Goal: Task Accomplishment & Management: Use online tool/utility

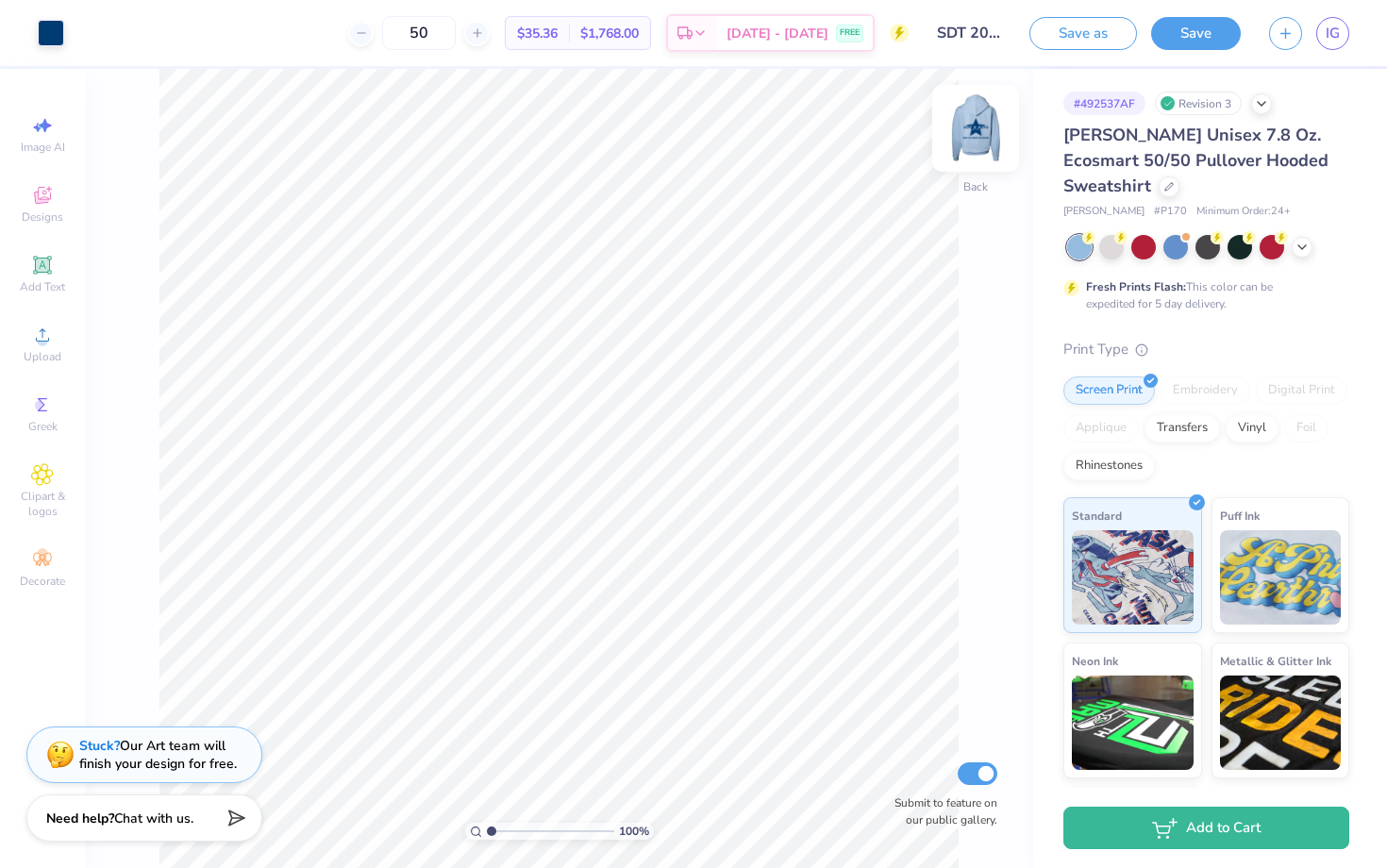
click at [984, 130] on img at bounding box center [976, 128] width 76 height 76
click at [975, 117] on img at bounding box center [976, 128] width 76 height 76
click at [975, 119] on img at bounding box center [976, 128] width 76 height 76
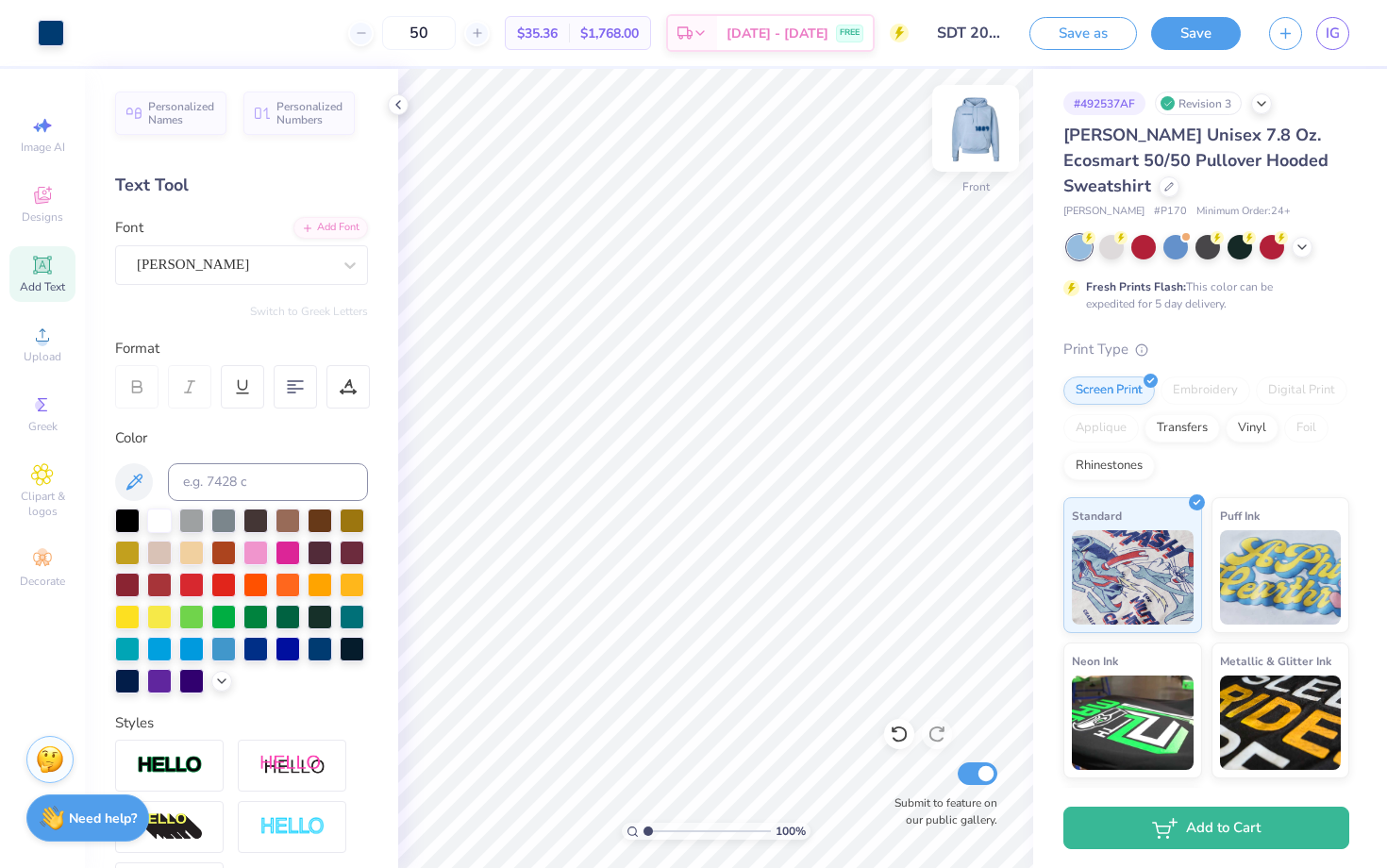
click at [976, 140] on img at bounding box center [976, 128] width 76 height 76
click at [978, 137] on img at bounding box center [976, 128] width 76 height 76
click at [965, 137] on img at bounding box center [976, 128] width 76 height 76
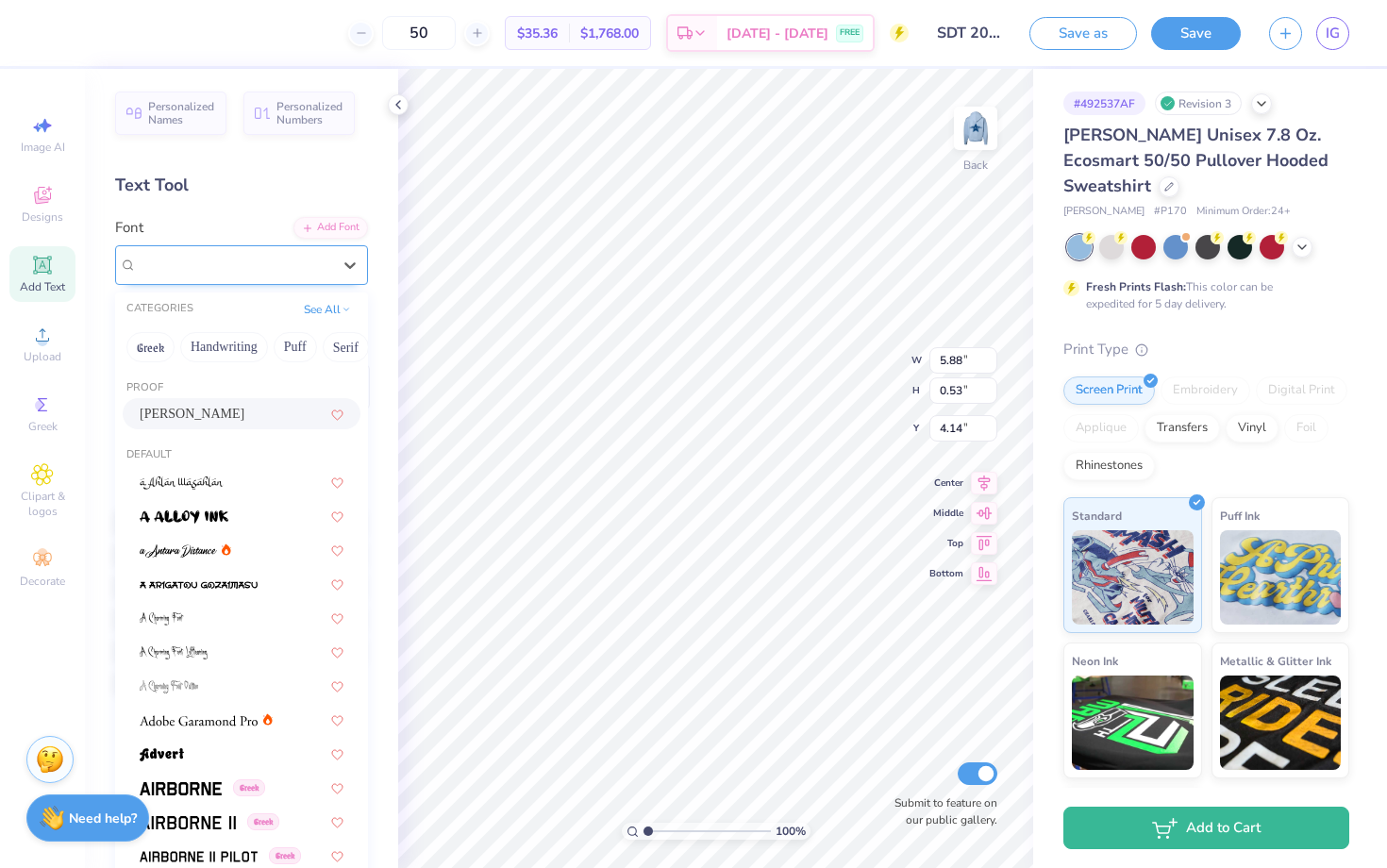
click at [239, 262] on div "[PERSON_NAME]" at bounding box center [233, 265] width 198 height 30
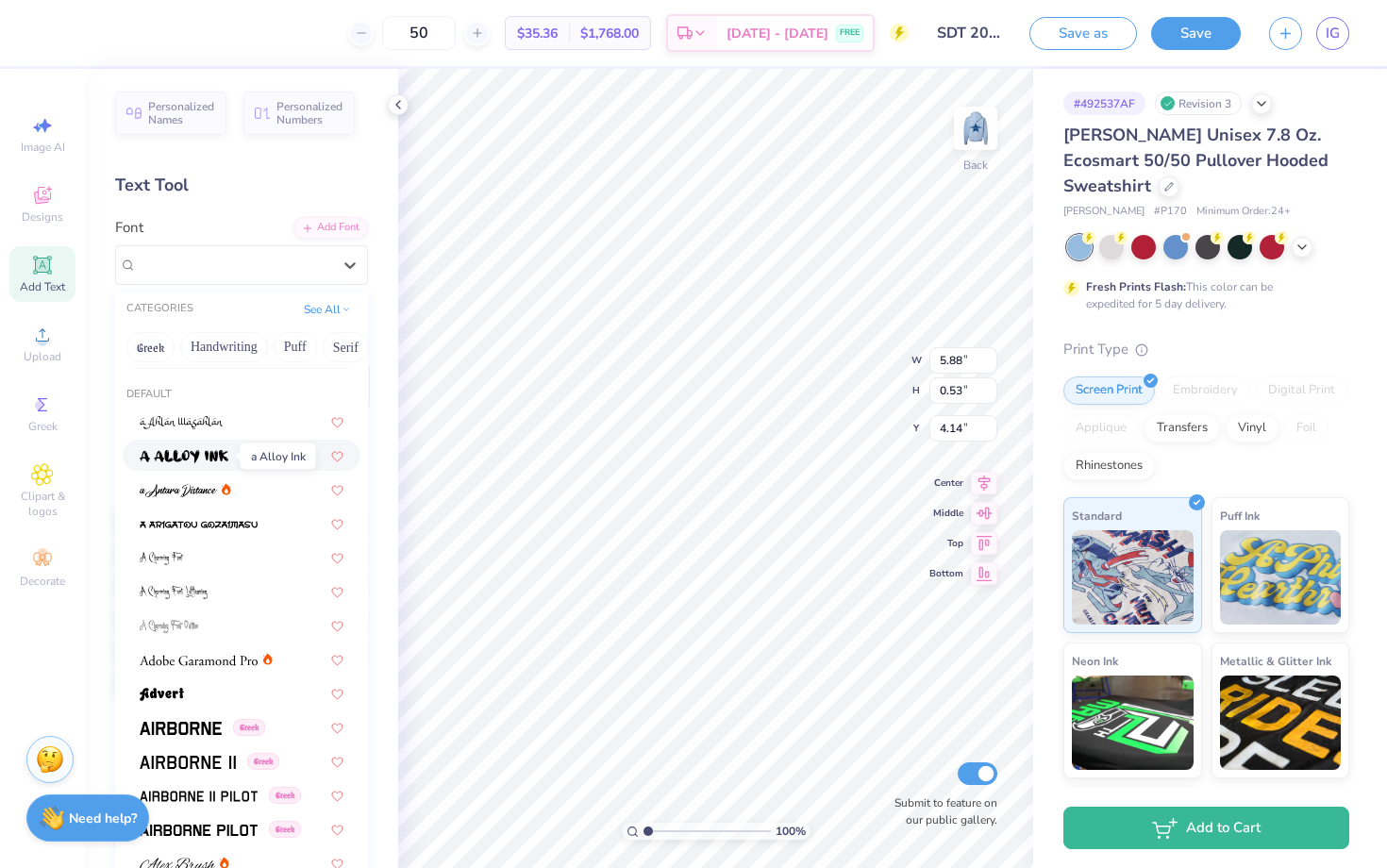
scroll to position [59, 0]
click at [338, 340] on button "Serif" at bounding box center [346, 346] width 46 height 31
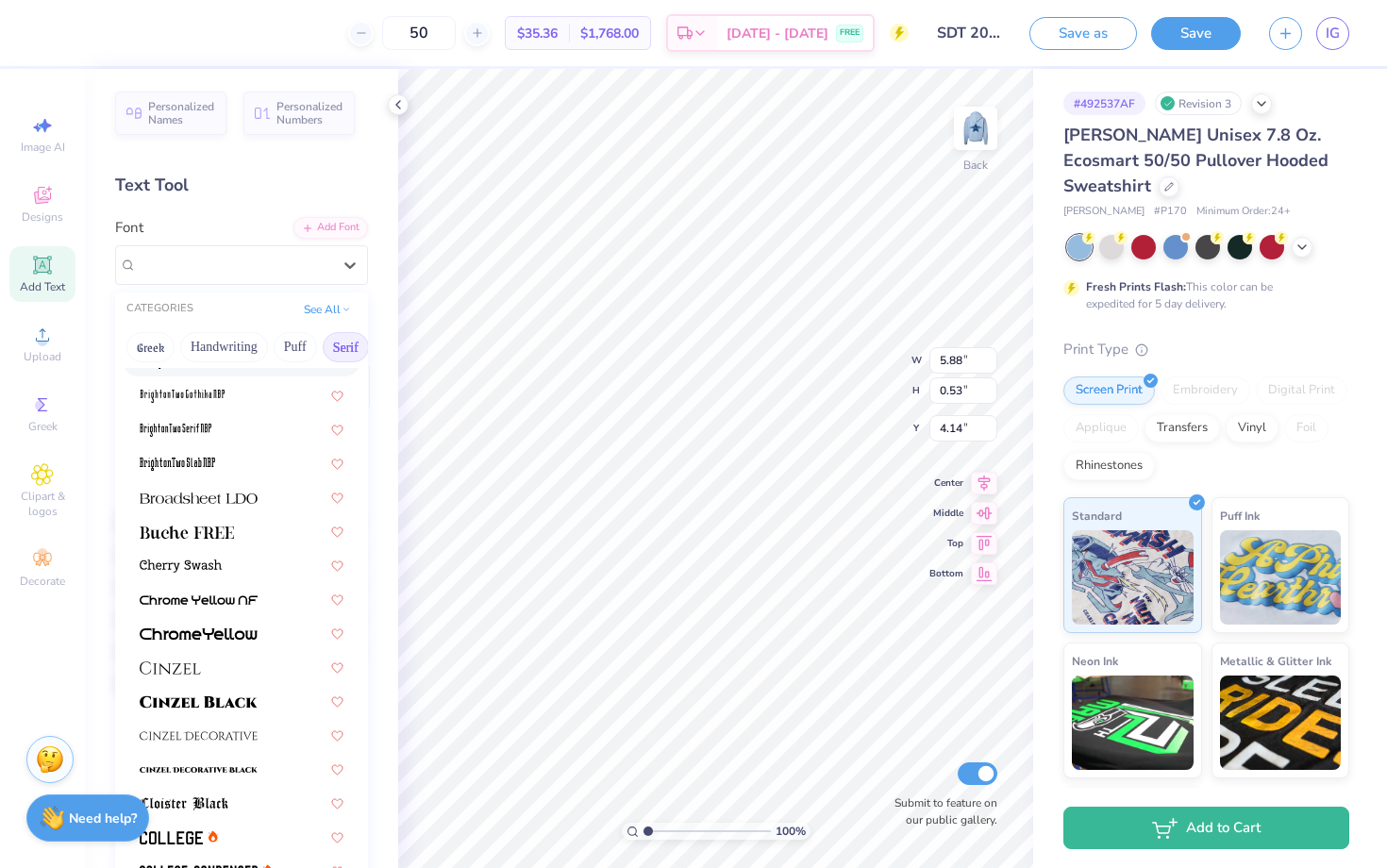
scroll to position [89, 0]
click at [190, 700] on img at bounding box center [199, 700] width 118 height 13
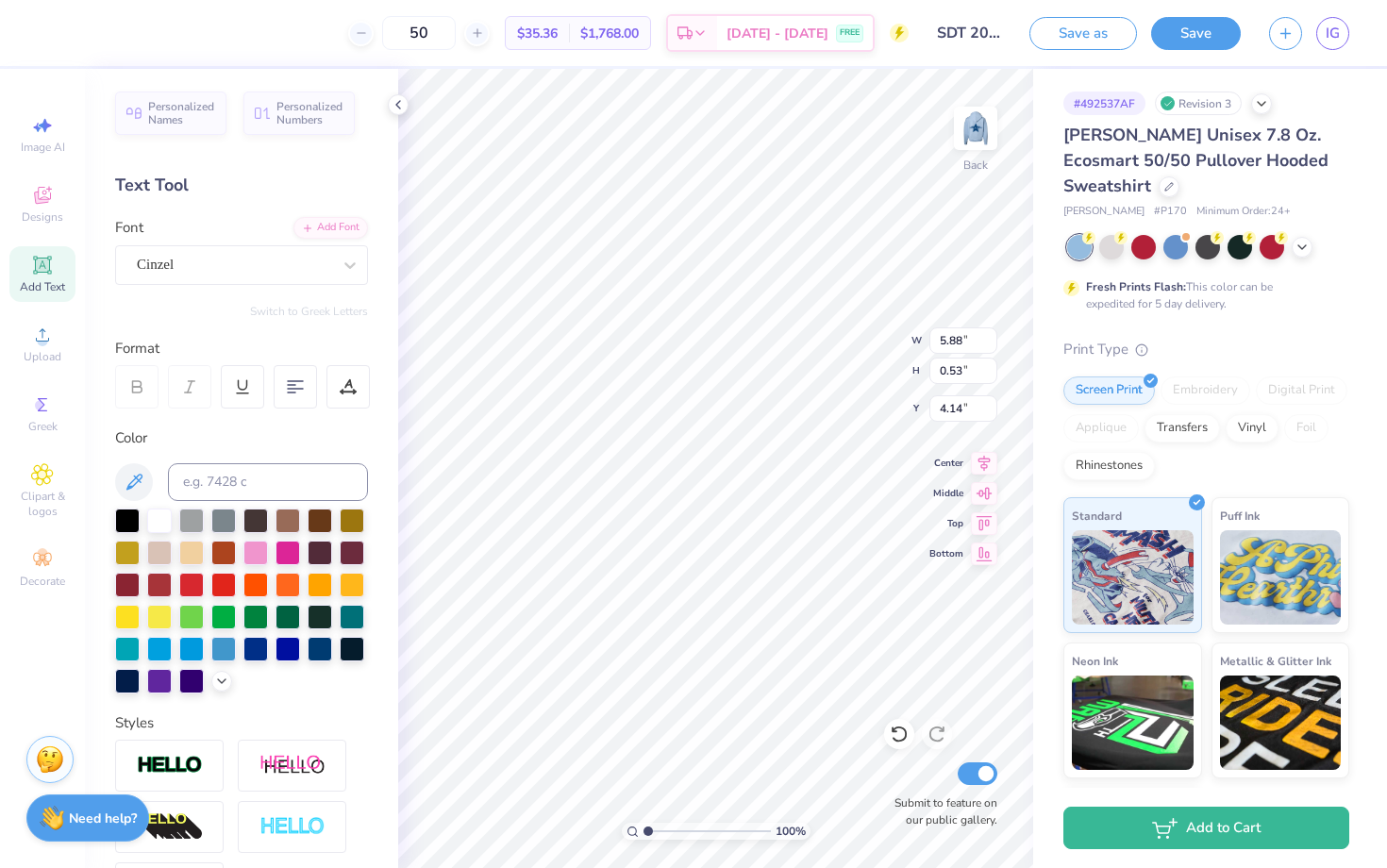
type input "7.67"
type input "0.56"
type input "4.13"
type input "8.02"
type input "2.85"
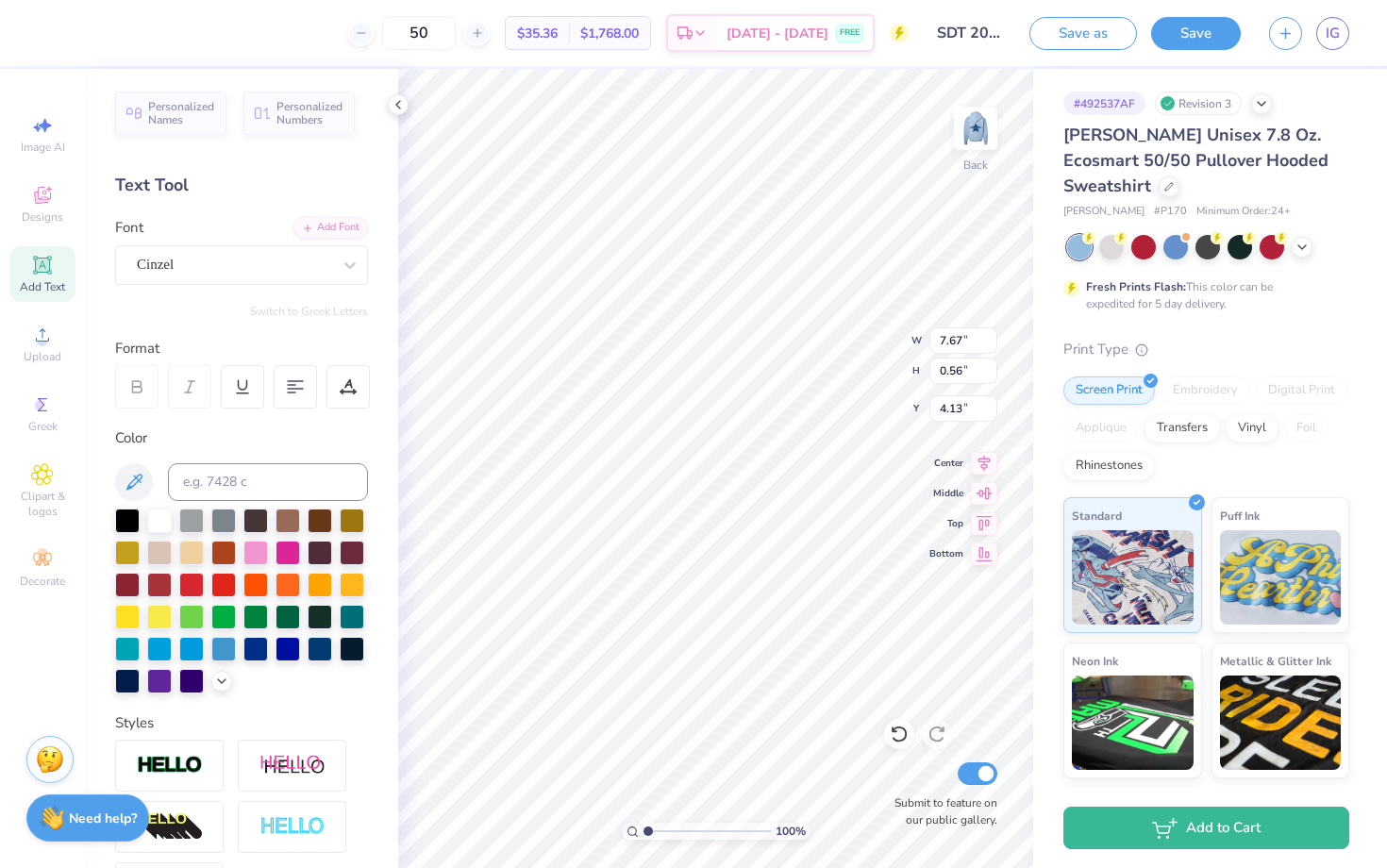
type input "11.40"
click at [238, 254] on div "[PERSON_NAME]" at bounding box center [233, 265] width 198 height 30
type input "7.67"
type input "0.56"
type input "4.13"
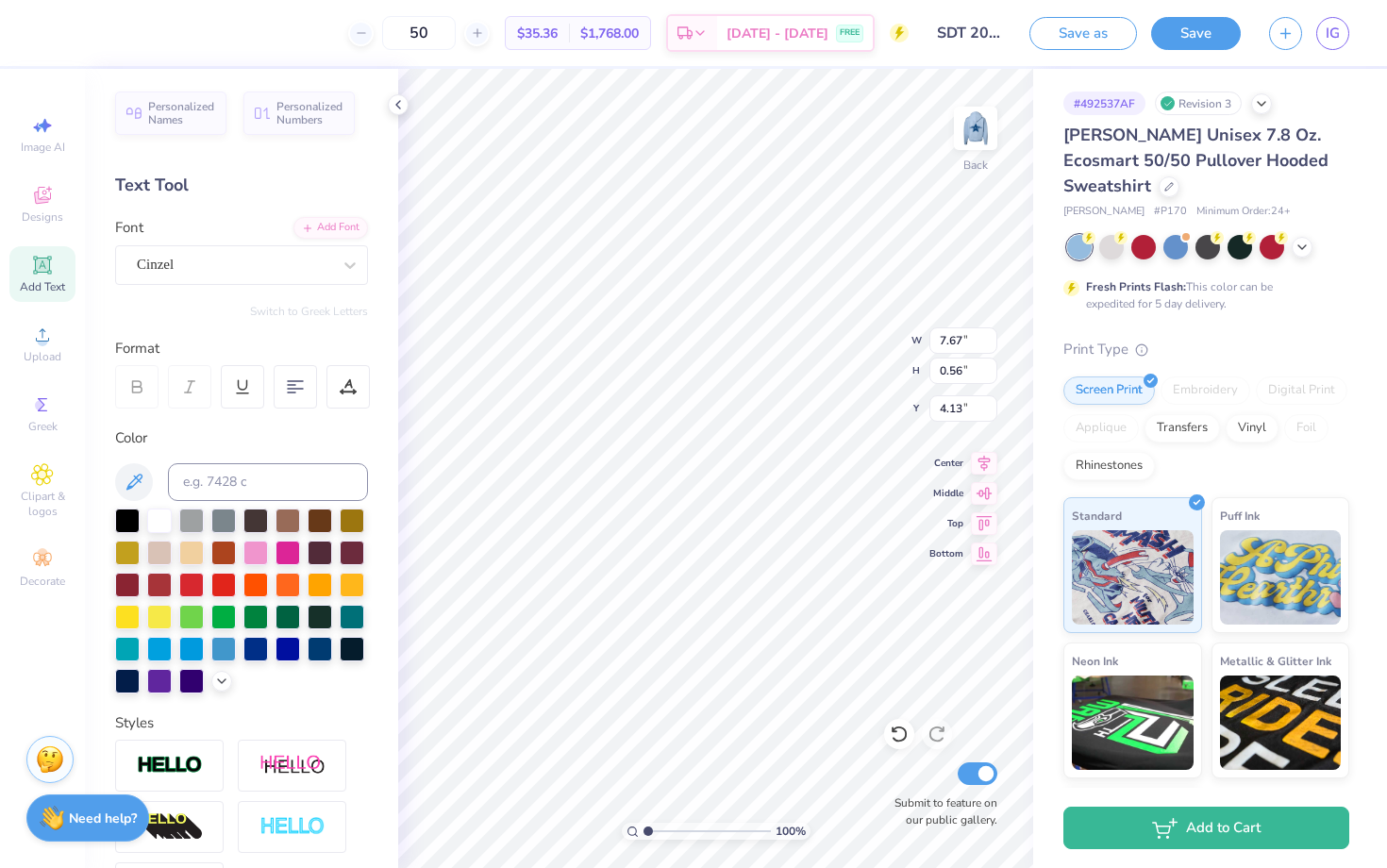
type input "8.02"
type input "2.85"
type input "11.40"
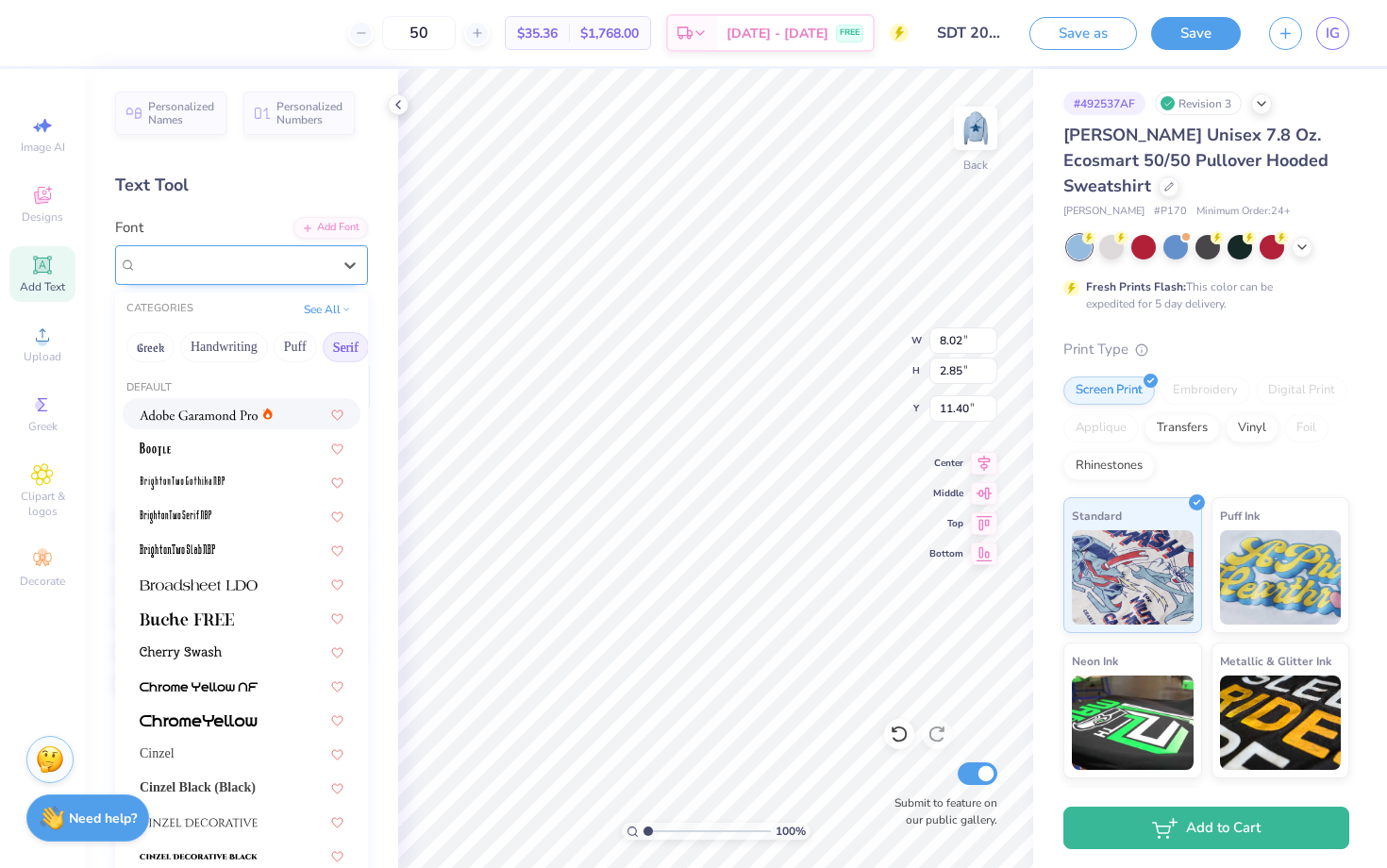
click at [207, 269] on div "[PERSON_NAME]" at bounding box center [233, 265] width 198 height 30
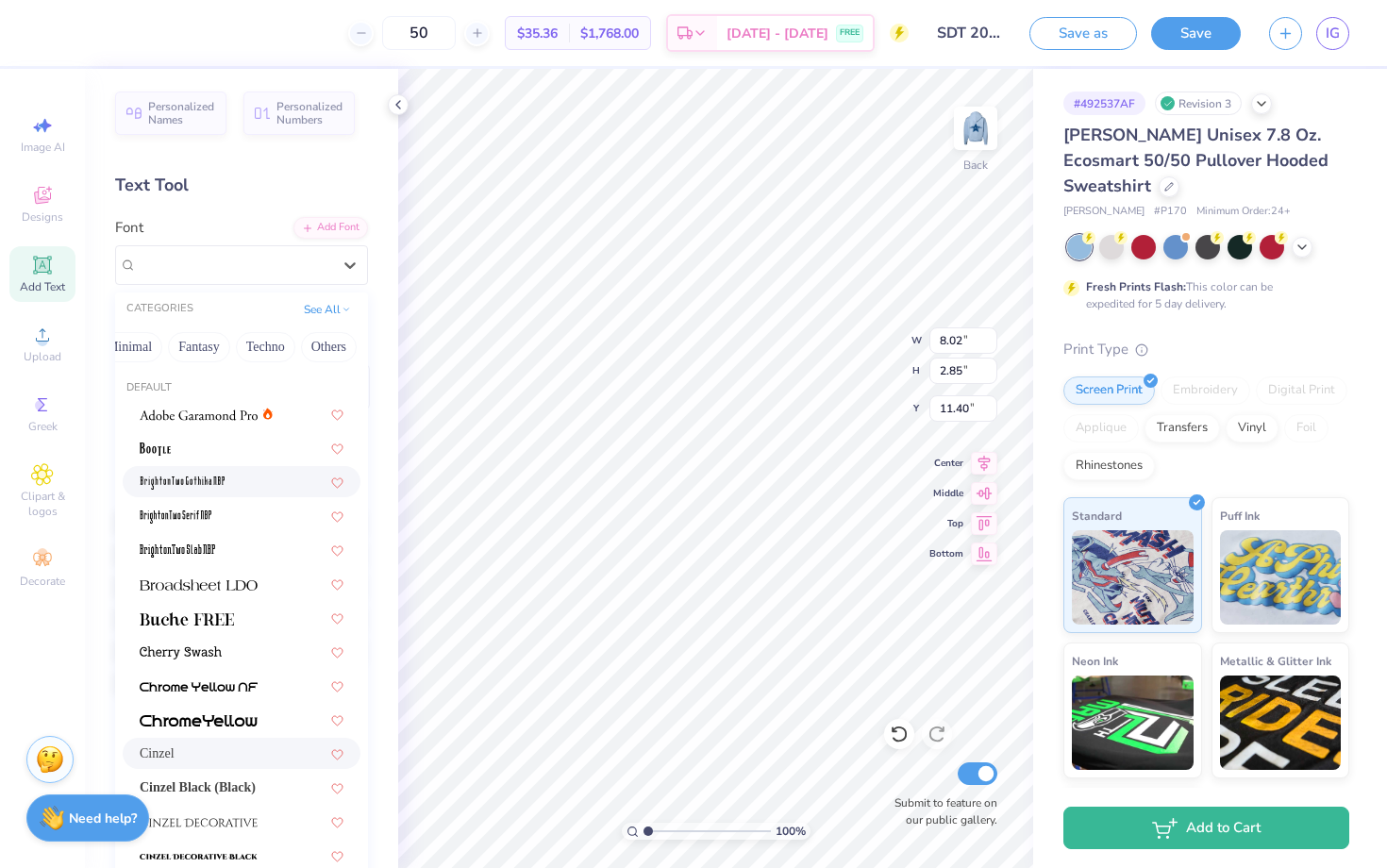
scroll to position [0, 0]
click at [210, 418] on img at bounding box center [199, 414] width 118 height 13
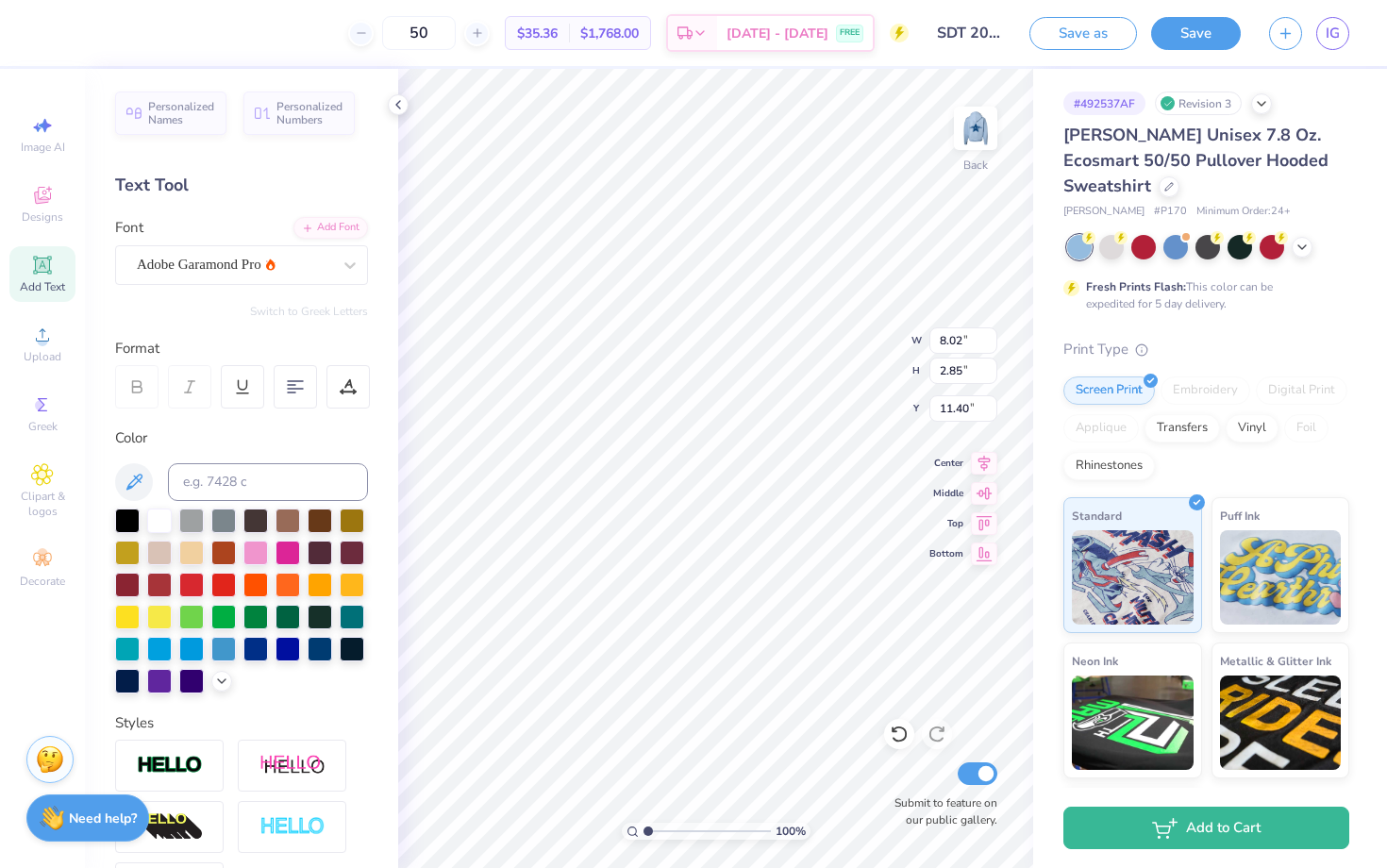
type input "7.65"
type input "2.92"
type input "11.28"
click at [280, 263] on div "Adobe Garamond Pro" at bounding box center [233, 265] width 198 height 30
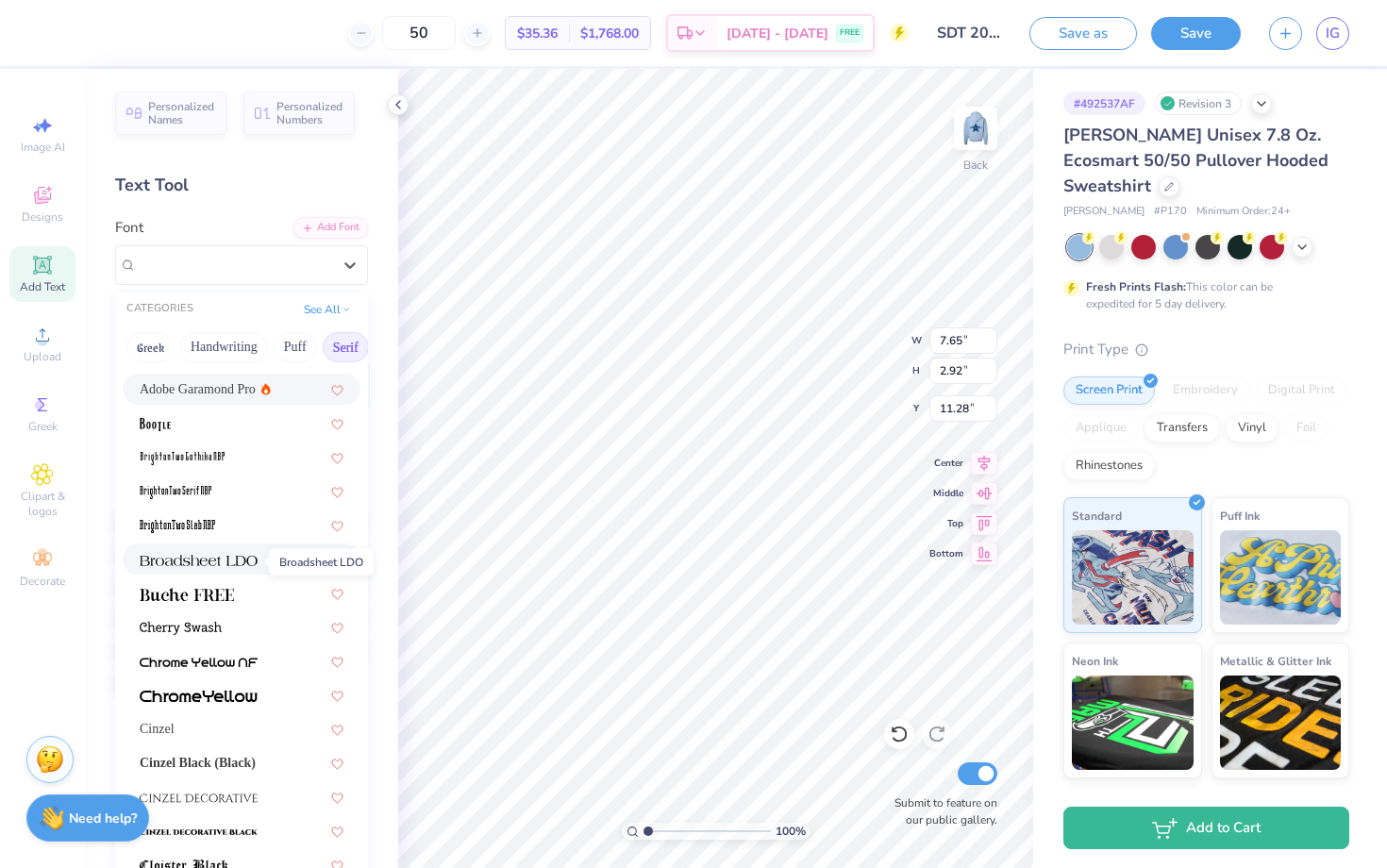
scroll to position [26, 0]
click at [188, 589] on img at bounding box center [187, 592] width 95 height 13
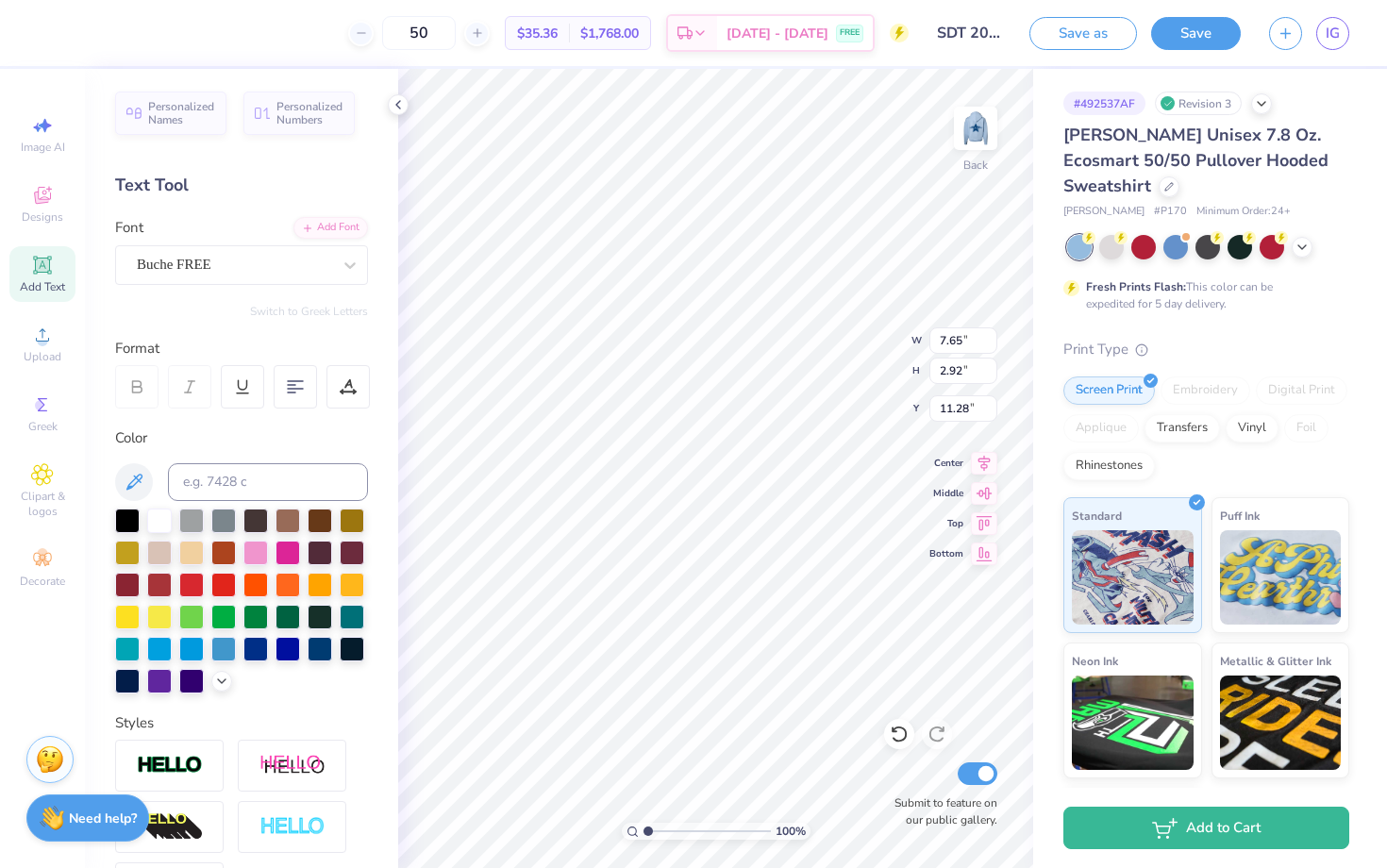
type input "8.01"
type input "2.82"
type input "11.34"
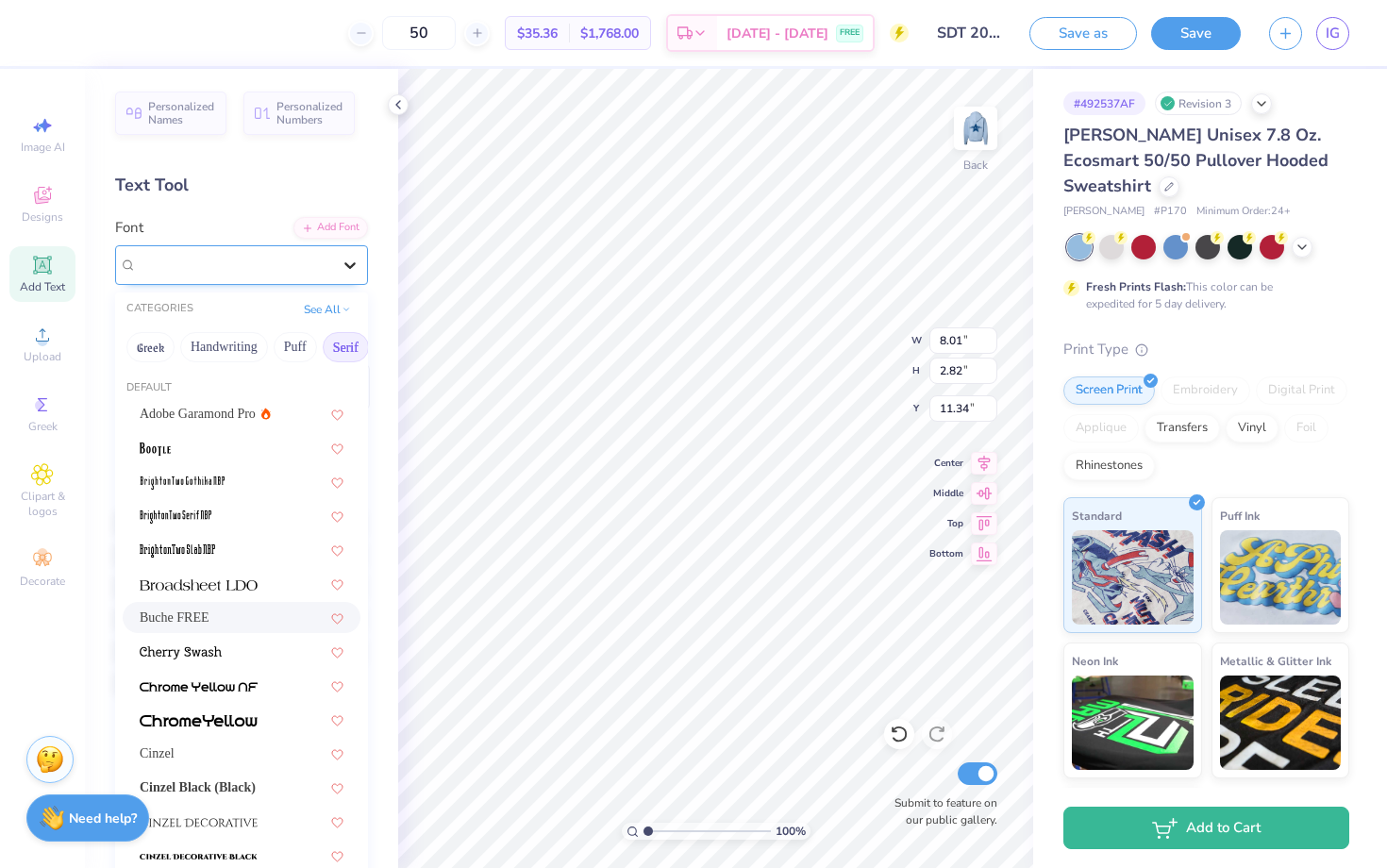
click at [347, 248] on div at bounding box center [349, 265] width 34 height 34
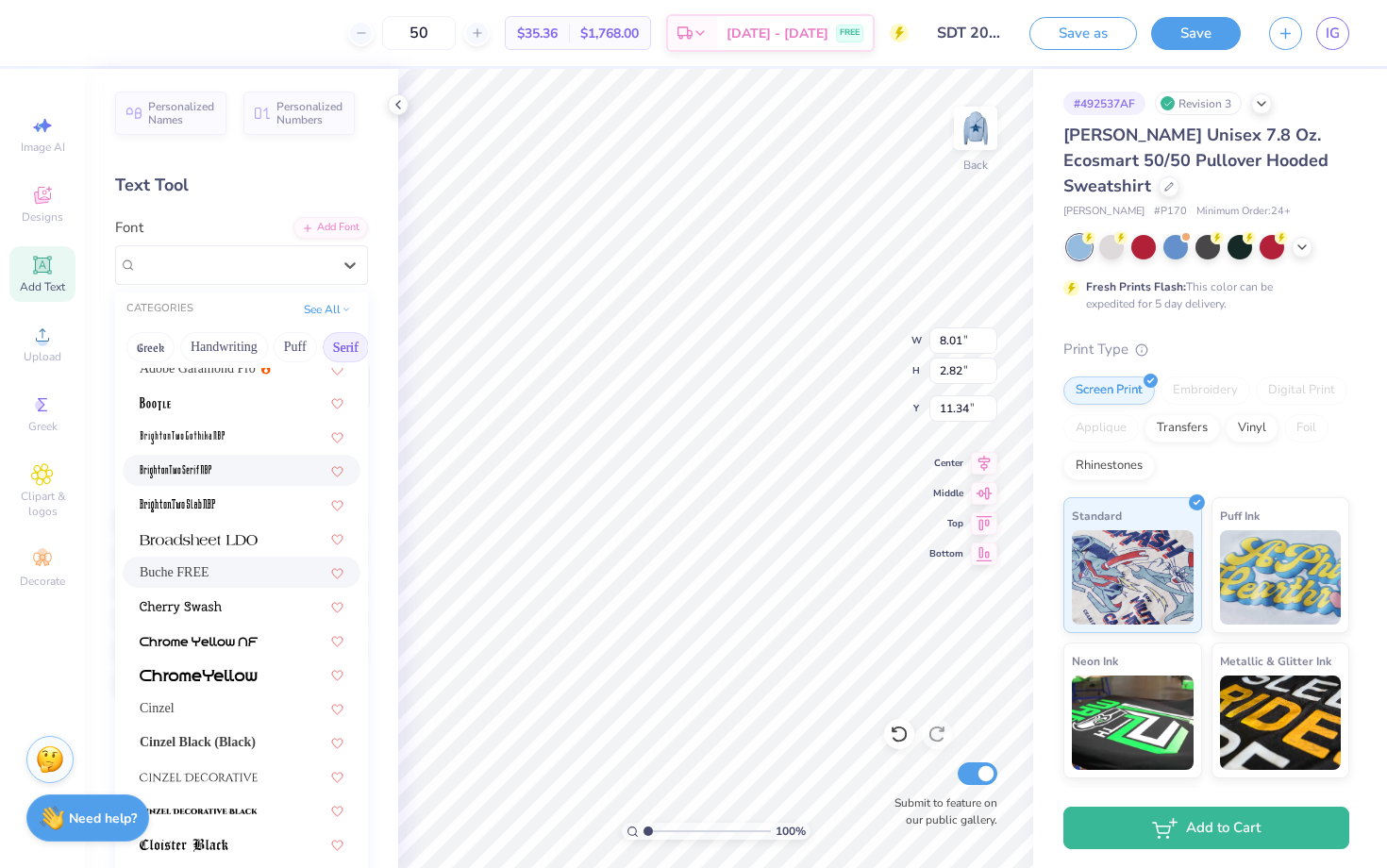
scroll to position [48, 0]
click at [212, 670] on img at bounding box center [199, 672] width 118 height 13
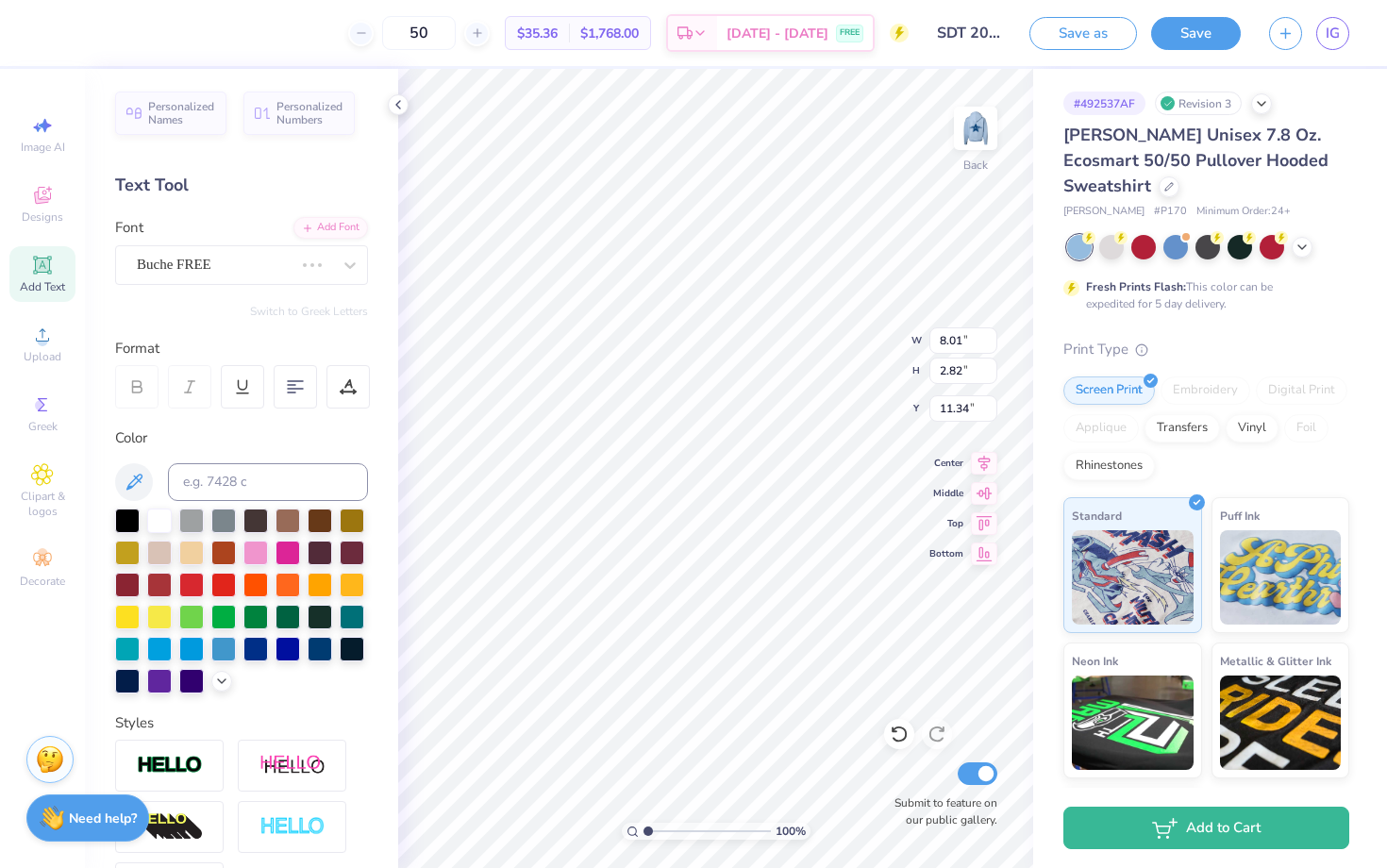
type input "9.59"
type input "2.80"
type input "11.35"
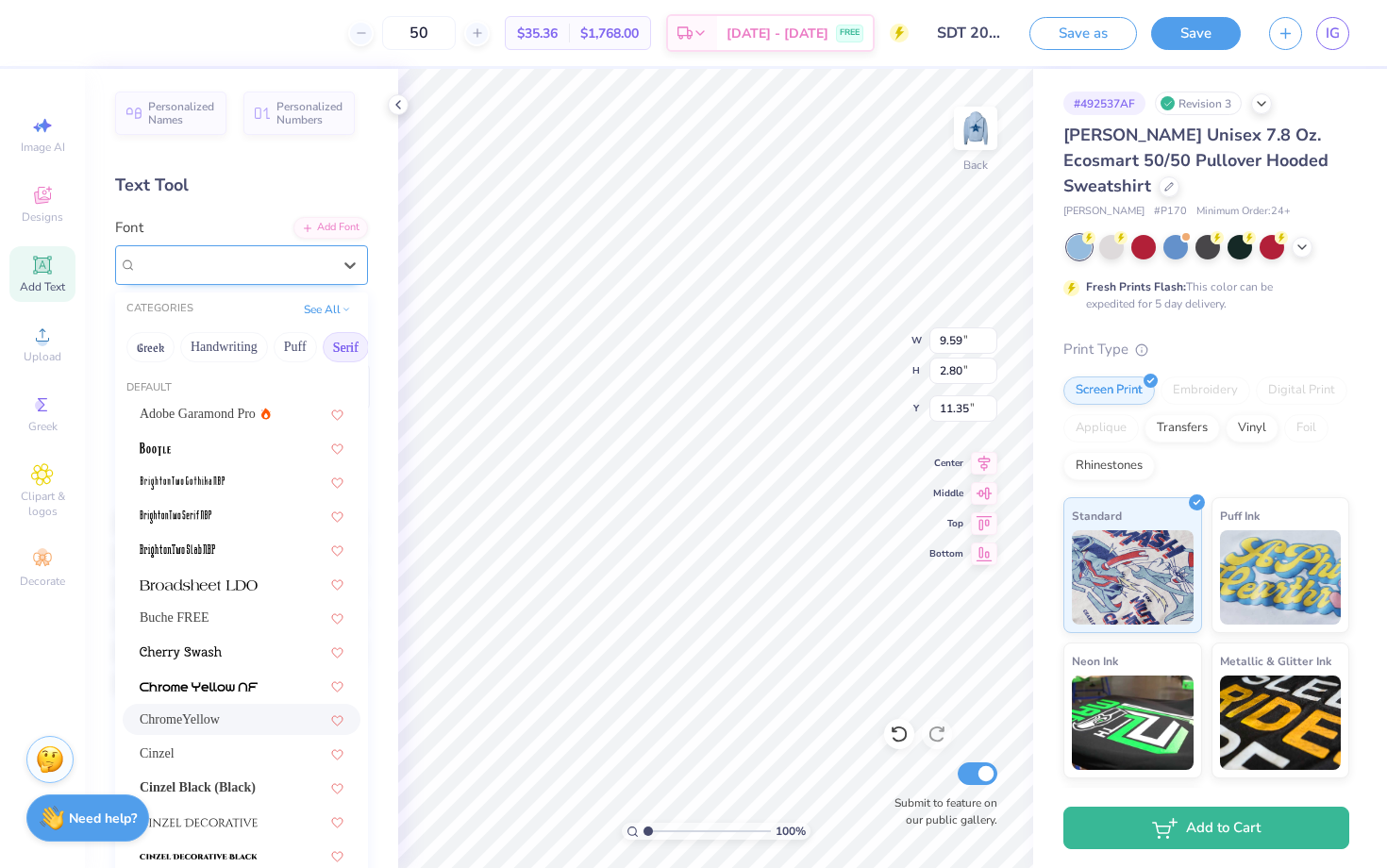
click at [314, 277] on div "ChromeYellow" at bounding box center [233, 265] width 198 height 30
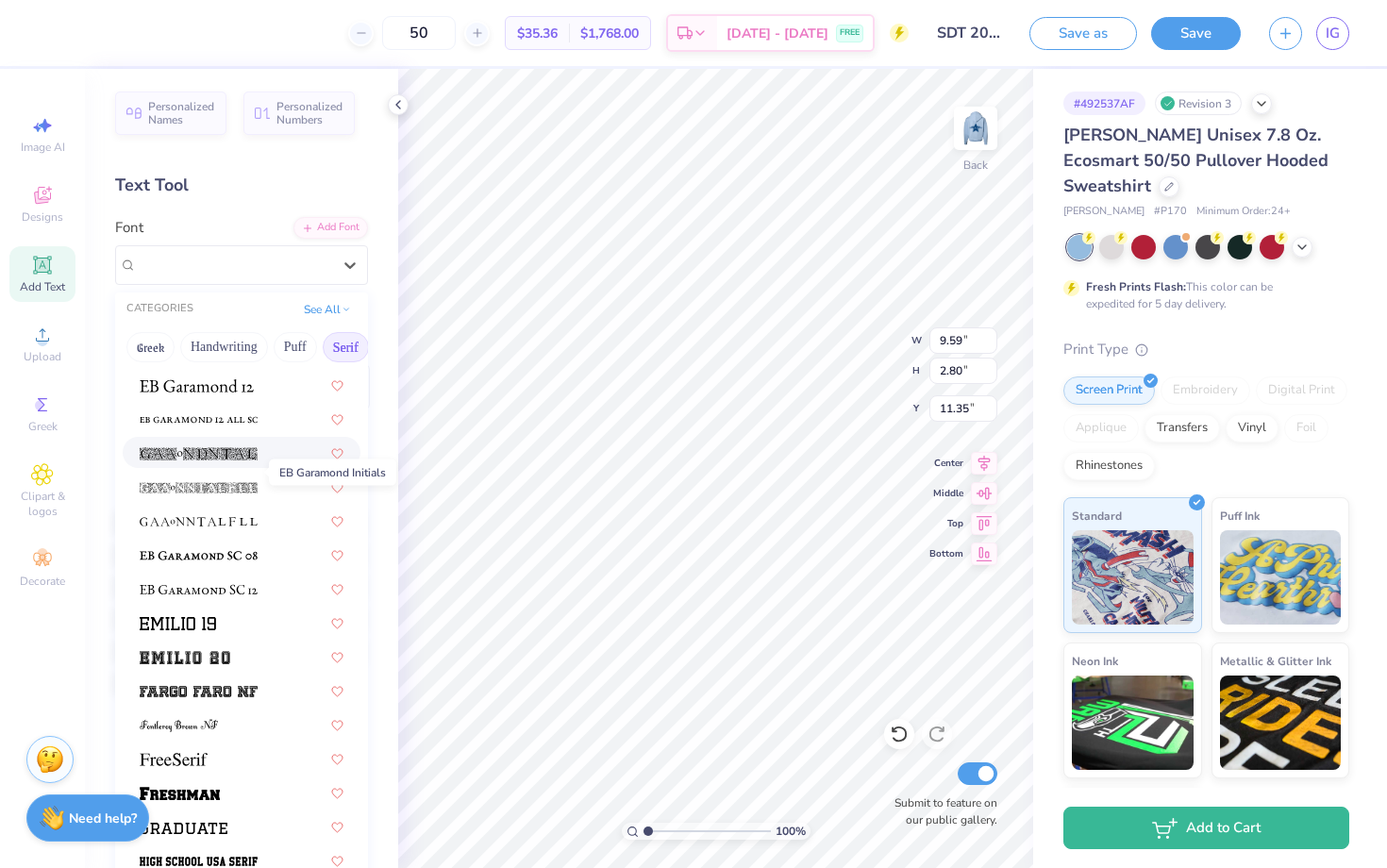
scroll to position [1254, 0]
click at [192, 626] on img at bounding box center [178, 621] width 77 height 13
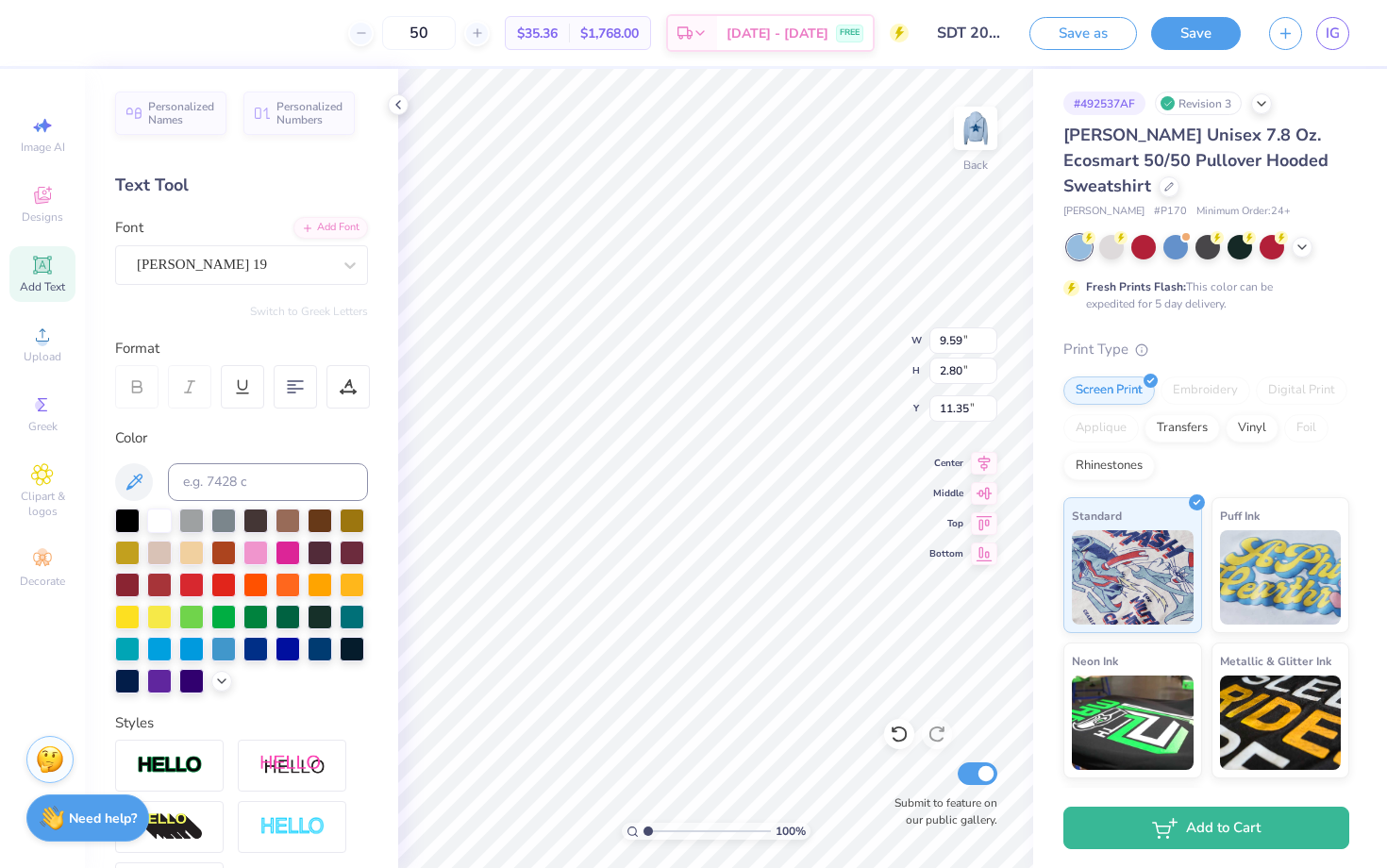
type input "10.20"
type input "3.82"
type input "10.38"
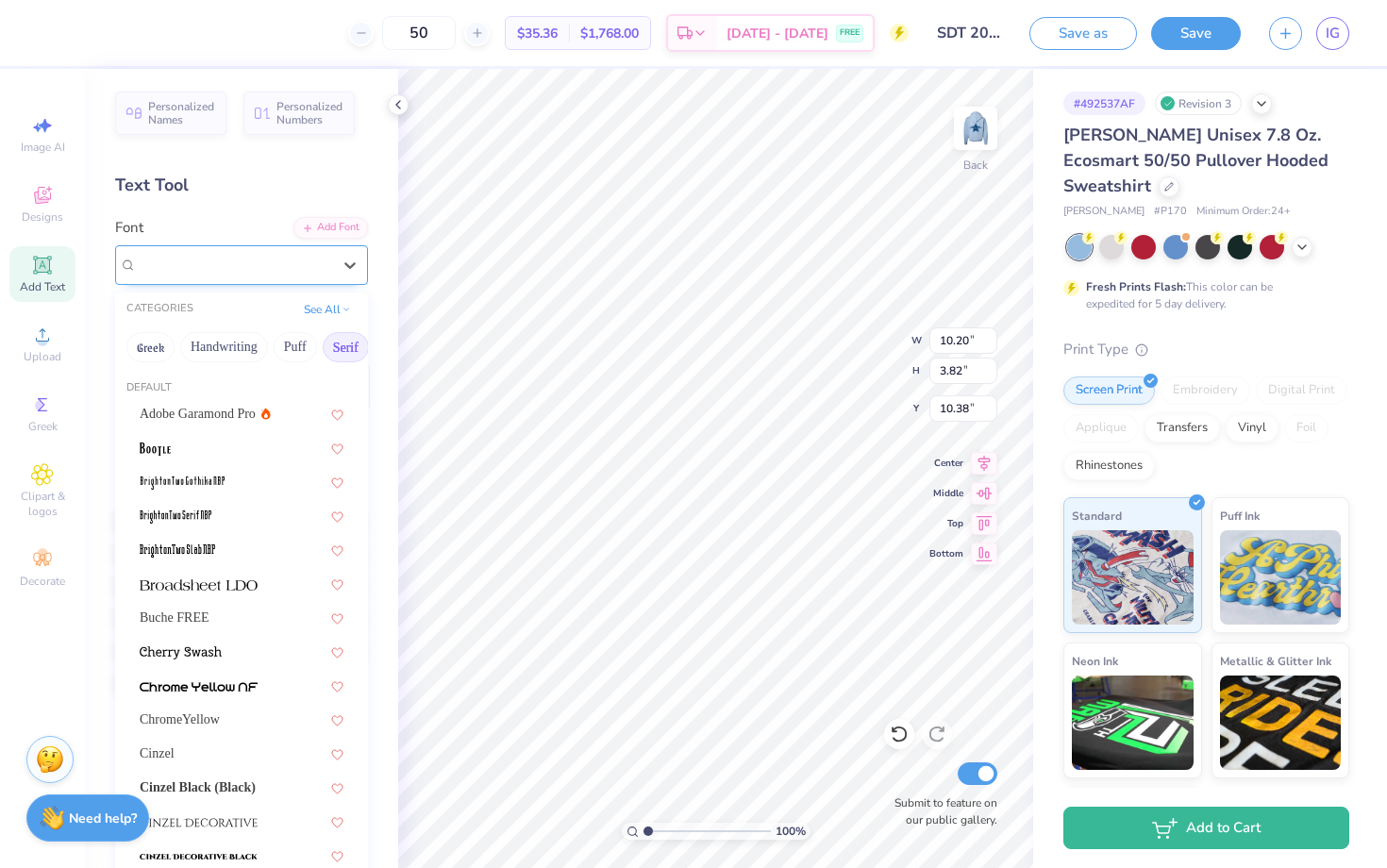
click at [318, 272] on div "[PERSON_NAME] 19" at bounding box center [233, 265] width 198 height 30
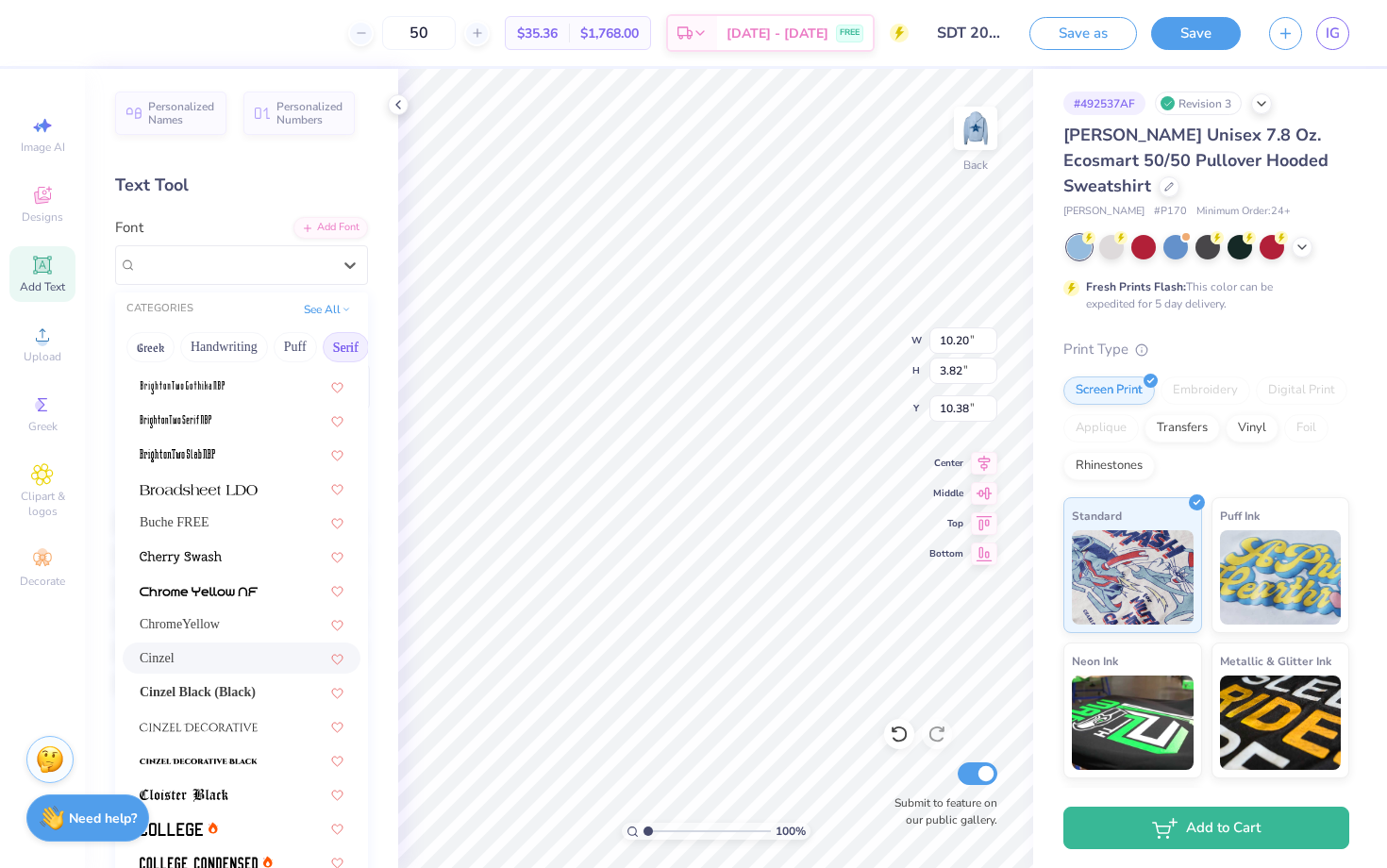
scroll to position [169, 0]
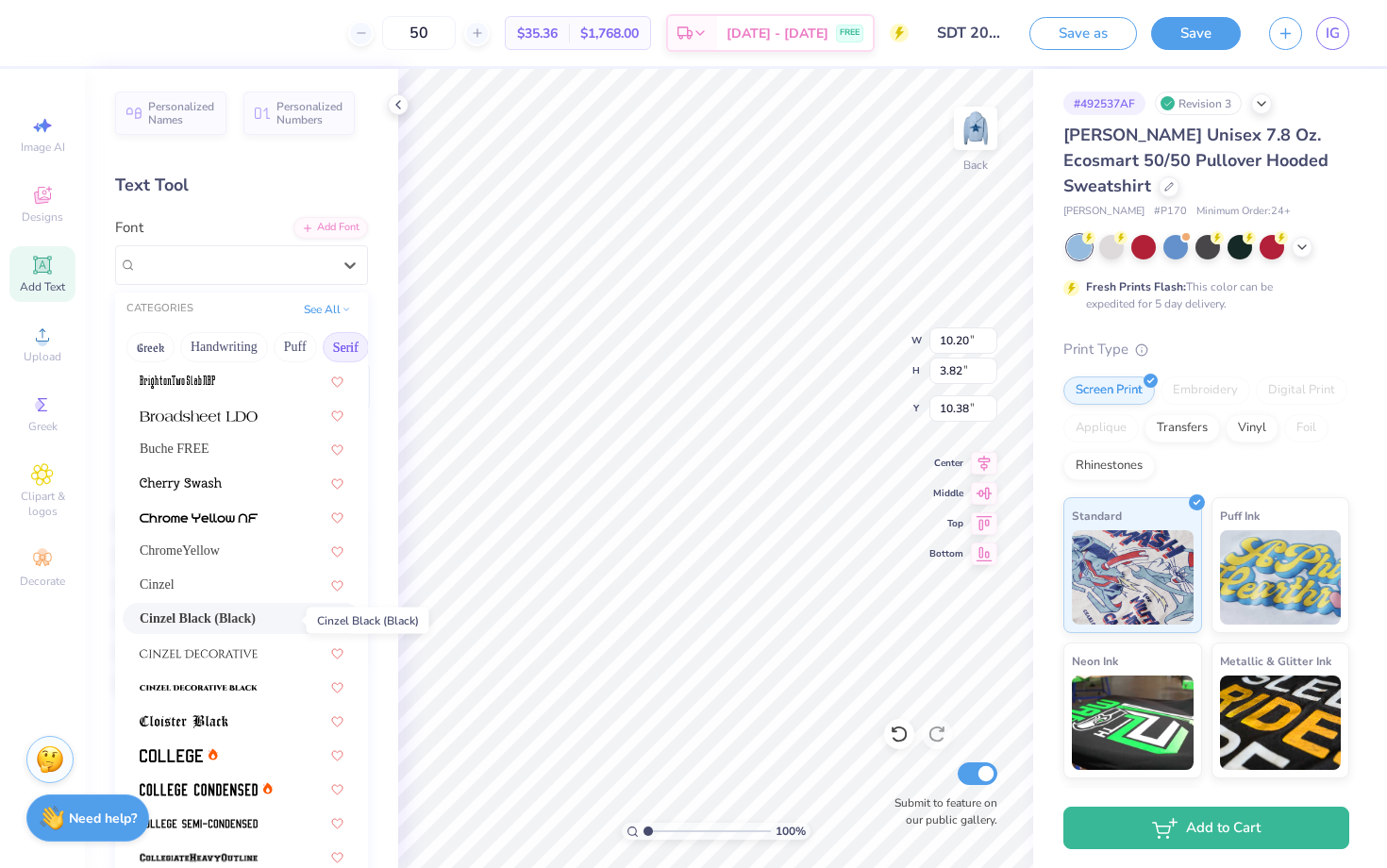
click at [256, 613] on span "Cinzel Black (Black)" at bounding box center [198, 618] width 116 height 20
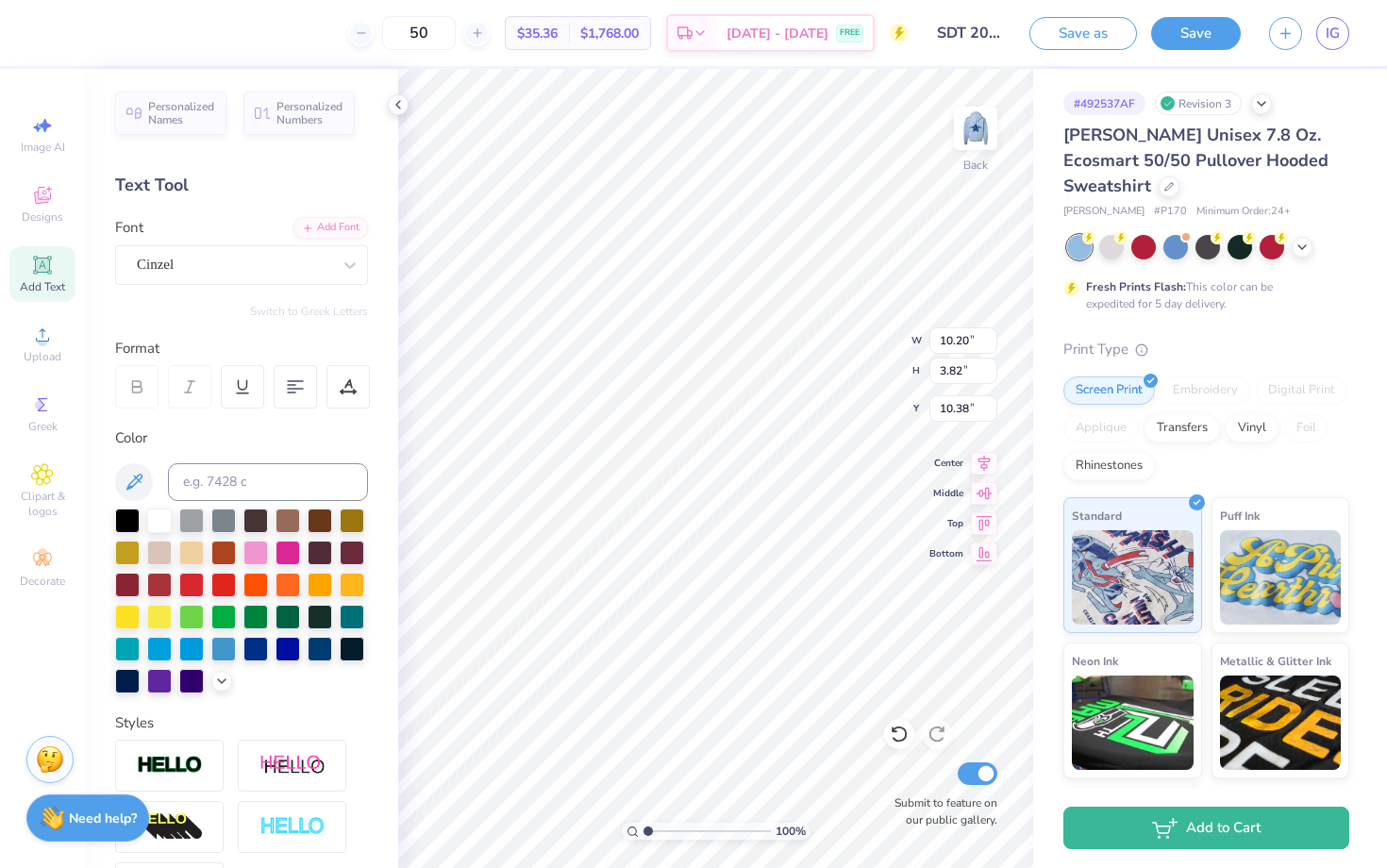
type input "9.54"
type input "3.16"
type input "11.09"
type input "8.41"
type input "2.79"
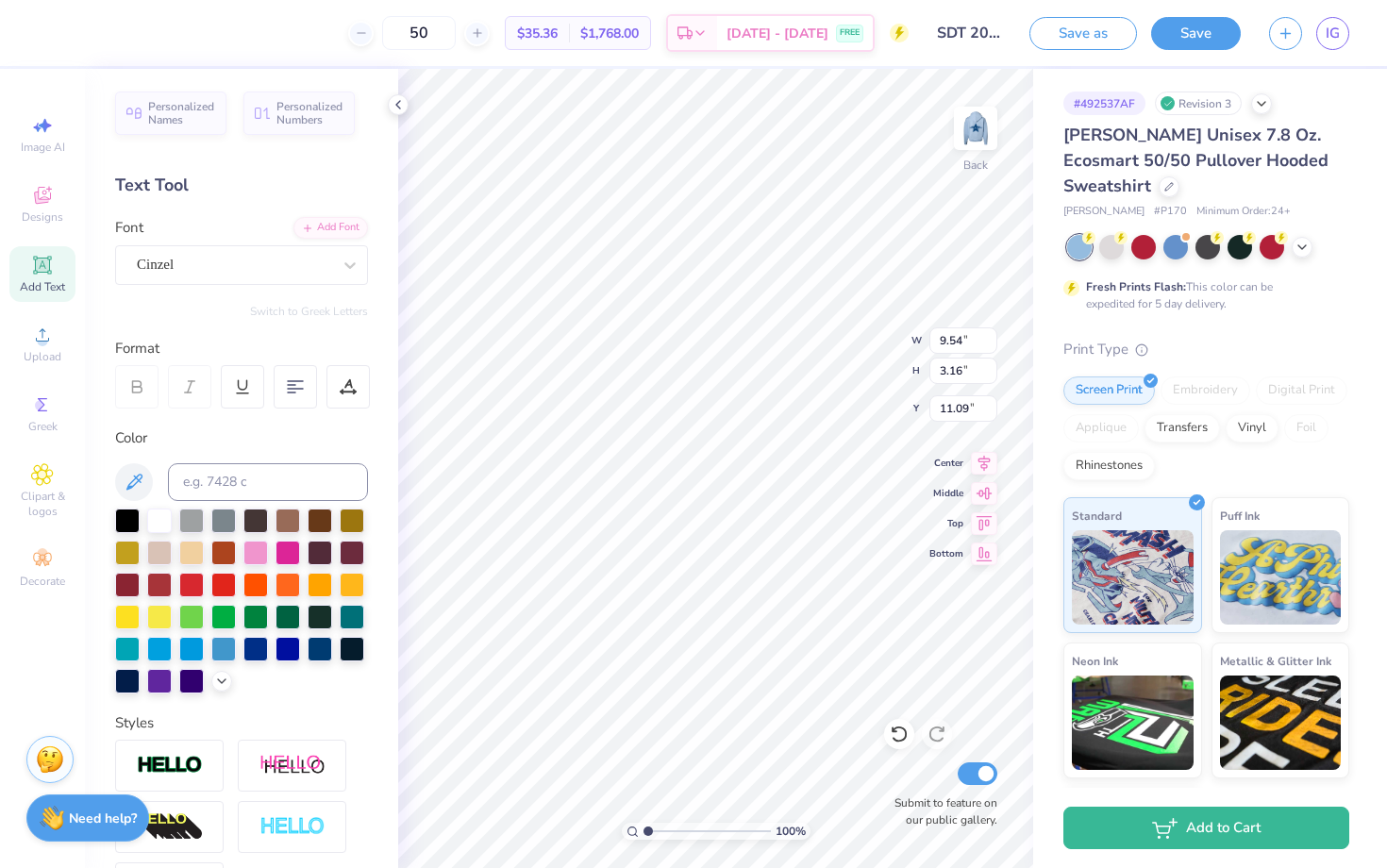
type input "11.46"
type input "8.95"
type input "2.97"
type input "11.28"
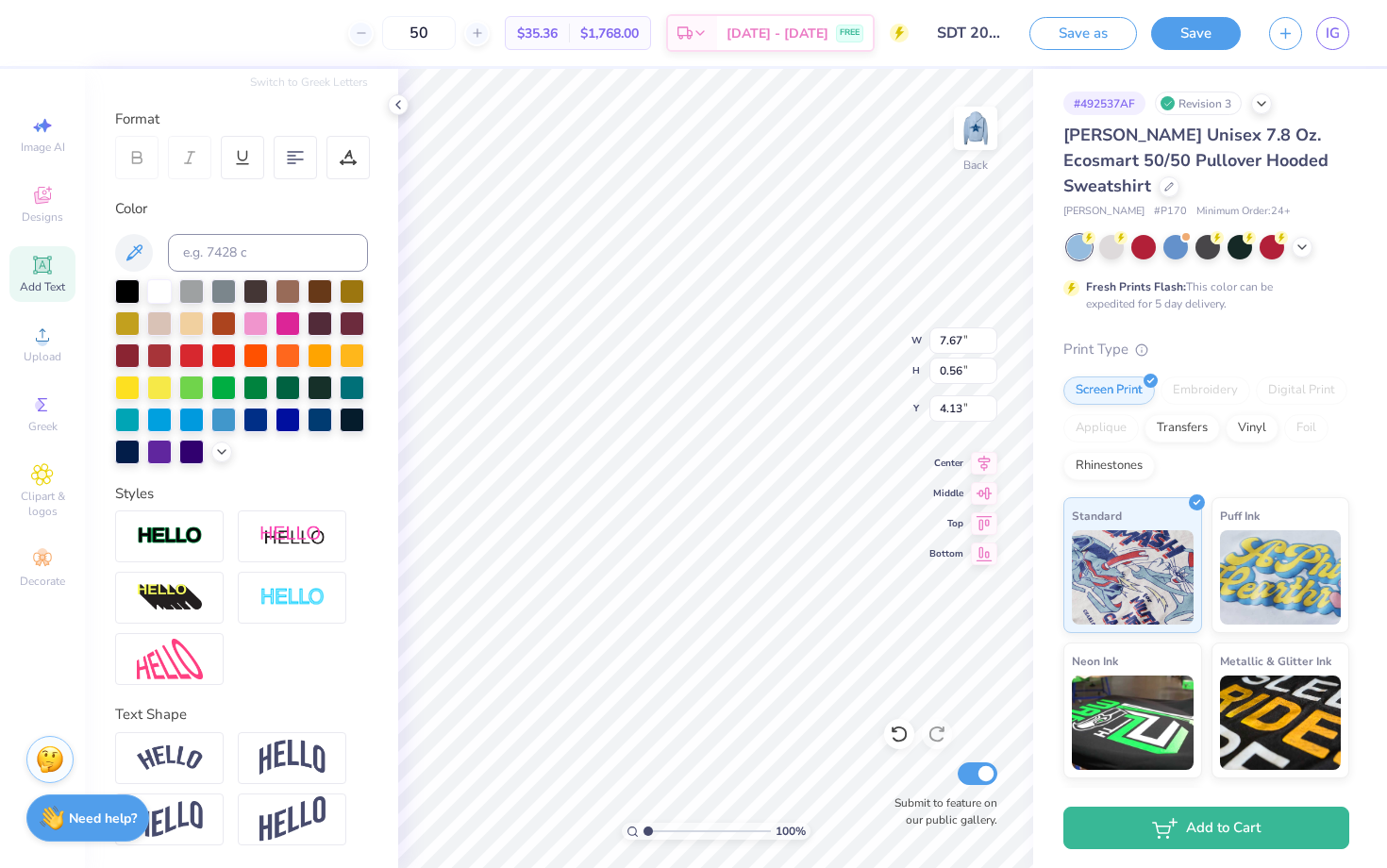
scroll to position [229, 0]
click at [193, 612] on img at bounding box center [169, 597] width 66 height 31
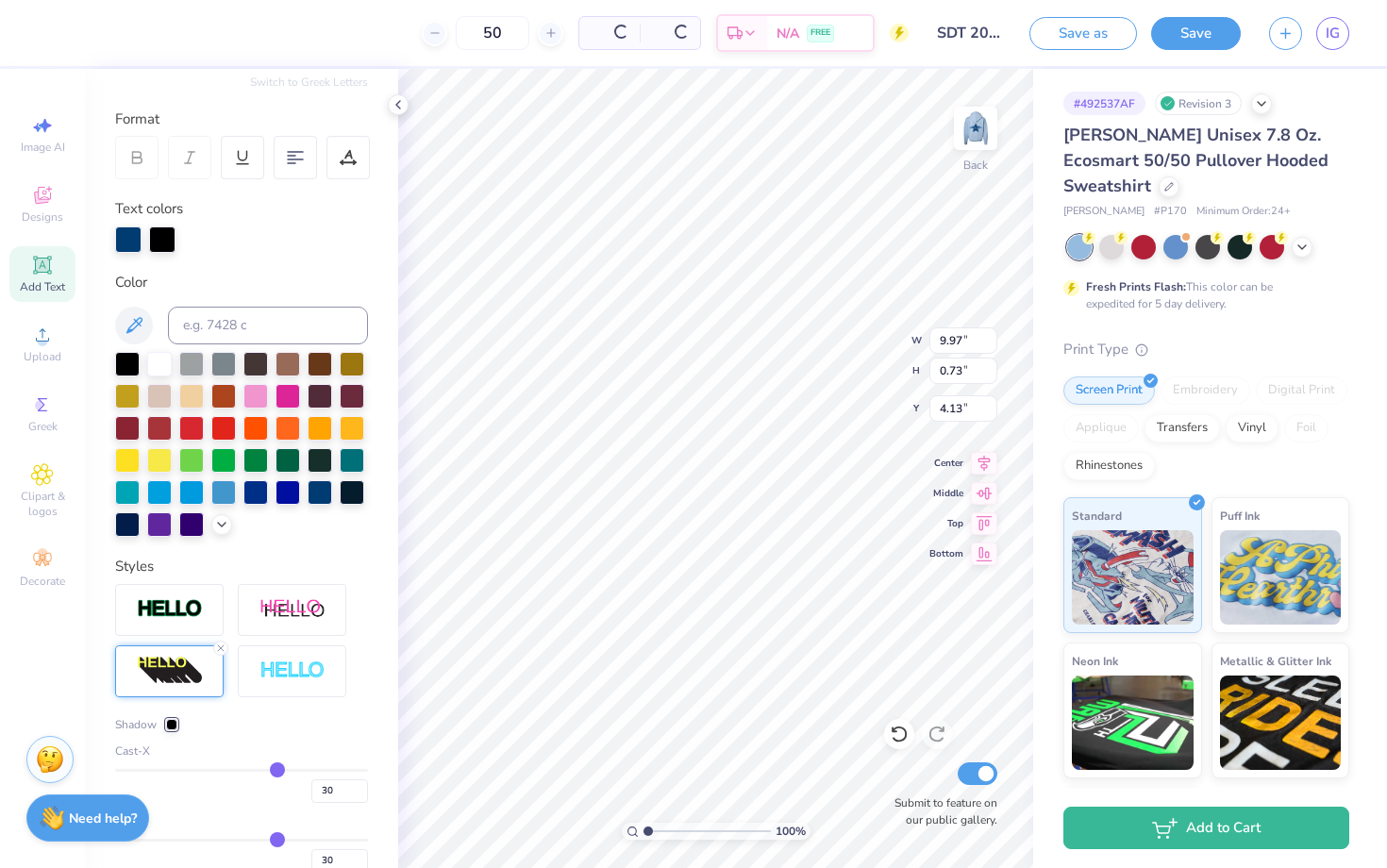
type input "9.97"
type input "0.73"
click at [219, 648] on icon at bounding box center [221, 649] width 12 height 12
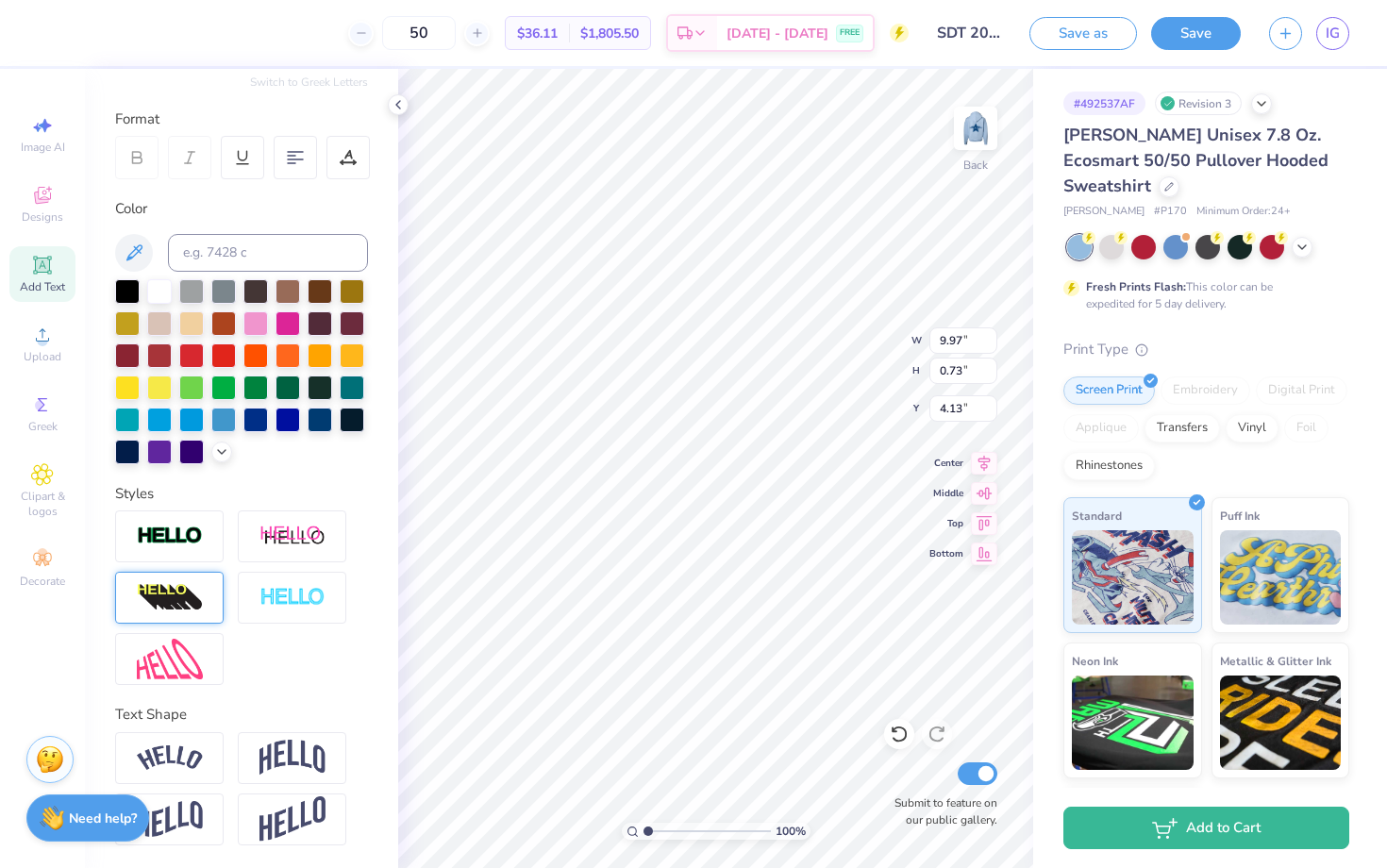
type input "7.67"
type input "0.56"
click at [215, 548] on div at bounding box center [169, 536] width 108 height 52
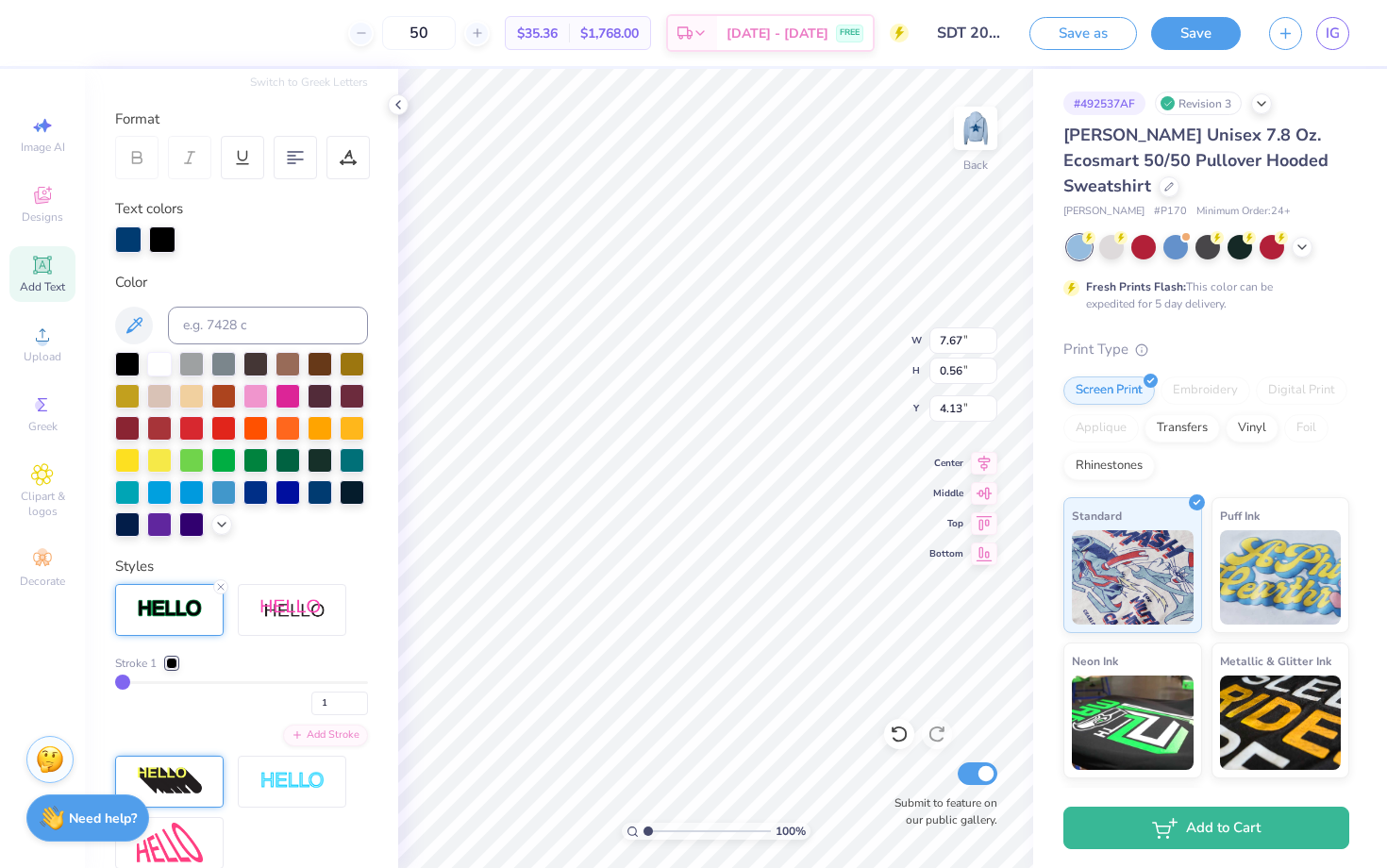
type input "7.68"
type input "0.57"
type input "4.12"
type input "3.71"
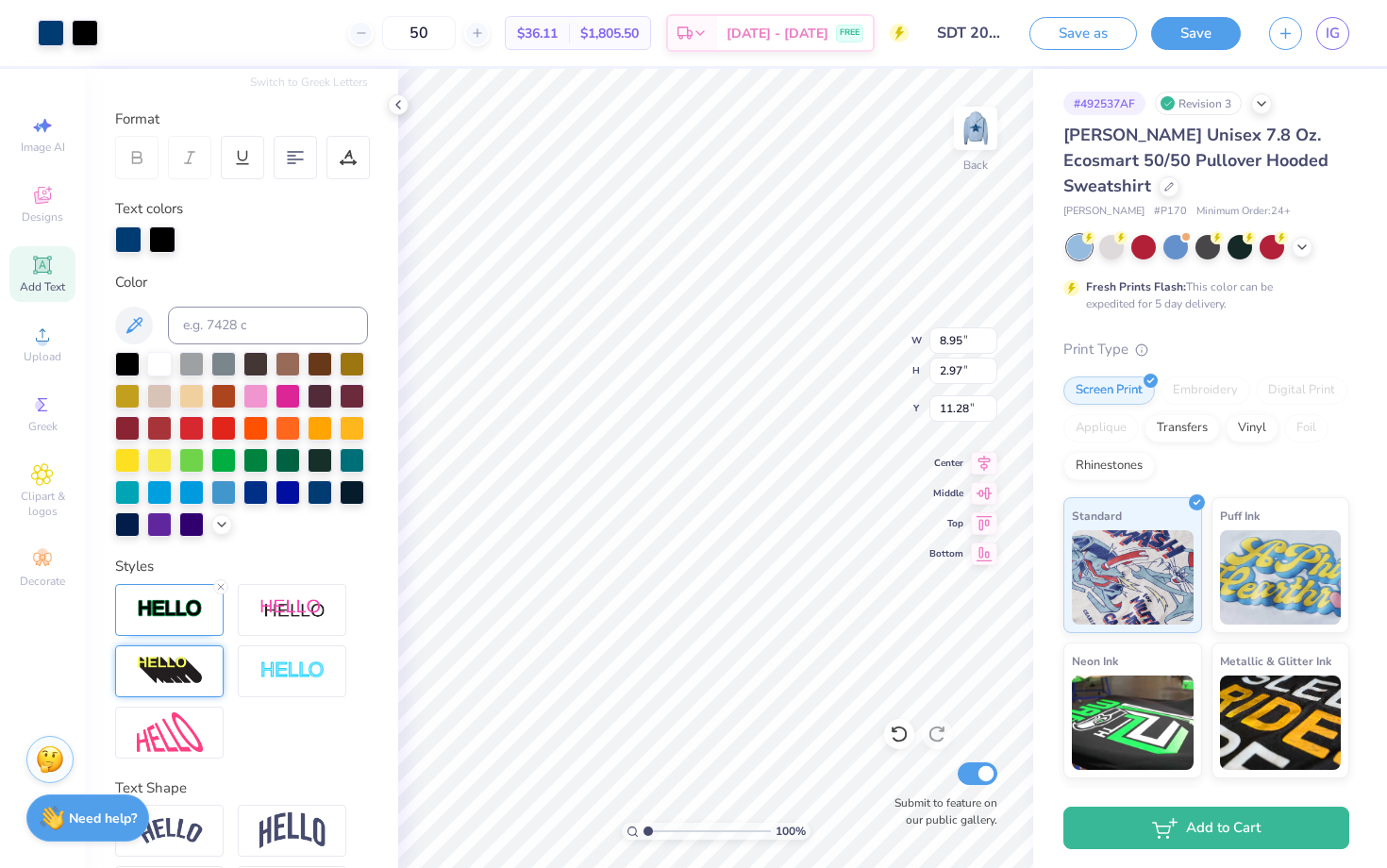
type input "9.00"
type input "3.02"
type input "11.19"
type input "3.60"
type input "3.76"
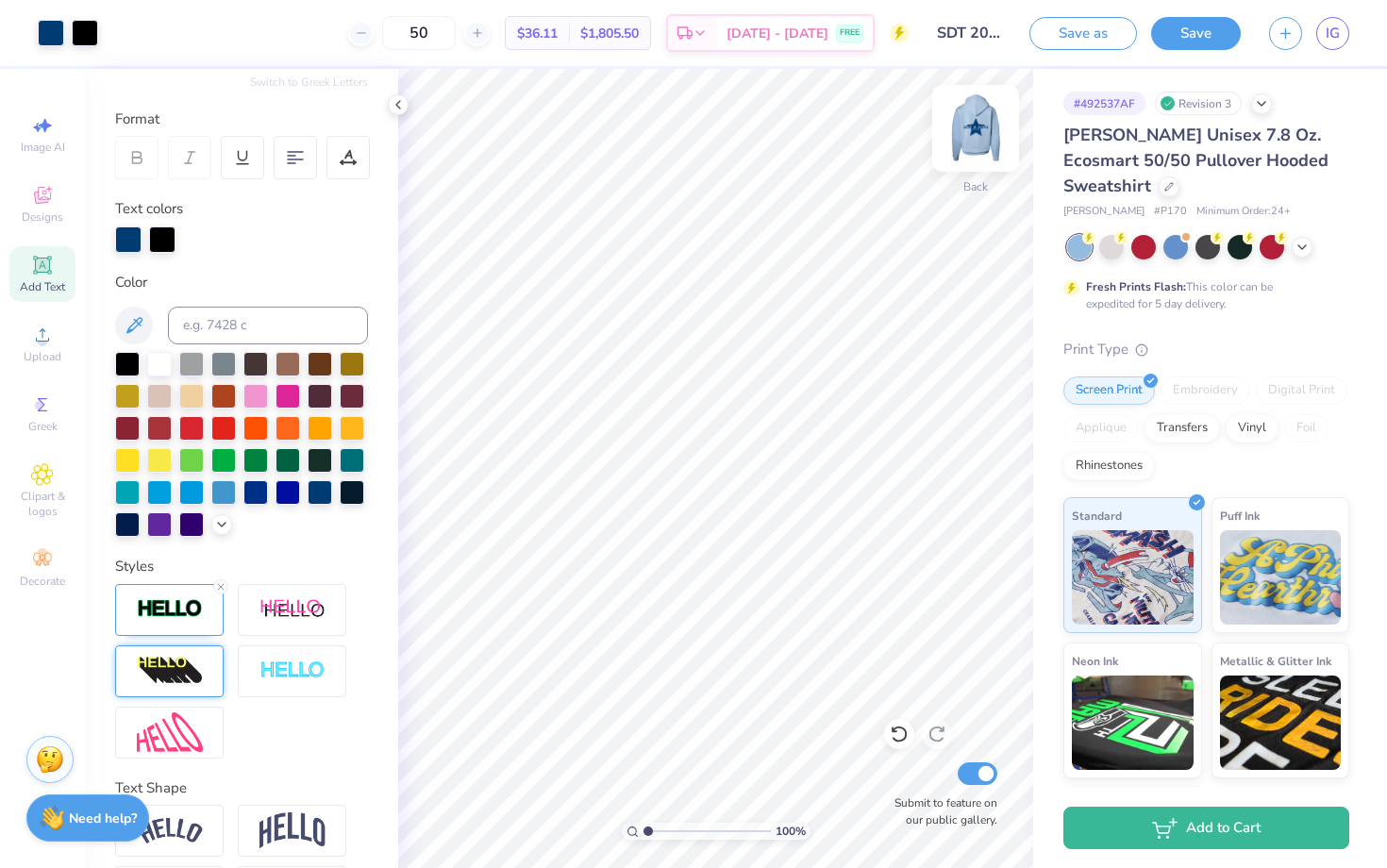
click at [983, 126] on img at bounding box center [976, 128] width 76 height 76
click at [978, 138] on img at bounding box center [976, 128] width 76 height 76
type input "5.31"
type input "7.68"
type input "0.57"
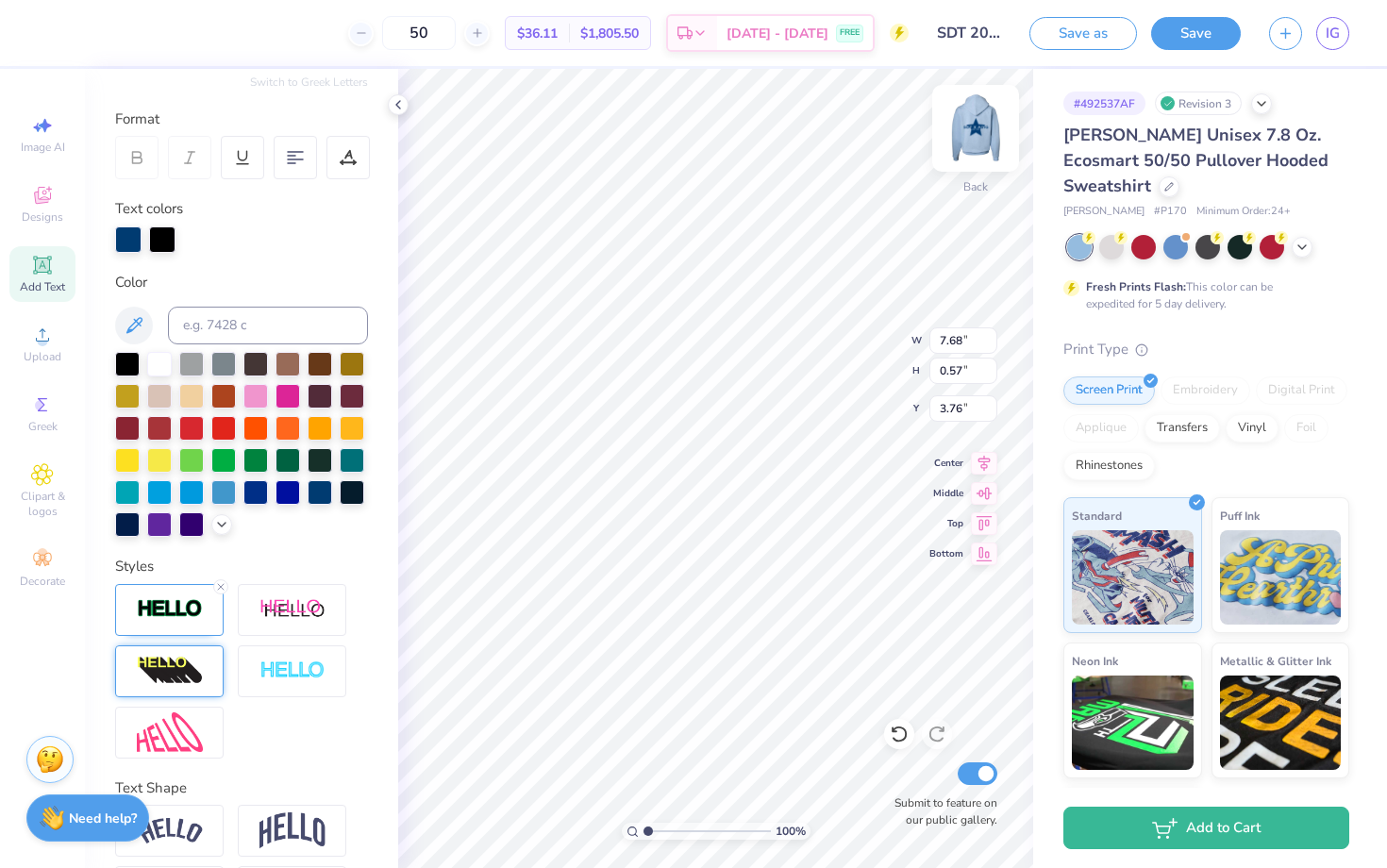
type input "4.12"
click at [988, 122] on img at bounding box center [976, 128] width 76 height 76
click at [963, 145] on img at bounding box center [976, 128] width 76 height 76
type input "7.38"
type input "3.29"
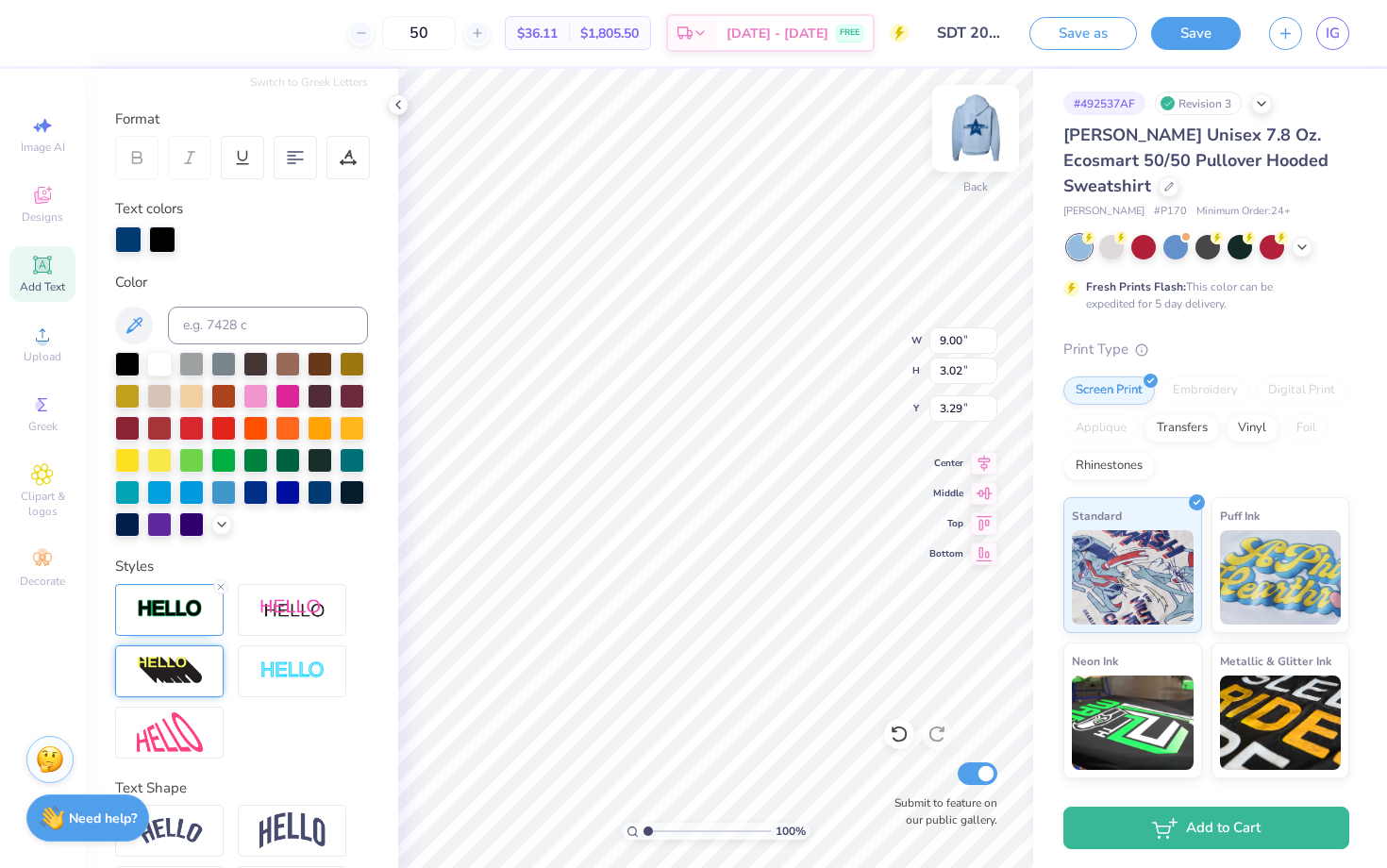
type input "9.00"
type input "3.02"
type input "10.97"
type input "3.86"
click at [961, 152] on img at bounding box center [976, 128] width 76 height 76
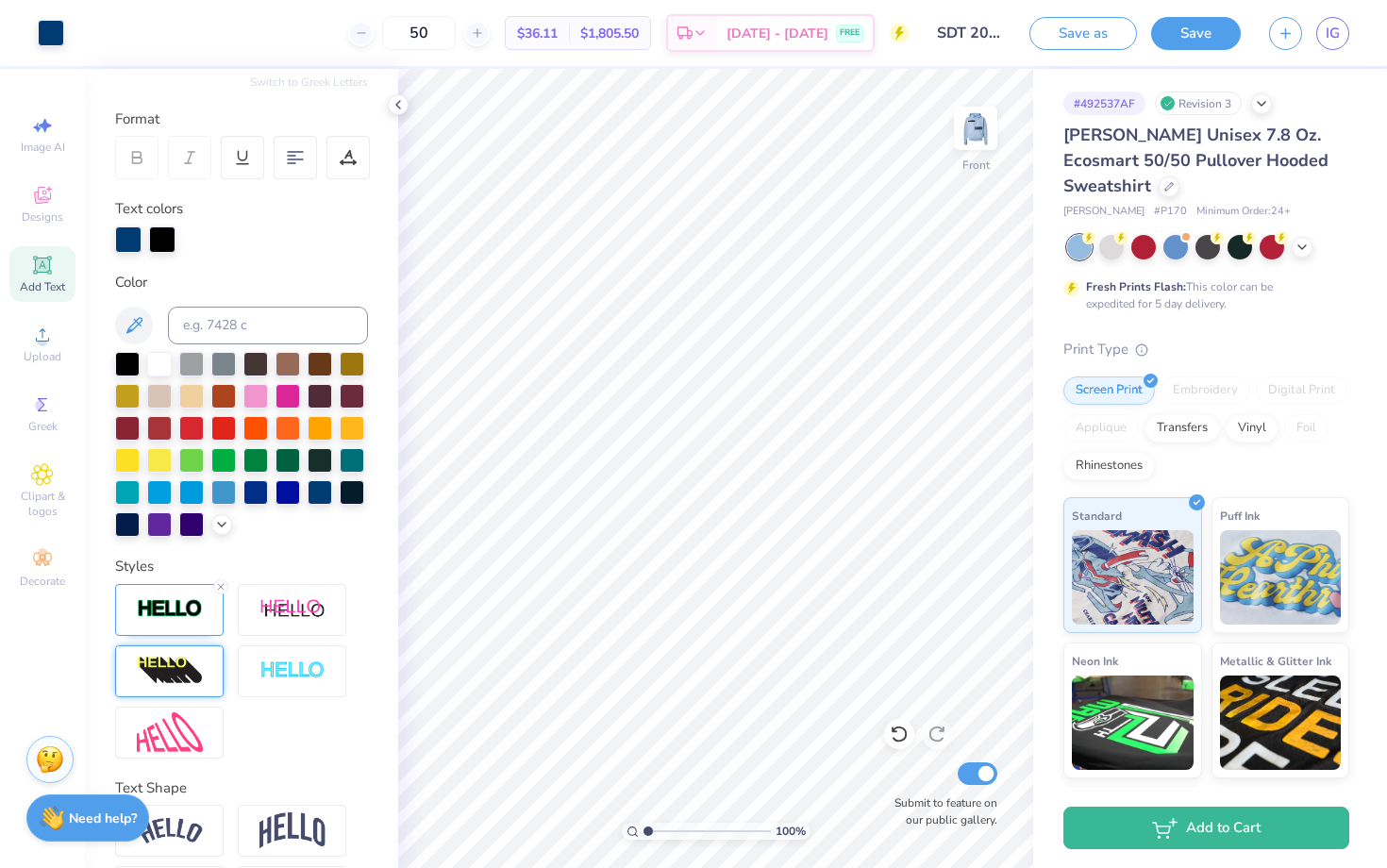
click at [961, 148] on img at bounding box center [976, 128] width 37 height 37
type input "4.54"
type input "11.23"
type input "7.68"
type input "0.57"
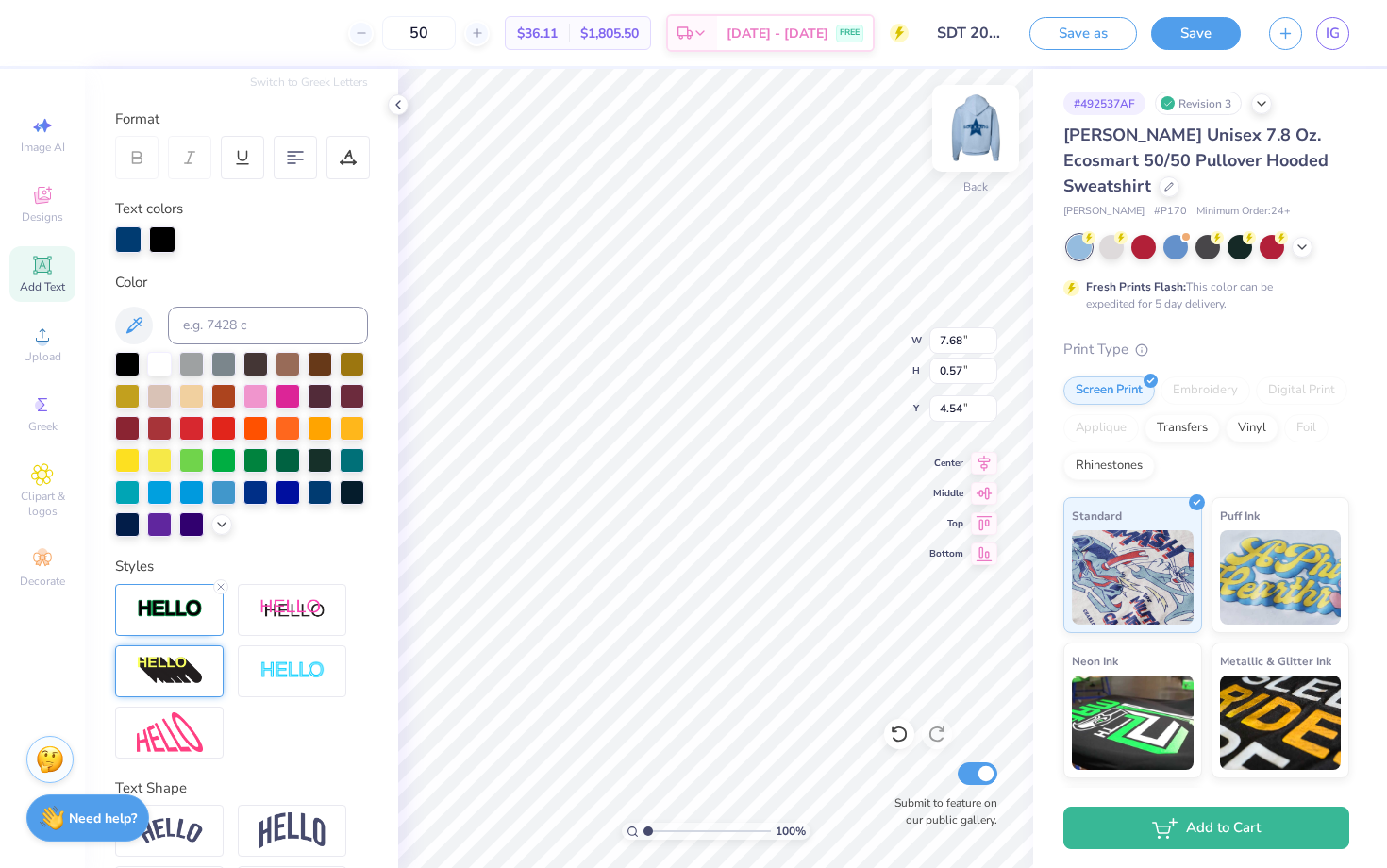
type input "3.86"
click at [967, 150] on img at bounding box center [976, 128] width 76 height 76
click at [972, 147] on img at bounding box center [976, 128] width 76 height 76
type input "10.87"
type input "7.68"
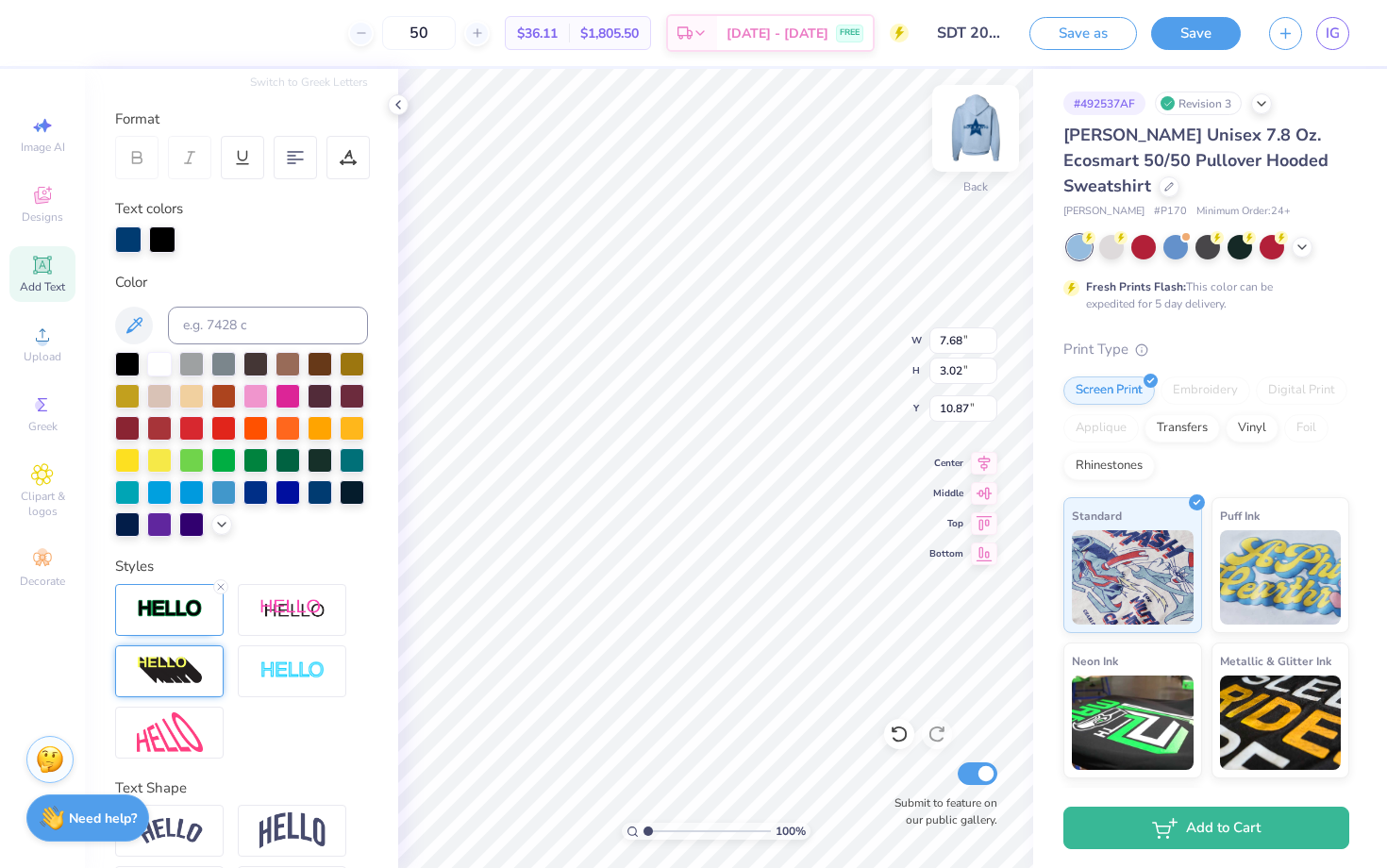
type input "0.57"
type input "4.23"
type input "6.89"
type input "2.31"
type input "11.63"
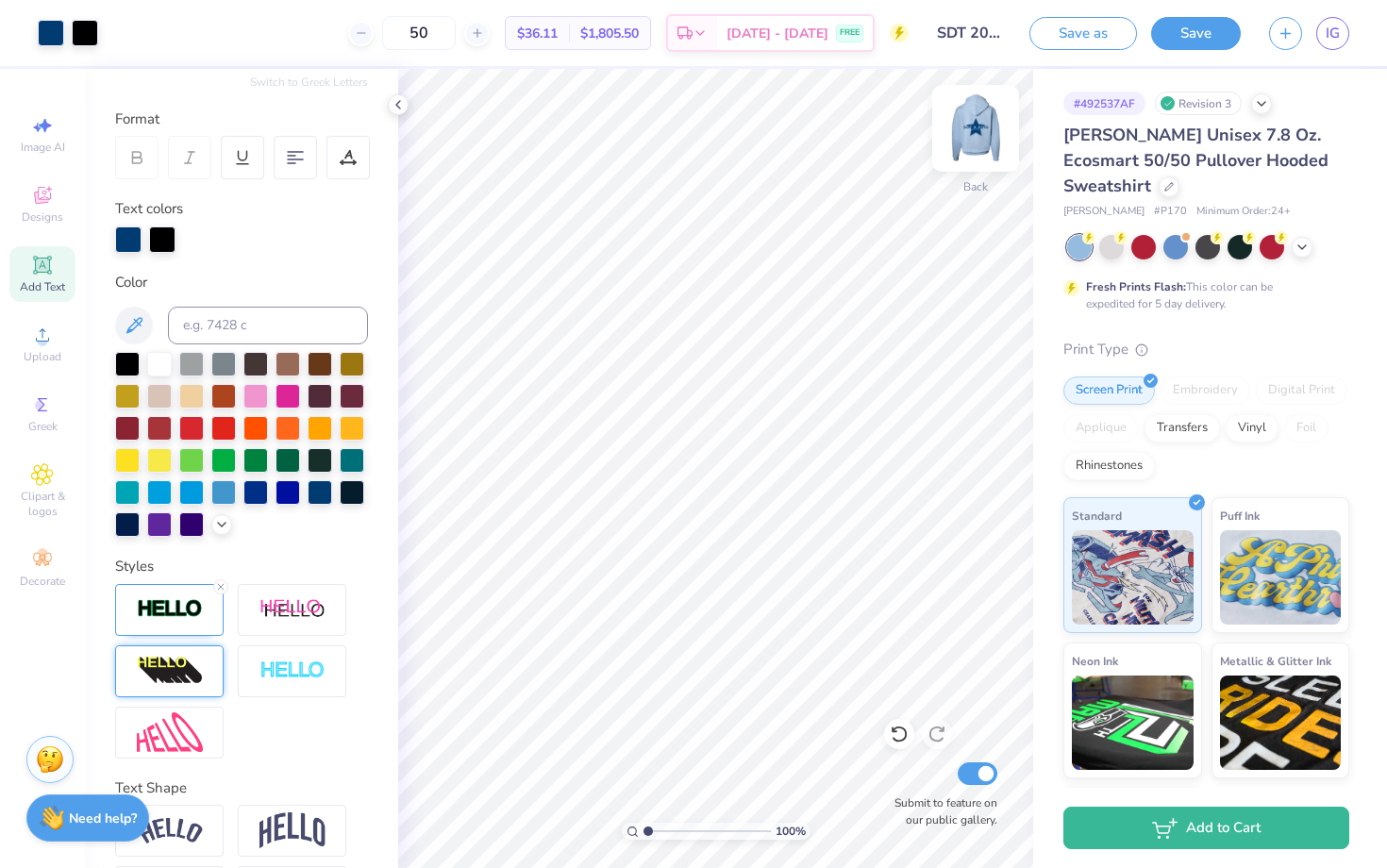
click at [966, 147] on img at bounding box center [976, 128] width 76 height 76
type input "7.54"
type input "14.34"
type input "10.54"
click at [984, 109] on img at bounding box center [976, 128] width 76 height 76
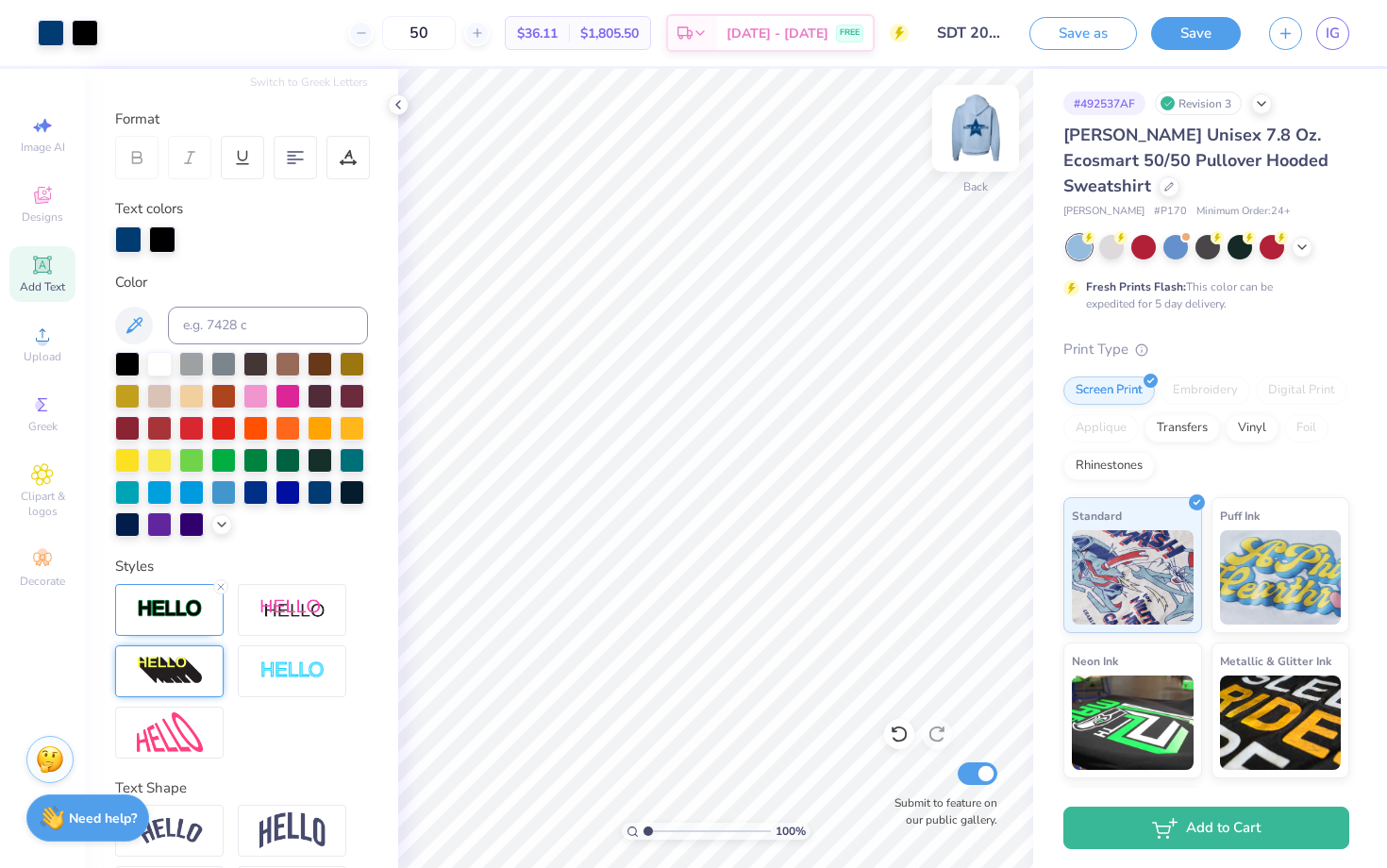
click at [977, 149] on img at bounding box center [976, 128] width 76 height 76
click at [980, 133] on img at bounding box center [976, 128] width 76 height 76
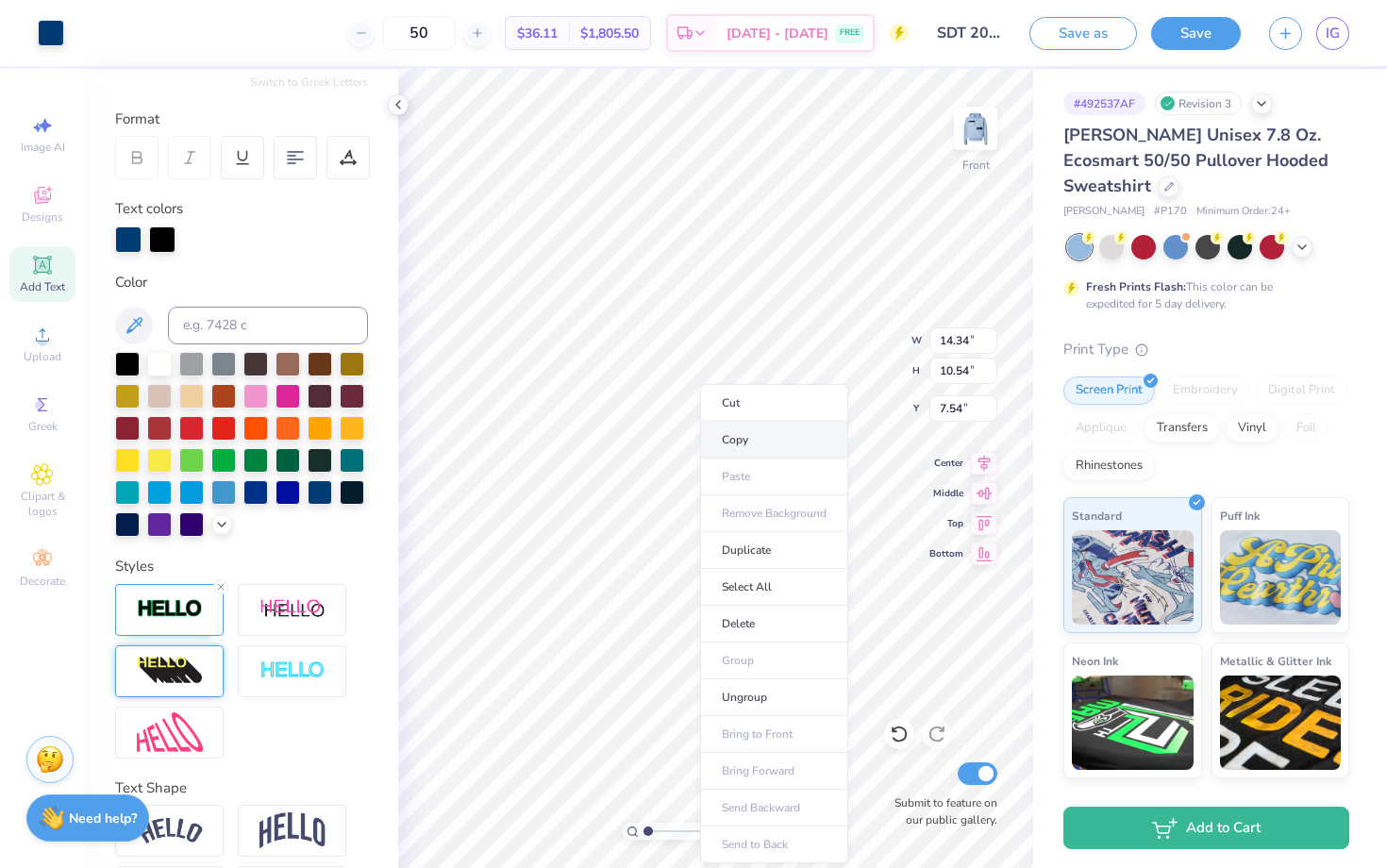
click at [731, 438] on li "Copy" at bounding box center [774, 440] width 149 height 36
click at [971, 125] on img at bounding box center [976, 128] width 76 height 76
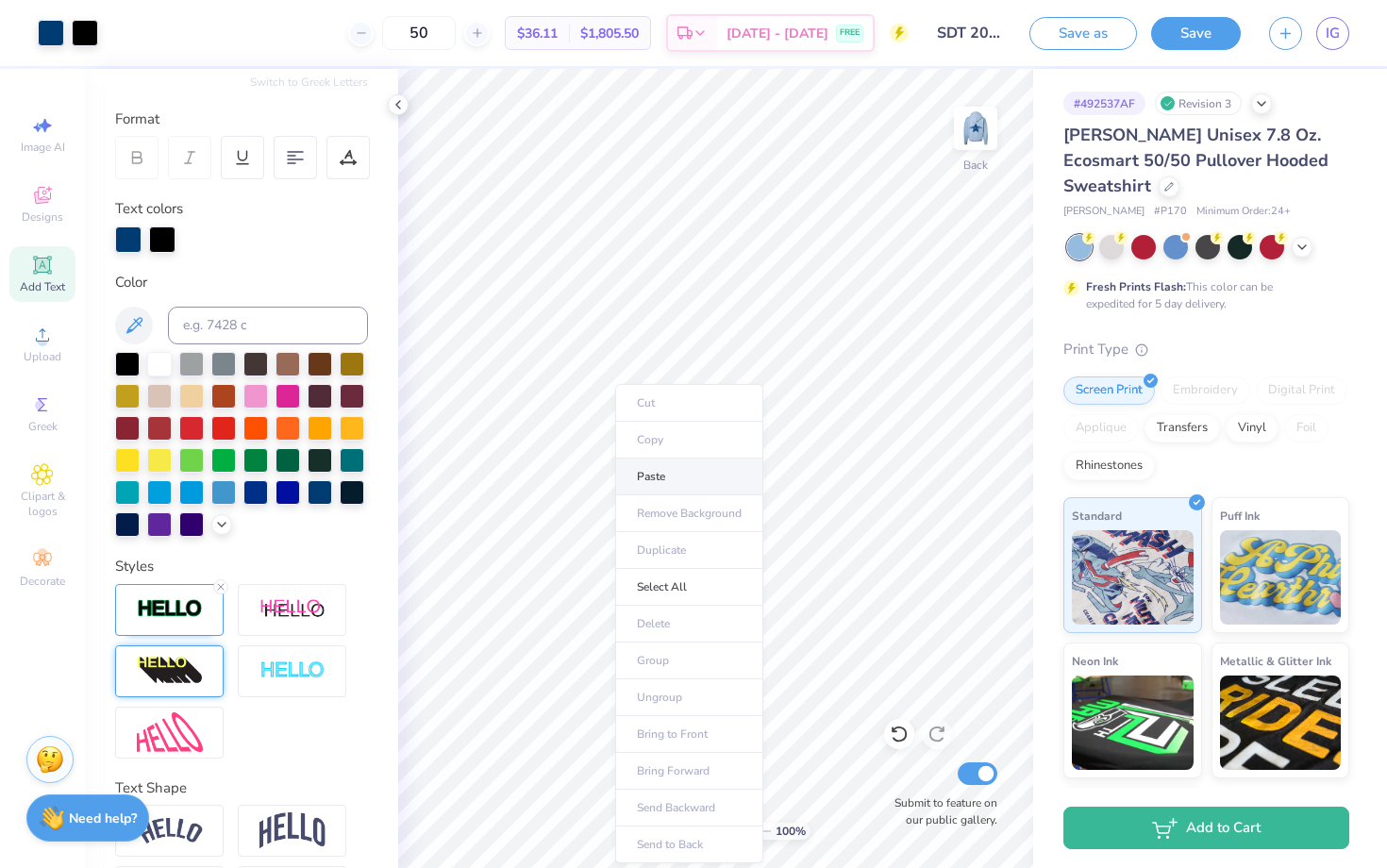
click at [662, 473] on li "Paste" at bounding box center [689, 476] width 149 height 36
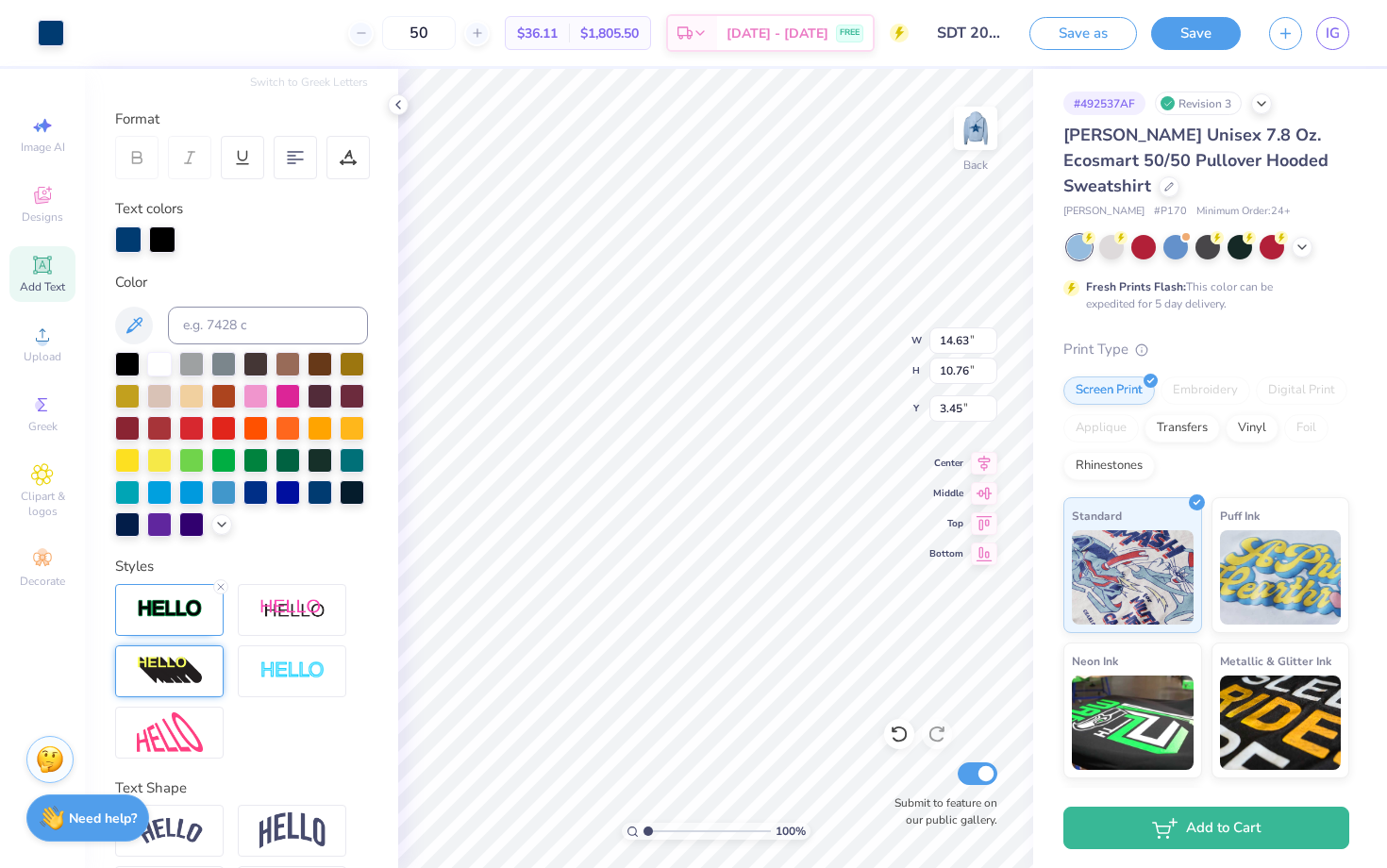
type input "3.11"
type input "2.29"
type input "6.23"
type input "6.89"
type input "2.31"
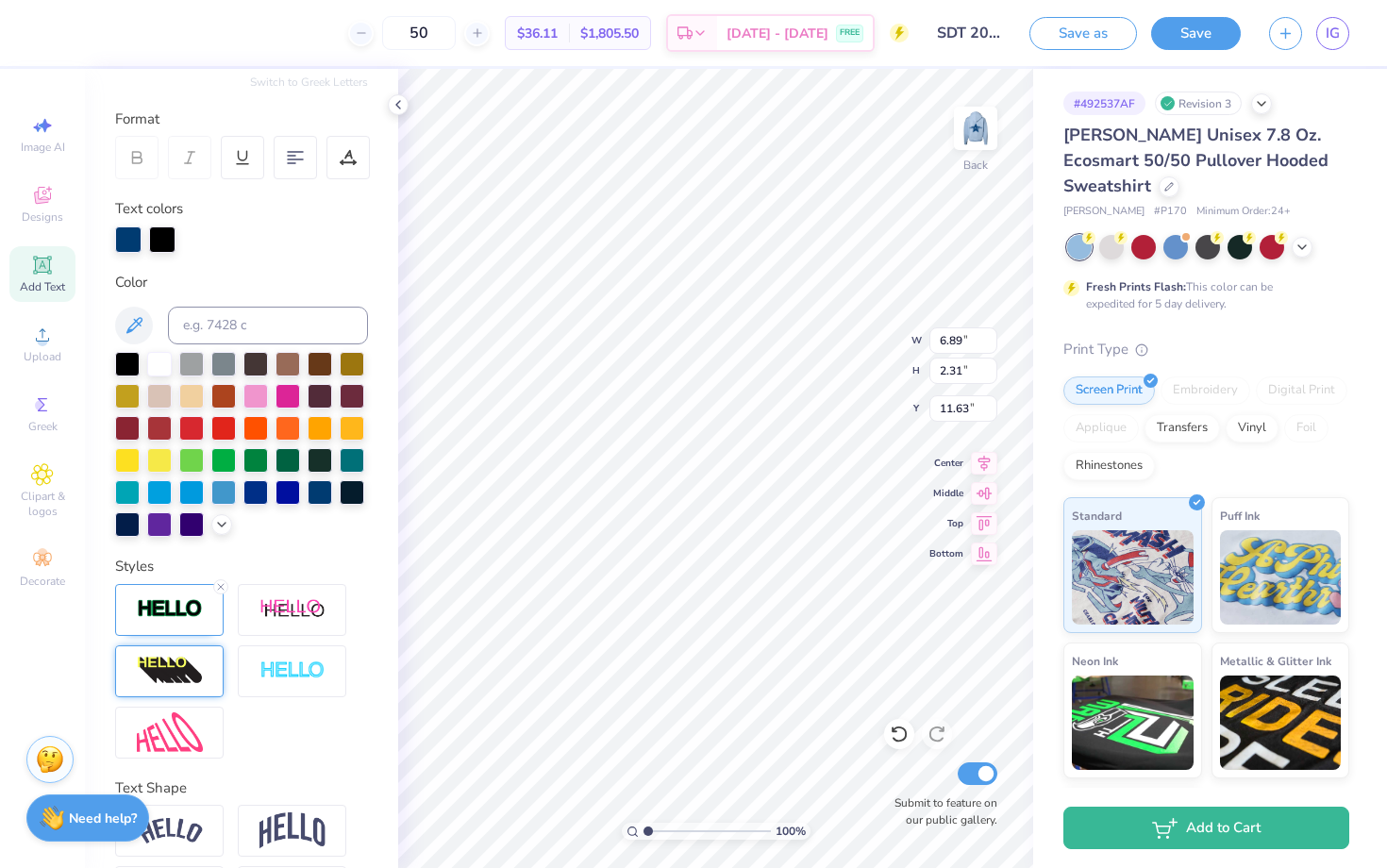
type input "11.47"
type input "3.11"
type input "2.29"
type input "6.23"
type input "2.23"
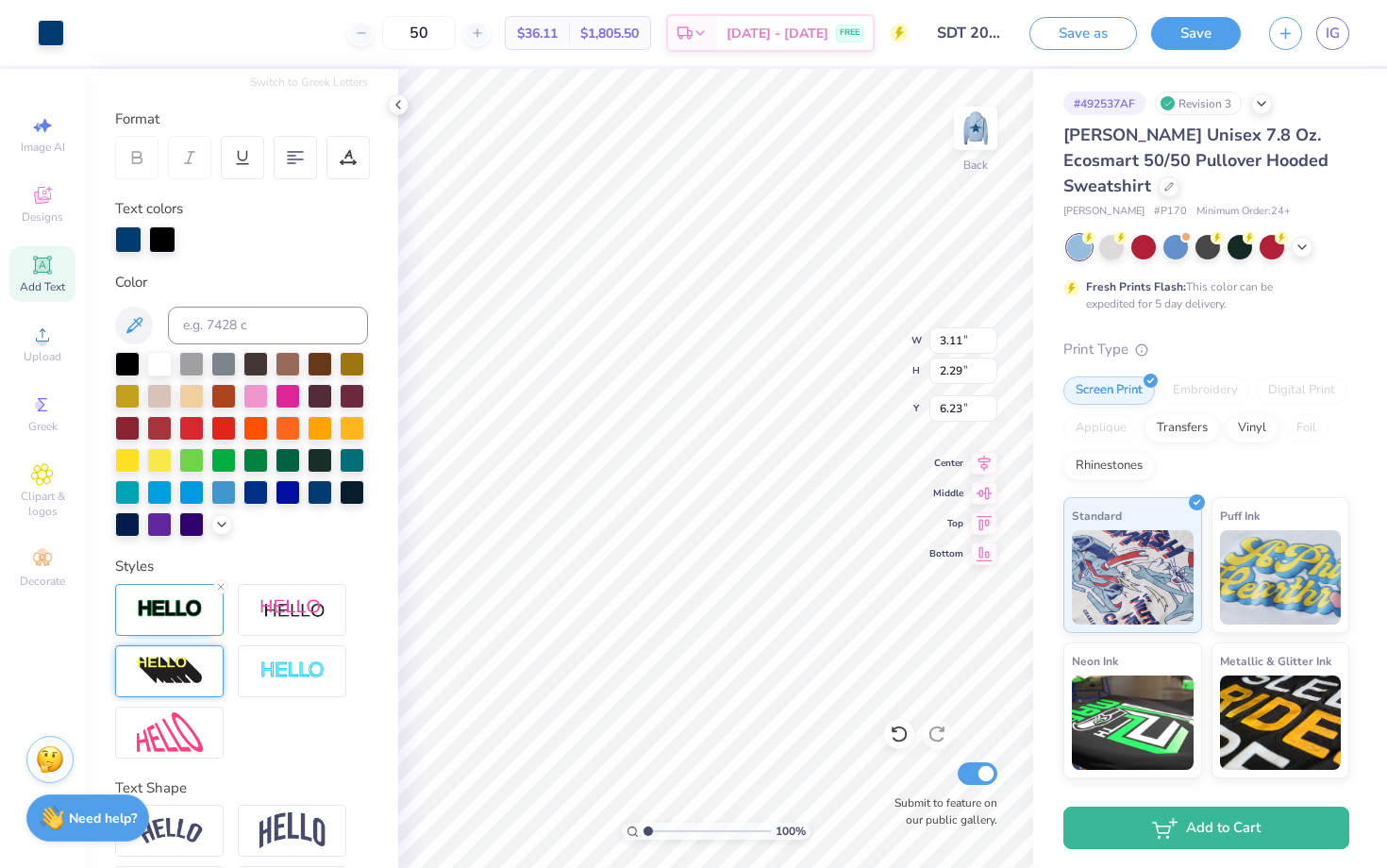
type input "1.64"
type input "12.14"
type input "9.28"
type input "6.89"
type input "2.31"
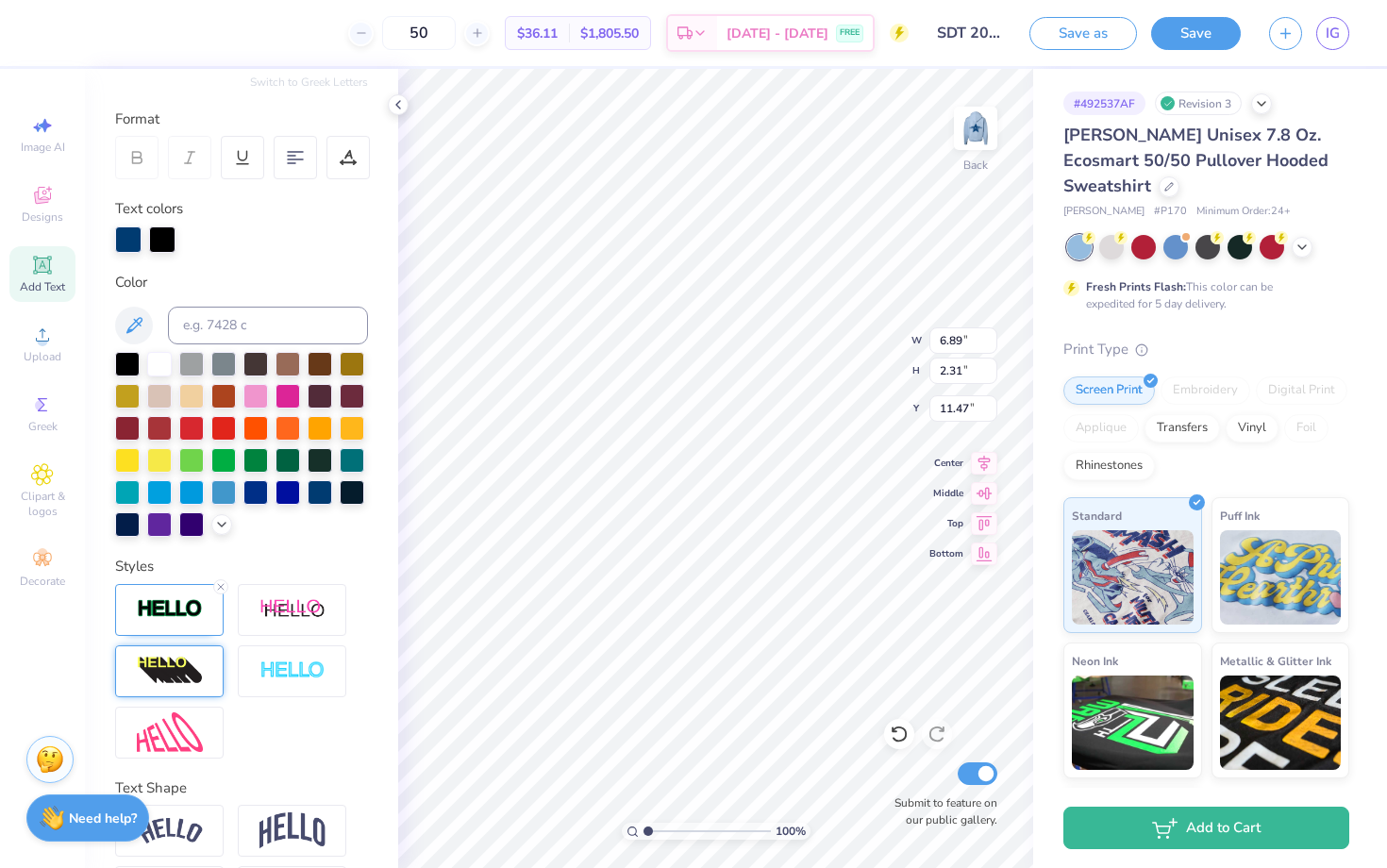
type input "11.57"
type input "2.23"
type input "1.64"
type input "5.74"
type input "1.81"
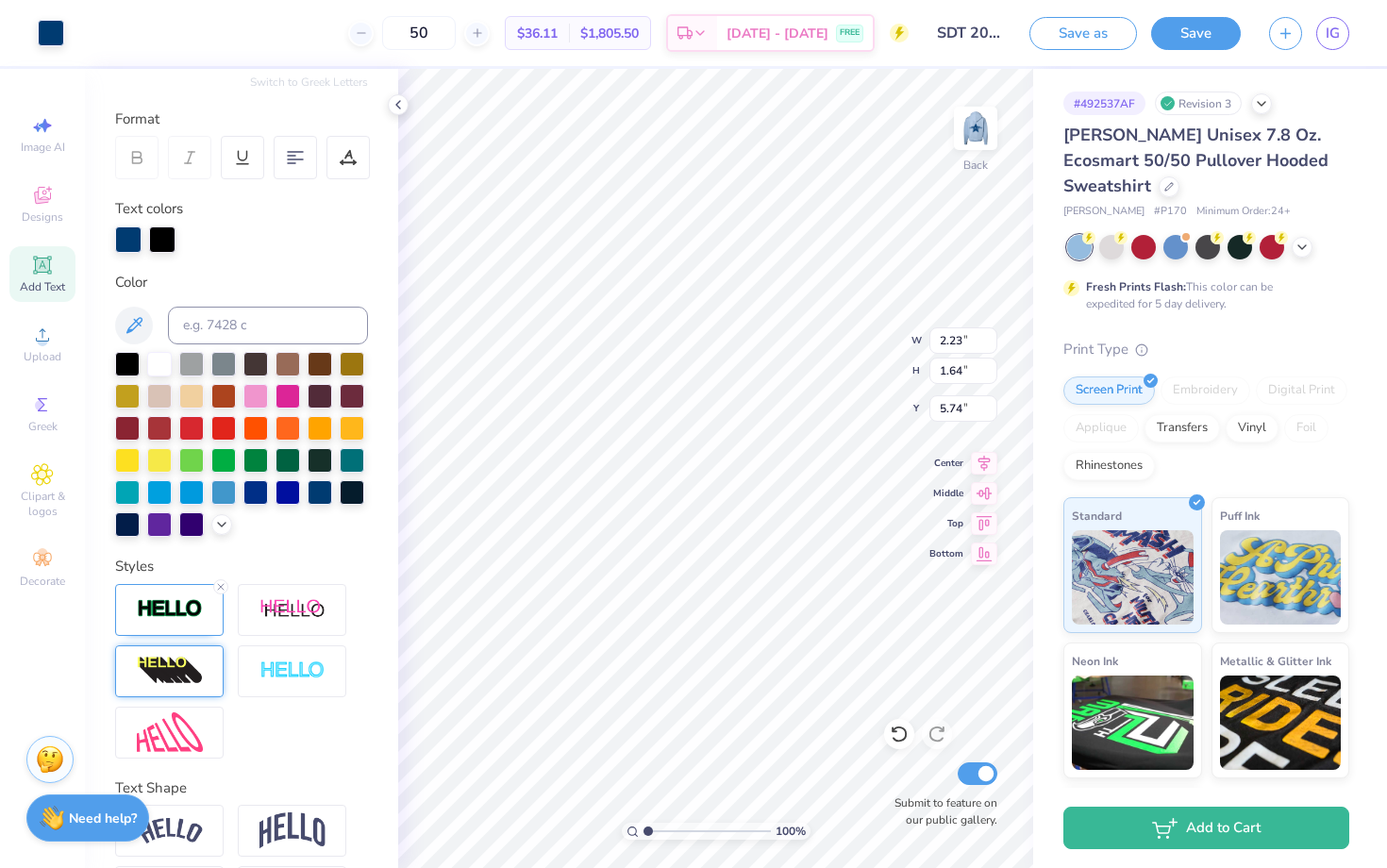
type input "1.33"
type input "6.71"
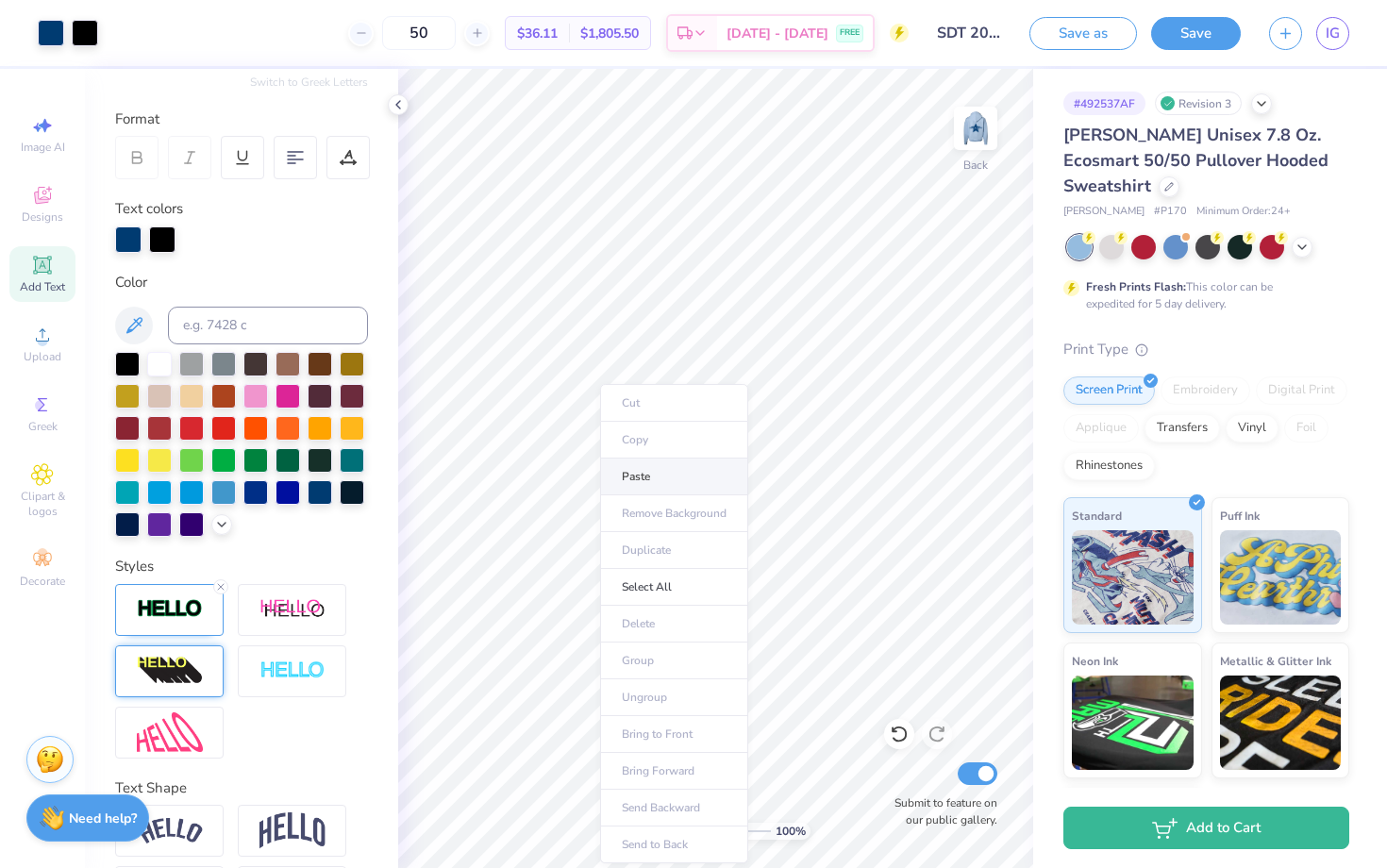
click at [629, 469] on li "Paste" at bounding box center [674, 476] width 149 height 36
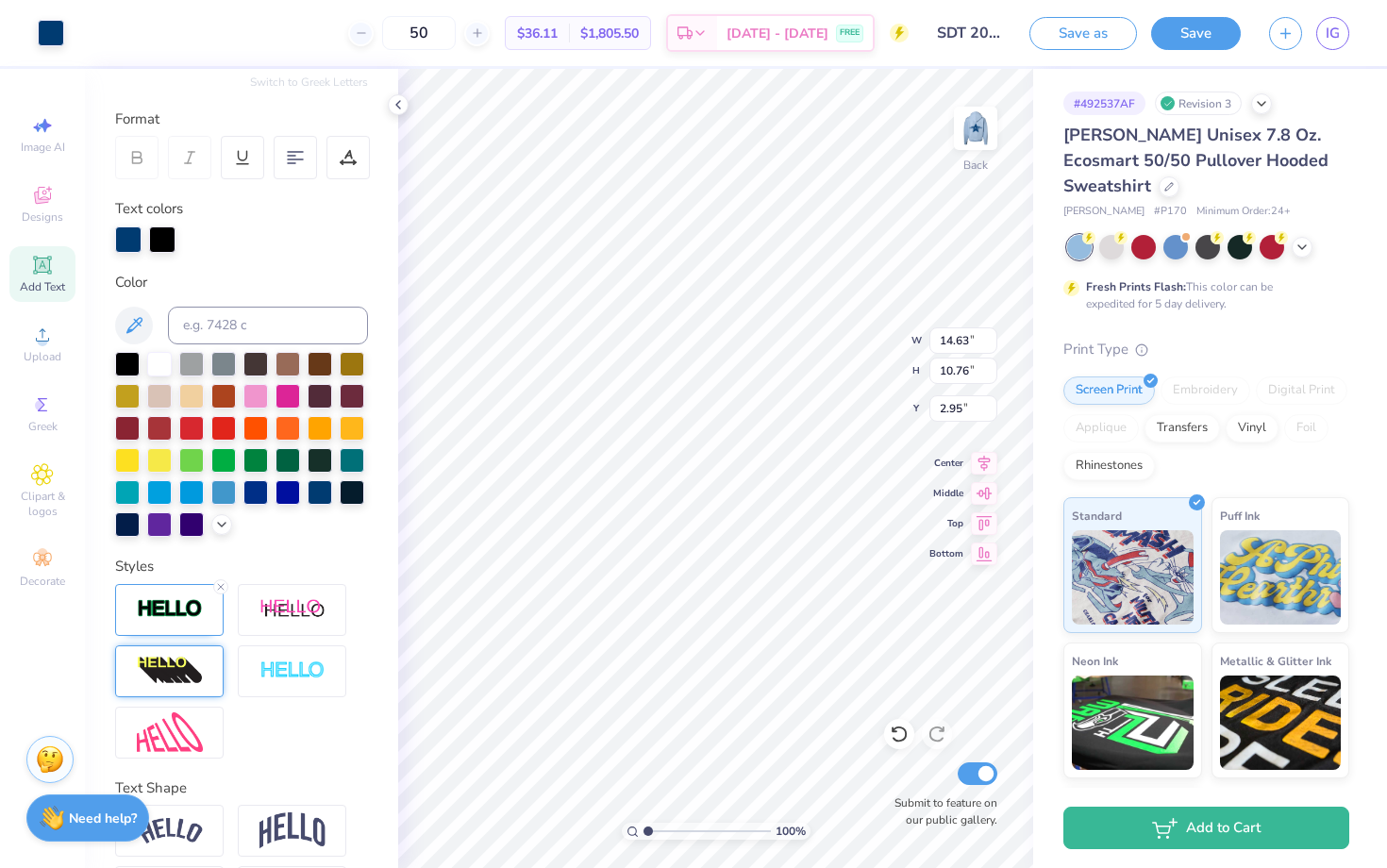
type input "1.71"
type input "1.26"
type input "12.45"
click at [622, 441] on li "Copy" at bounding box center [653, 434] width 149 height 36
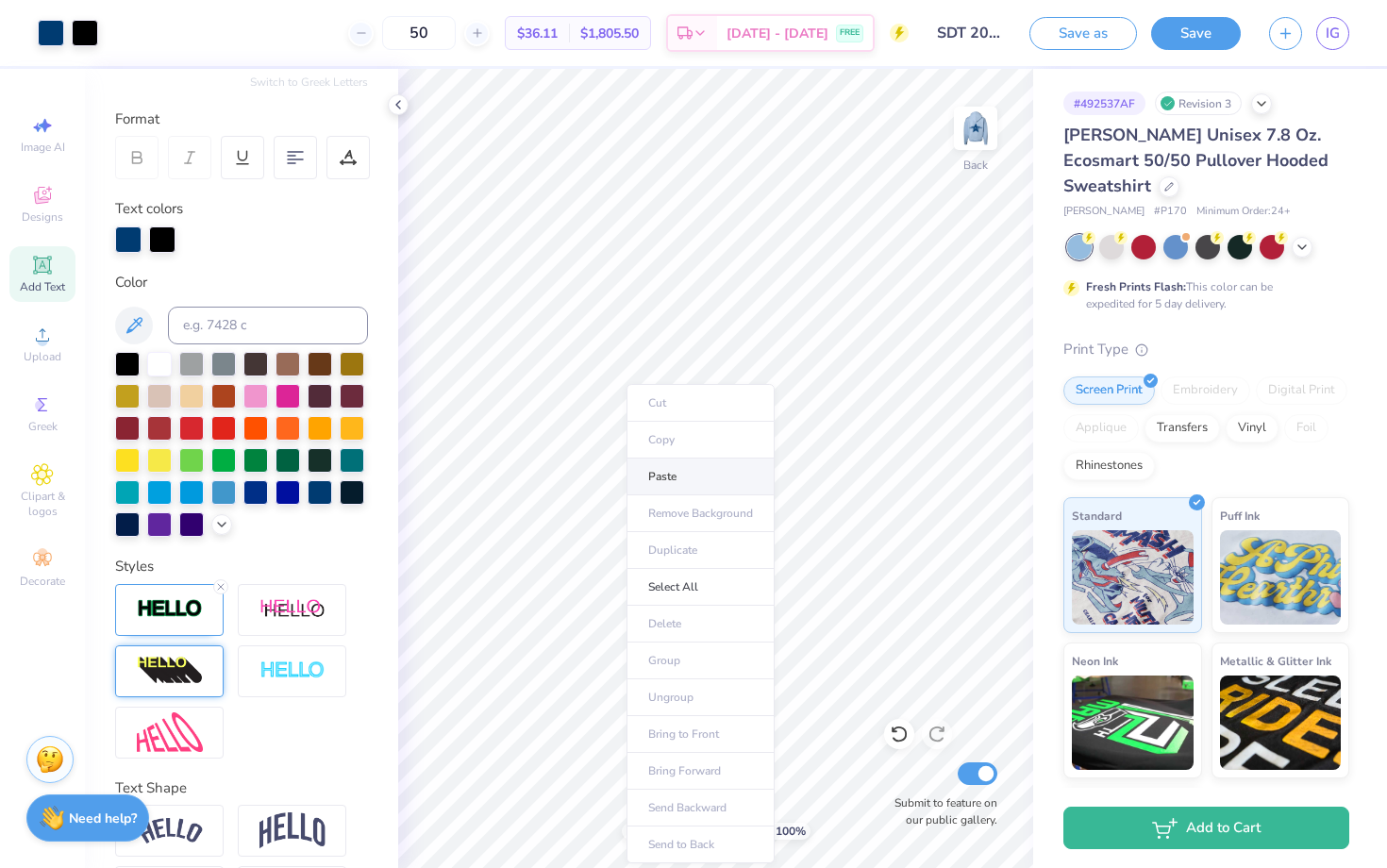
click at [671, 482] on li "Paste" at bounding box center [701, 476] width 149 height 36
click at [720, 470] on li "Paste" at bounding box center [747, 476] width 149 height 36
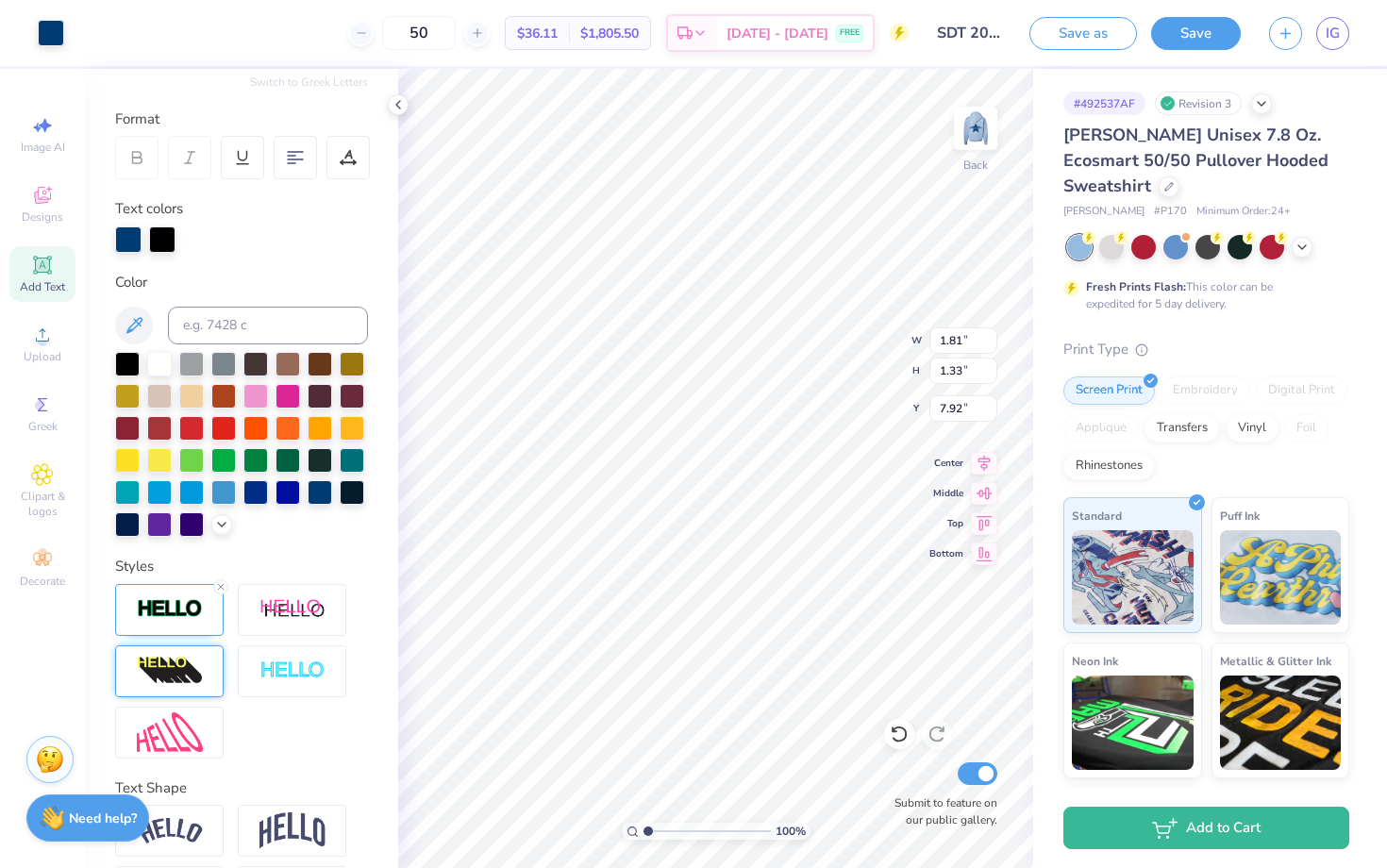
type input "10.91"
type input "12.55"
type input "12.06"
type input "6.89"
type input "2.31"
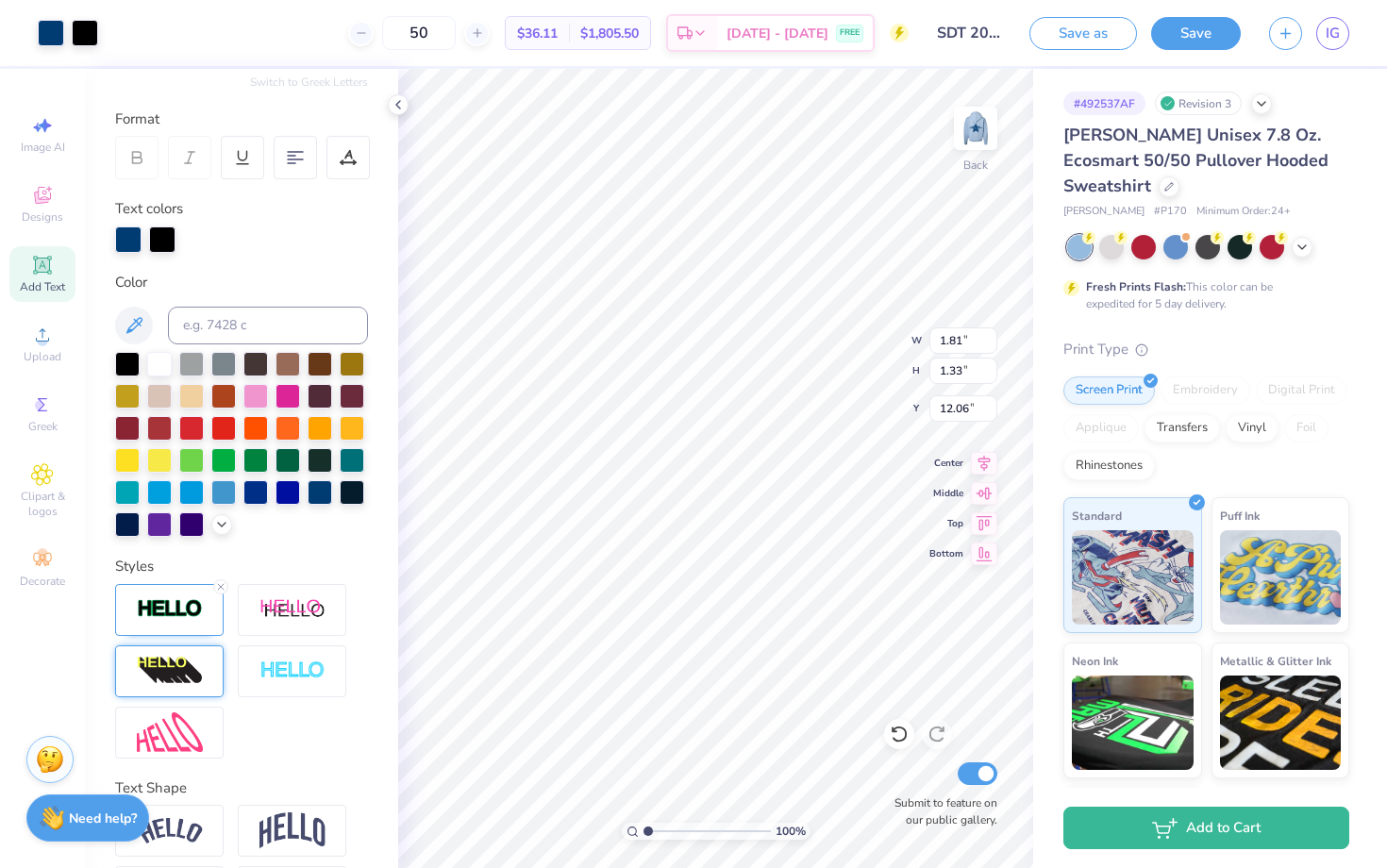
type input "11.57"
type input "1.81"
type input "1.33"
type input "12.06"
type input "12.55"
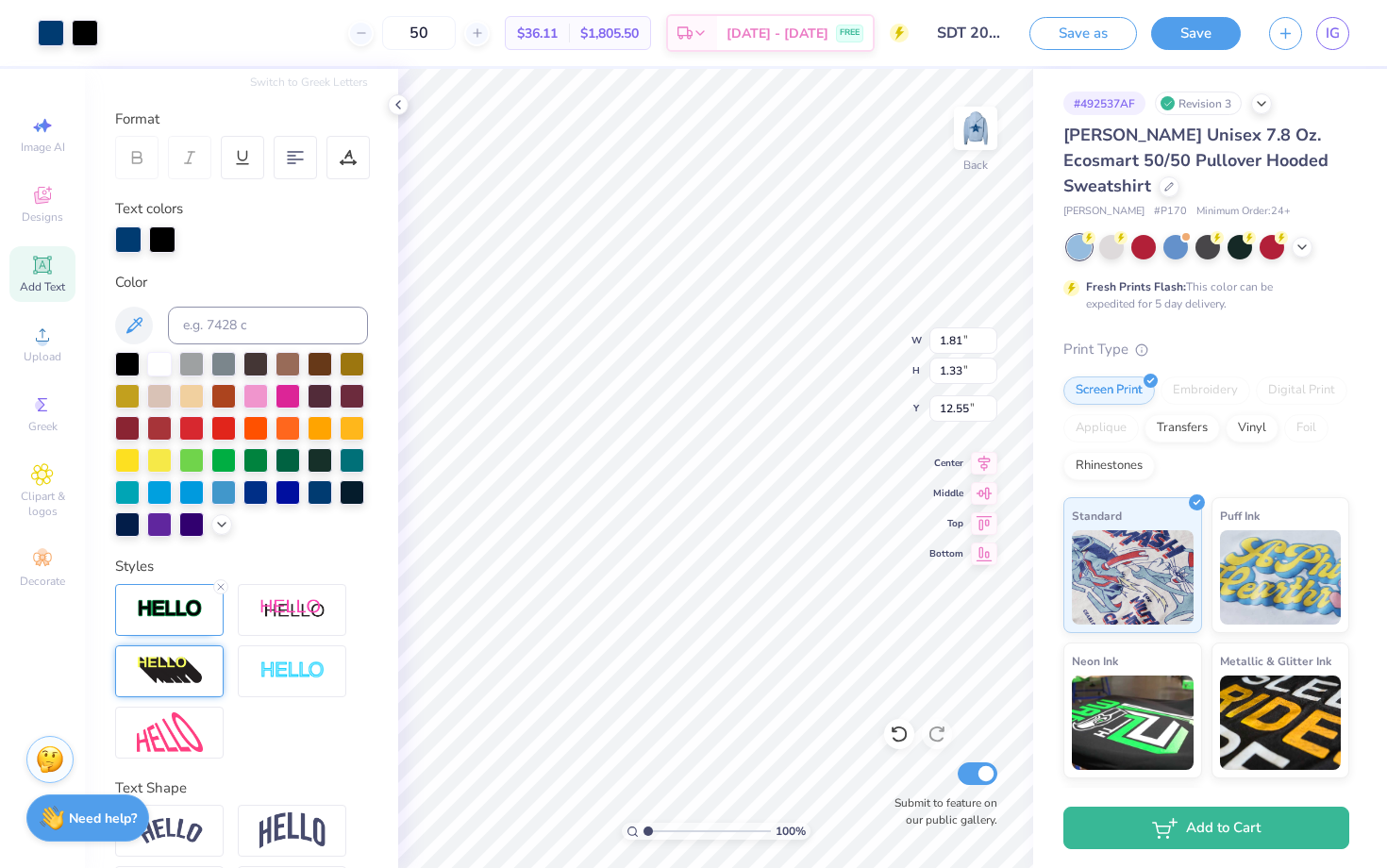
type input "6.89"
type input "2.31"
type input "11.94"
type input "1.81"
type input "1.33"
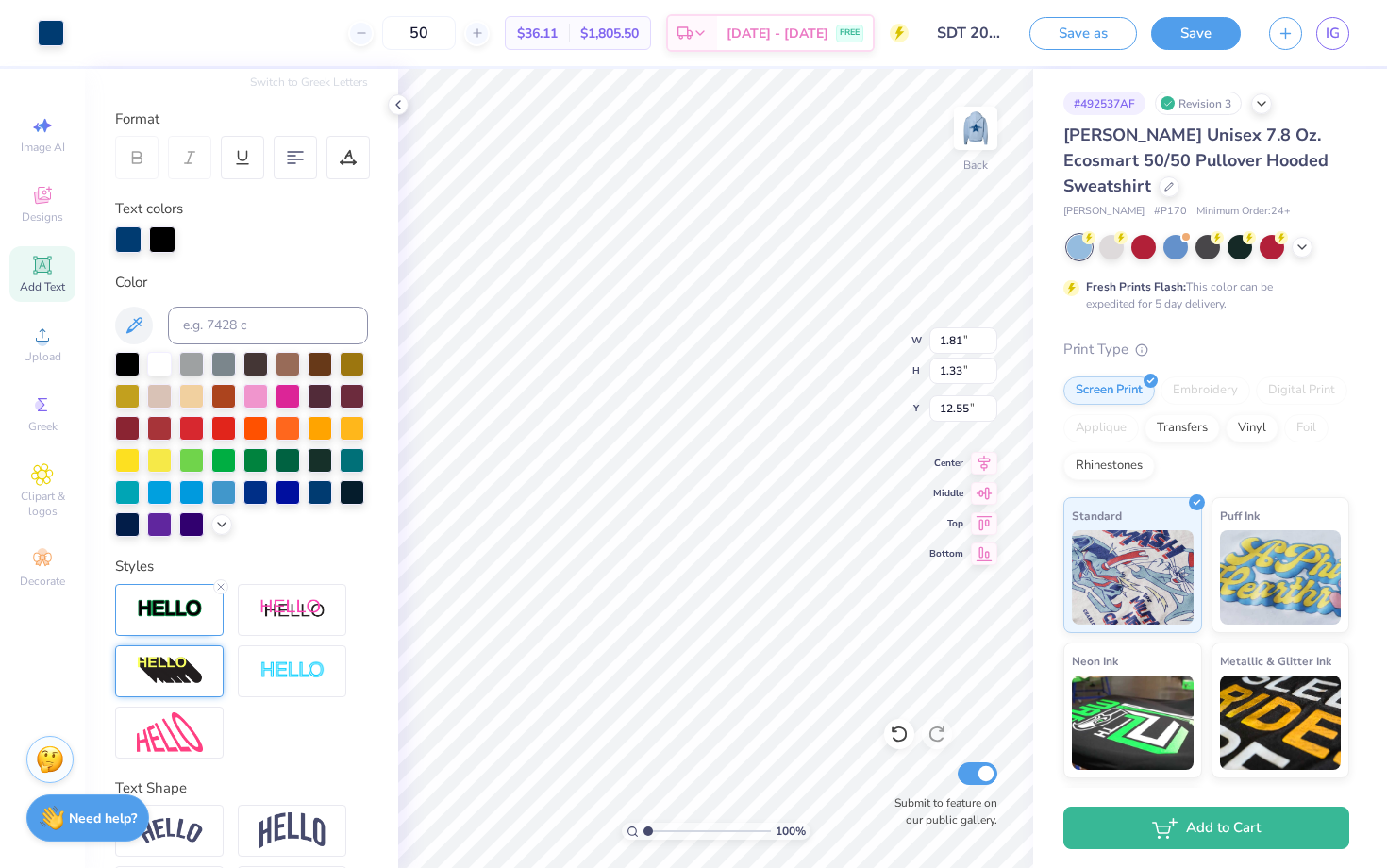
type input "12.43"
type input "7.37"
type input "6.89"
type input "2.31"
type input "11.94"
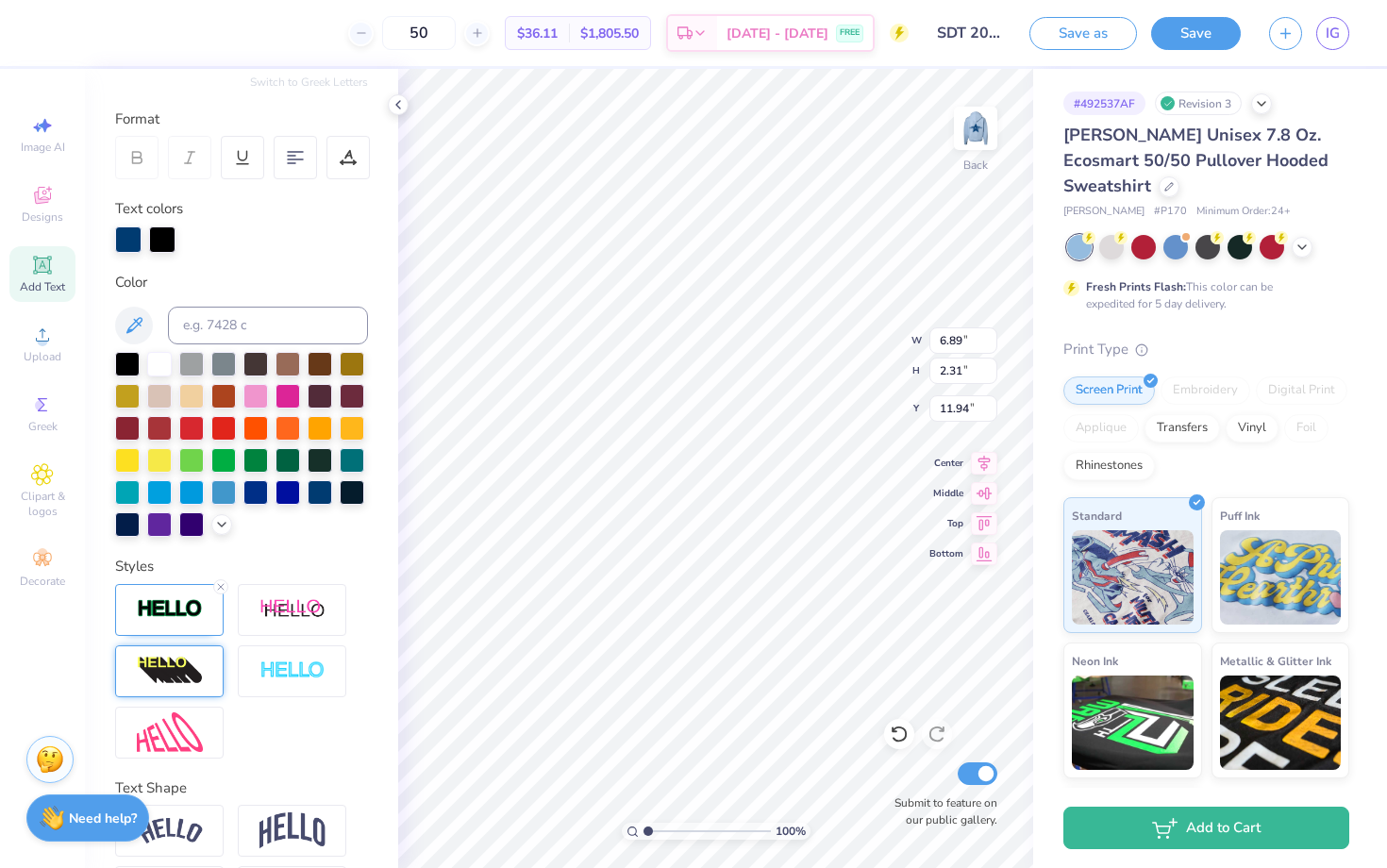
type input "1.81"
type input "1.33"
type input "6.71"
type input "3.81"
type input "1.81"
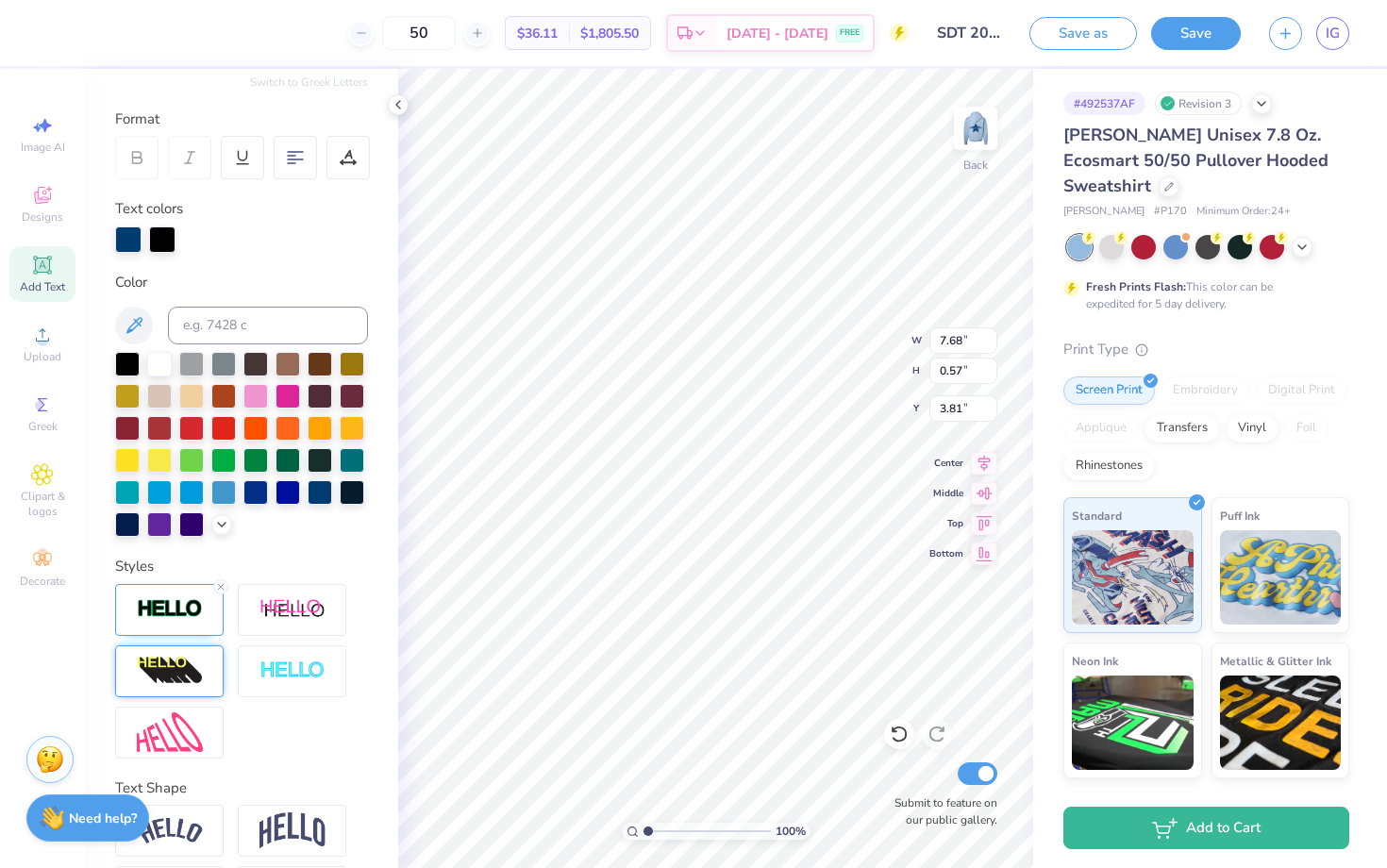
type input "1.33"
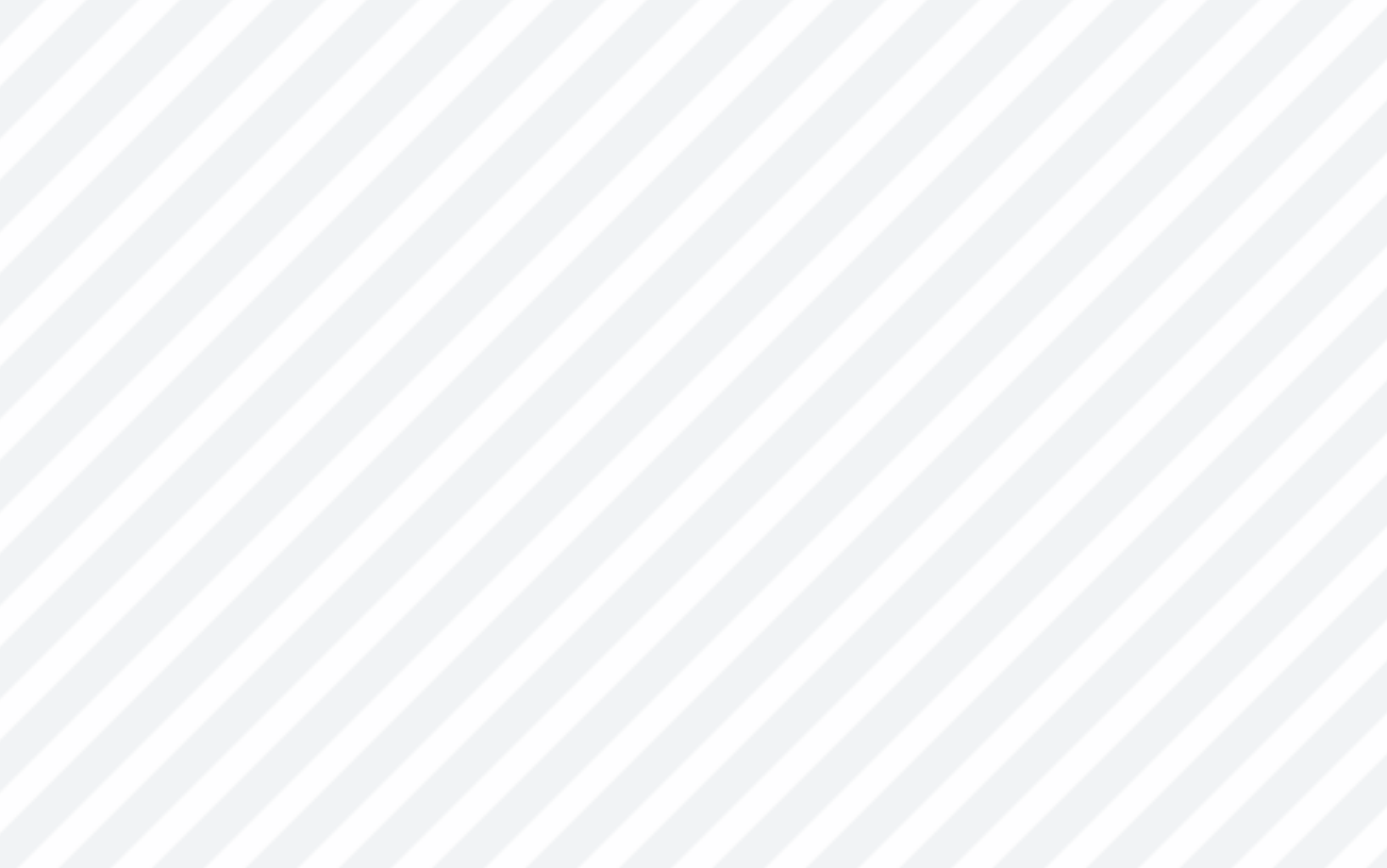
type input "7.38"
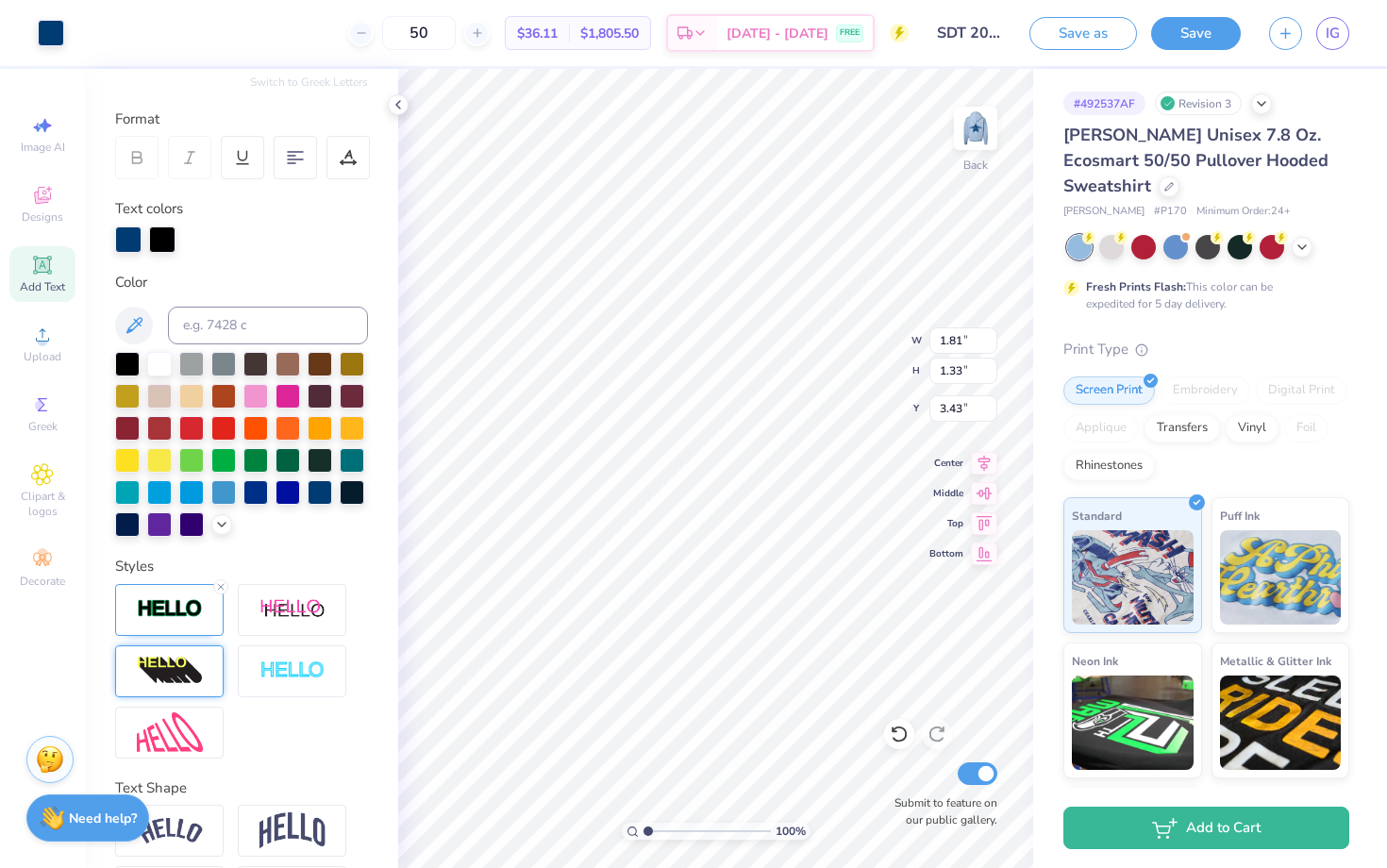
type input "9.62"
type input "8.32"
type input "6.89"
type input "2.31"
type input "11.94"
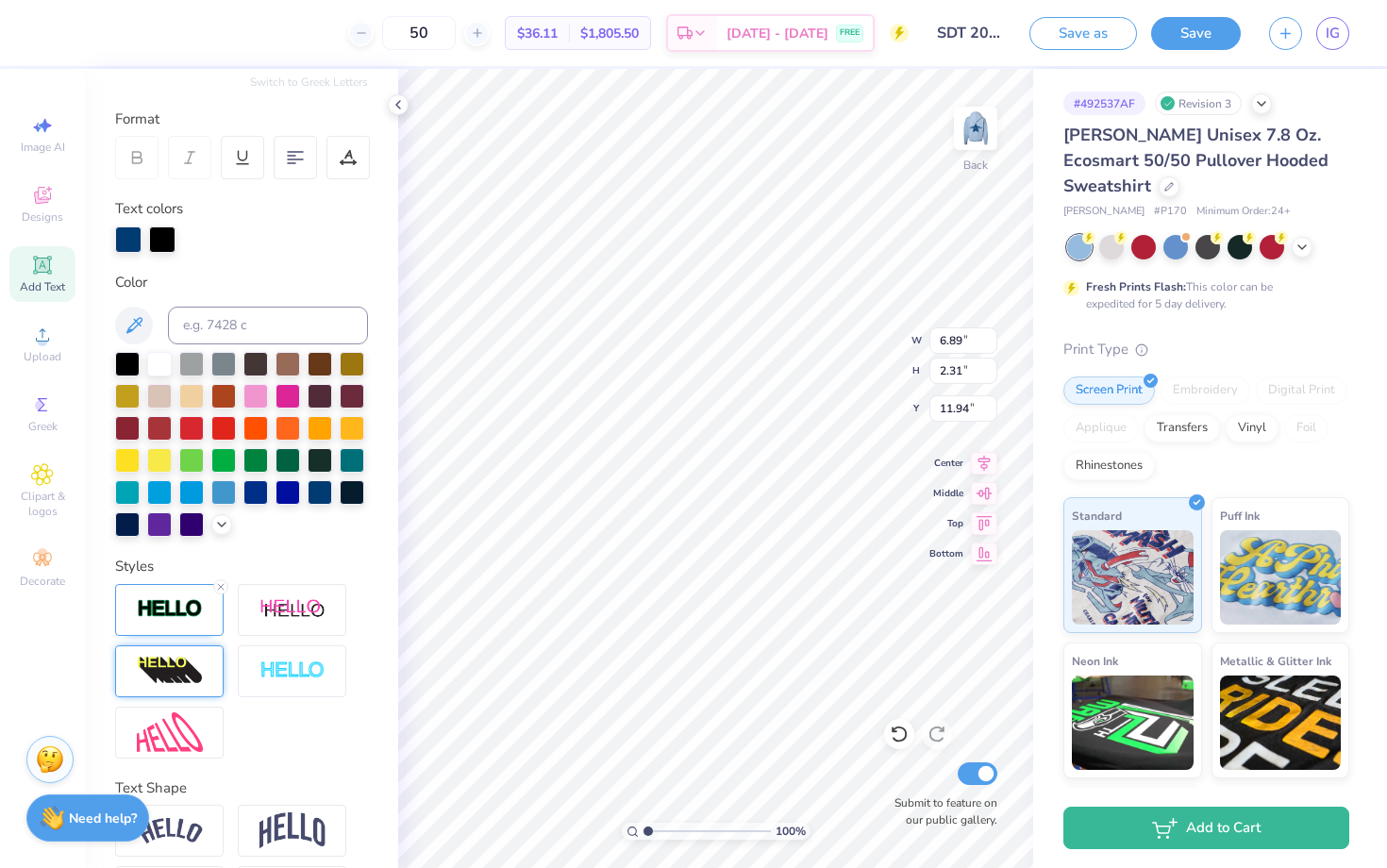
type input "1.81"
type input "1.33"
type input "12.92"
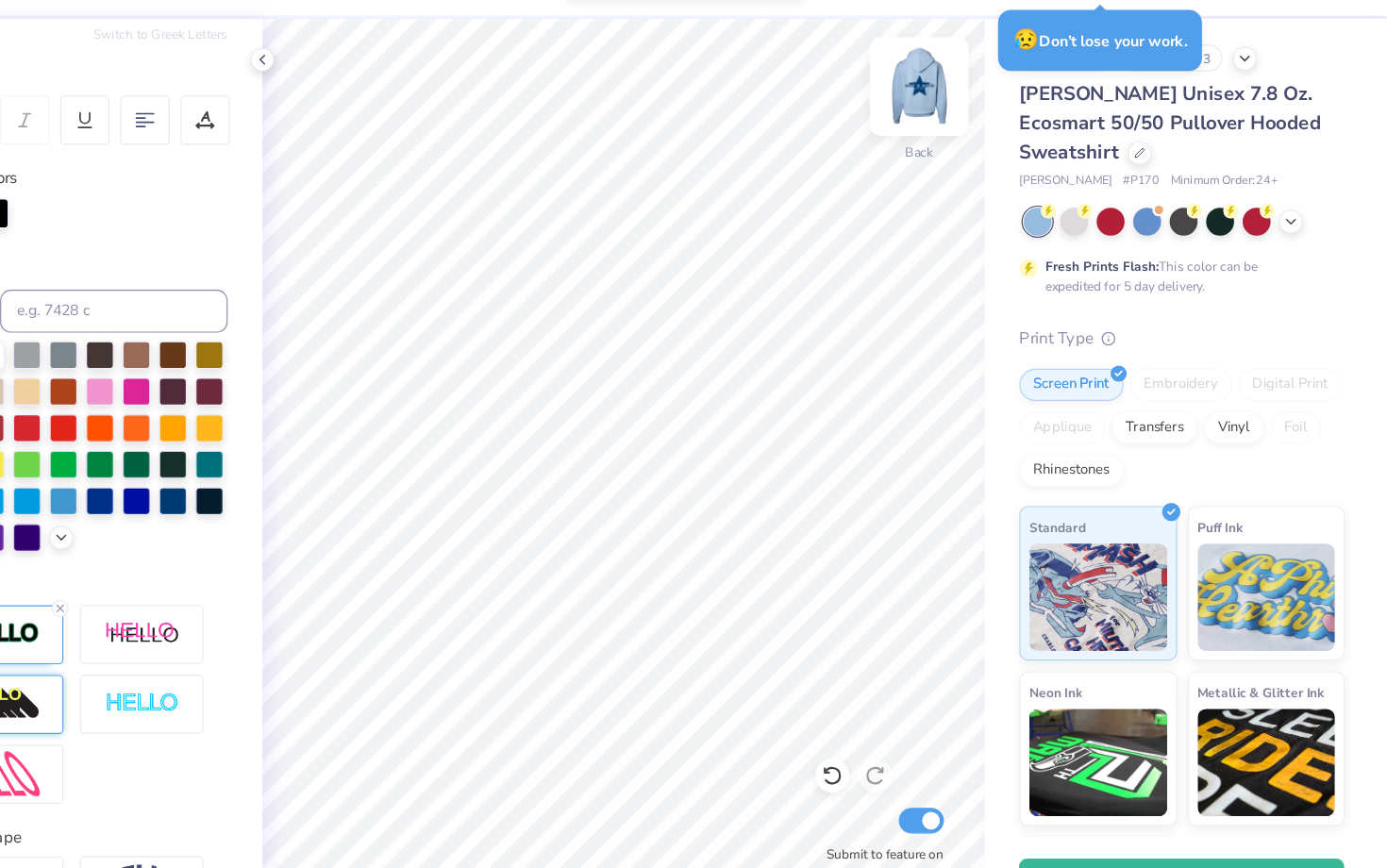
click at [938, 101] on img at bounding box center [976, 128] width 76 height 76
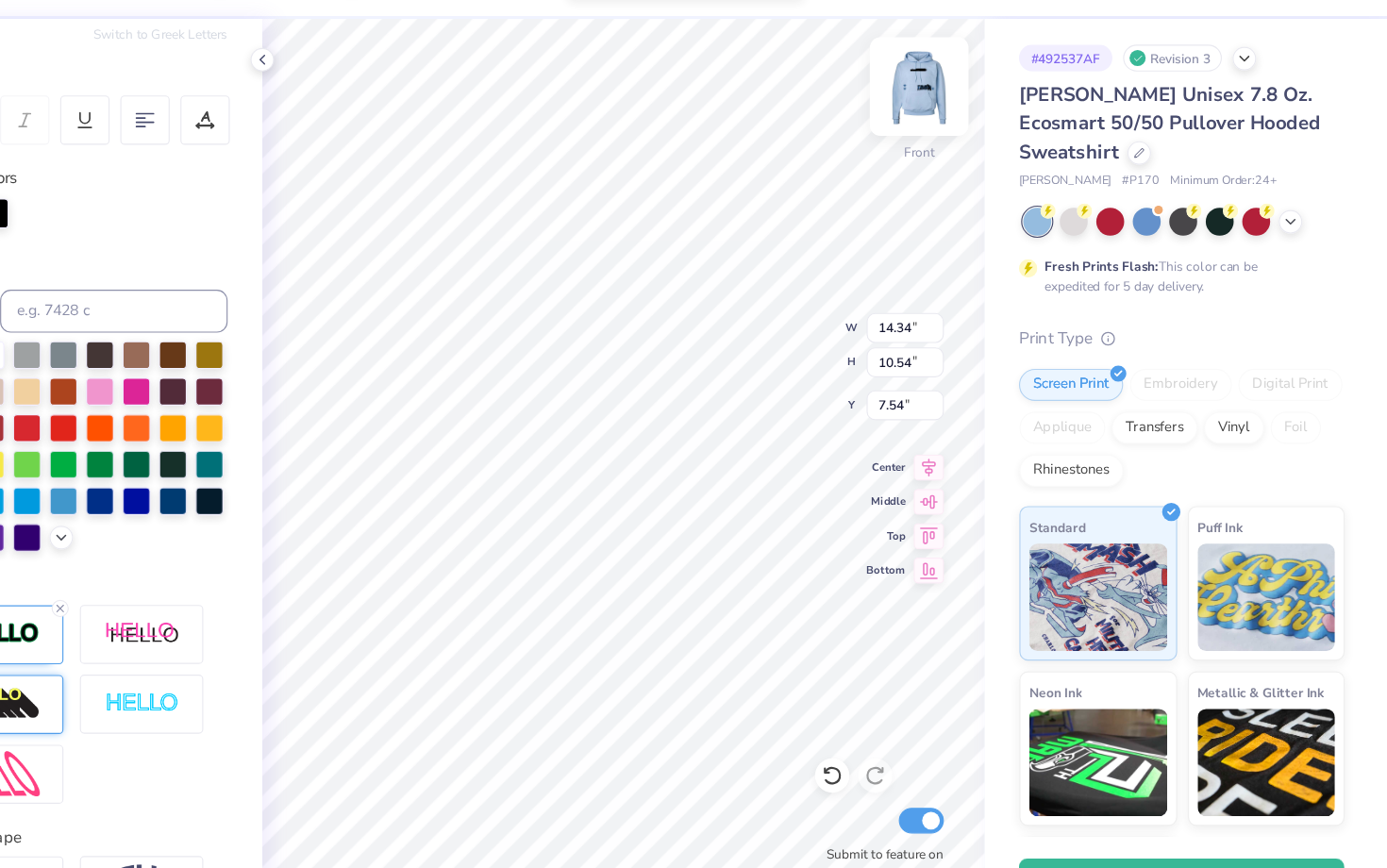
type input "14.47"
type input "10.63"
type input "7.80"
click at [938, 91] on img at bounding box center [976, 128] width 76 height 76
type input "4.75"
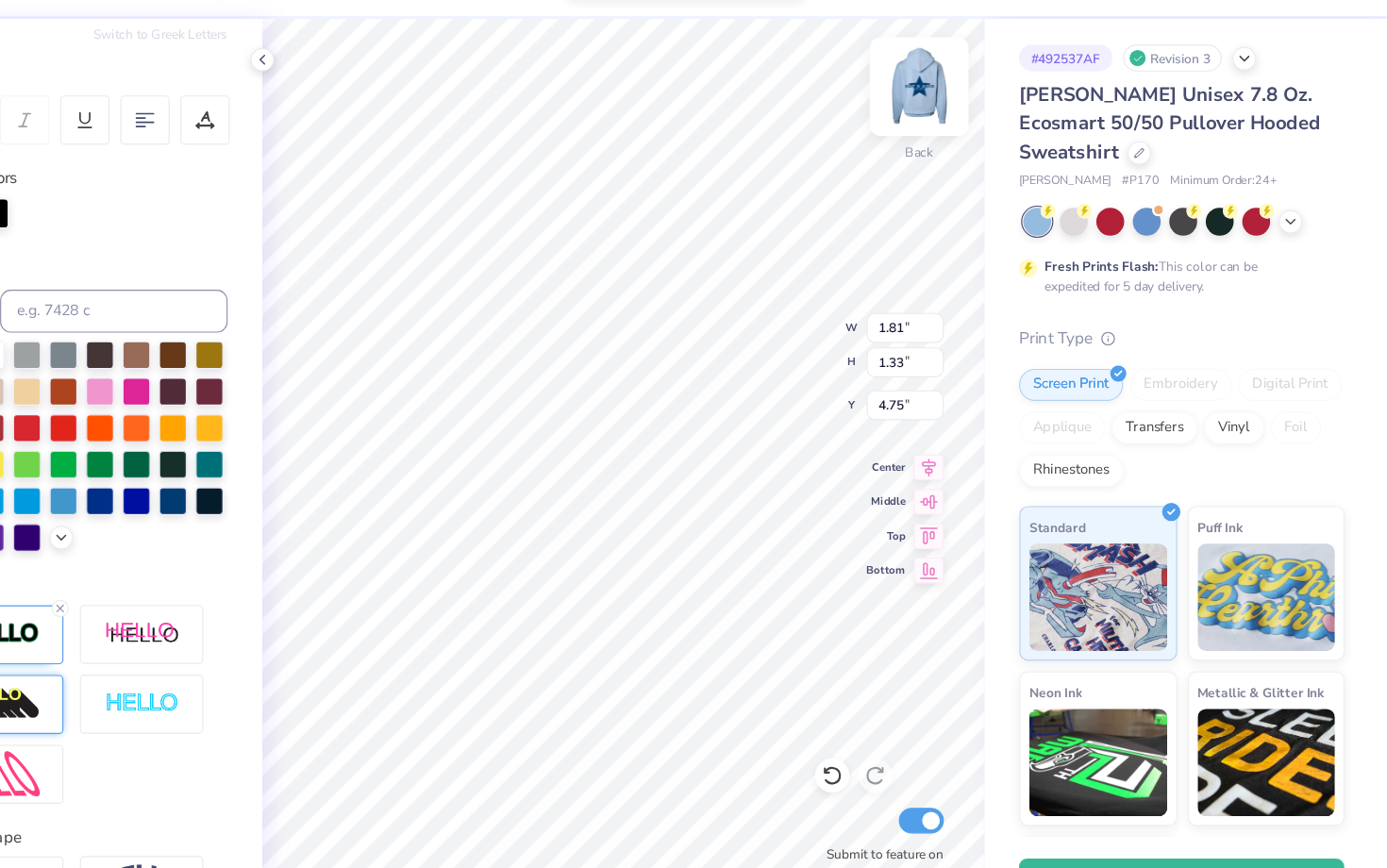
type input "1.39"
type input "1.02"
type input "3.58"
type input "1.81"
type input "1.33"
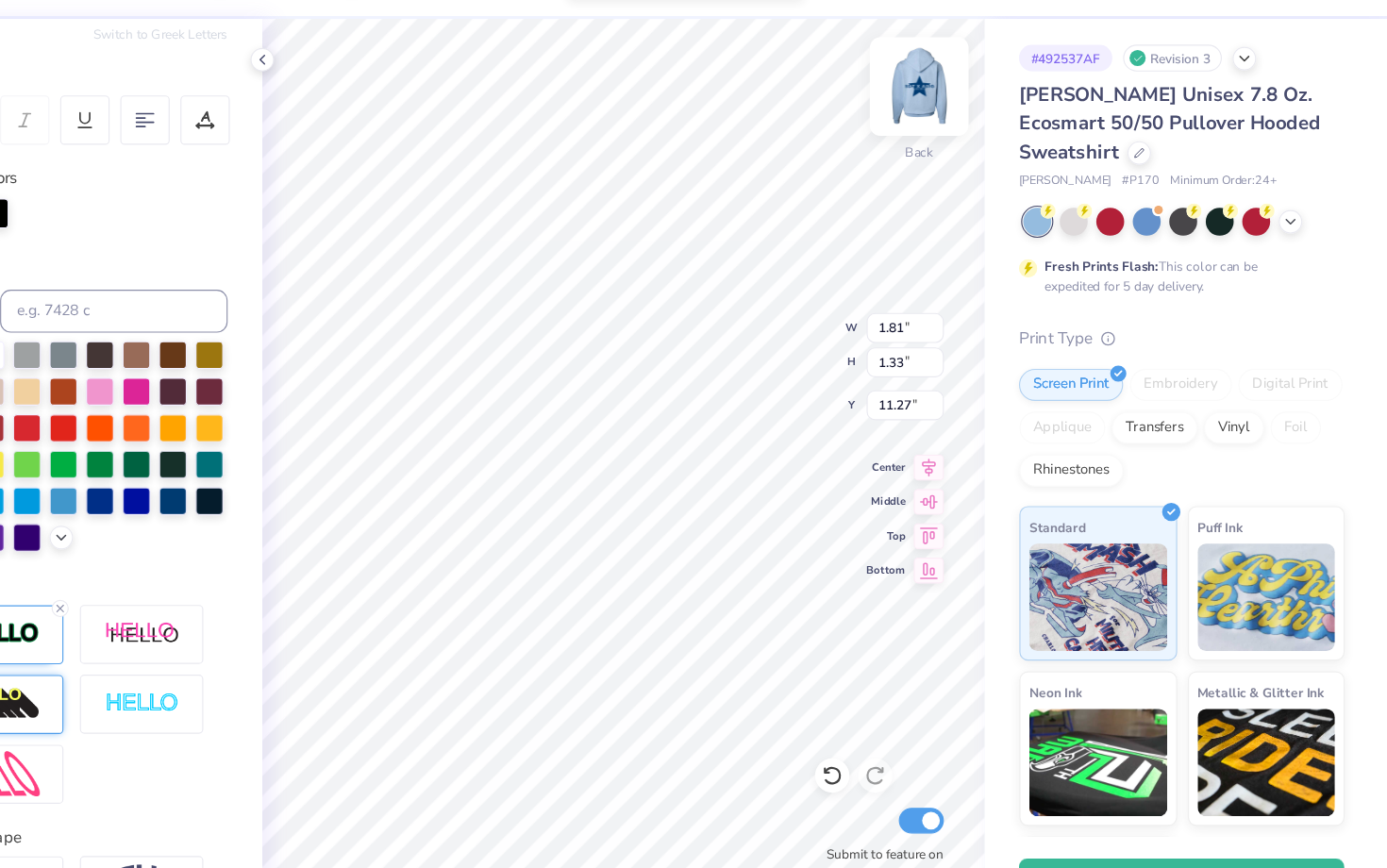
type input "6.71"
type input "1.22"
type input "0.89"
type input "3.65"
type input "13.36"
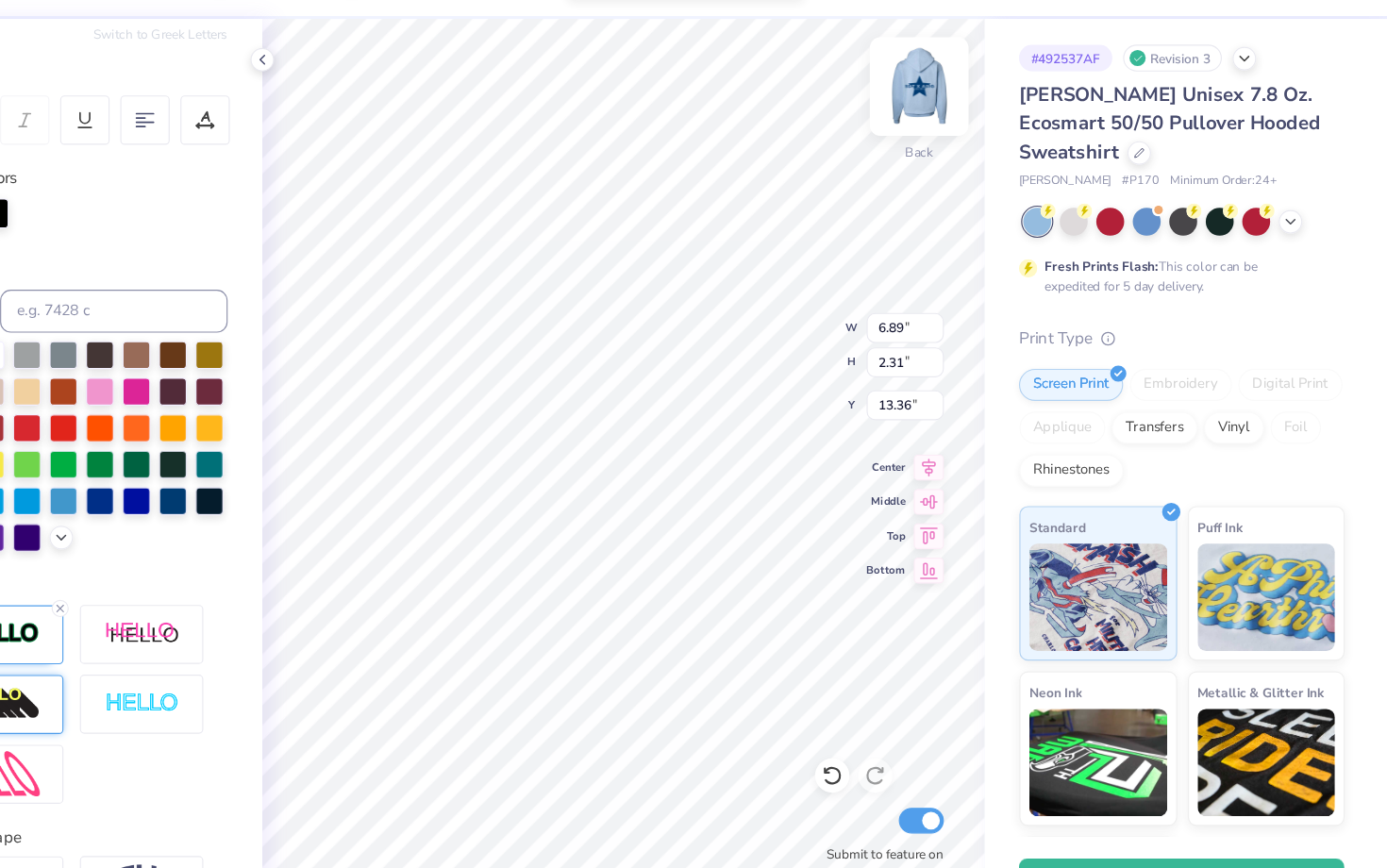
type input "6.89"
type input "2.31"
type input "11.94"
type input "1.39"
type input "1.02"
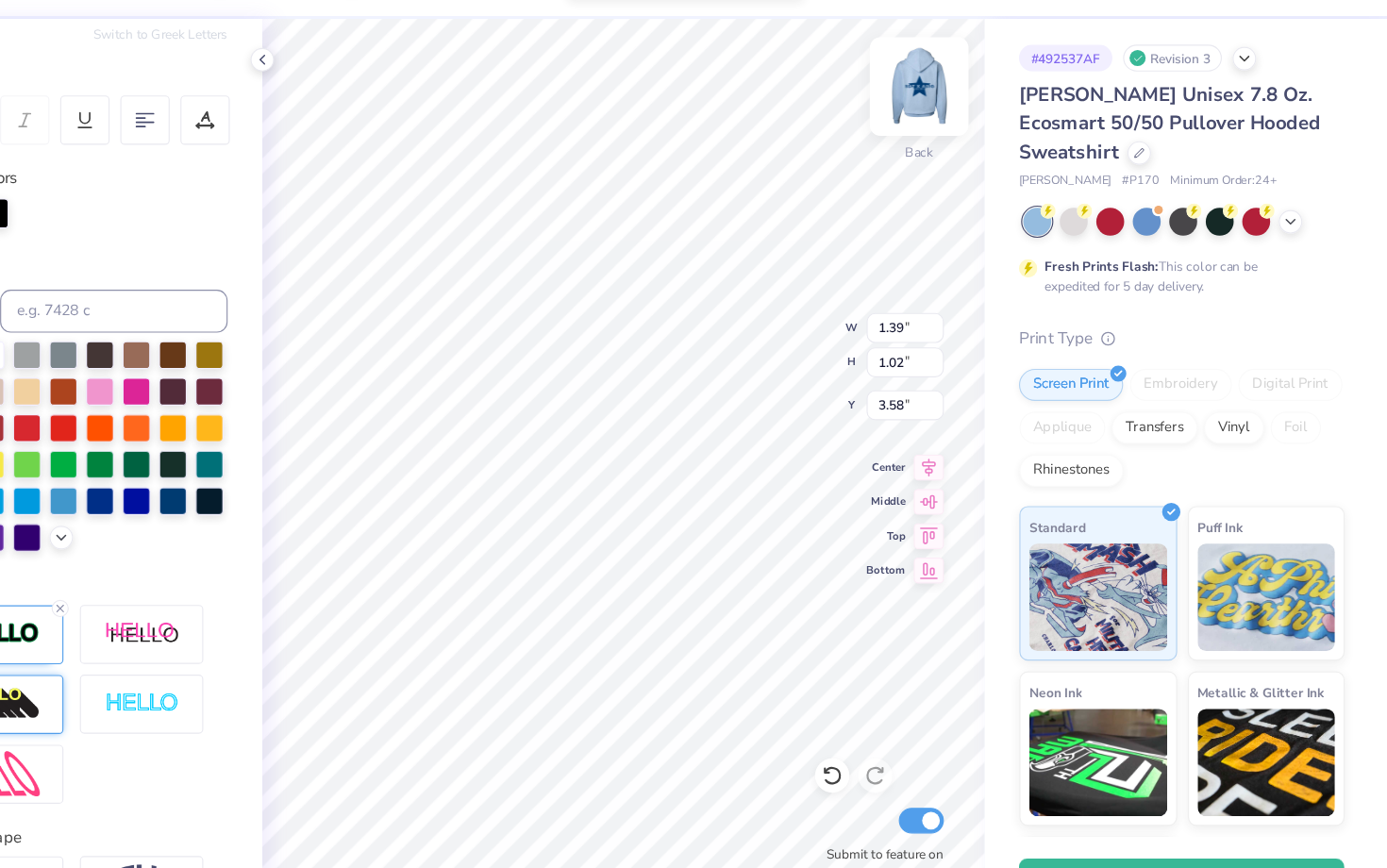
type input "10.19"
type input "7.68"
type input "0.57"
type input "3.39"
type input "1.39"
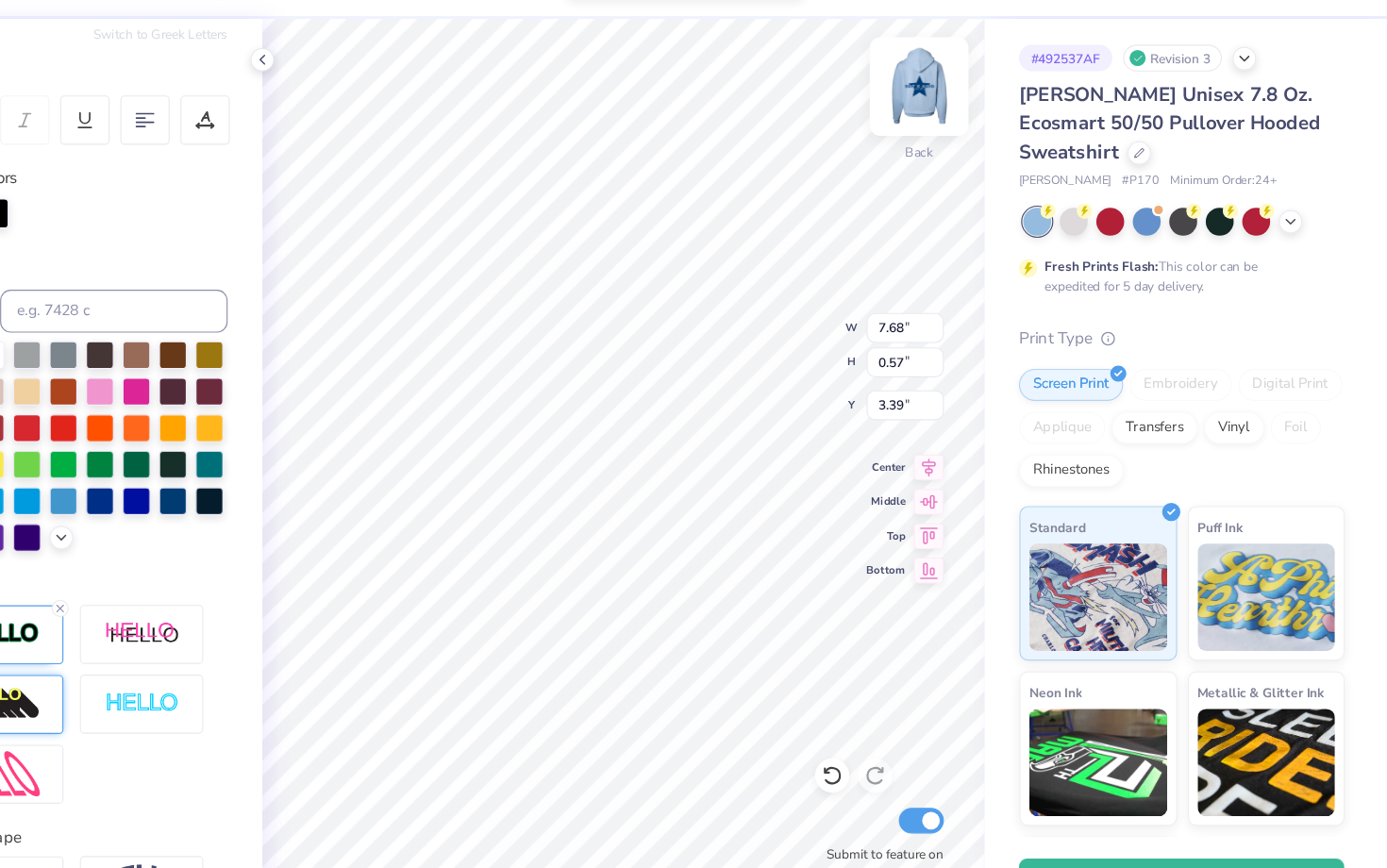
type input "1.02"
type input "4.57"
type input "0.71"
type input "0.52"
type input "3.45"
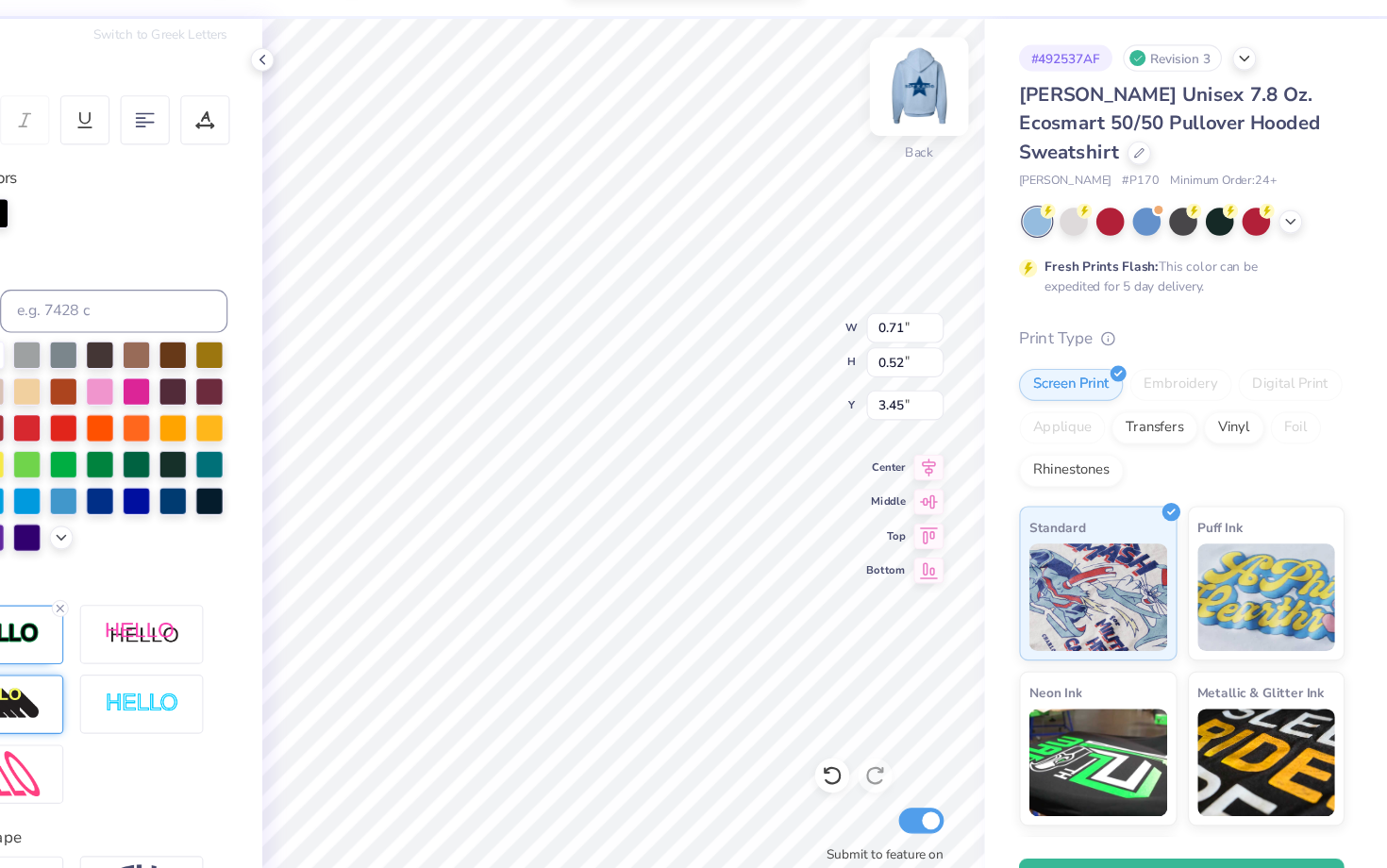
type input "3.39"
type input "7.68"
type input "0.57"
type input "1.81"
type input "1.33"
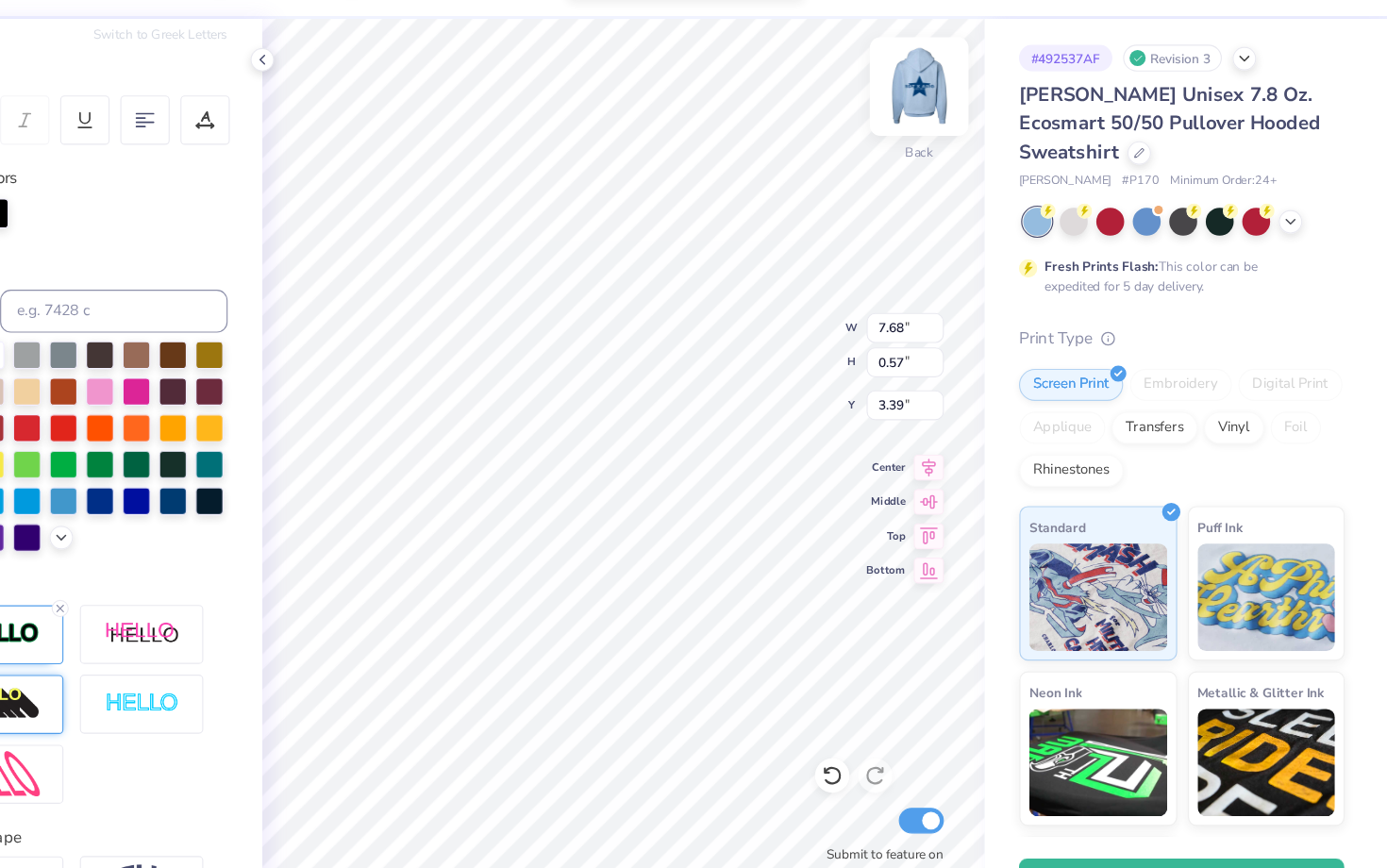
type input "12.92"
type input "1.37"
type input "1.01"
type input "5.86"
type input "1.01"
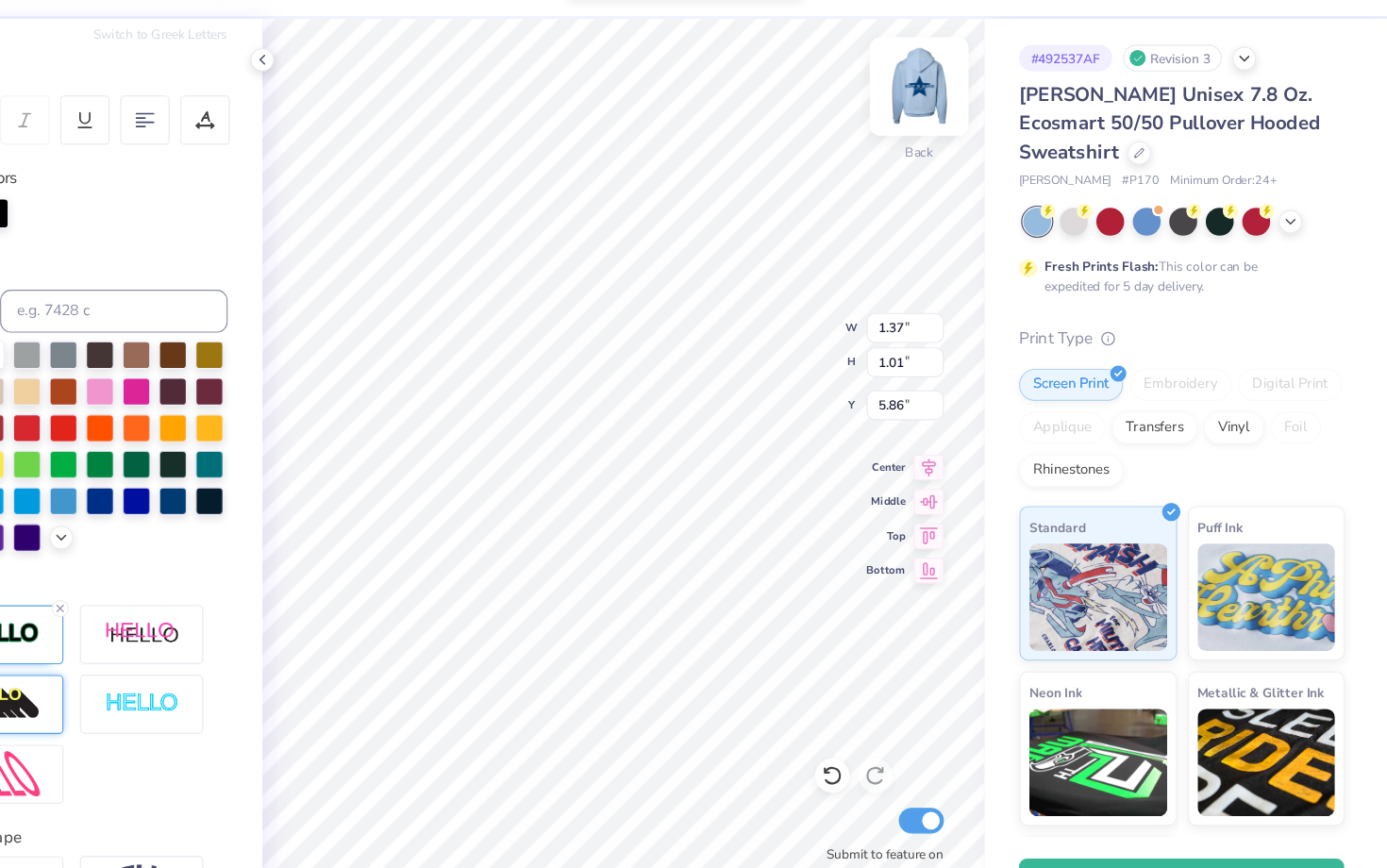
type input "0.74"
type input "6.12"
type input "0.71"
type input "0.52"
type input "6.85"
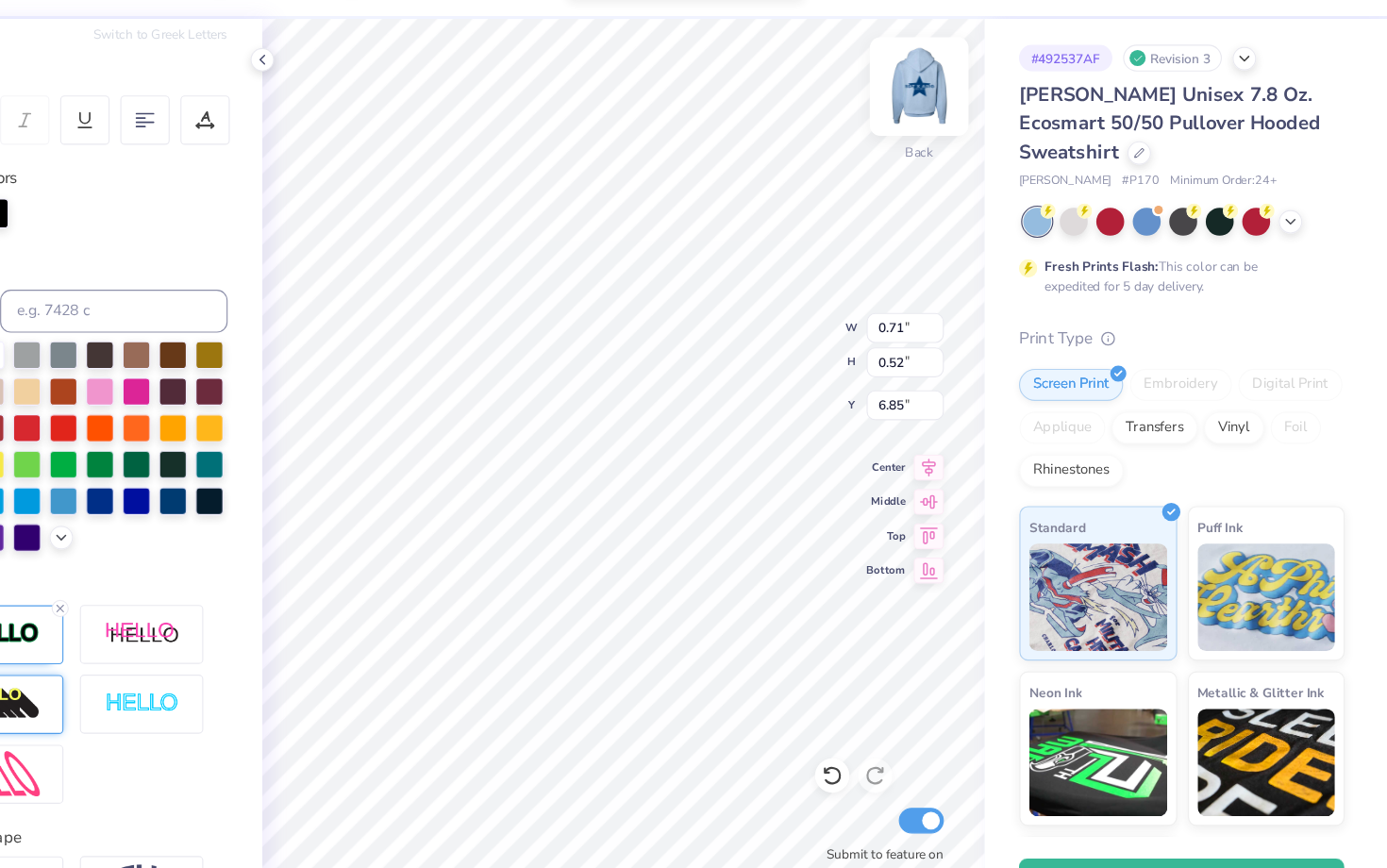
type input "0.78"
type input "0.58"
type input "3.39"
type input "1.01"
type input "0.74"
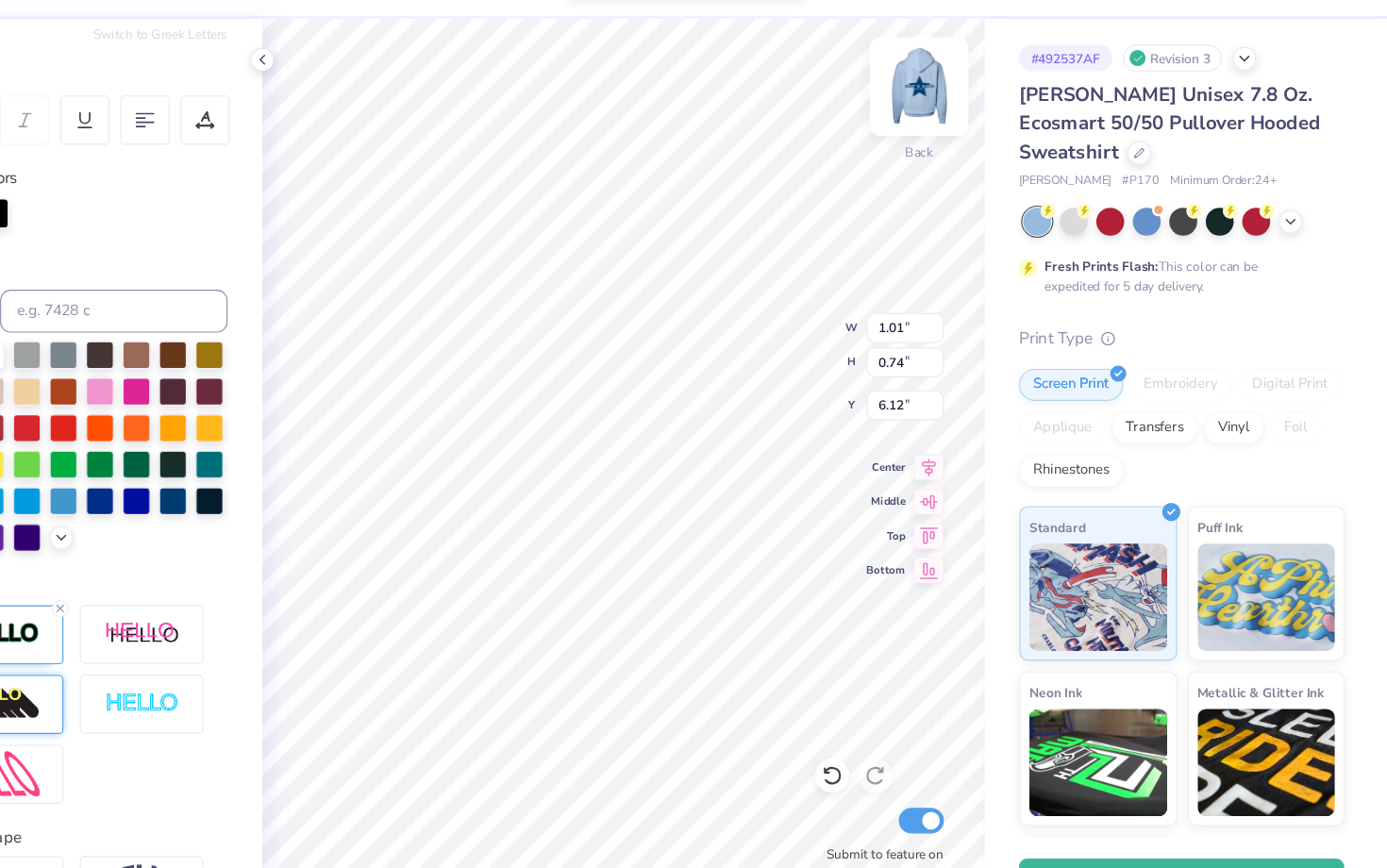
type input "6.63"
type input "0.67"
type input "0.49"
type input "3.39"
type input "0.82"
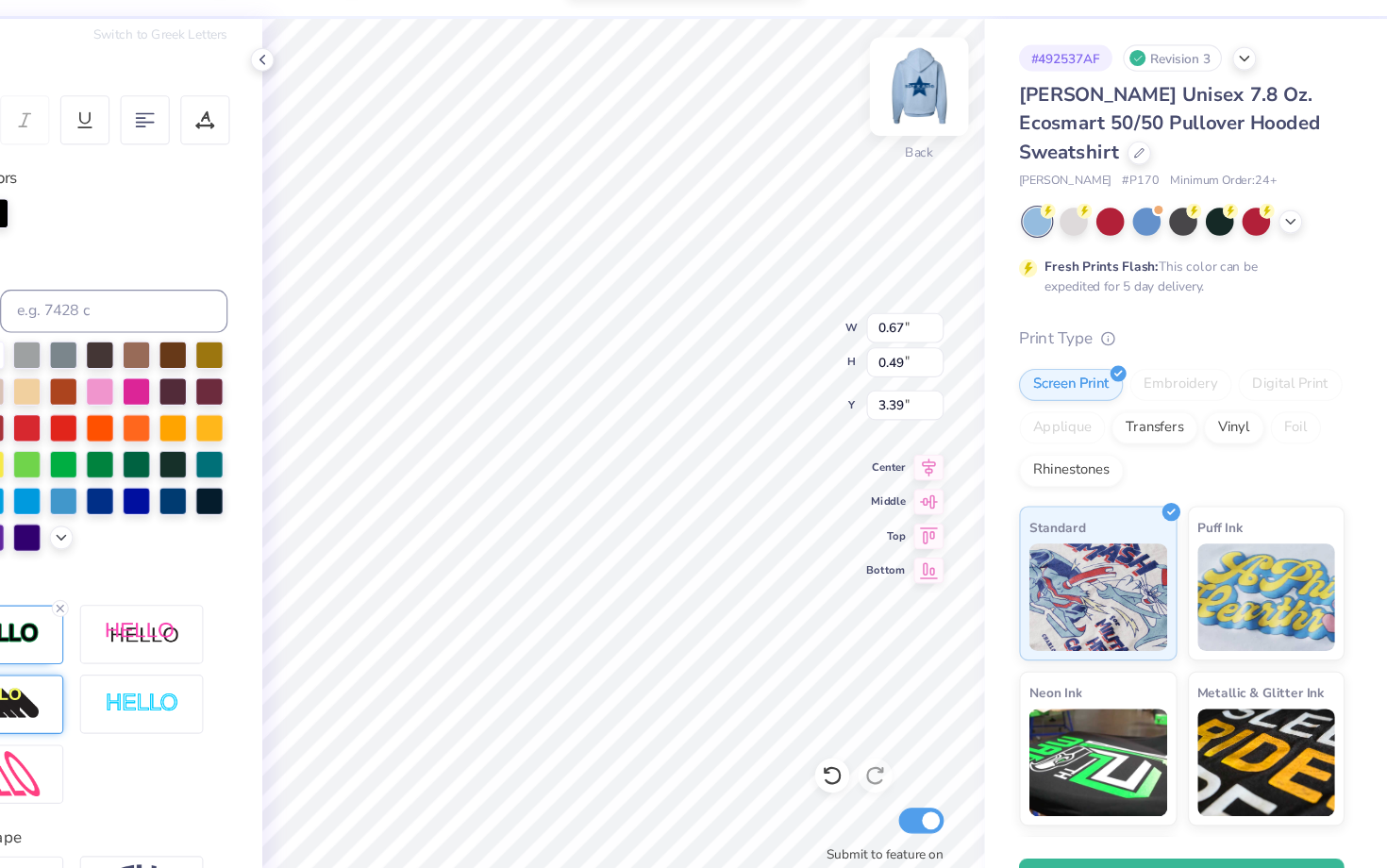
type input "0.60"
type input "3.28"
type input "3.39"
type input "0.78"
type input "0.58"
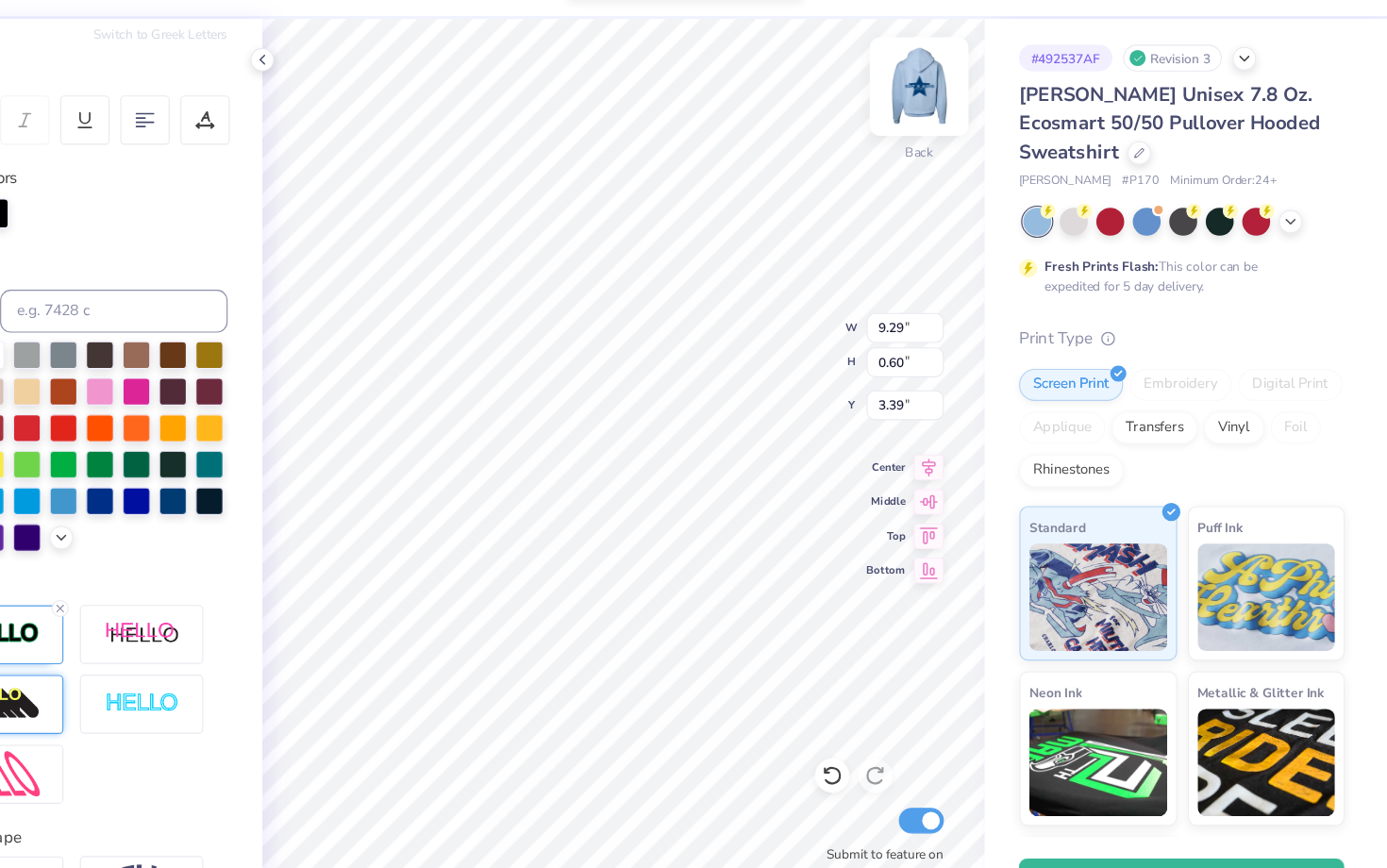
type input "3.00"
click at [890, 724] on icon at bounding box center [899, 733] width 19 height 19
type input "3.00"
type input "3.47"
type input "8.70"
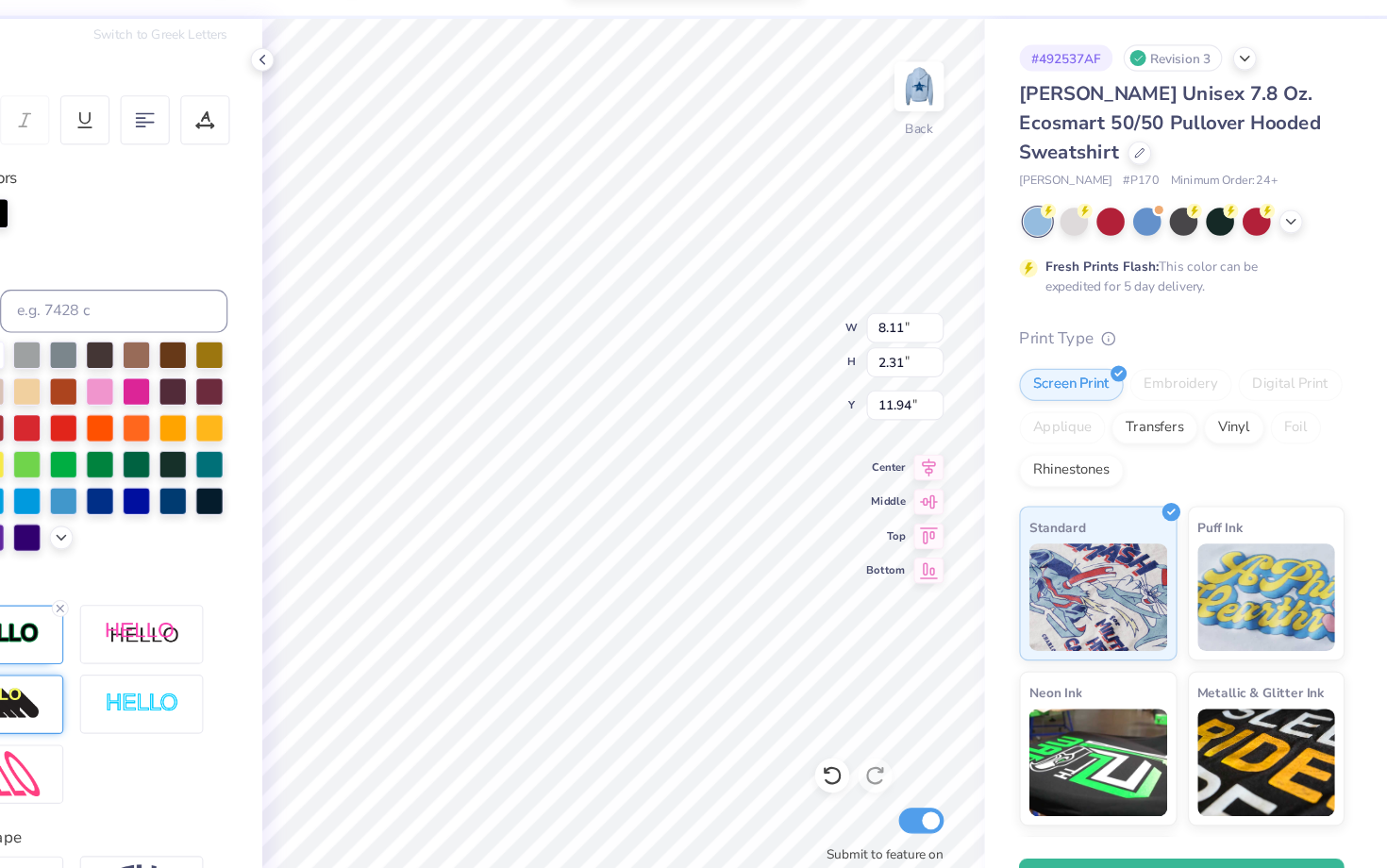
type input "2.48"
type input "11.77"
click at [938, 93] on img at bounding box center [976, 128] width 76 height 76
click at [938, 95] on img at bounding box center [976, 128] width 76 height 76
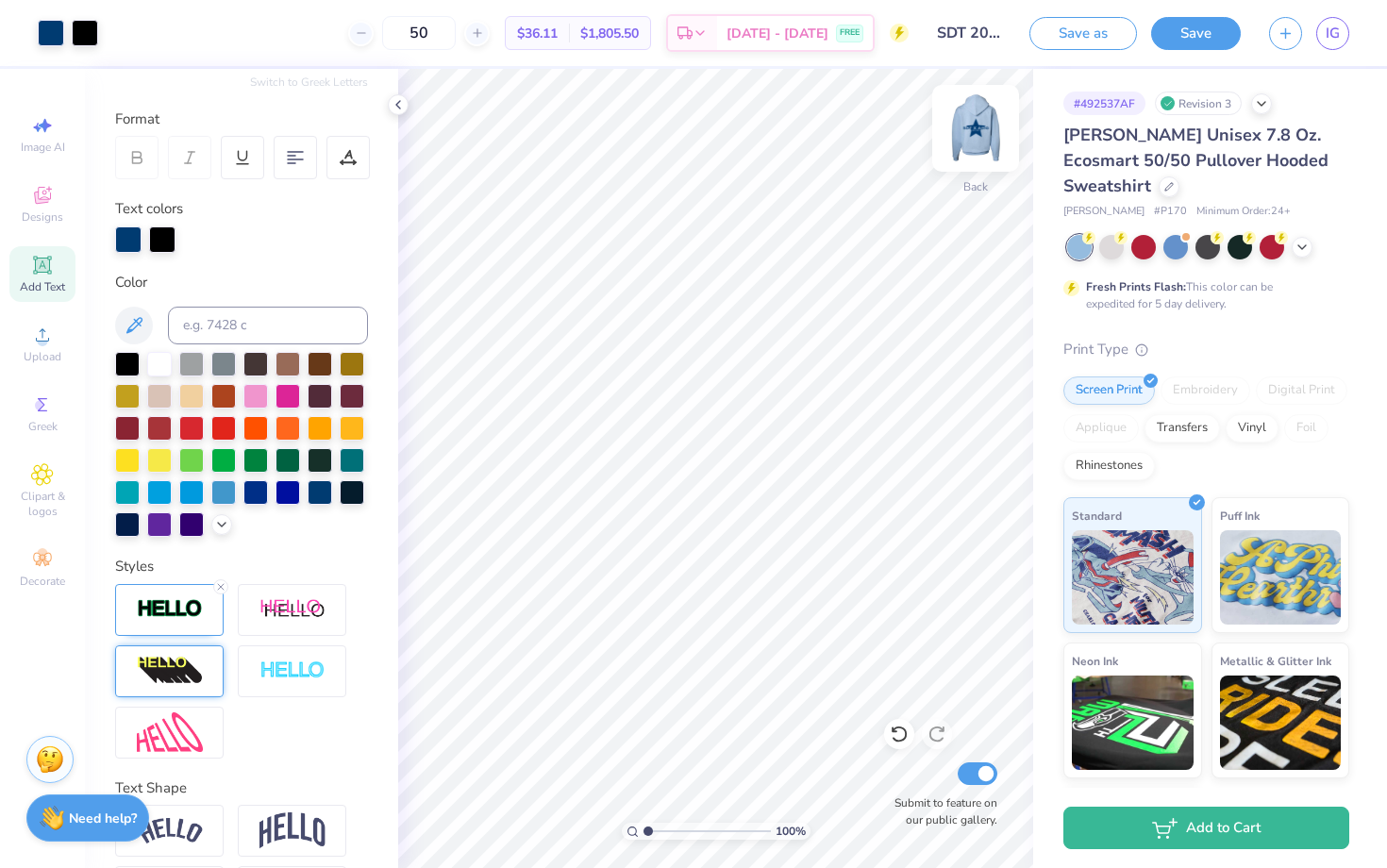
click at [955, 167] on div at bounding box center [976, 128] width 87 height 87
type input "5.45"
type input "4.67"
type input "7.40"
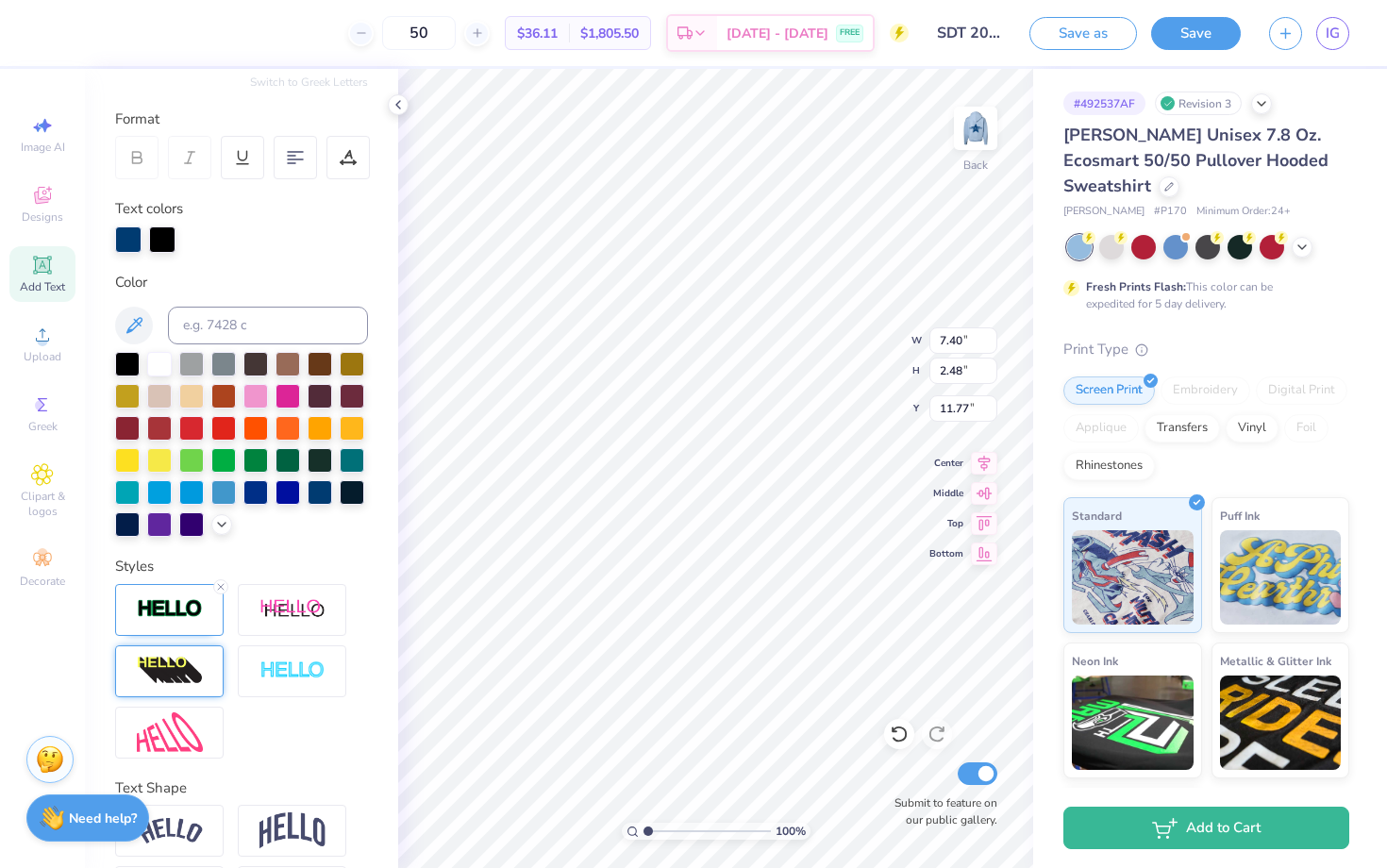
type input "2.48"
click at [220, 589] on icon at bounding box center [221, 588] width 12 height 12
click at [221, 588] on icon at bounding box center [221, 588] width 12 height 12
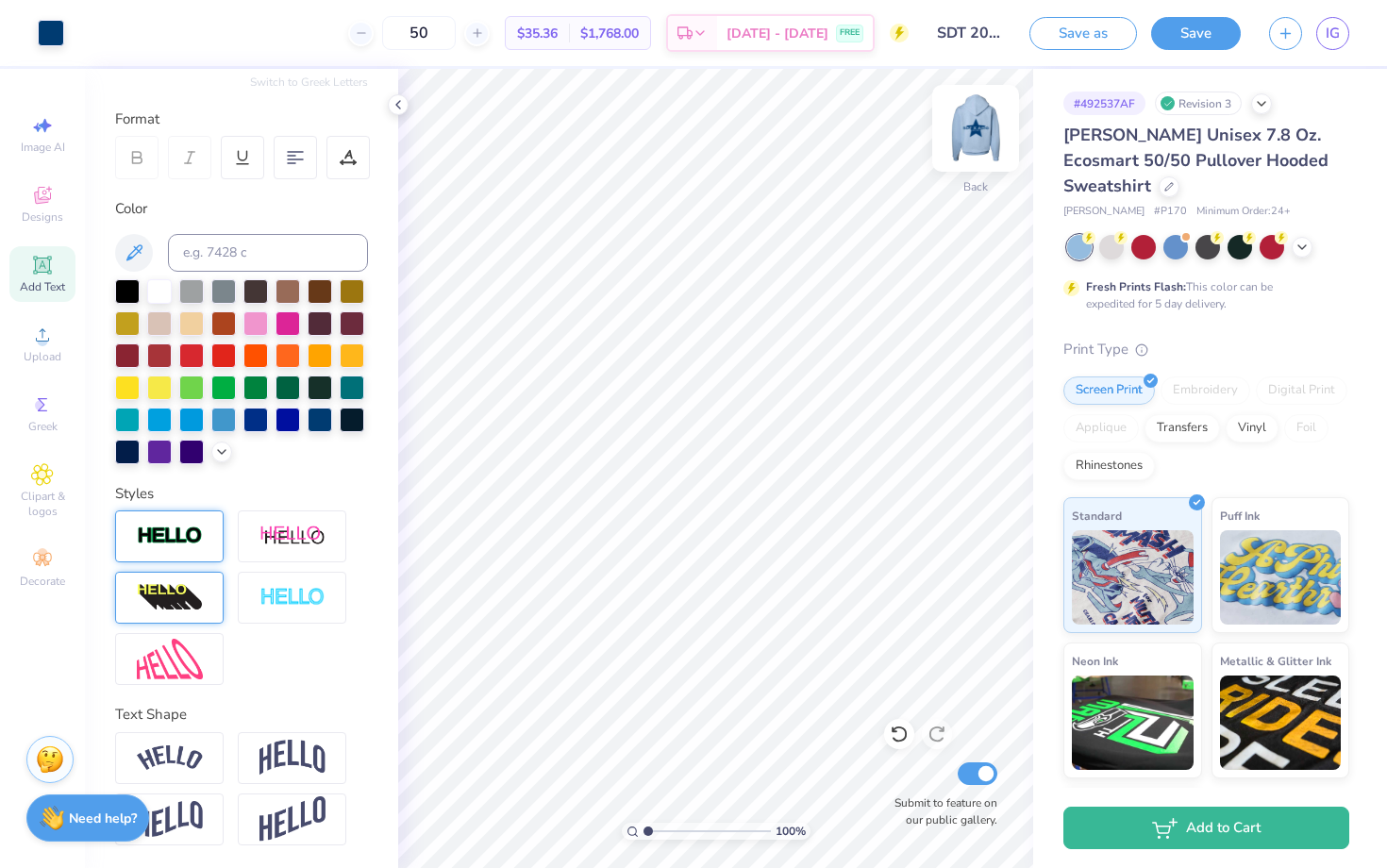
click at [980, 137] on img at bounding box center [976, 128] width 76 height 76
click at [962, 155] on img at bounding box center [976, 128] width 76 height 76
click at [1093, 43] on button "Save as" at bounding box center [1083, 31] width 107 height 33
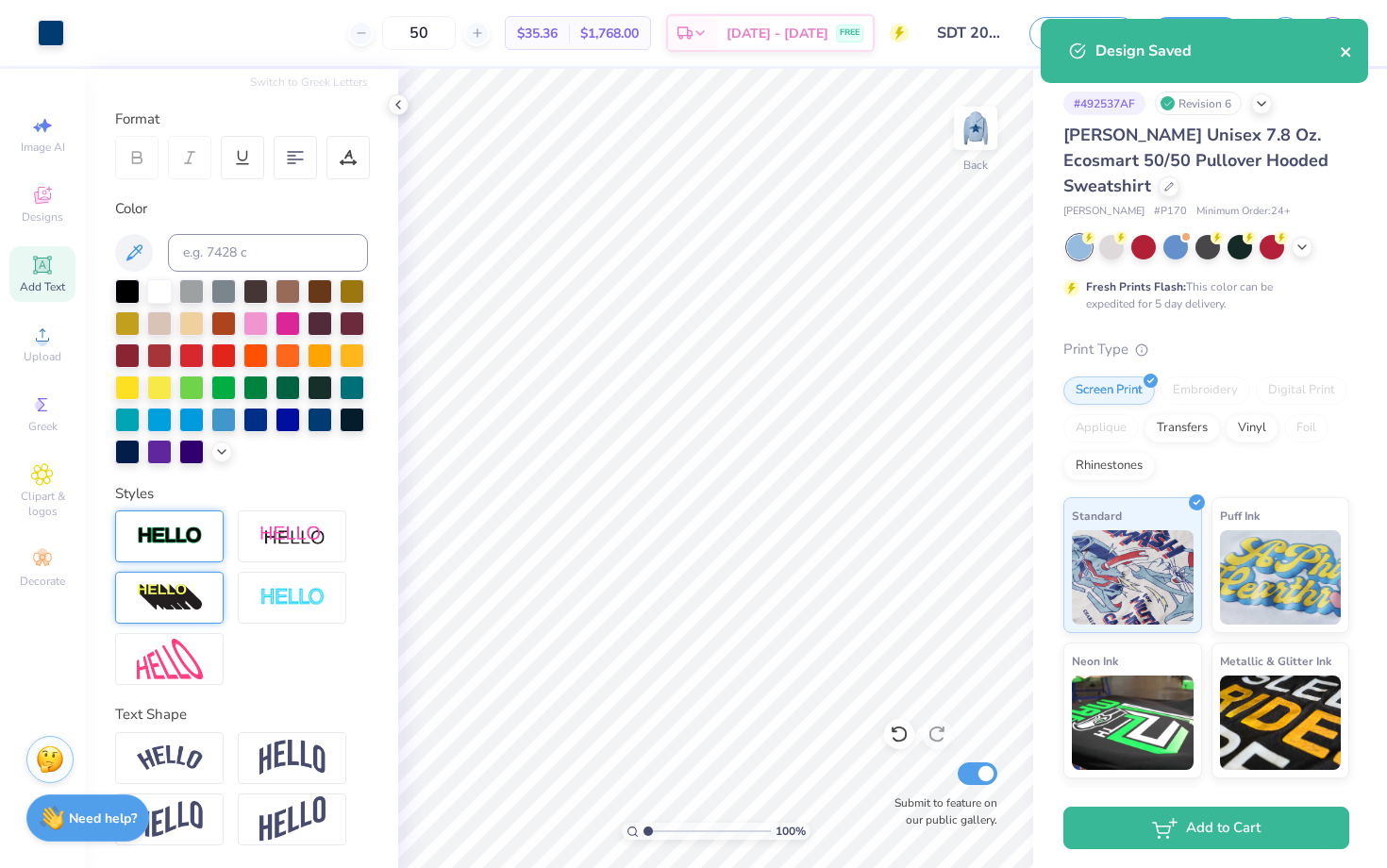
click at [1353, 51] on icon "close" at bounding box center [1346, 51] width 13 height 15
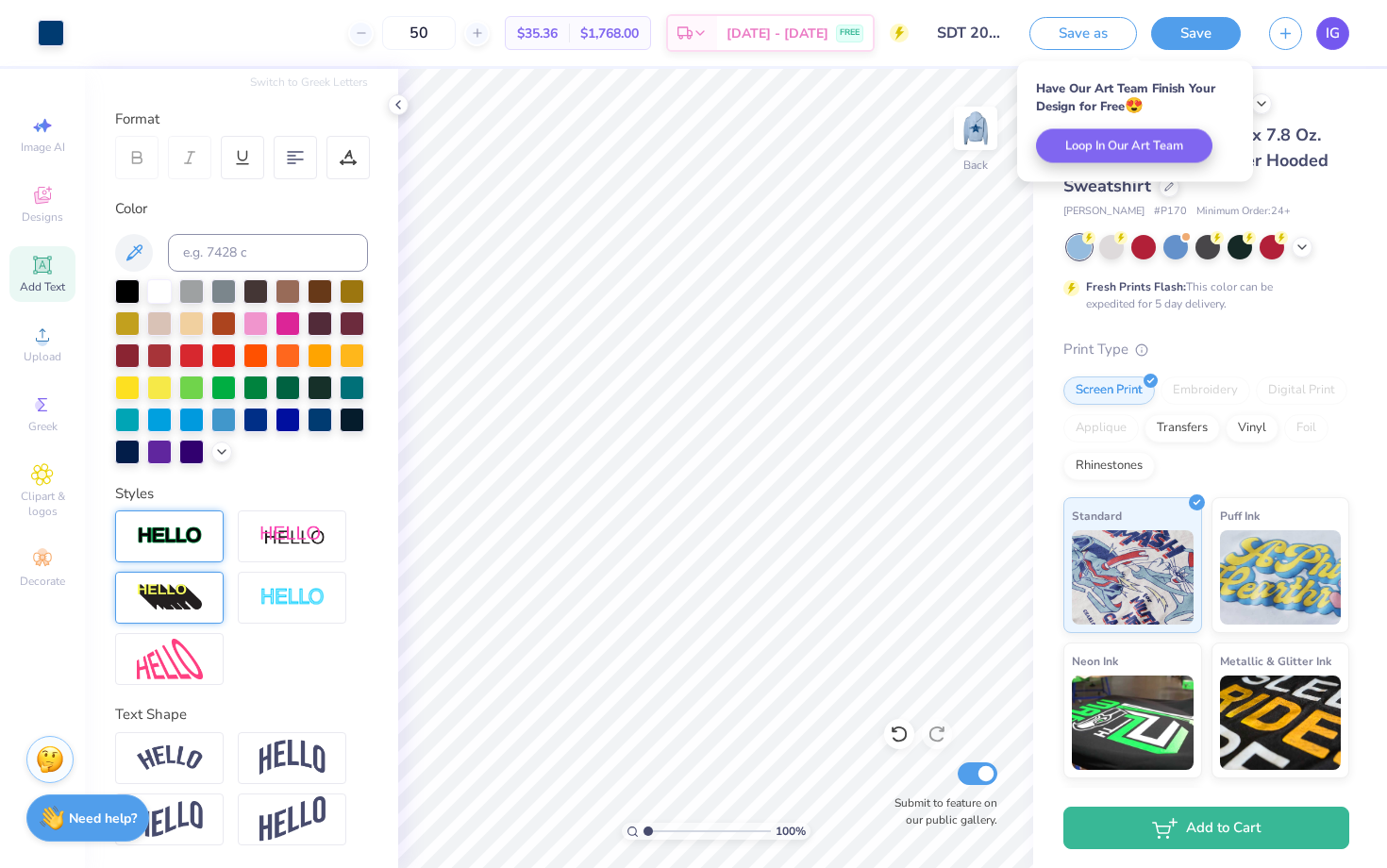
click at [1342, 33] on link "IG" at bounding box center [1333, 33] width 33 height 33
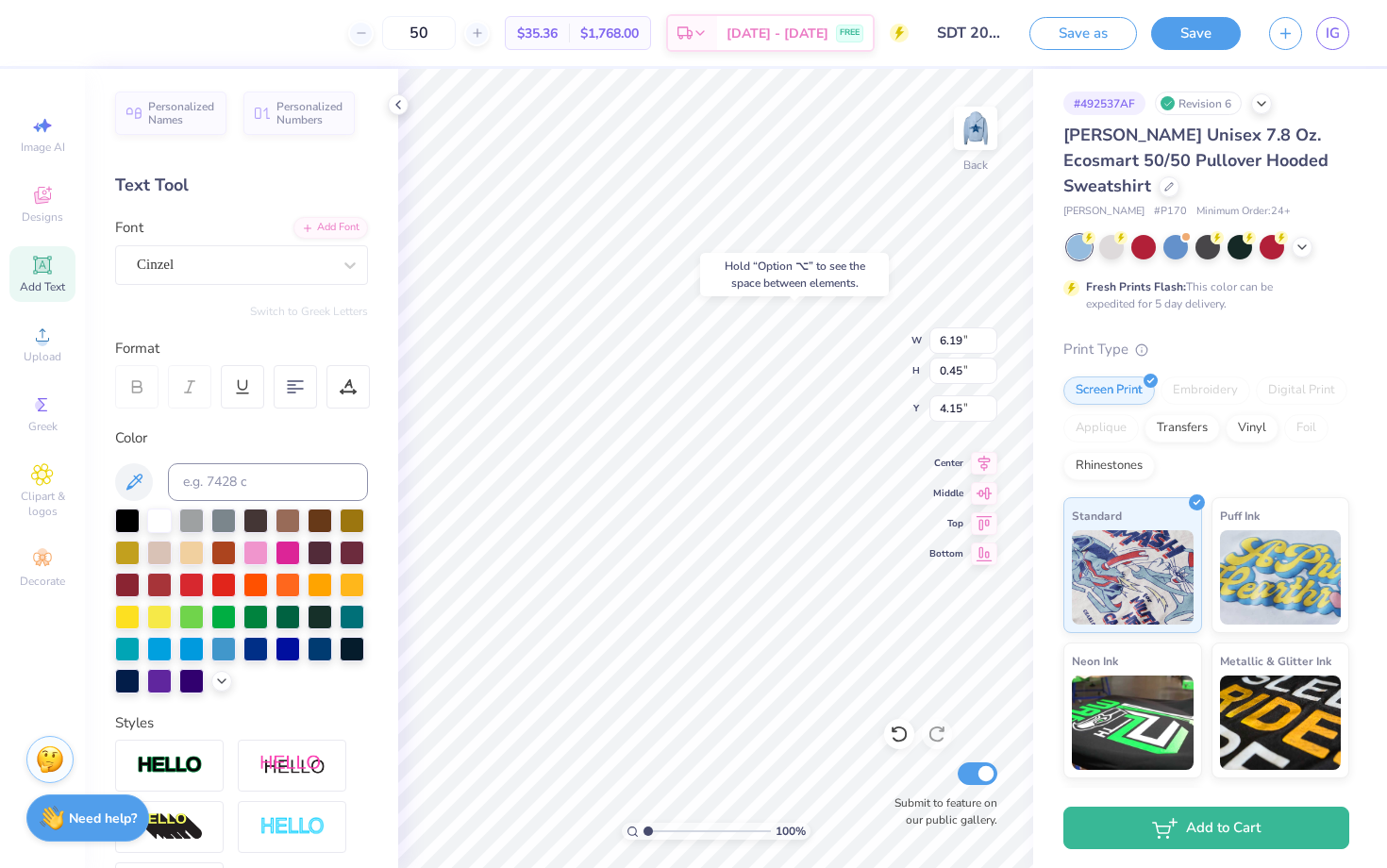
type input "4.26"
type input "6.16"
type input "11.81"
type input "3.43"
type input "4.05"
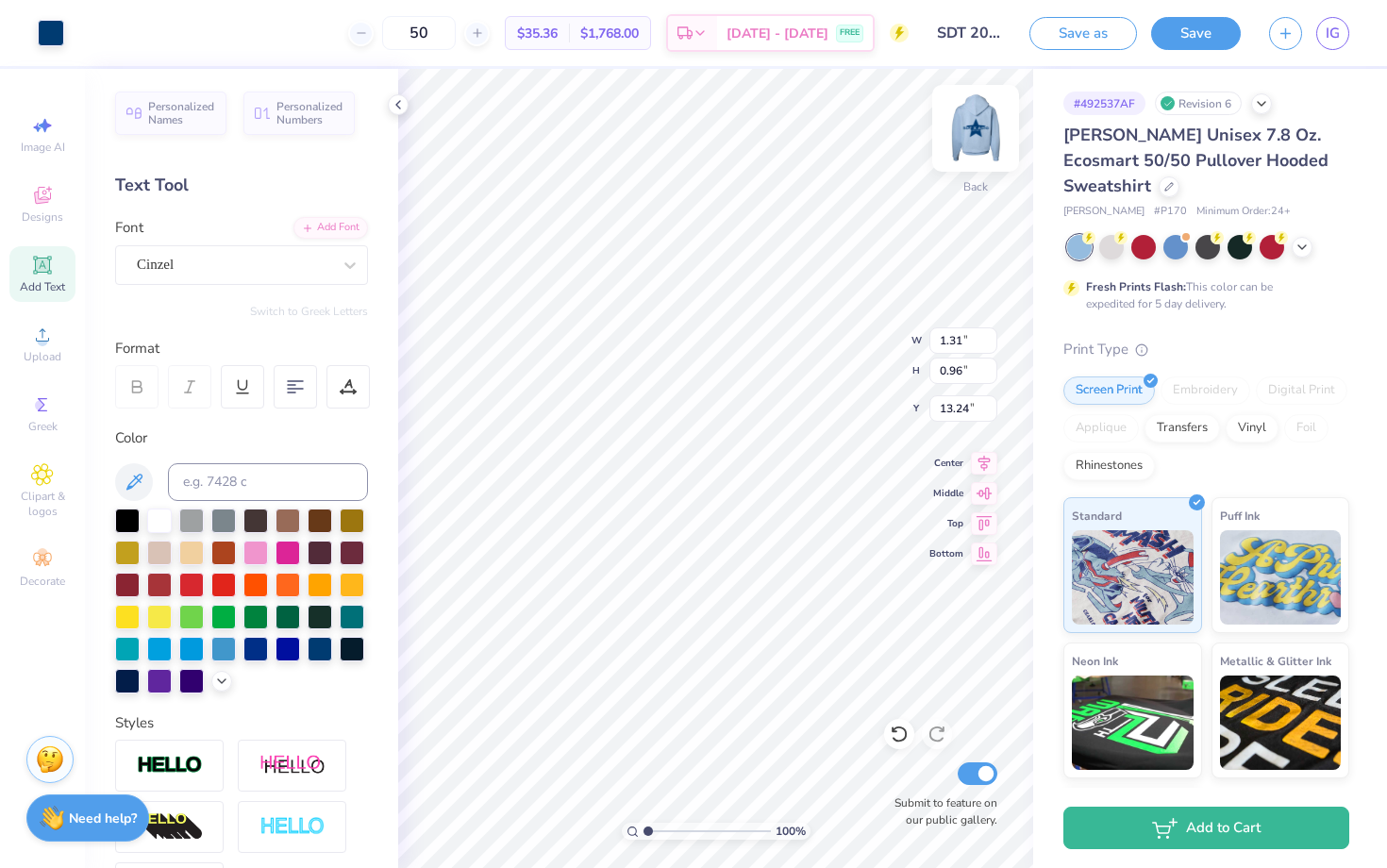
type input "13.29"
type input "12.55"
type input "1.31"
type input "0.96"
type input "12.55"
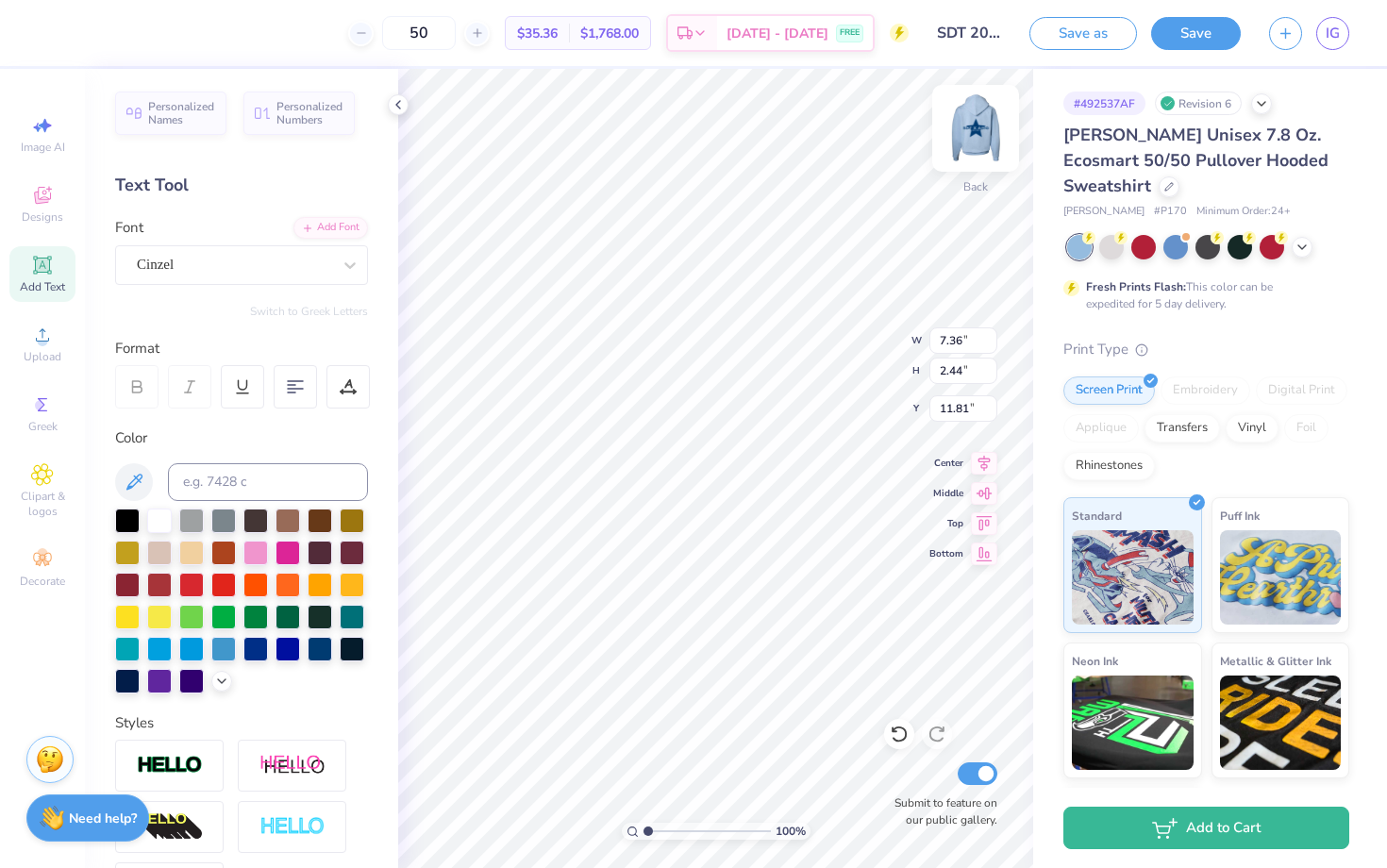
type input "10.77"
type input "8.45"
type input "2.80"
type input "11.45"
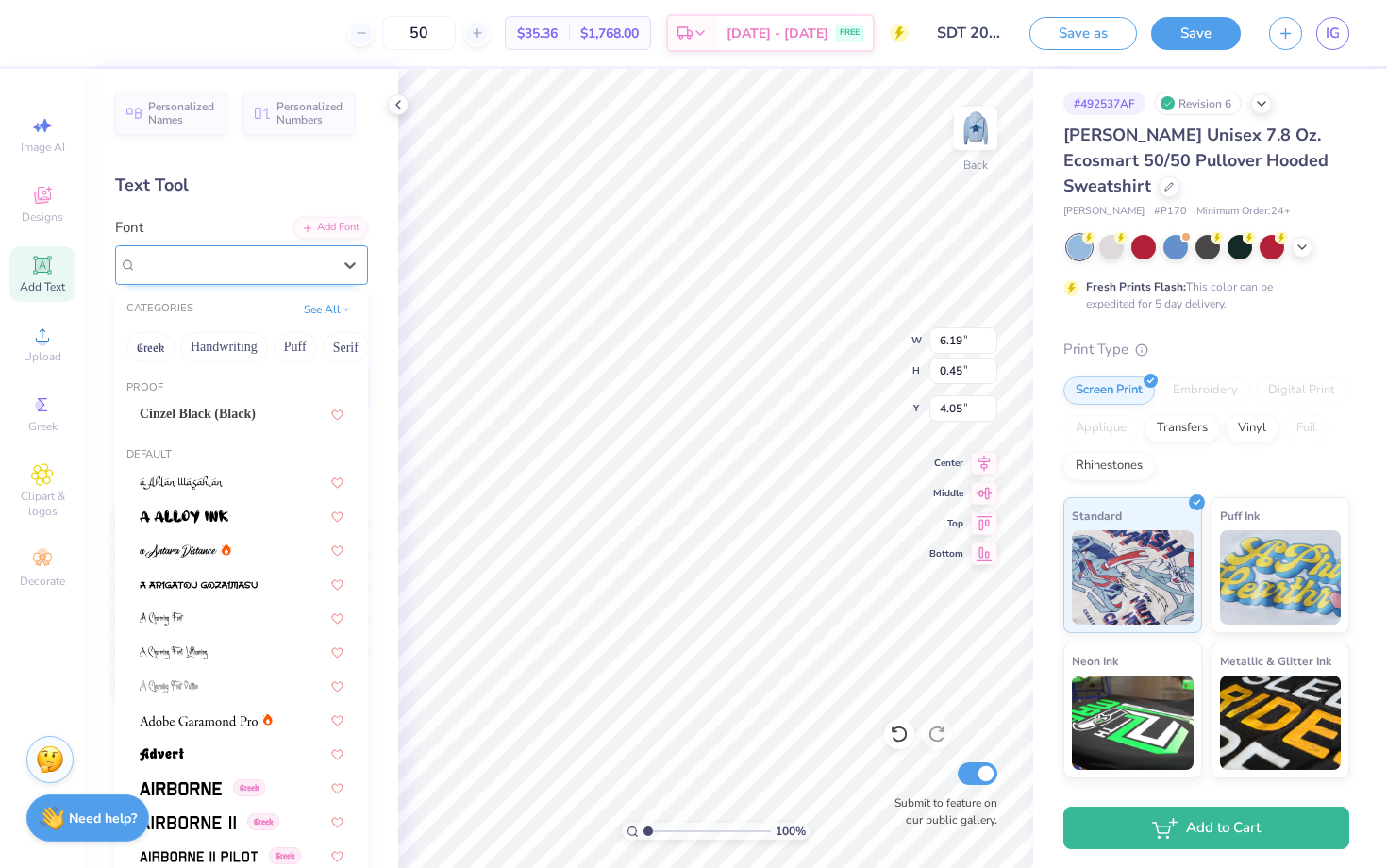
click at [269, 279] on div "Cinzel" at bounding box center [241, 265] width 253 height 39
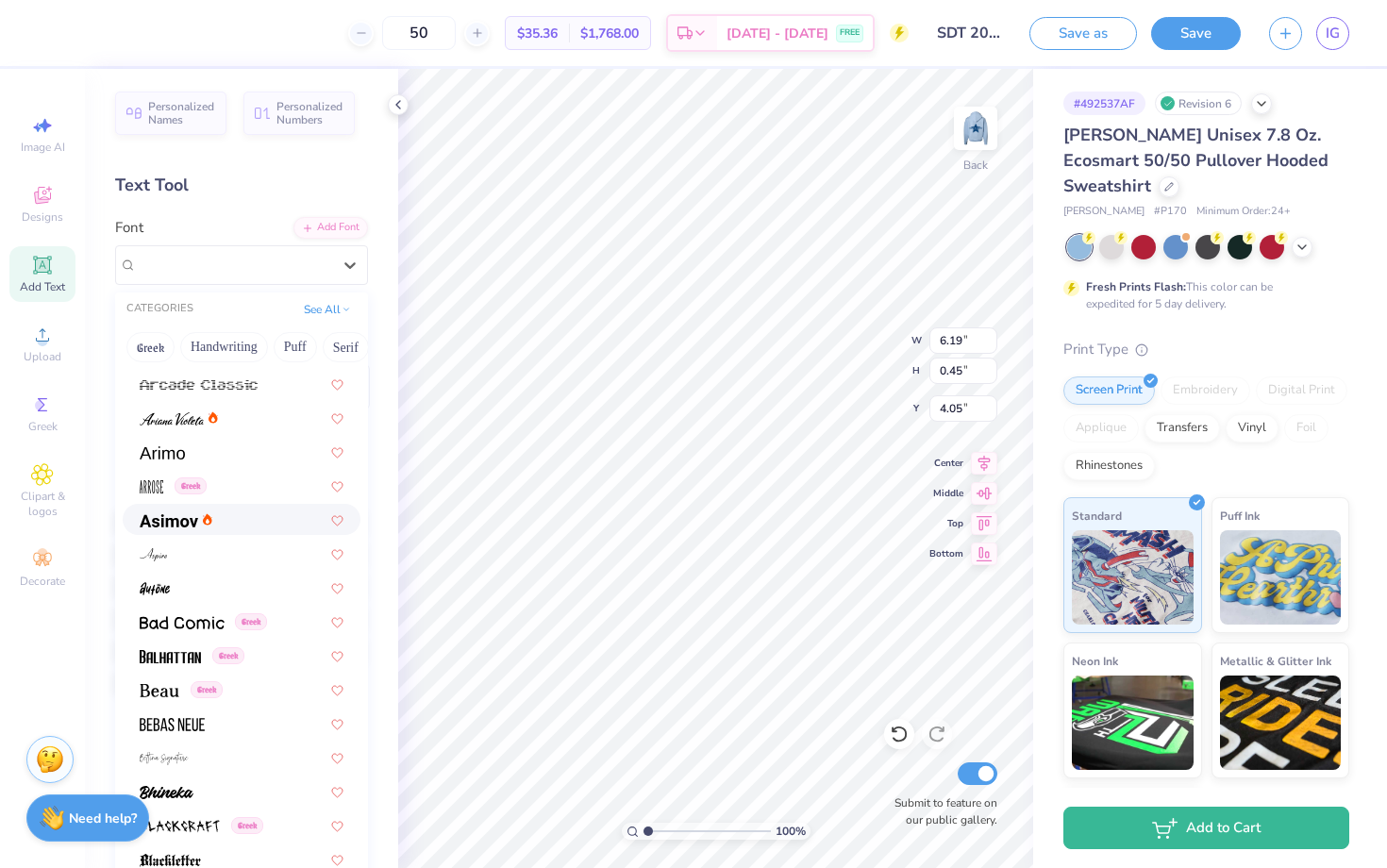
scroll to position [644, 0]
click at [183, 758] on img at bounding box center [164, 756] width 49 height 13
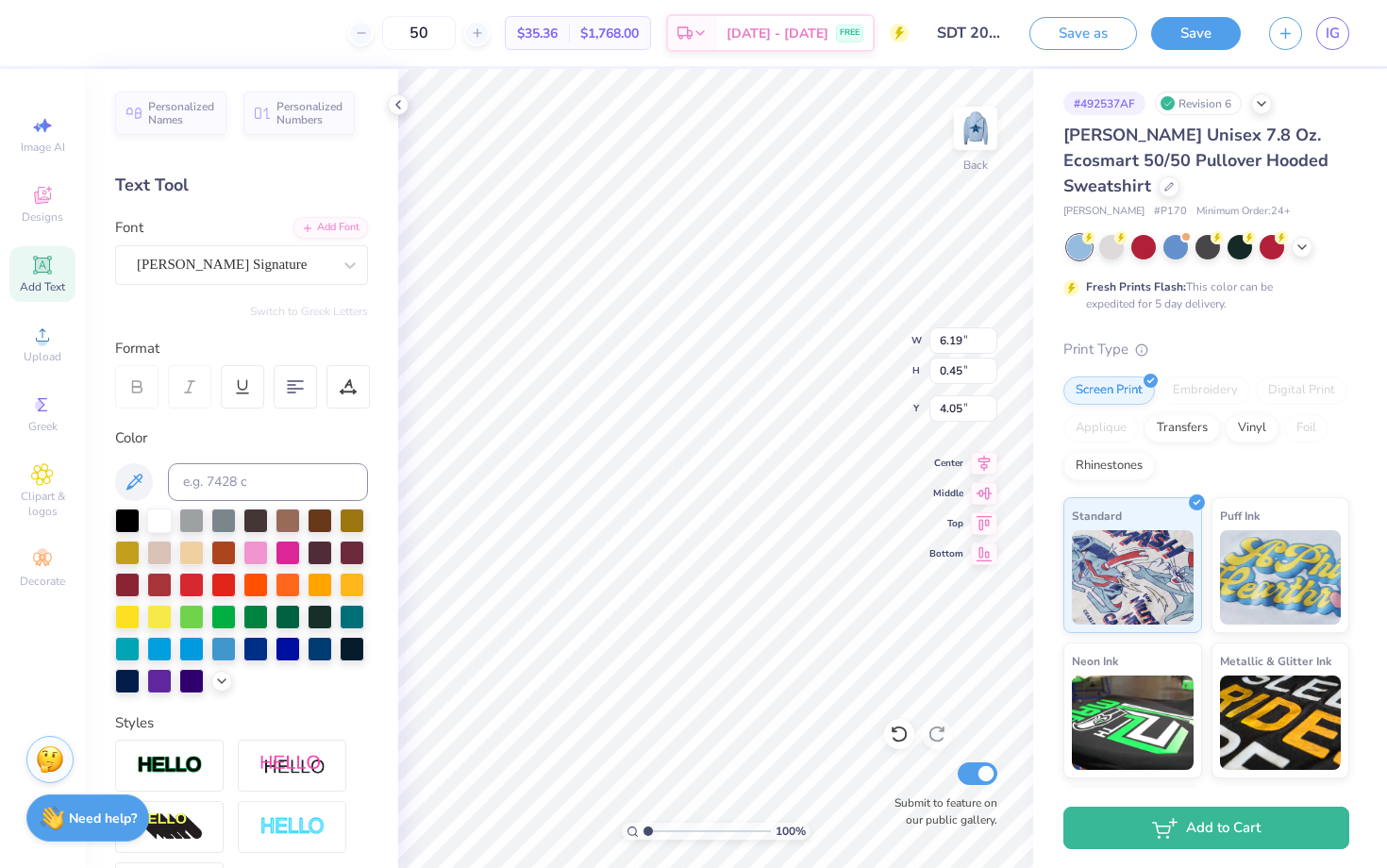
type input "7.86"
type input "1.18"
type input "3.68"
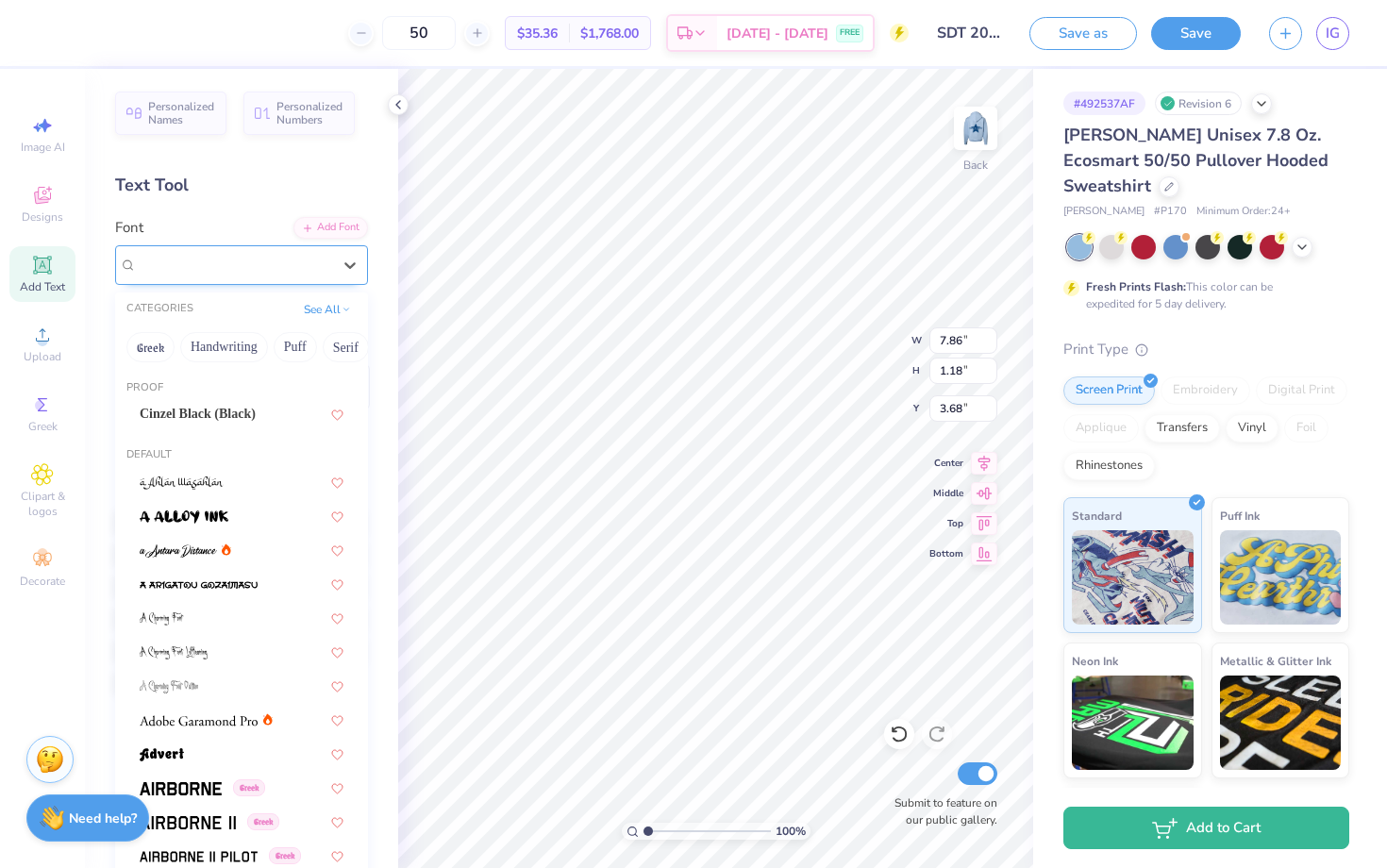
click at [285, 259] on span "Bettina Signature" at bounding box center [221, 265] width 170 height 22
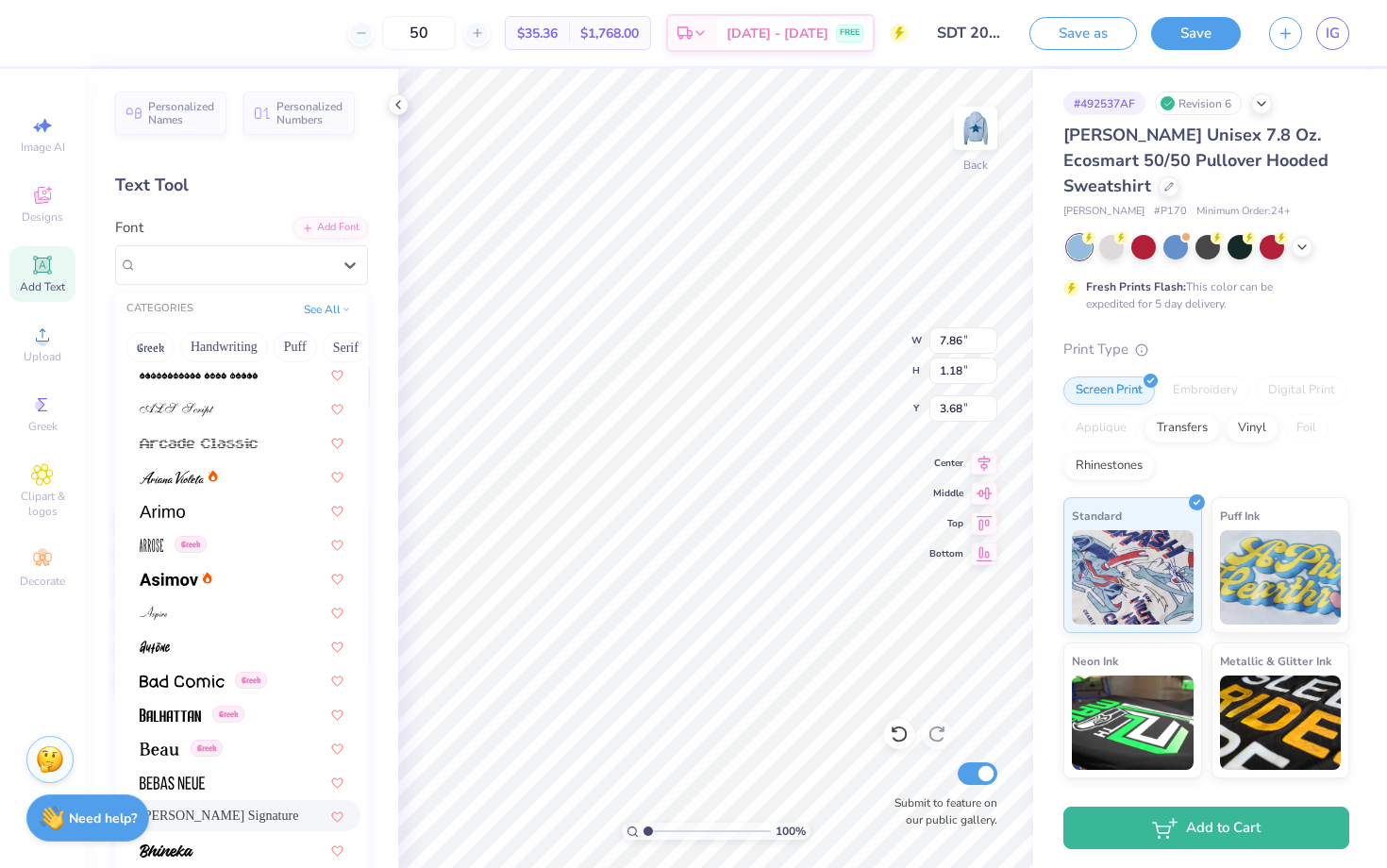
scroll to position [585, 0]
click at [177, 584] on img at bounding box center [168, 577] width 58 height 13
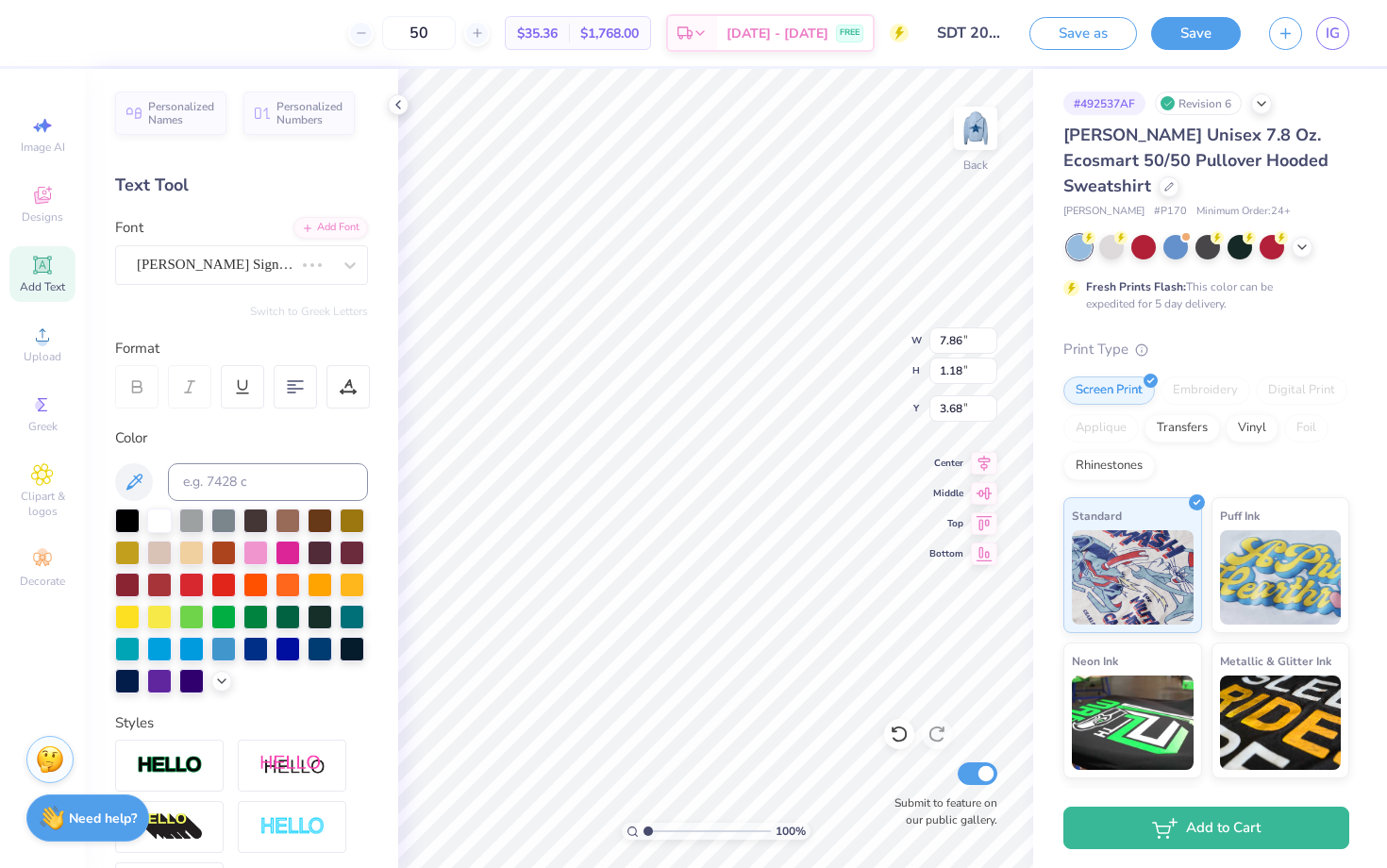
type input "5.15"
type input "0.44"
type input "4.06"
type input "4.53"
click at [957, 139] on img at bounding box center [976, 128] width 76 height 76
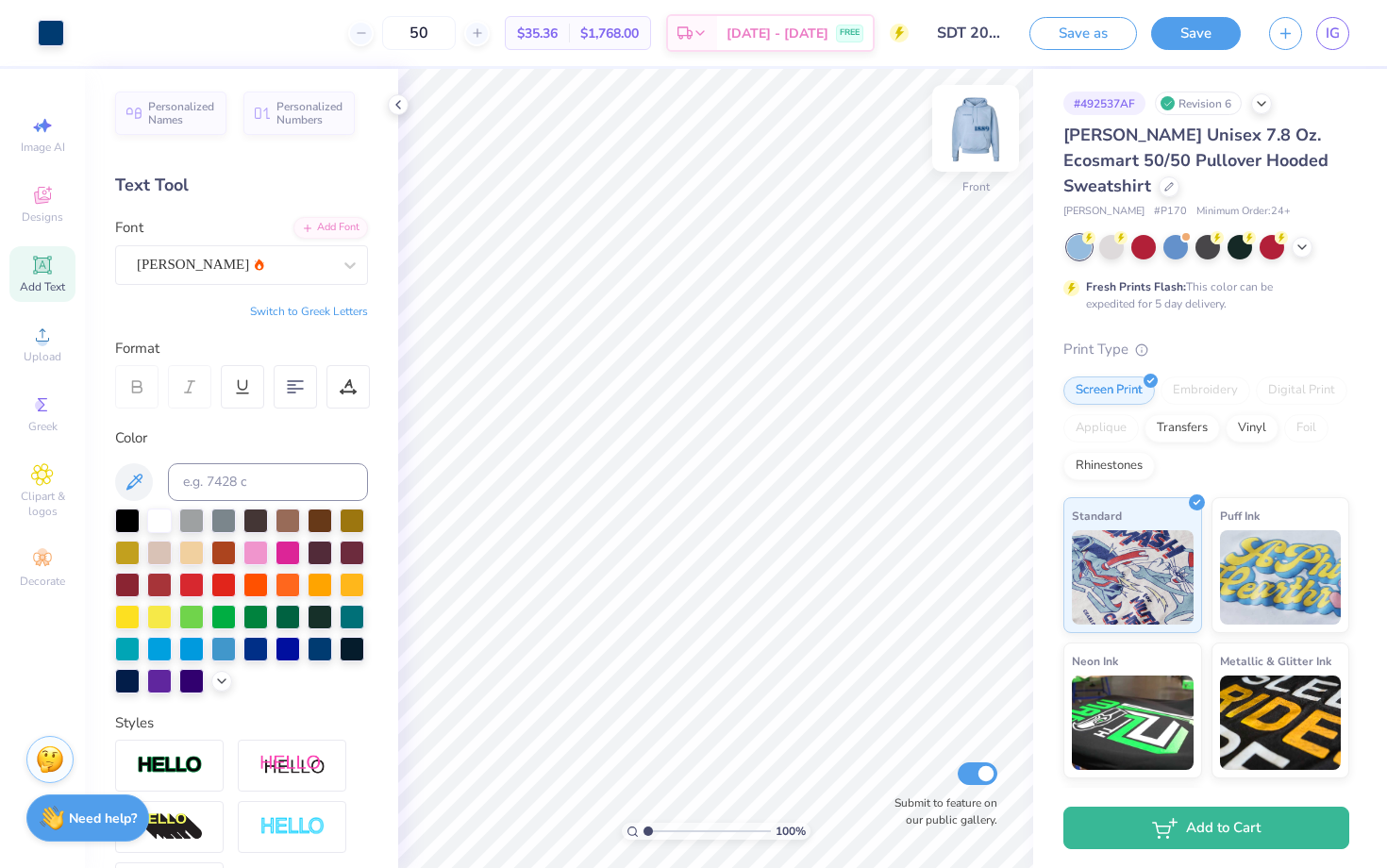
click at [957, 141] on img at bounding box center [976, 128] width 76 height 76
click at [965, 124] on img at bounding box center [976, 128] width 76 height 76
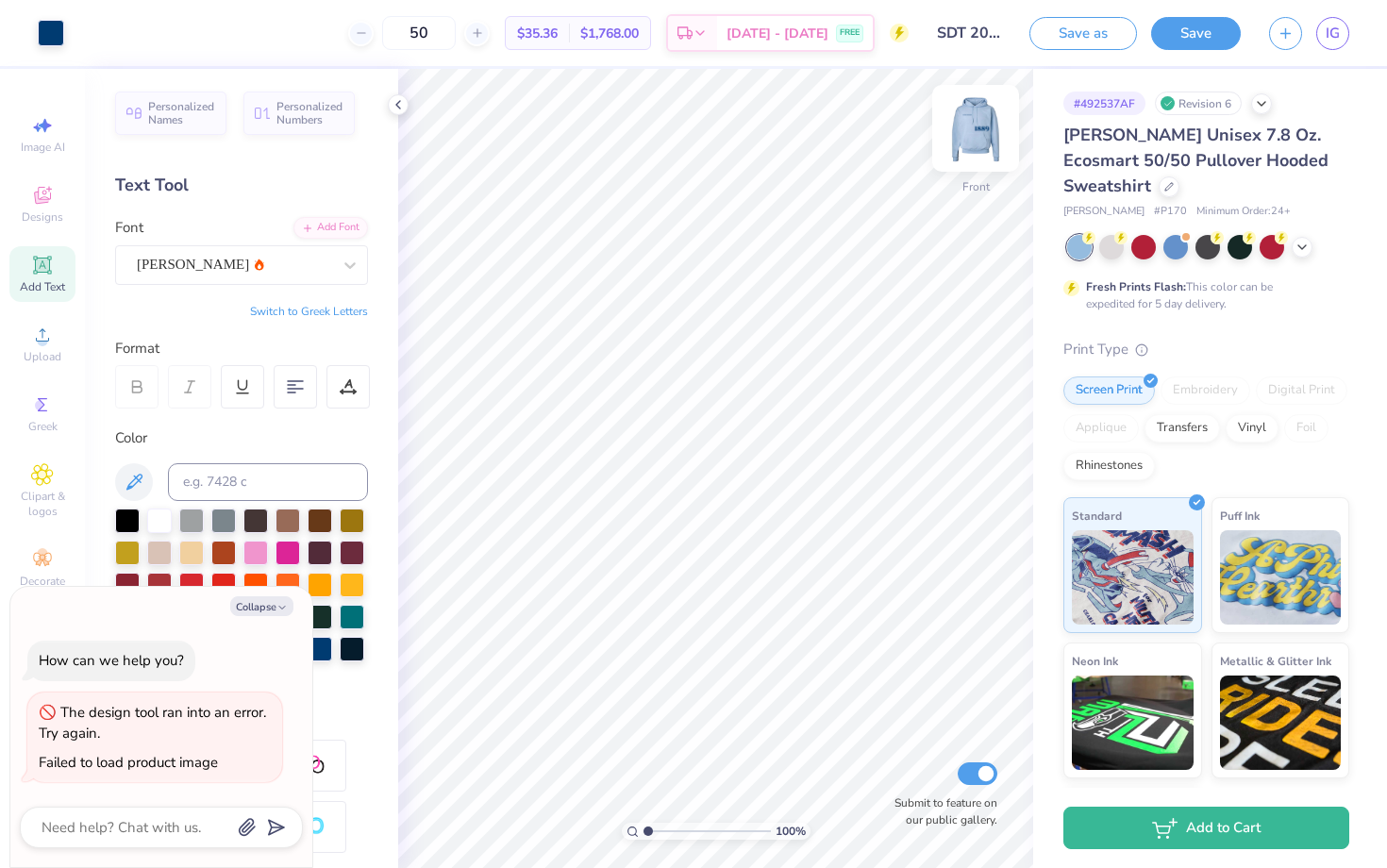
click at [978, 145] on img at bounding box center [976, 128] width 76 height 76
click at [983, 142] on img at bounding box center [976, 128] width 76 height 76
click at [962, 123] on img at bounding box center [976, 128] width 76 height 76
click at [1325, 45] on link "IG" at bounding box center [1333, 33] width 33 height 33
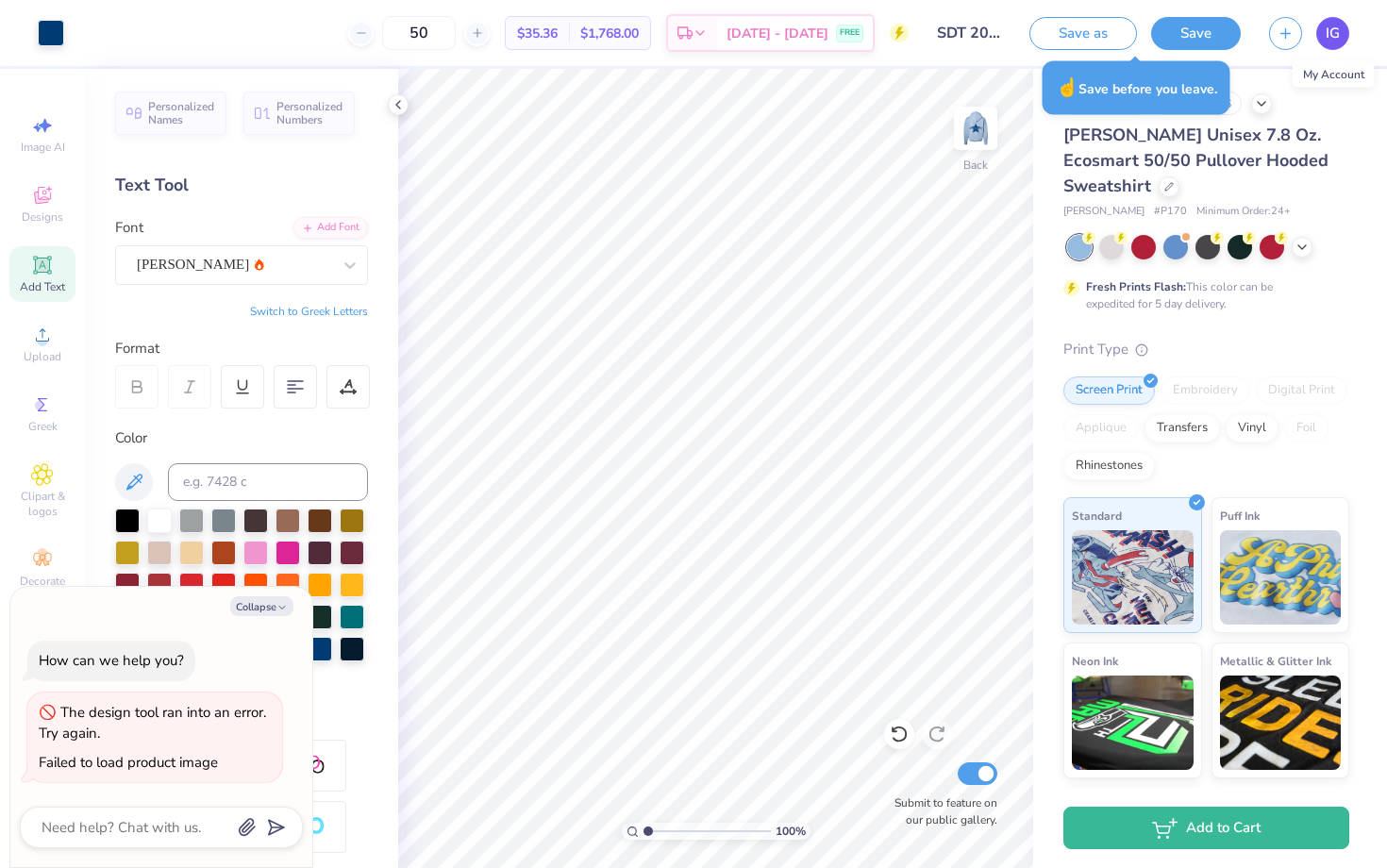
type textarea "x"
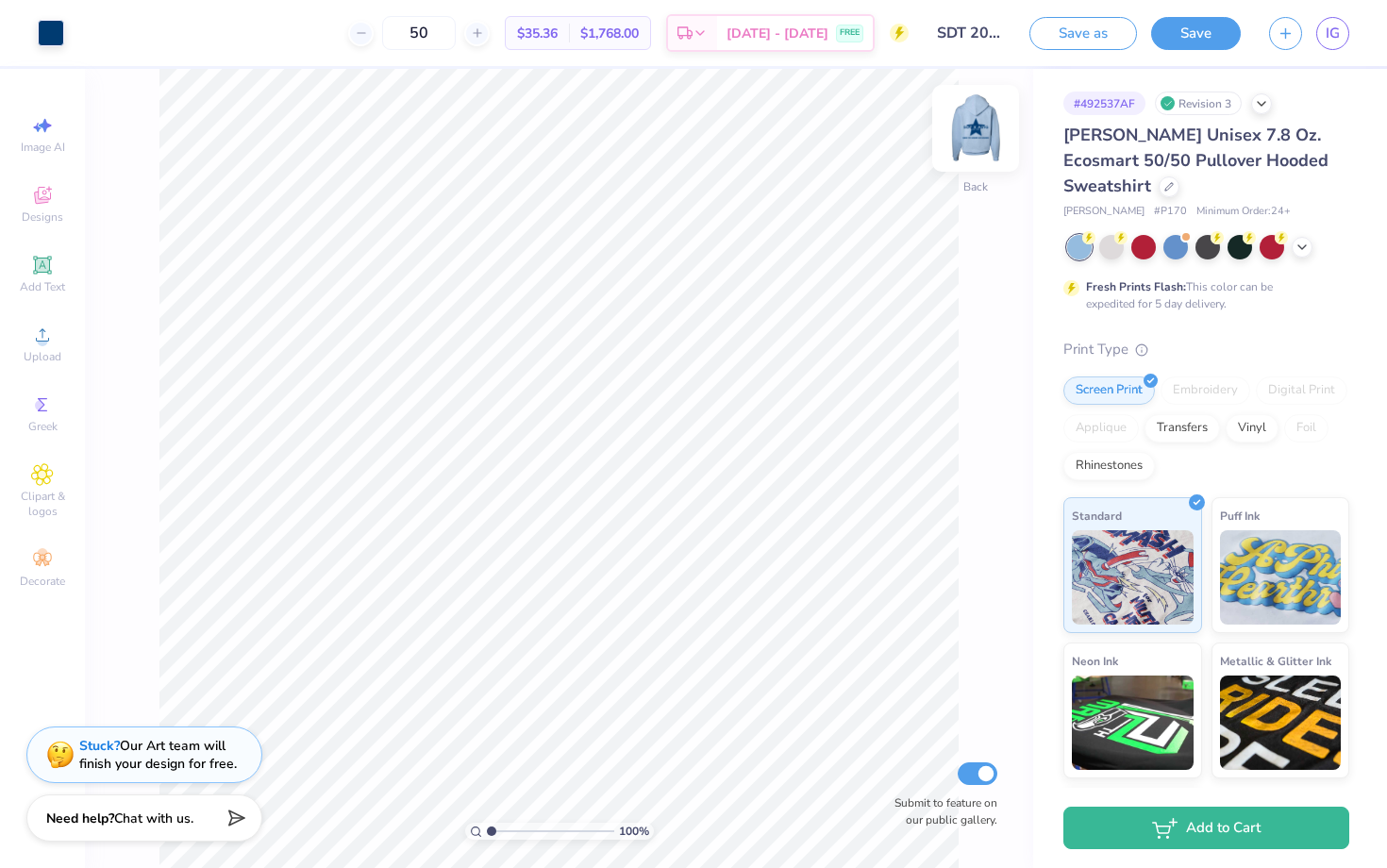
click at [963, 155] on img at bounding box center [976, 128] width 76 height 76
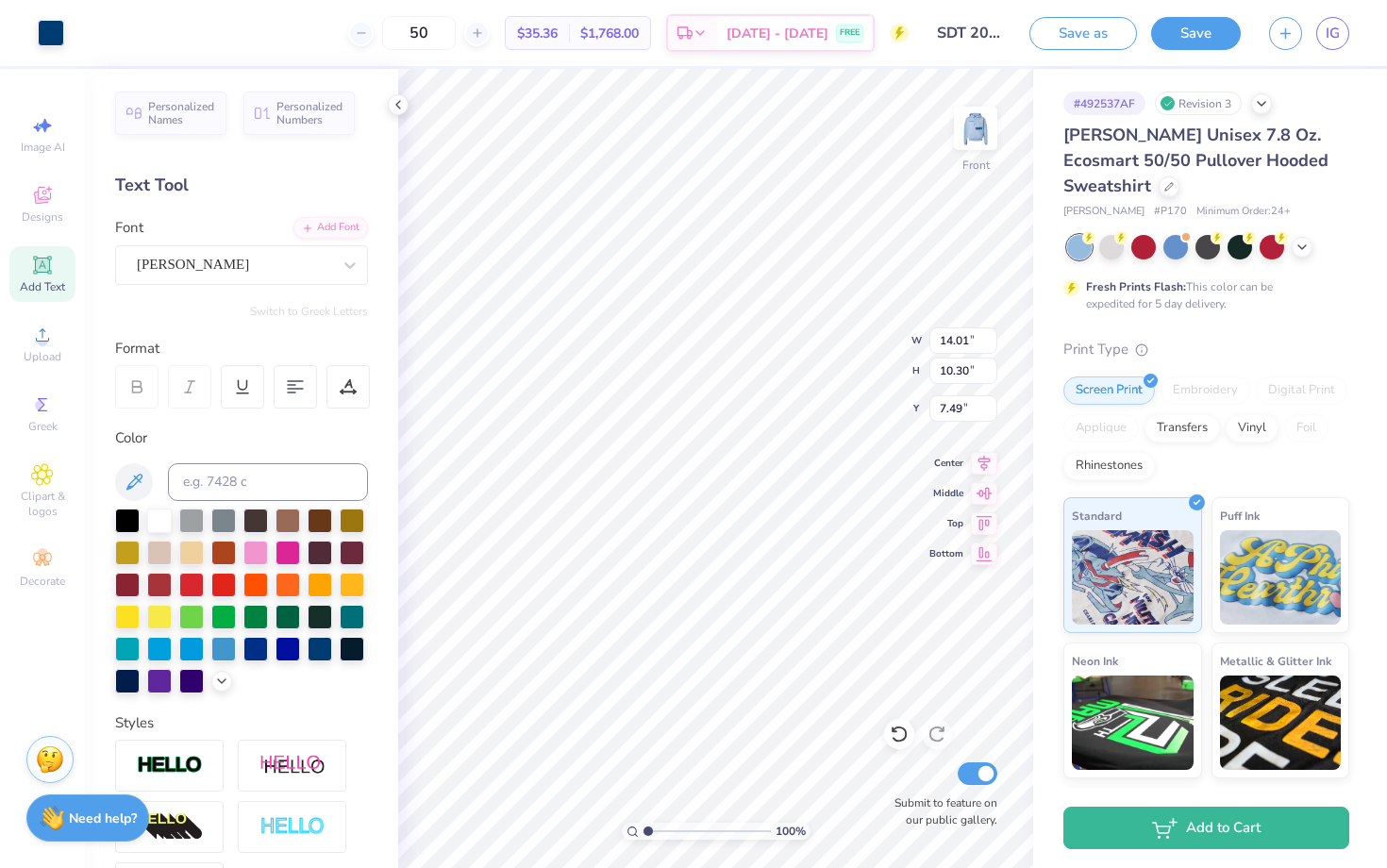
type input "14.34"
type input "10.54"
type input "7.54"
click at [958, 125] on img at bounding box center [976, 128] width 76 height 76
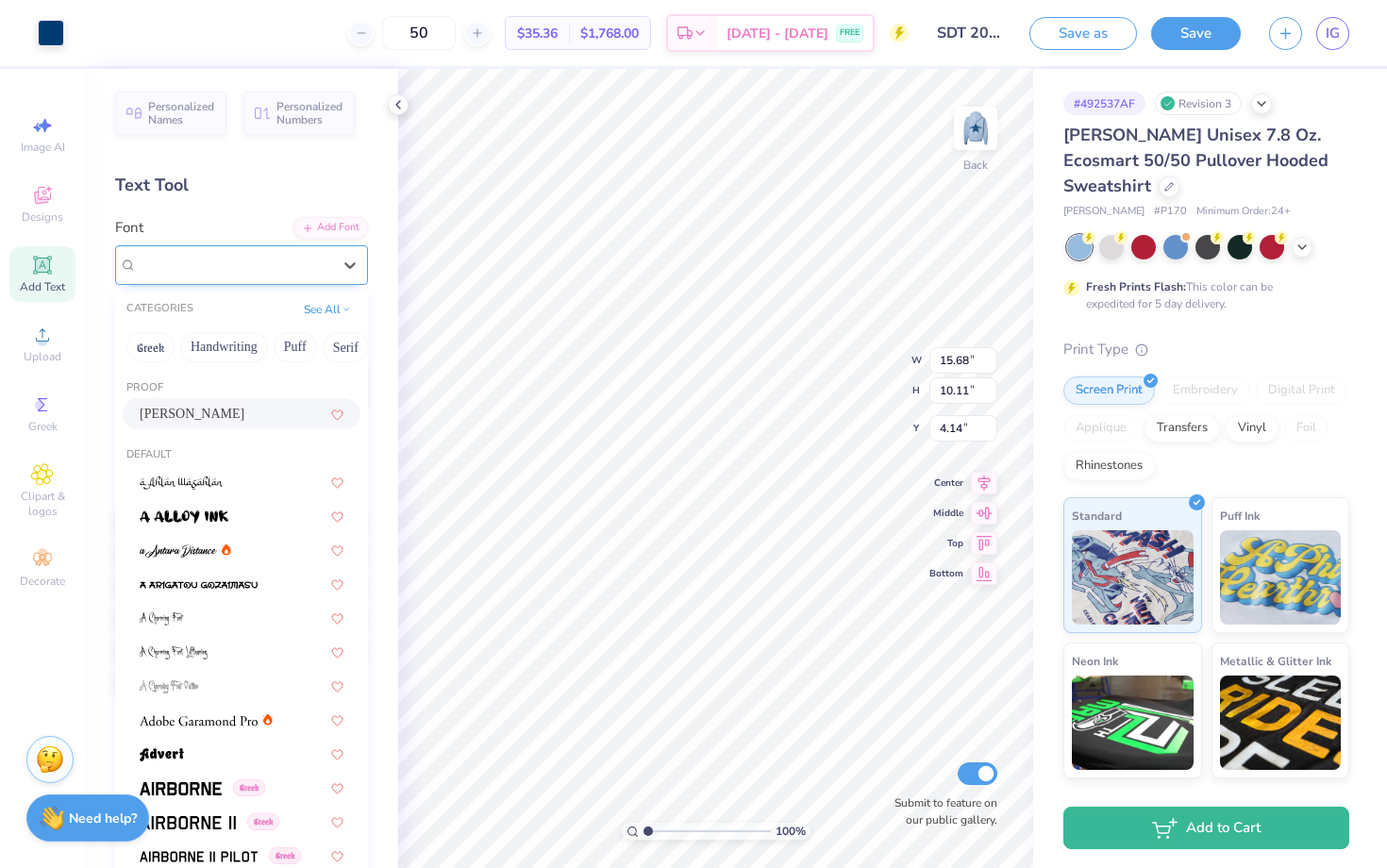
click at [291, 247] on div "[PERSON_NAME]" at bounding box center [241, 265] width 253 height 39
click at [162, 348] on button "Greek" at bounding box center [150, 346] width 48 height 31
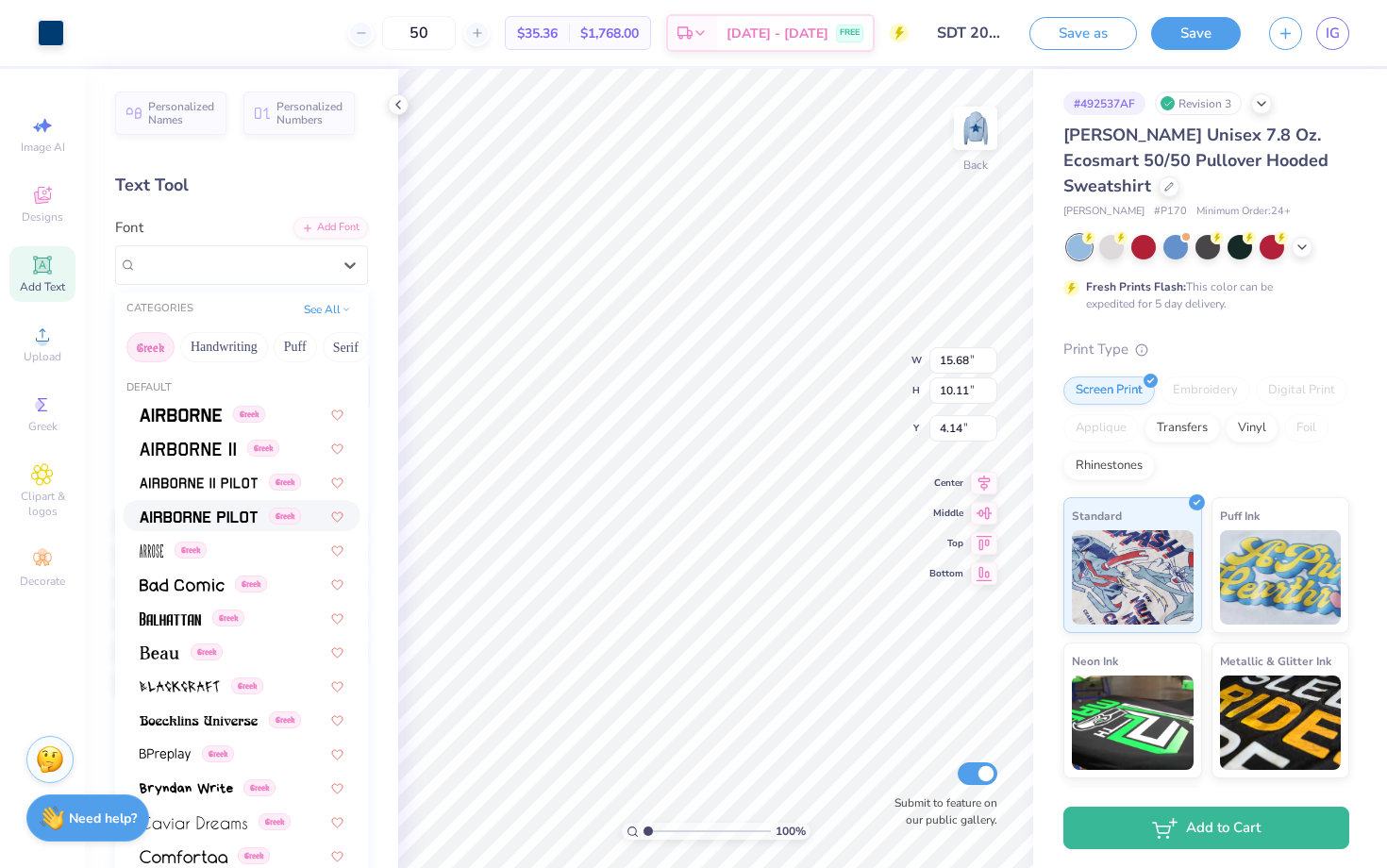
click at [235, 509] on span at bounding box center [199, 516] width 118 height 20
click at [310, 264] on div "Airborne Pilot Greek" at bounding box center [233, 265] width 198 height 30
click at [191, 409] on span at bounding box center [180, 413] width 82 height 20
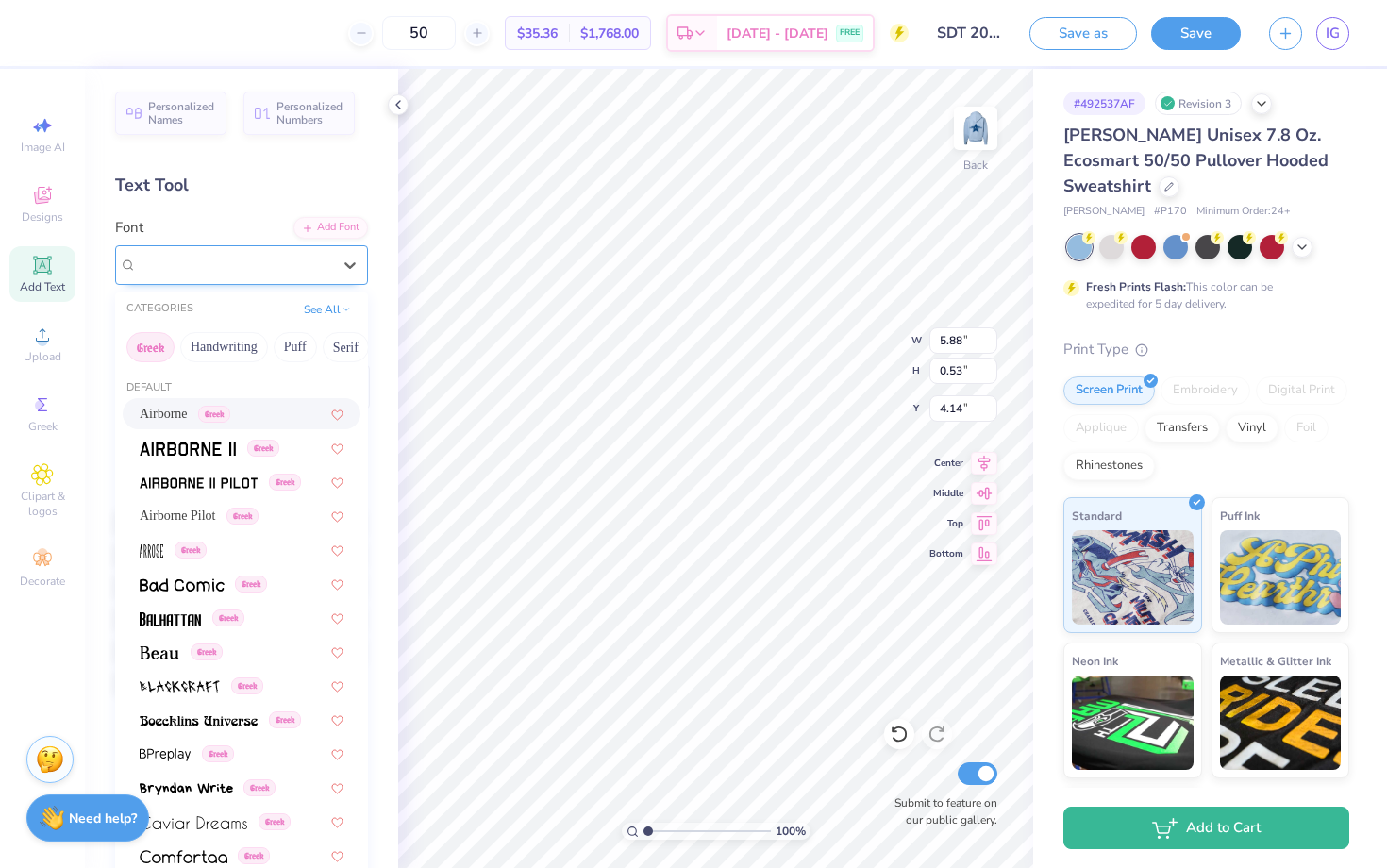
click at [304, 267] on div "[PERSON_NAME]" at bounding box center [233, 265] width 198 height 30
click at [187, 414] on span "Airborne" at bounding box center [163, 413] width 48 height 20
type input "6.31"
type input "0.55"
type input "4.13"
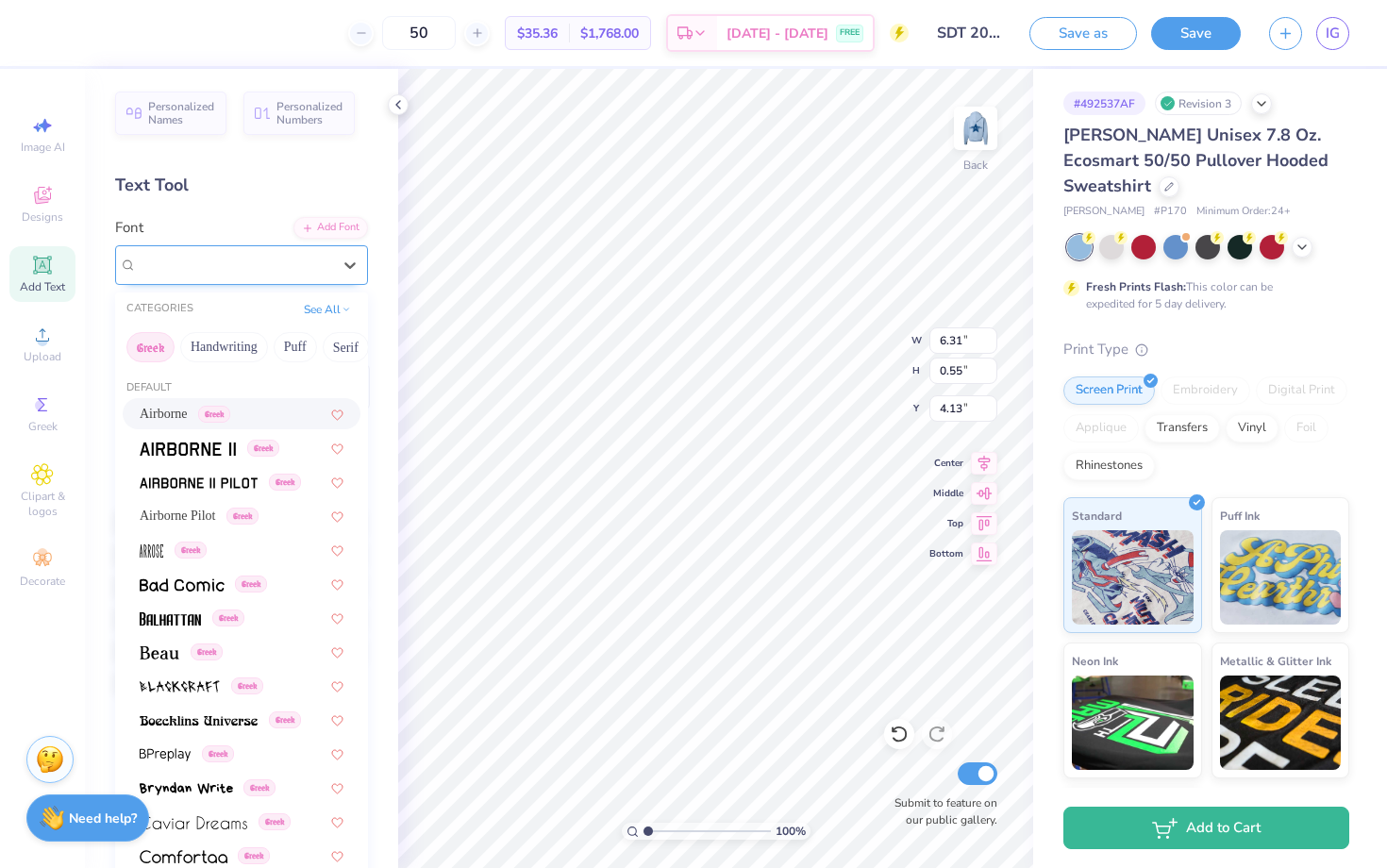
click at [188, 256] on span "Airborne" at bounding box center [162, 265] width 51 height 22
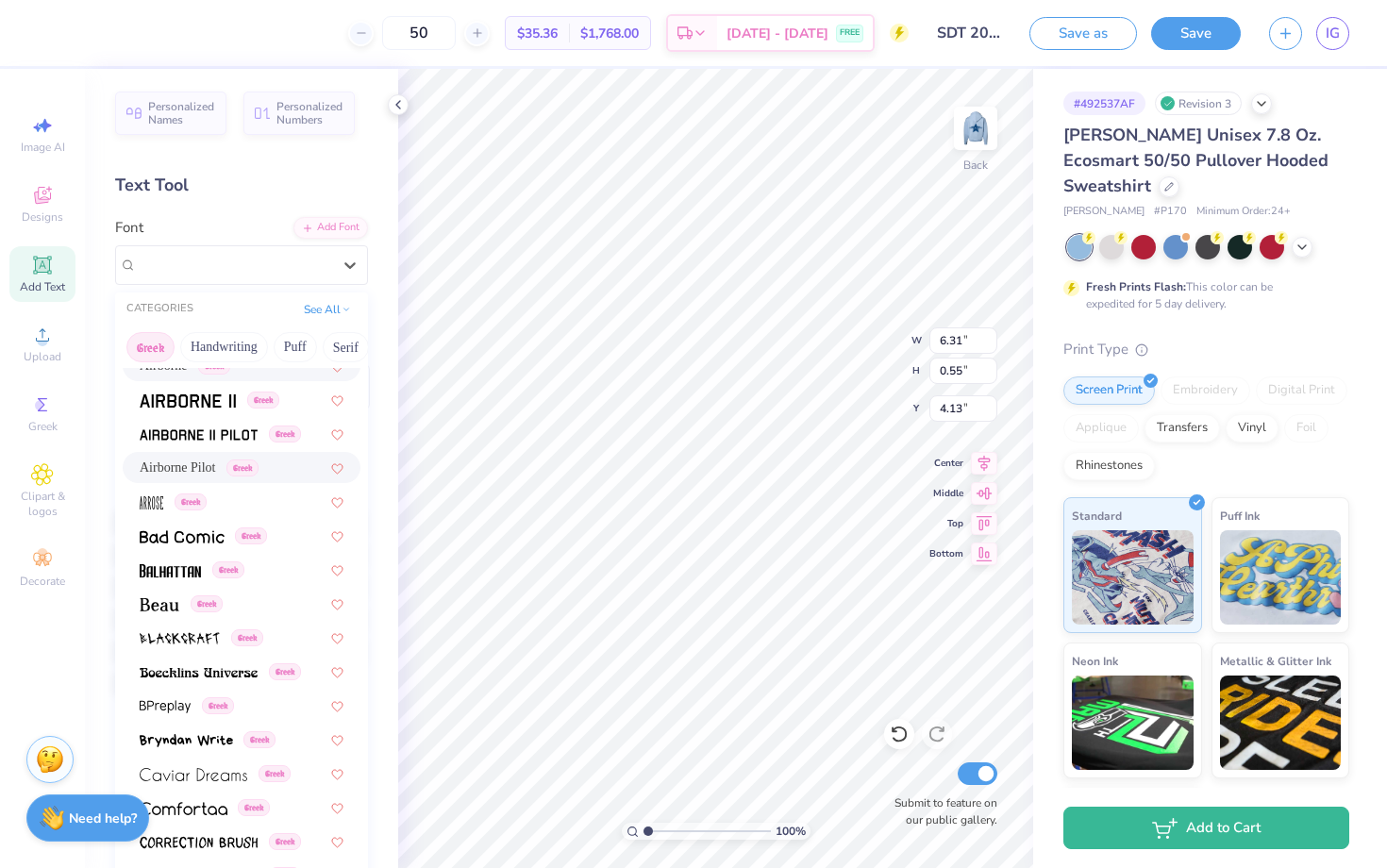
scroll to position [49, 0]
click at [195, 544] on span at bounding box center [182, 534] width 85 height 20
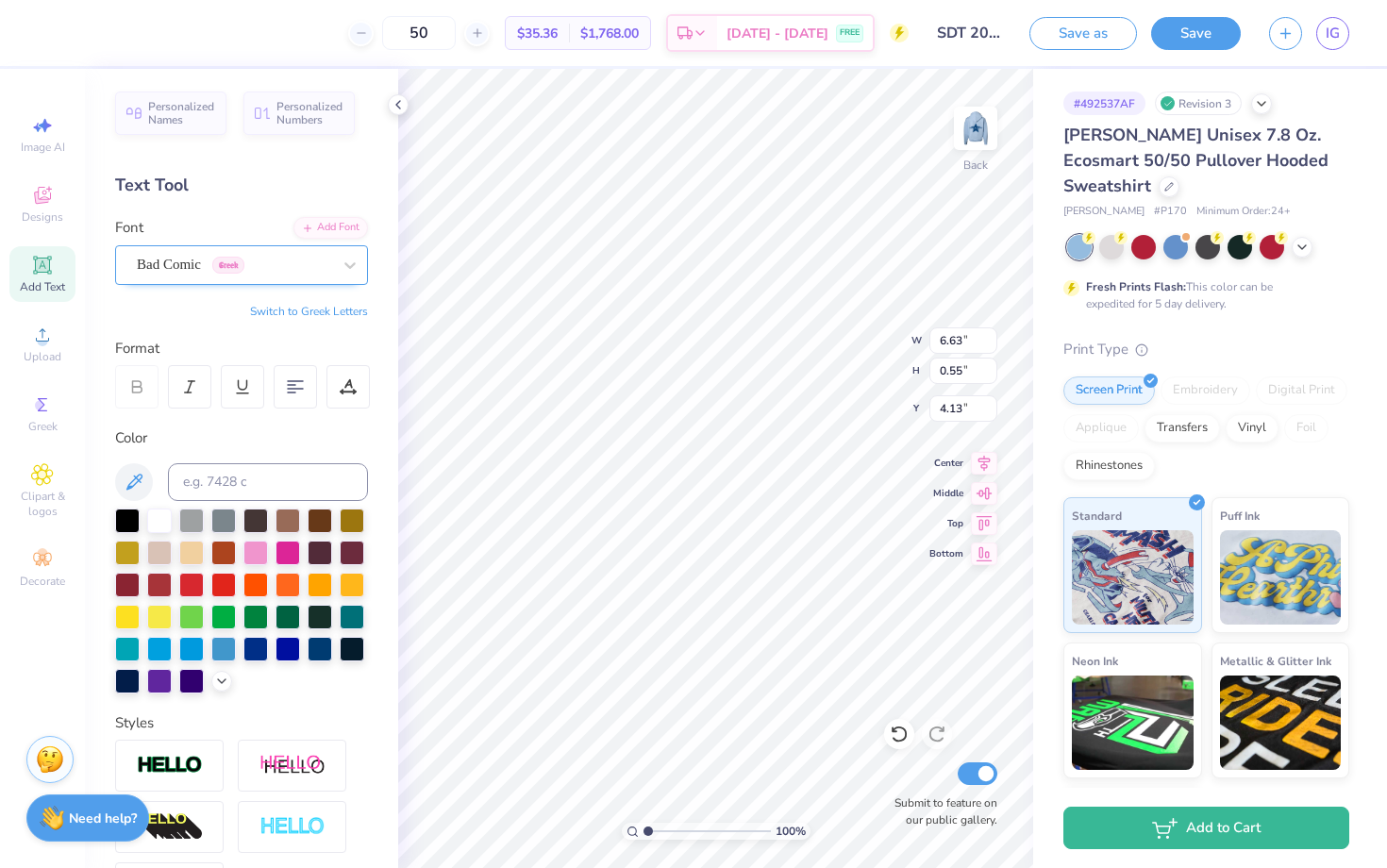
click at [196, 279] on div "Bad Comic Greek" at bounding box center [241, 265] width 253 height 39
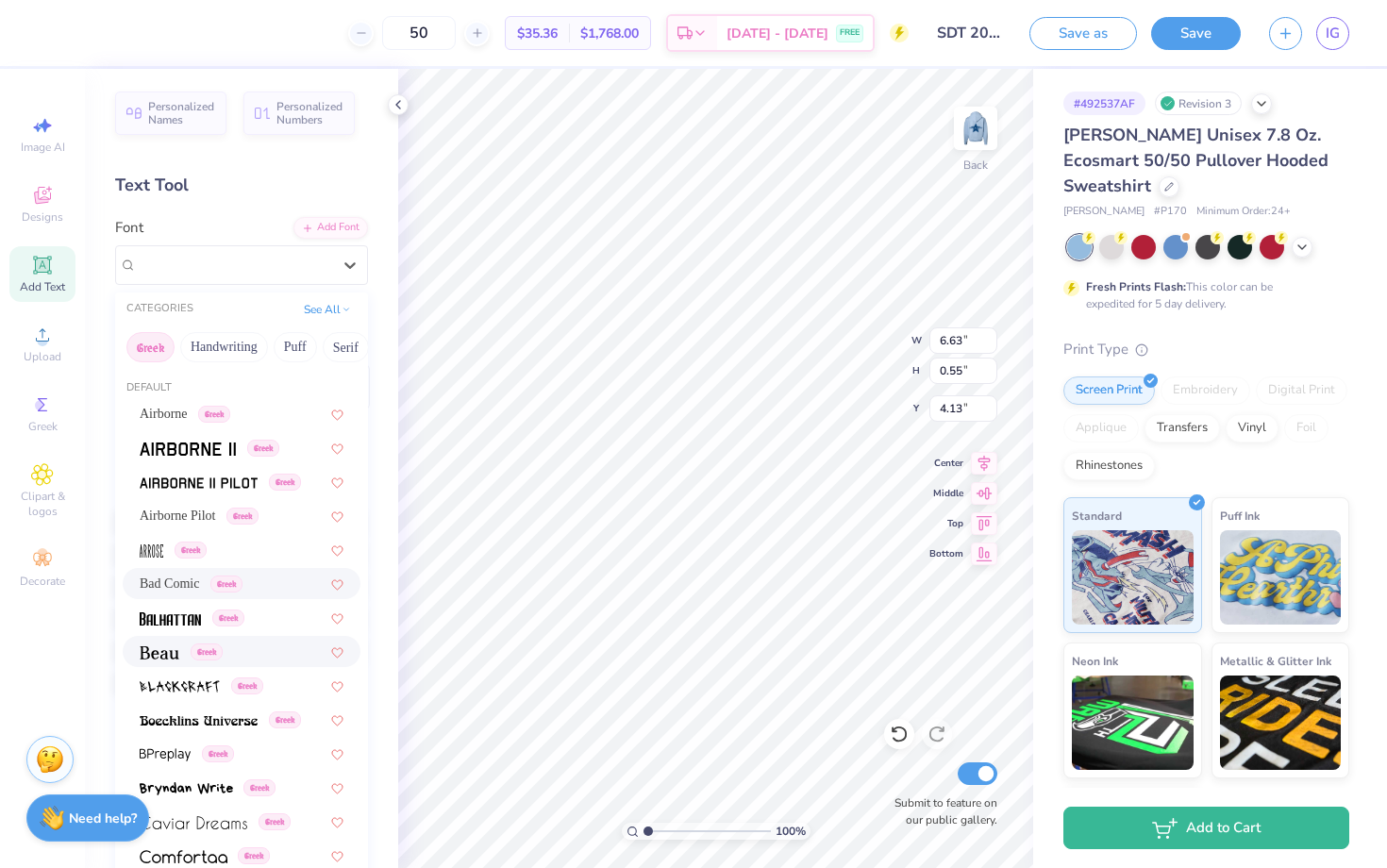
scroll to position [356, 0]
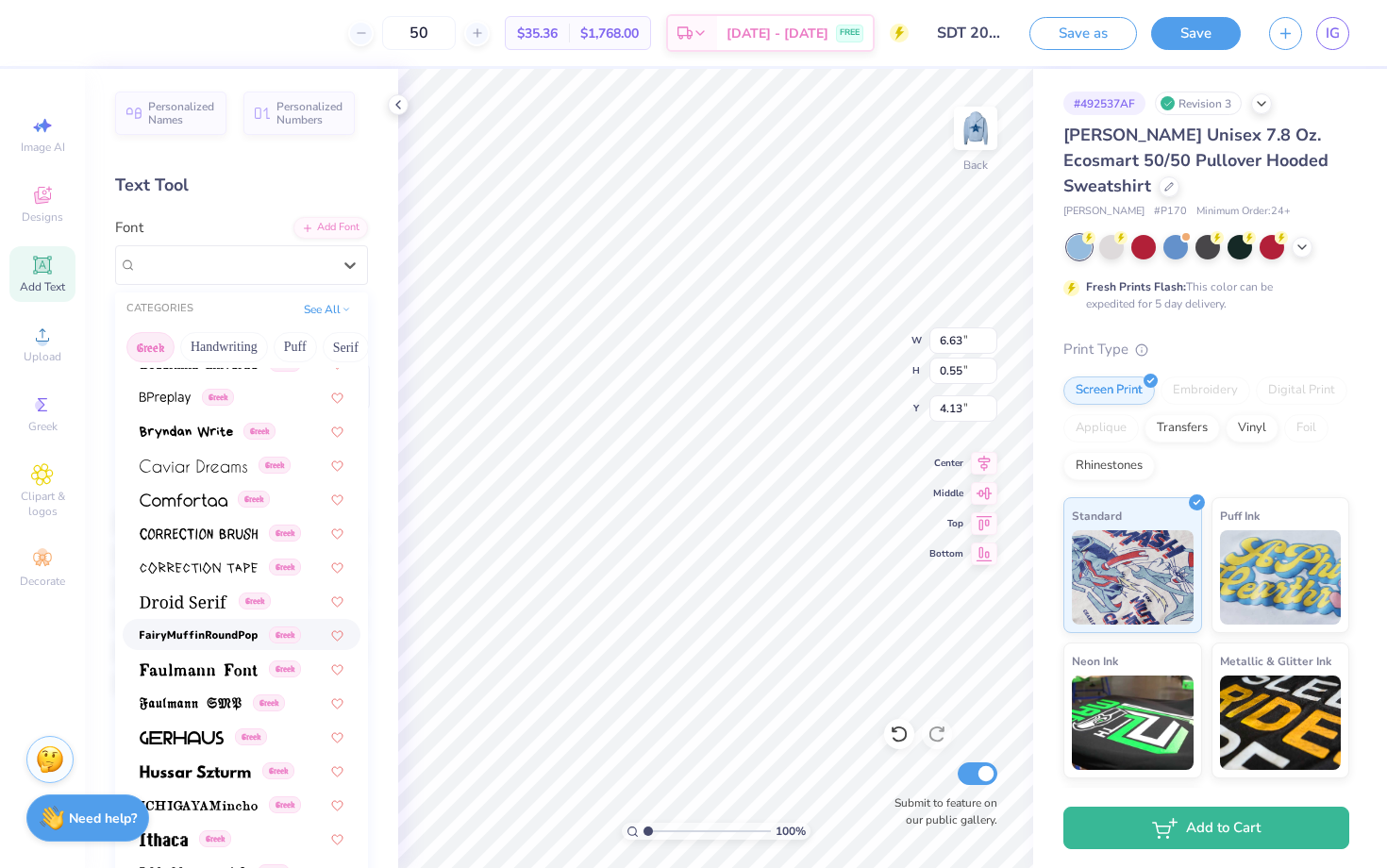
click at [199, 633] on img at bounding box center [199, 635] width 118 height 13
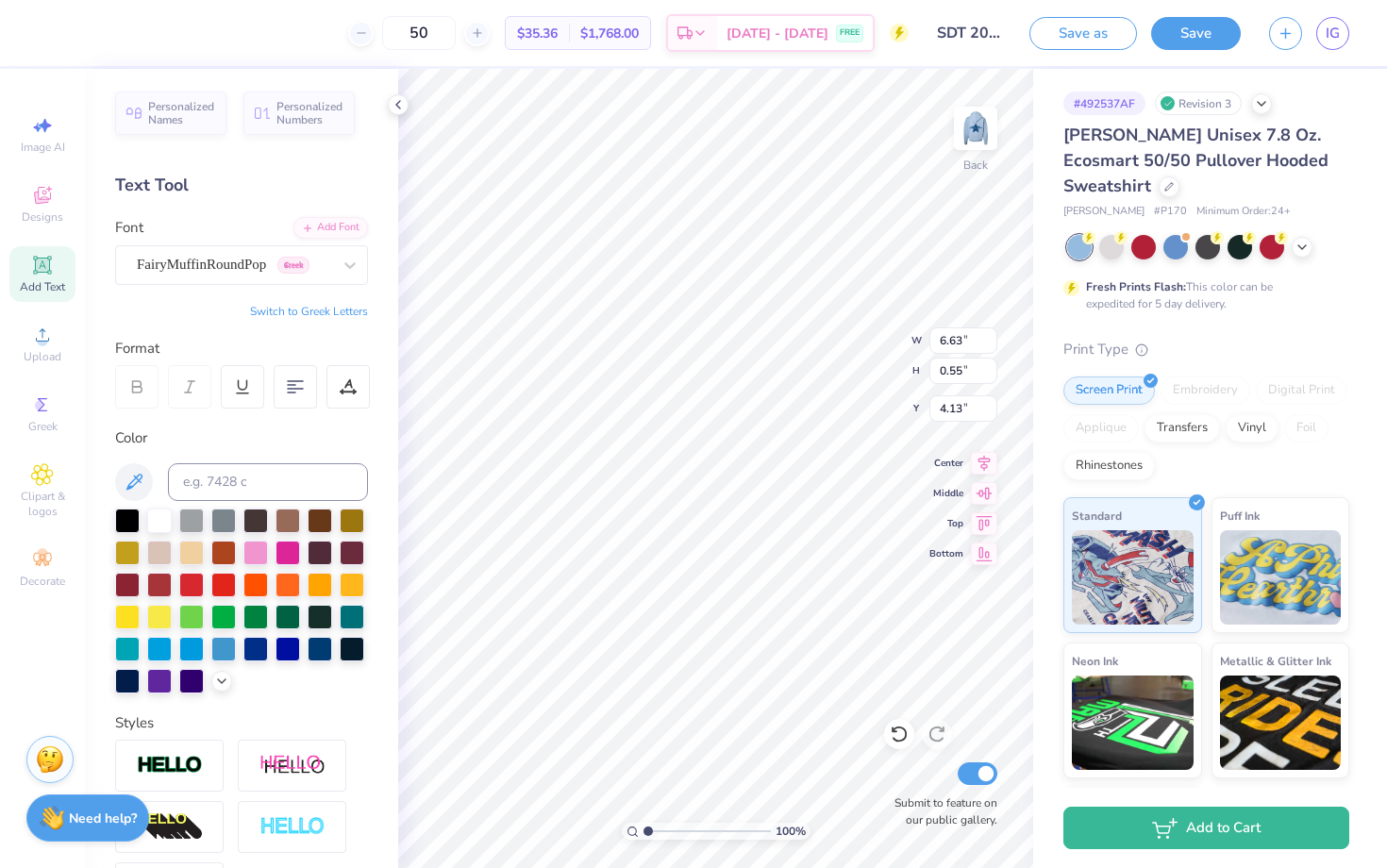
type input "6.90"
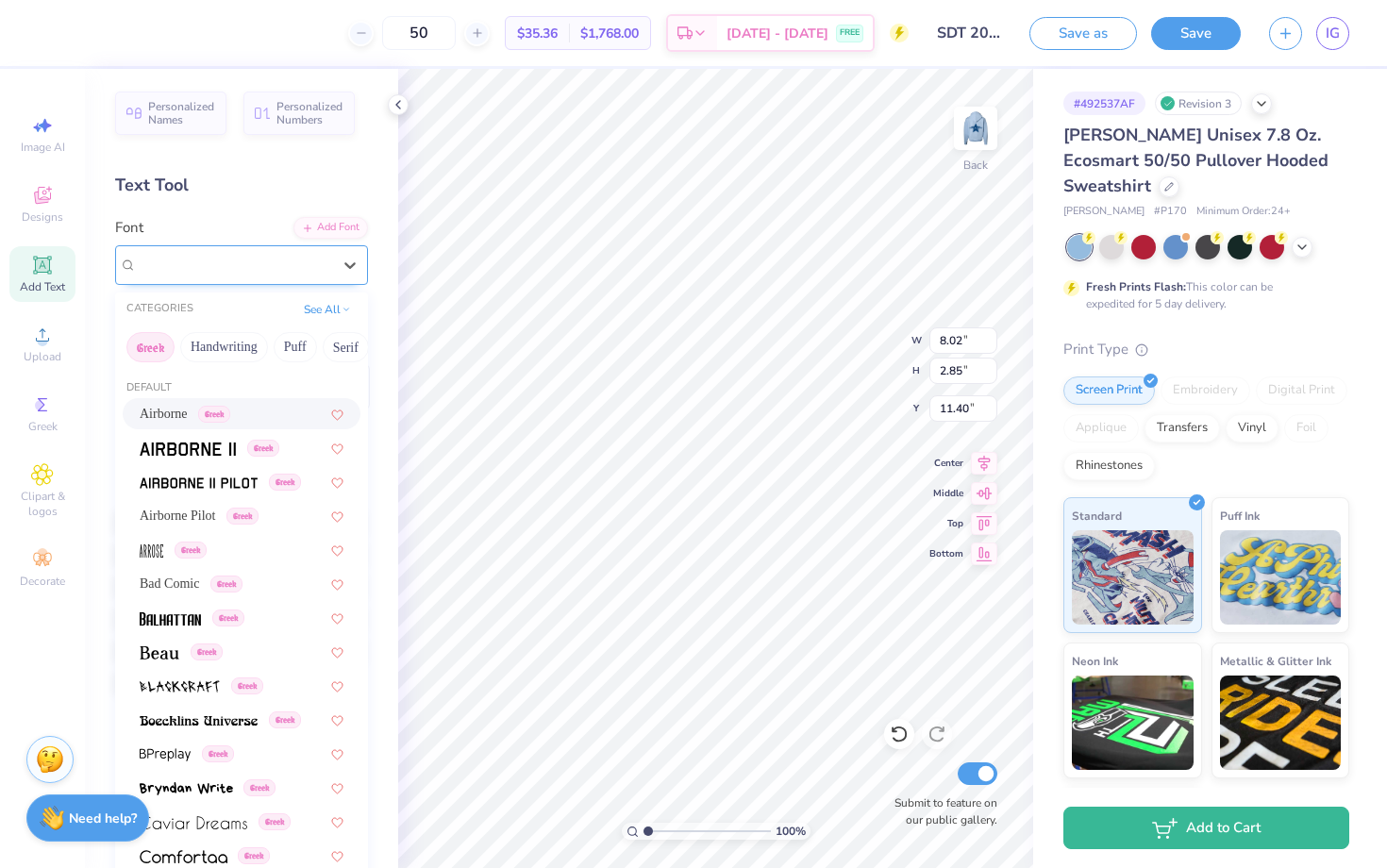
click at [279, 254] on div "[PERSON_NAME]" at bounding box center [233, 265] width 198 height 30
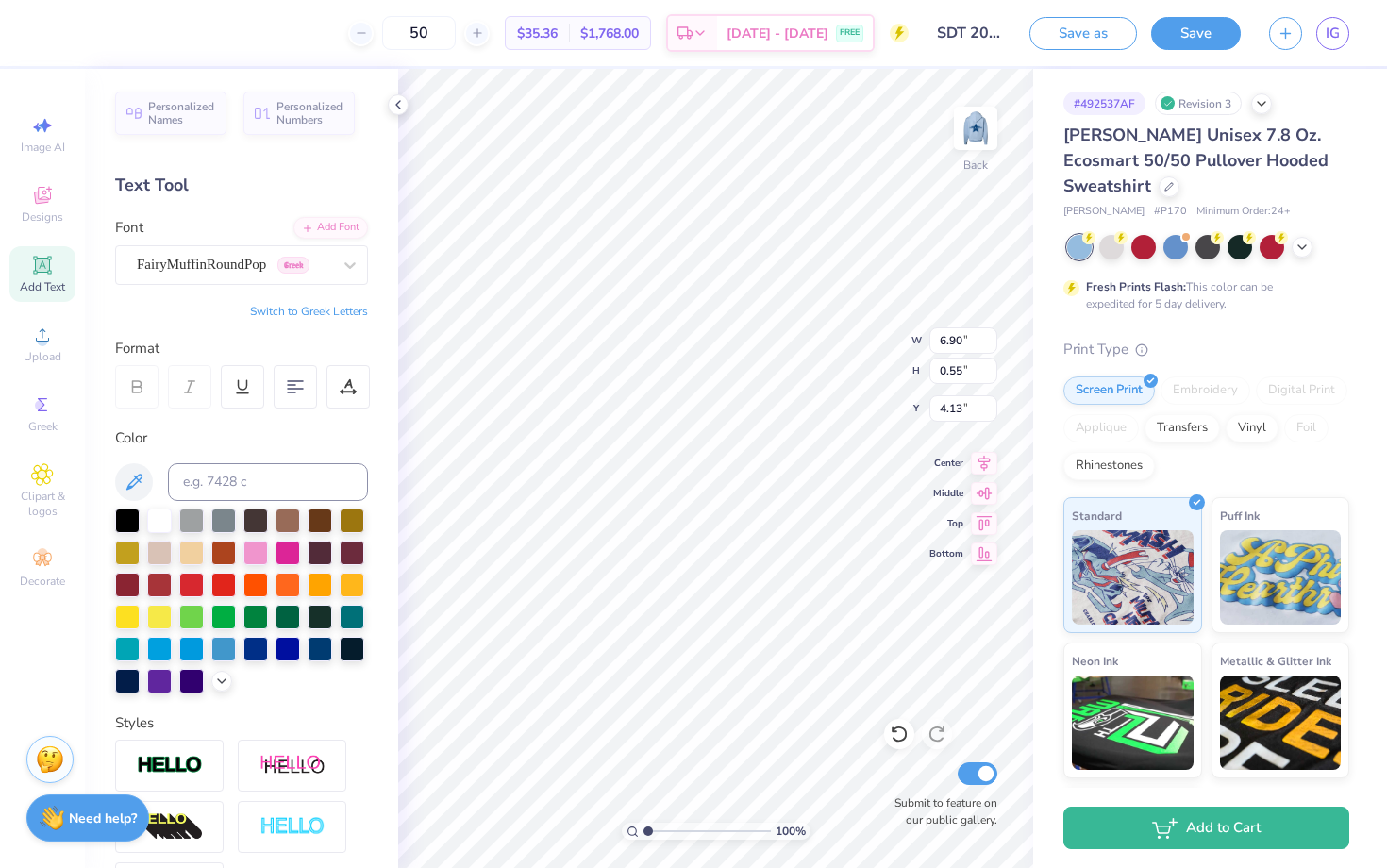
type input "8.02"
type input "2.85"
type input "11.40"
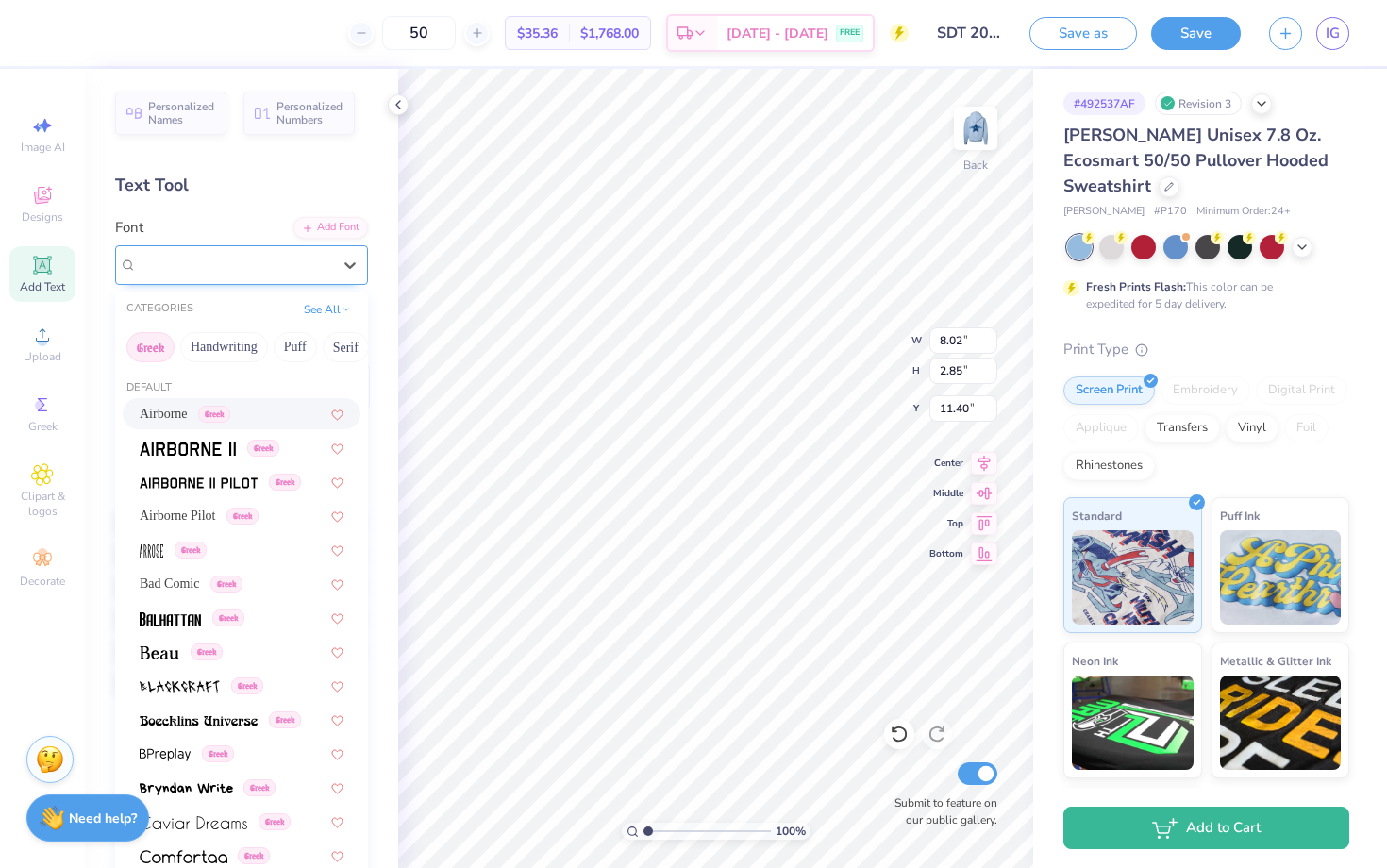
click at [285, 264] on div "[PERSON_NAME]" at bounding box center [233, 265] width 198 height 30
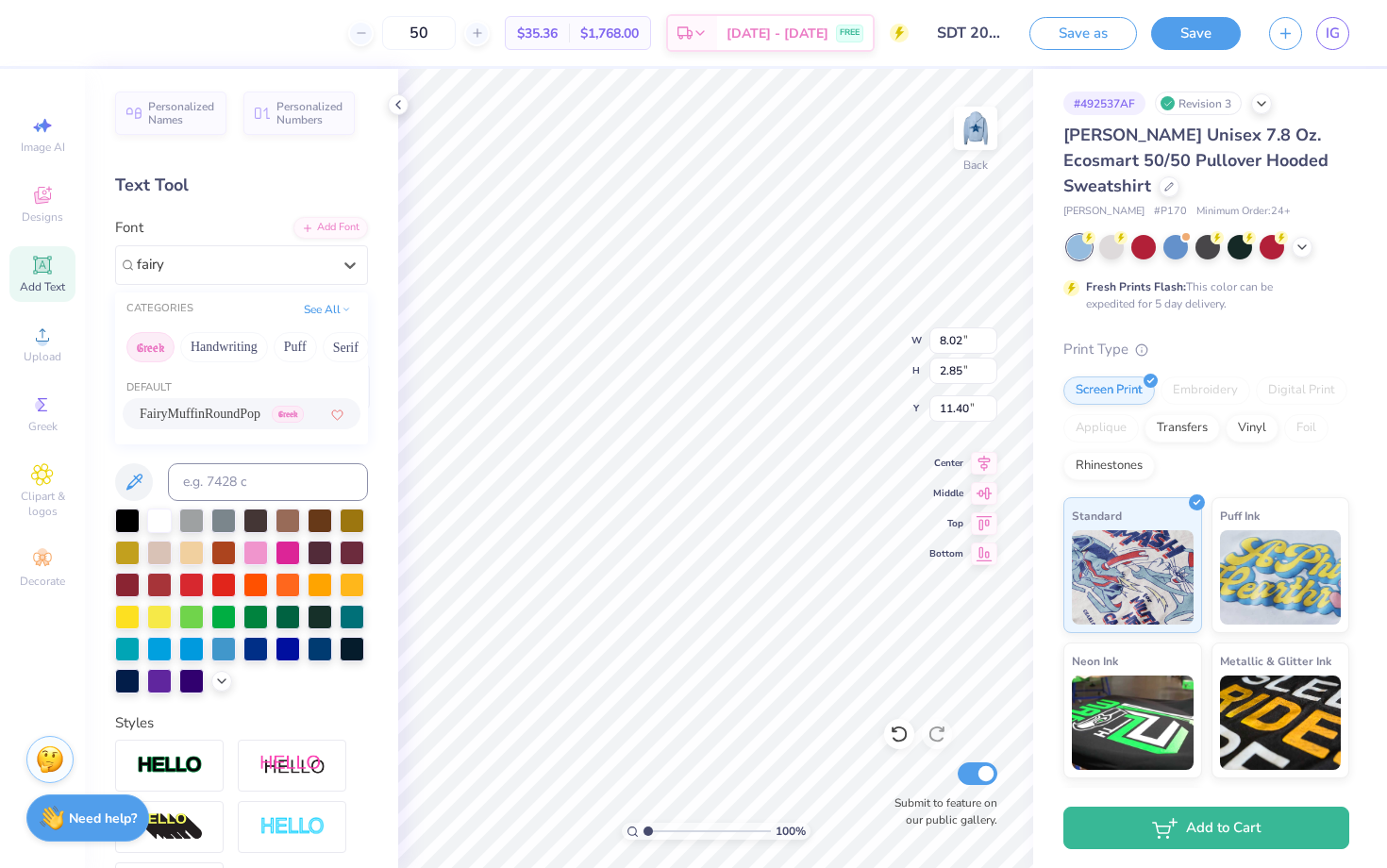
click at [220, 410] on span "FairyMuffinRoundPop" at bounding box center [200, 413] width 121 height 20
type input "fairy"
type input "10.41"
type input "3.32"
type input "10.89"
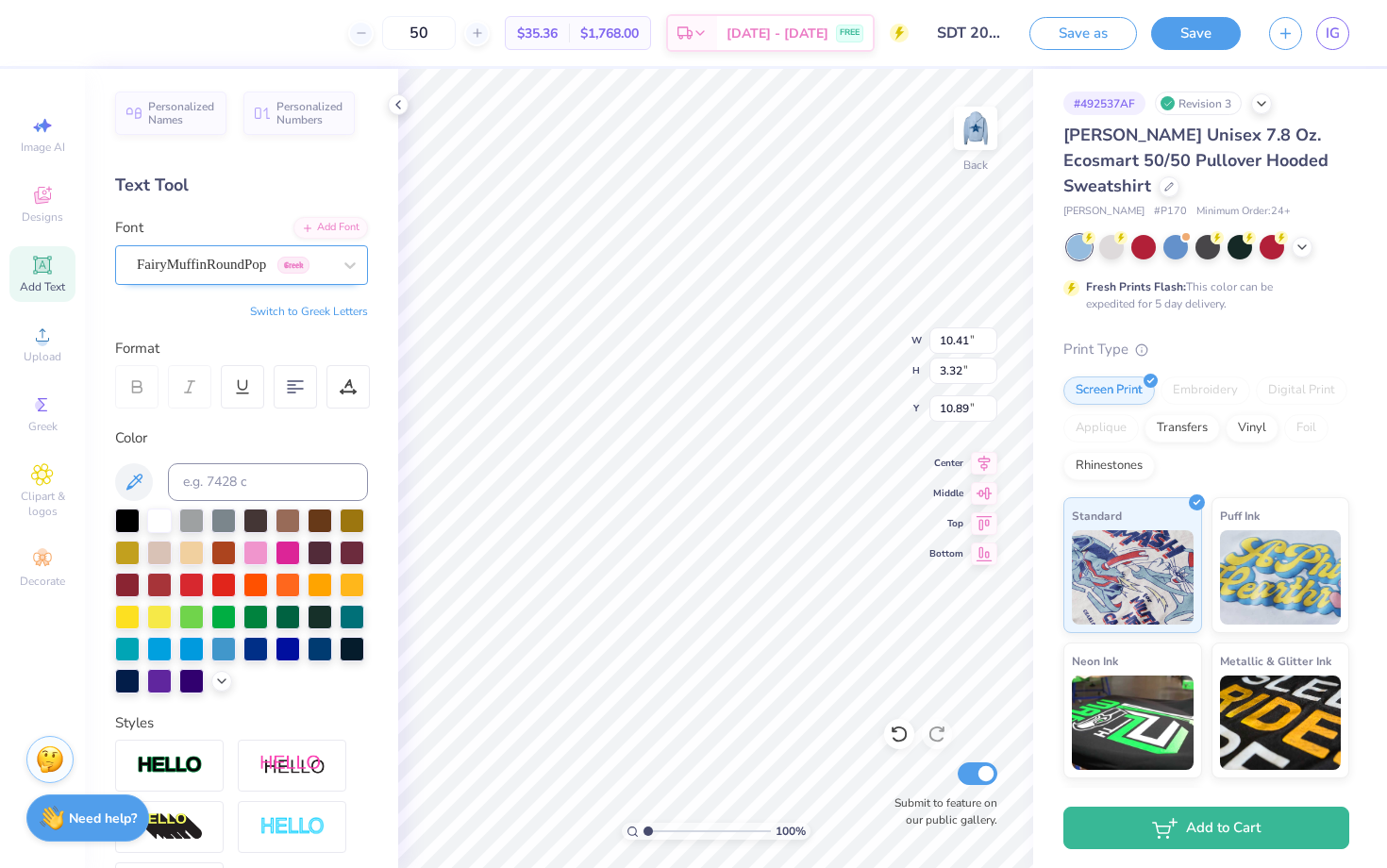
click at [189, 280] on div "FairyMuffinRoundPop Greek" at bounding box center [241, 265] width 253 height 39
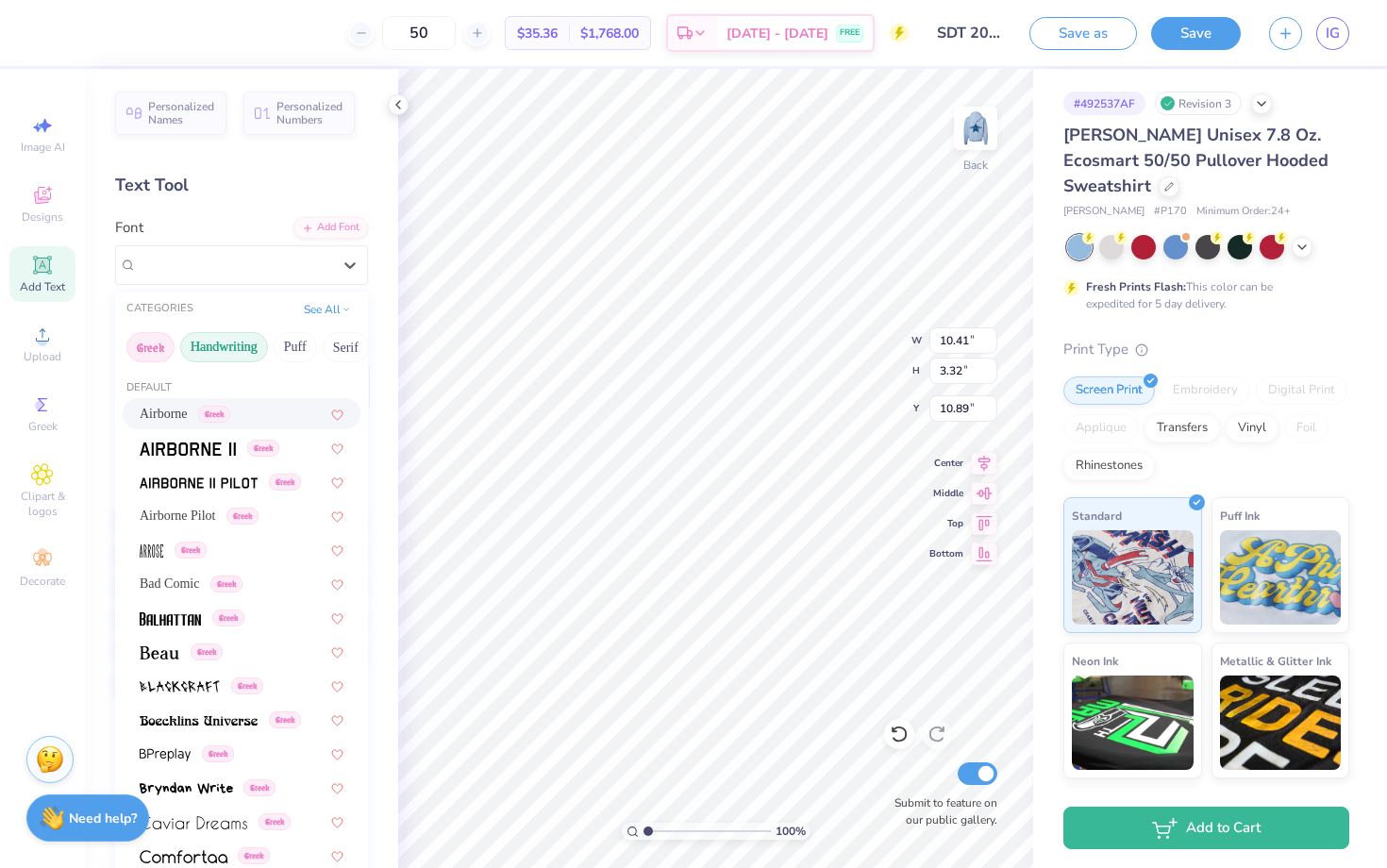
click at [241, 358] on button "Handwriting" at bounding box center [223, 346] width 88 height 31
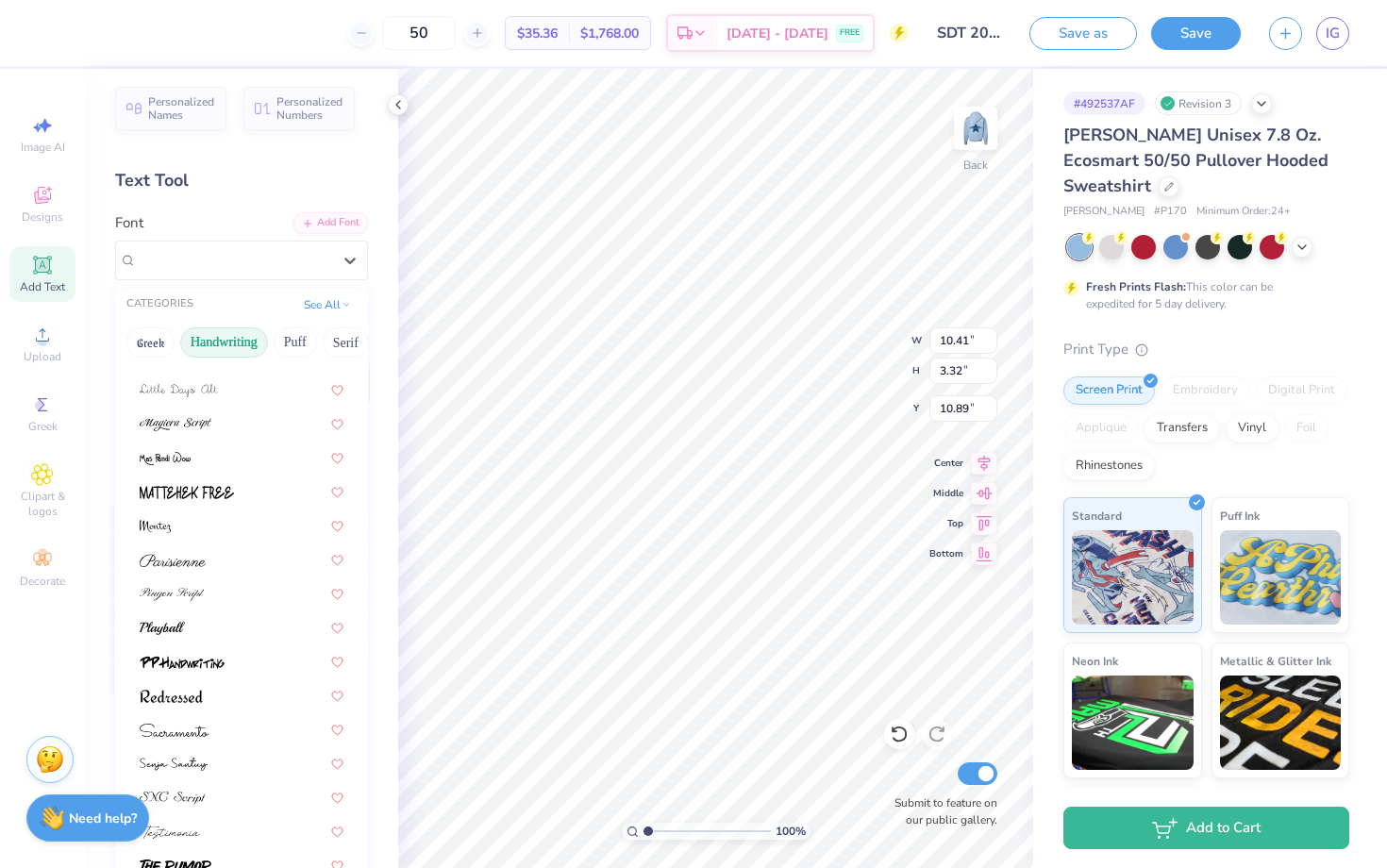
scroll to position [9, 0]
drag, startPoint x: 322, startPoint y: 347, endPoint x: 239, endPoint y: 348, distance: 83.0
click at [239, 348] on div "Greek Handwriting Puff Serif Bold Calligraphy Retro Sans Serif Minimal Fantasy …" at bounding box center [241, 339] width 253 height 41
drag, startPoint x: 323, startPoint y: 348, endPoint x: 264, endPoint y: 347, distance: 59.0
click at [265, 347] on div "Greek Handwriting Puff Serif Bold Calligraphy Retro Sans Serif Minimal Fantasy …" at bounding box center [241, 339] width 253 height 41
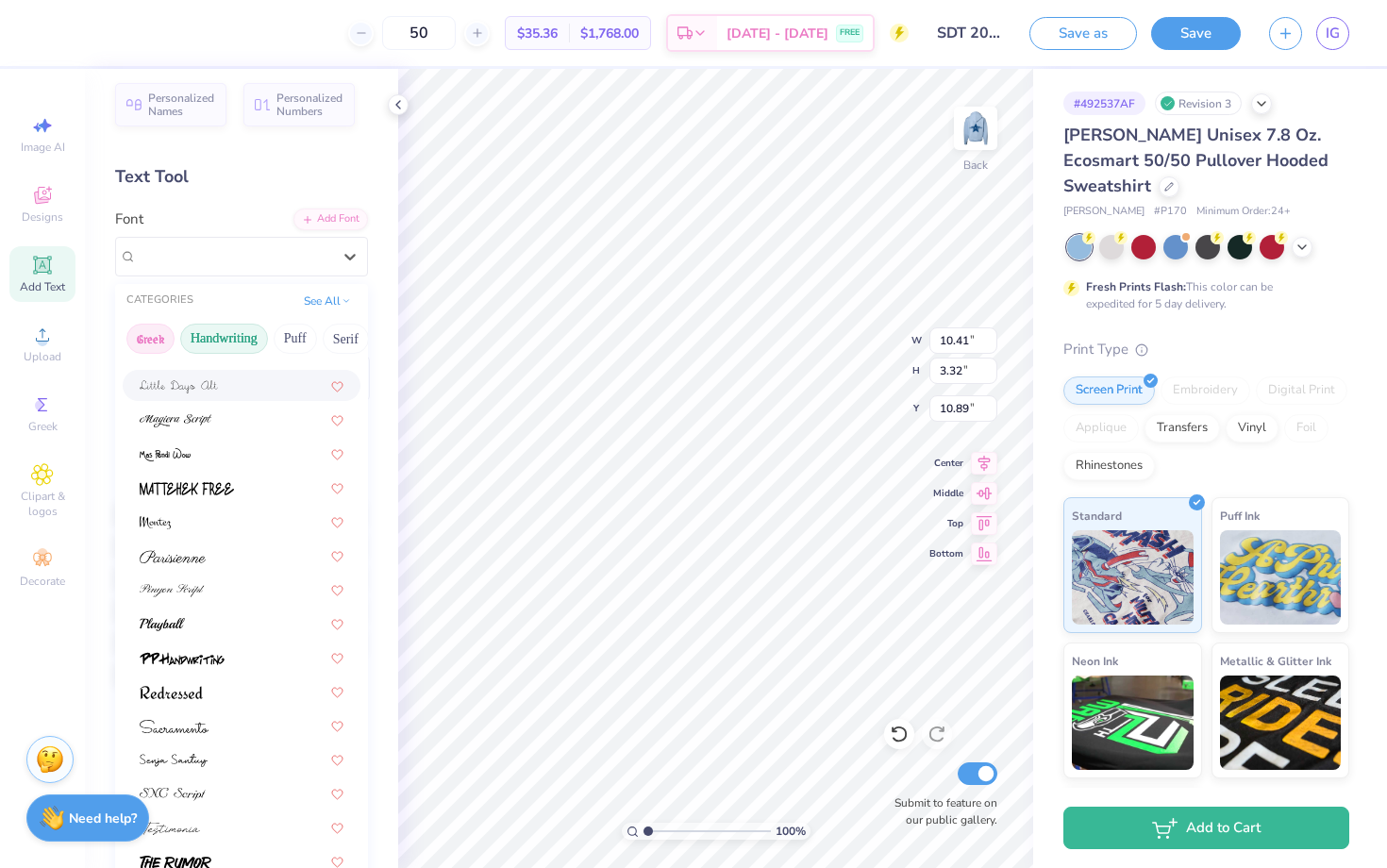
drag, startPoint x: 289, startPoint y: 341, endPoint x: 156, endPoint y: 354, distance: 133.6
click at [157, 353] on div "Greek Handwriting Puff Serif Bold Calligraphy Retro Sans Serif Minimal Fantasy …" at bounding box center [241, 339] width 253 height 41
click at [352, 350] on button "Serif" at bounding box center [346, 339] width 46 height 31
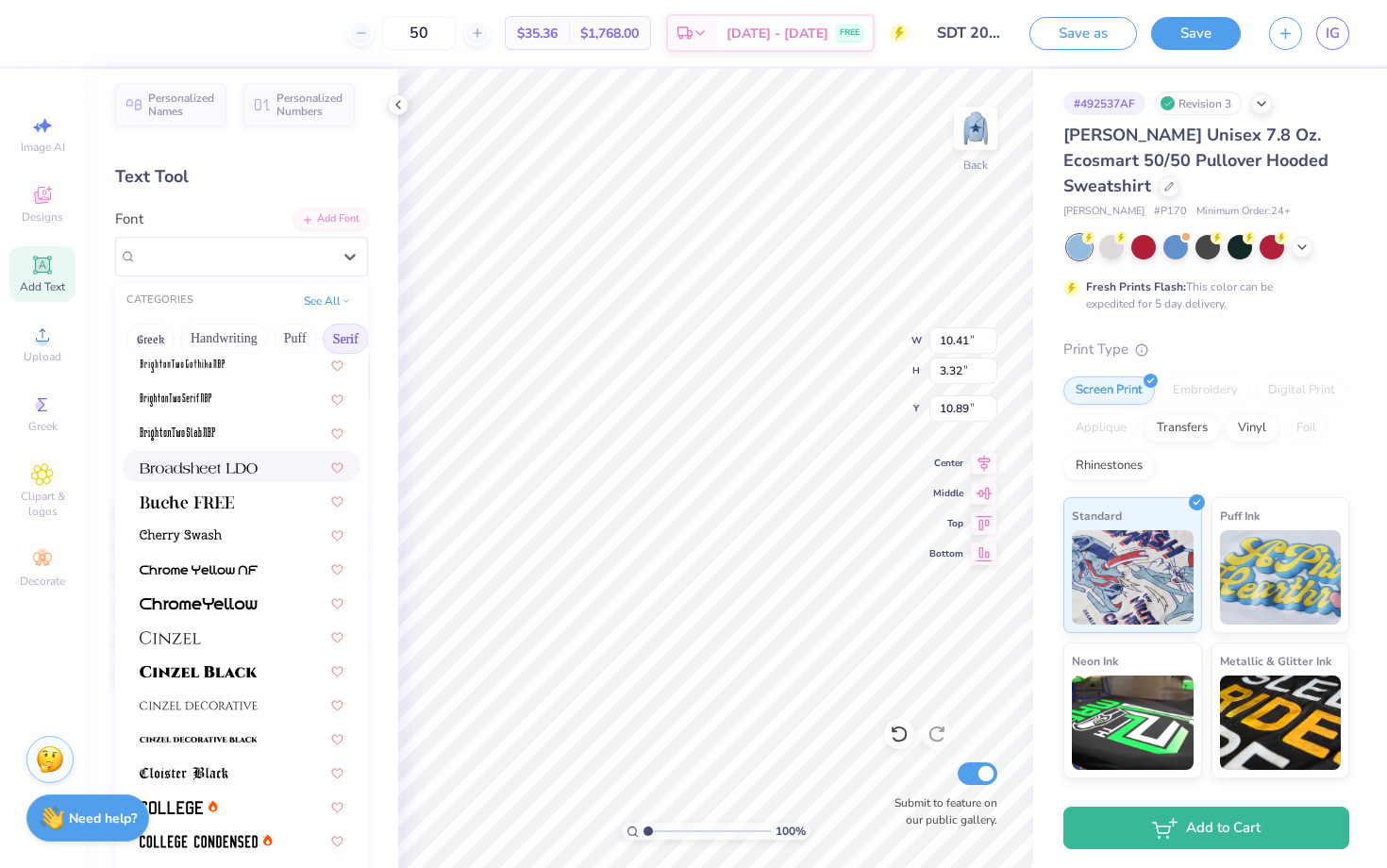
scroll to position [107, 0]
click at [247, 601] on img at bounding box center [199, 604] width 118 height 13
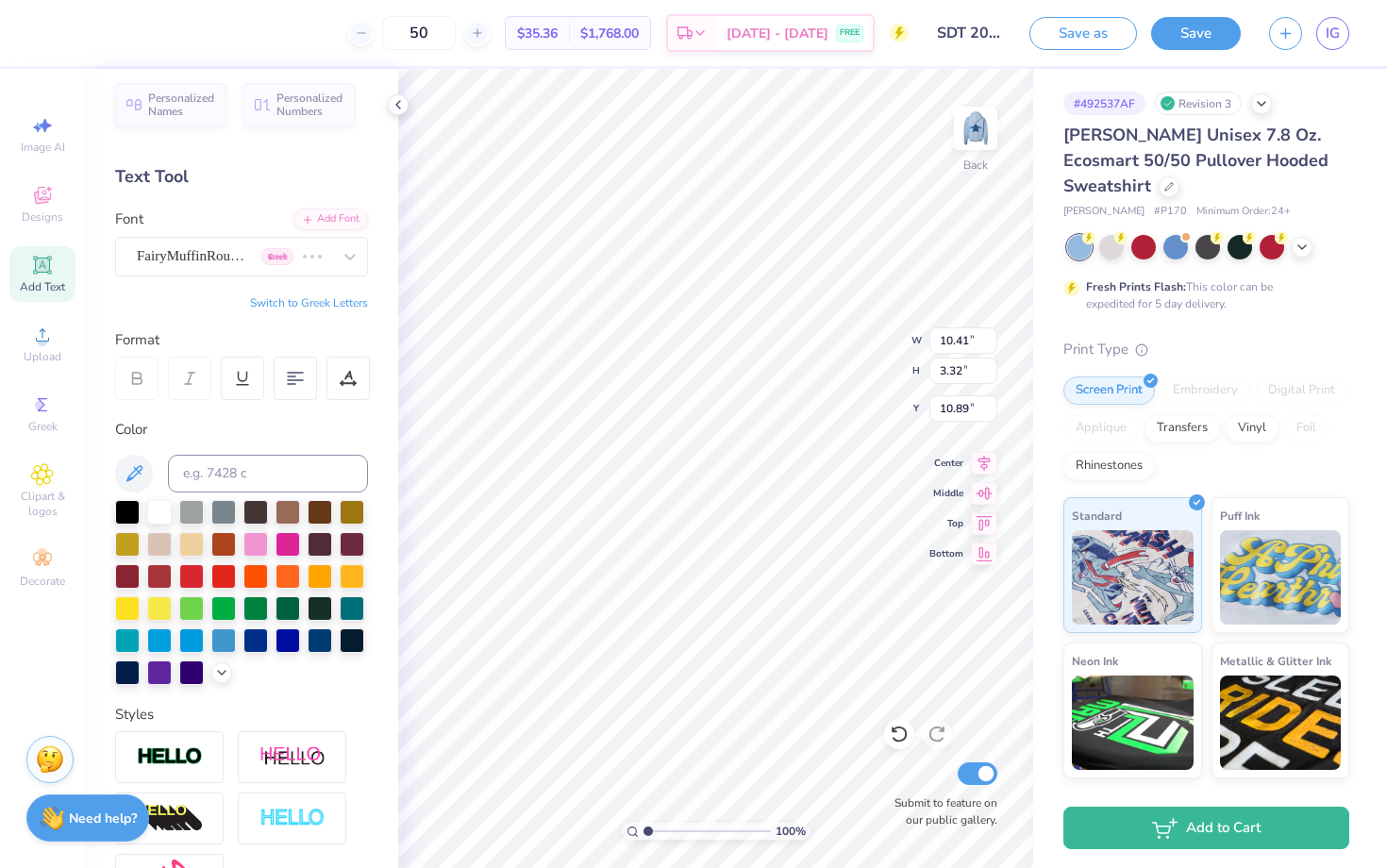
type input "9.59"
type input "2.80"
type input "11.15"
click at [257, 253] on div "ChromeYellow" at bounding box center [233, 256] width 198 height 30
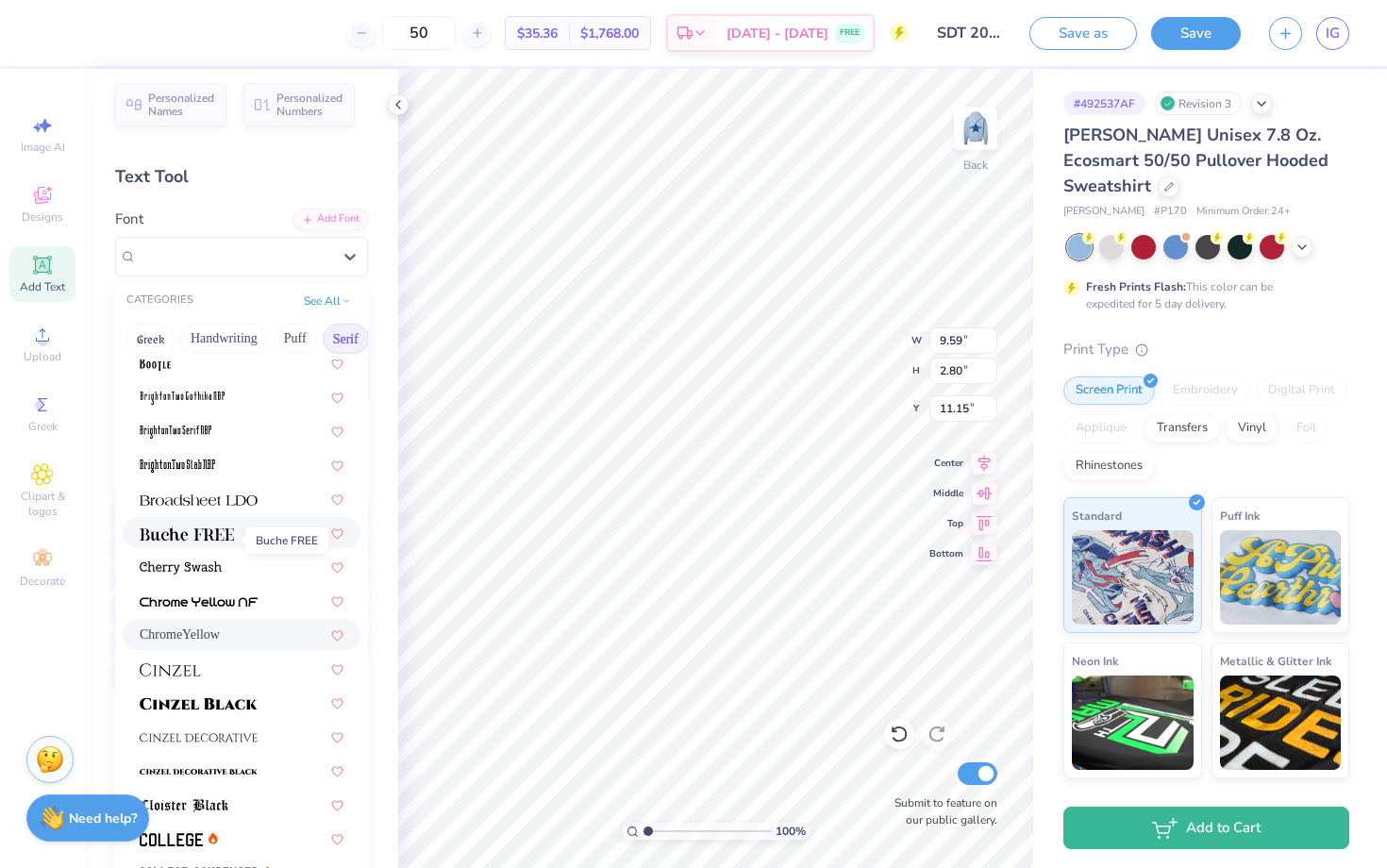
scroll to position [80, 0]
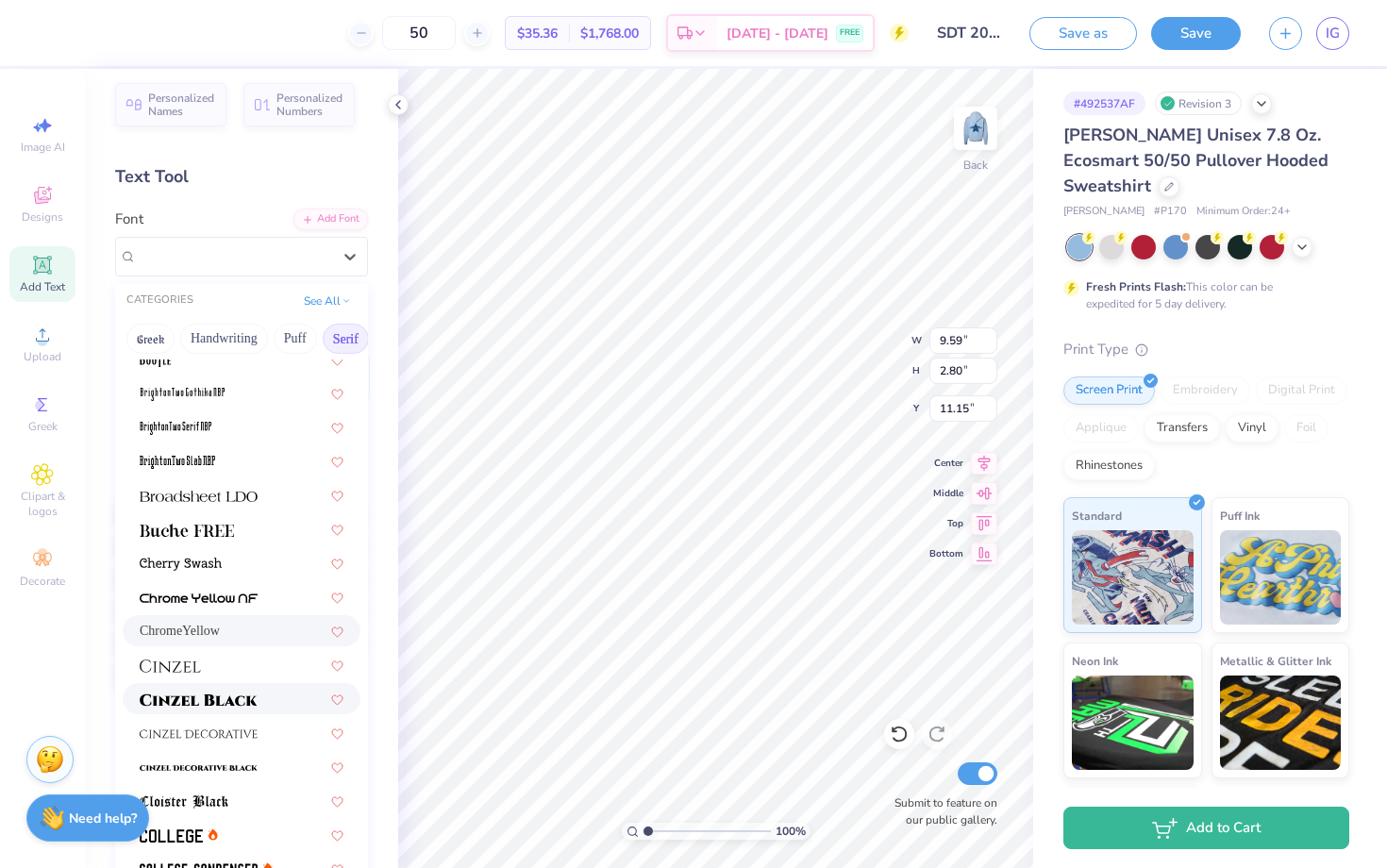
click at [203, 686] on div at bounding box center [242, 699] width 238 height 31
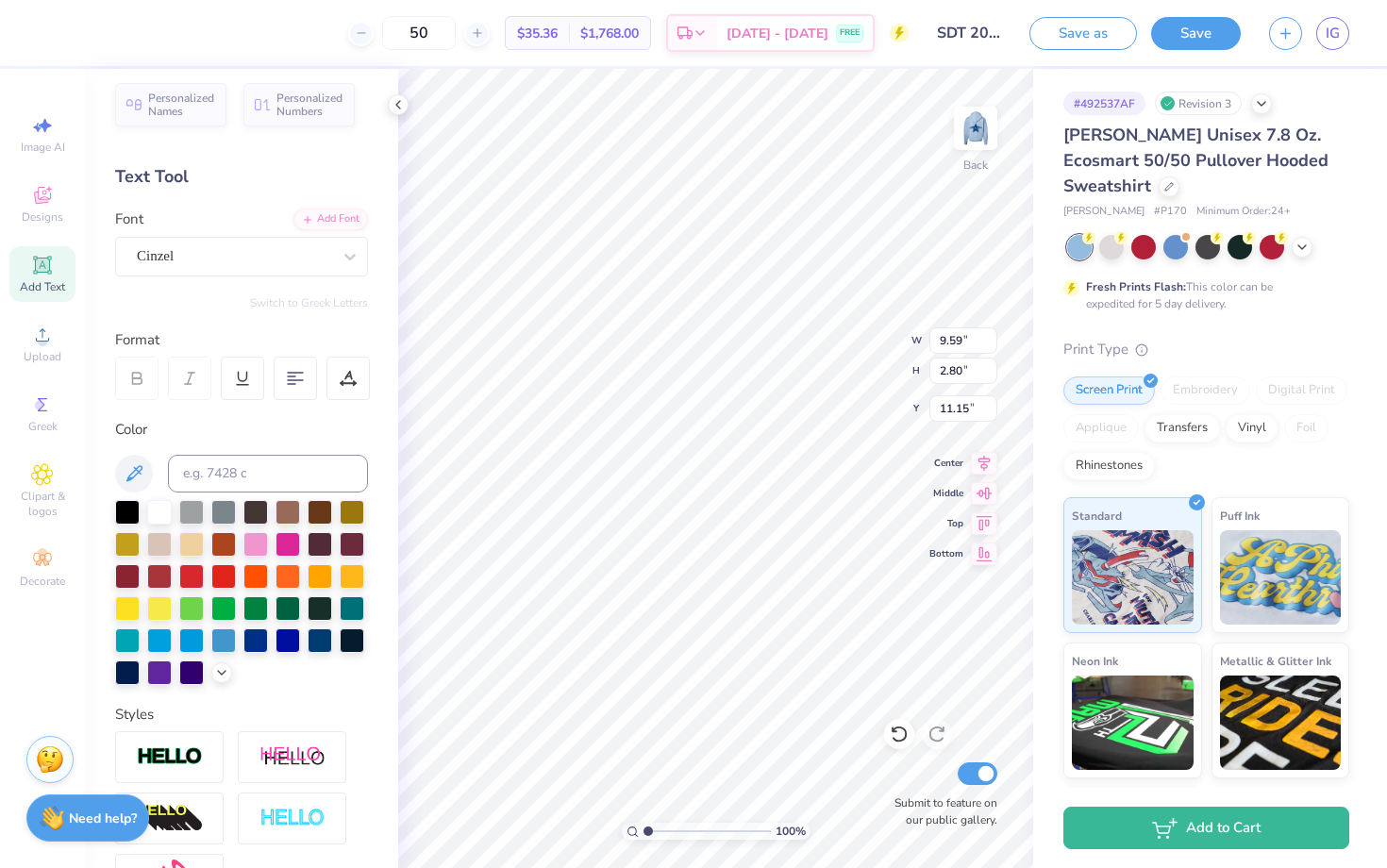
type input "9.54"
type input "3.16"
type input "10.97"
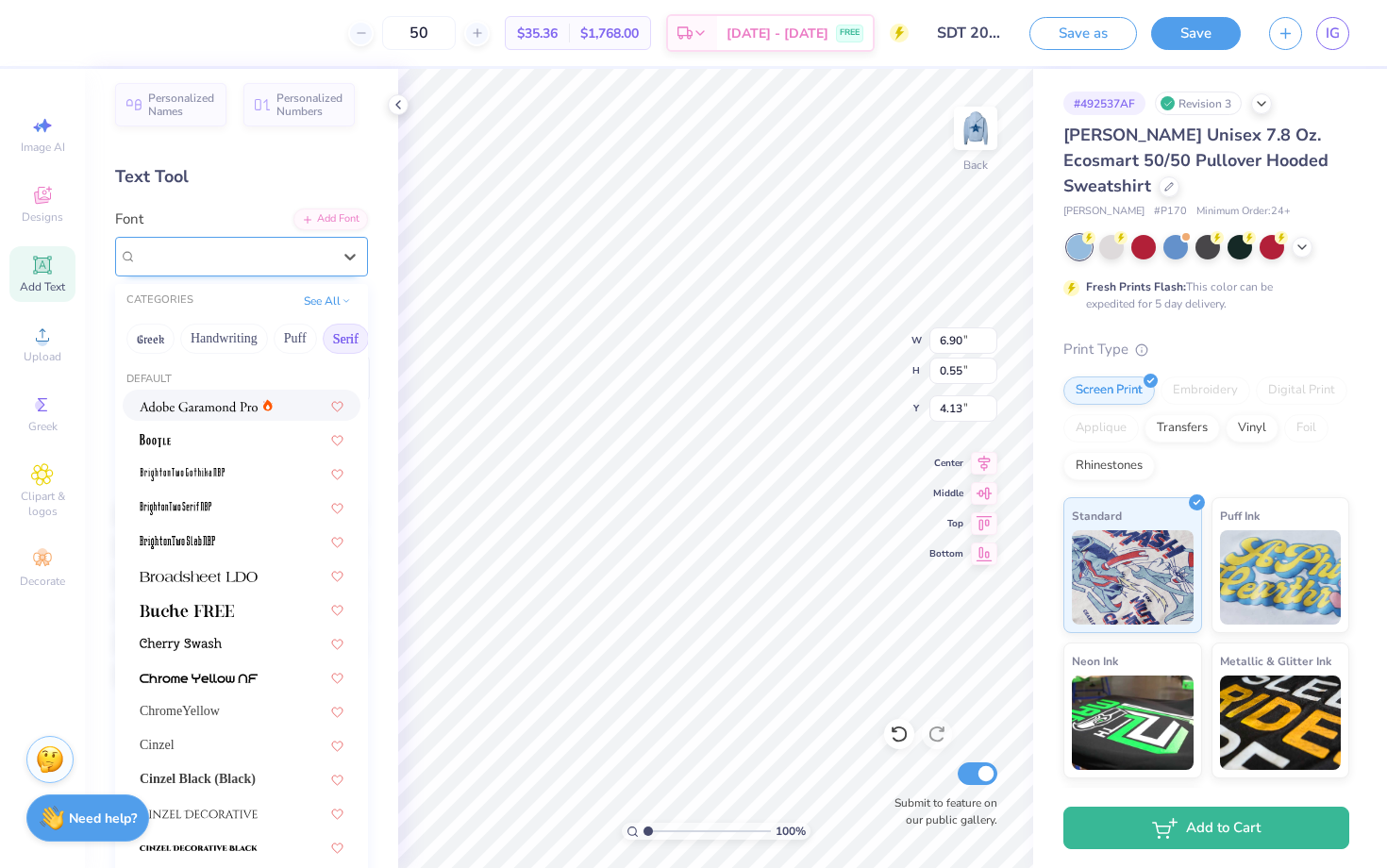
click at [280, 270] on div "FairyMuffinRoundPop Greek" at bounding box center [241, 257] width 253 height 39
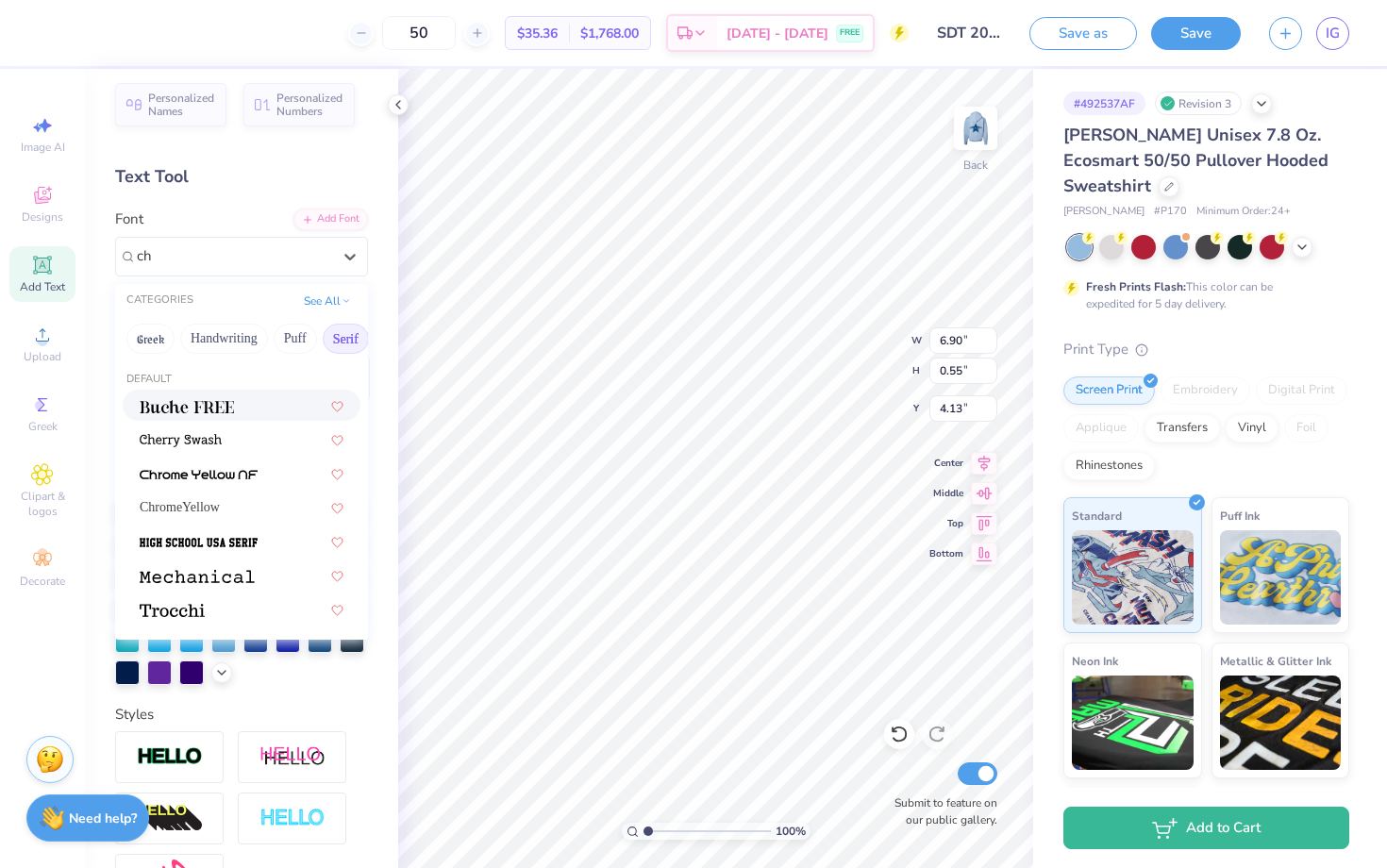
type input "ch"
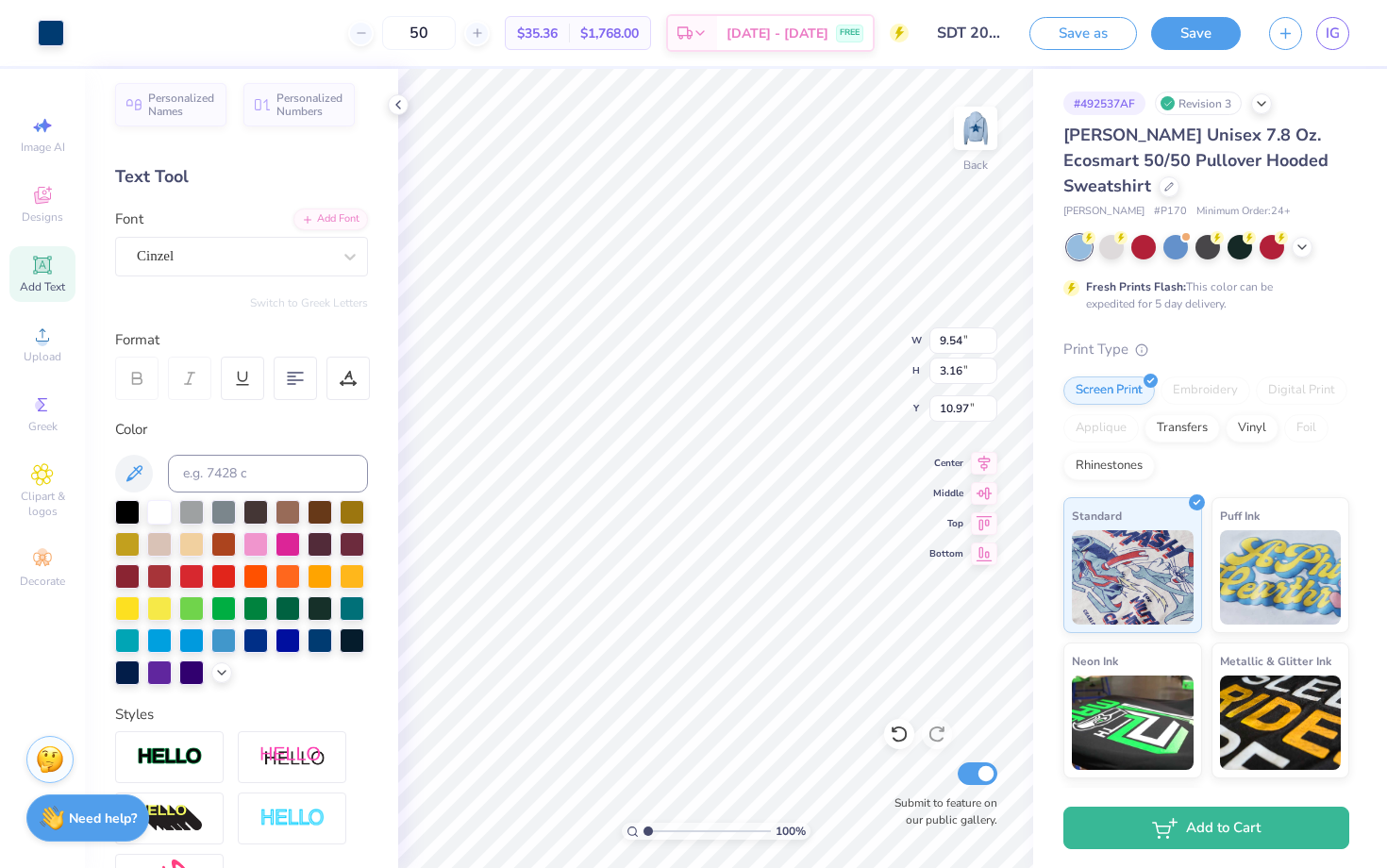
type input "11.09"
click at [233, 249] on div "Cinzel" at bounding box center [233, 256] width 198 height 30
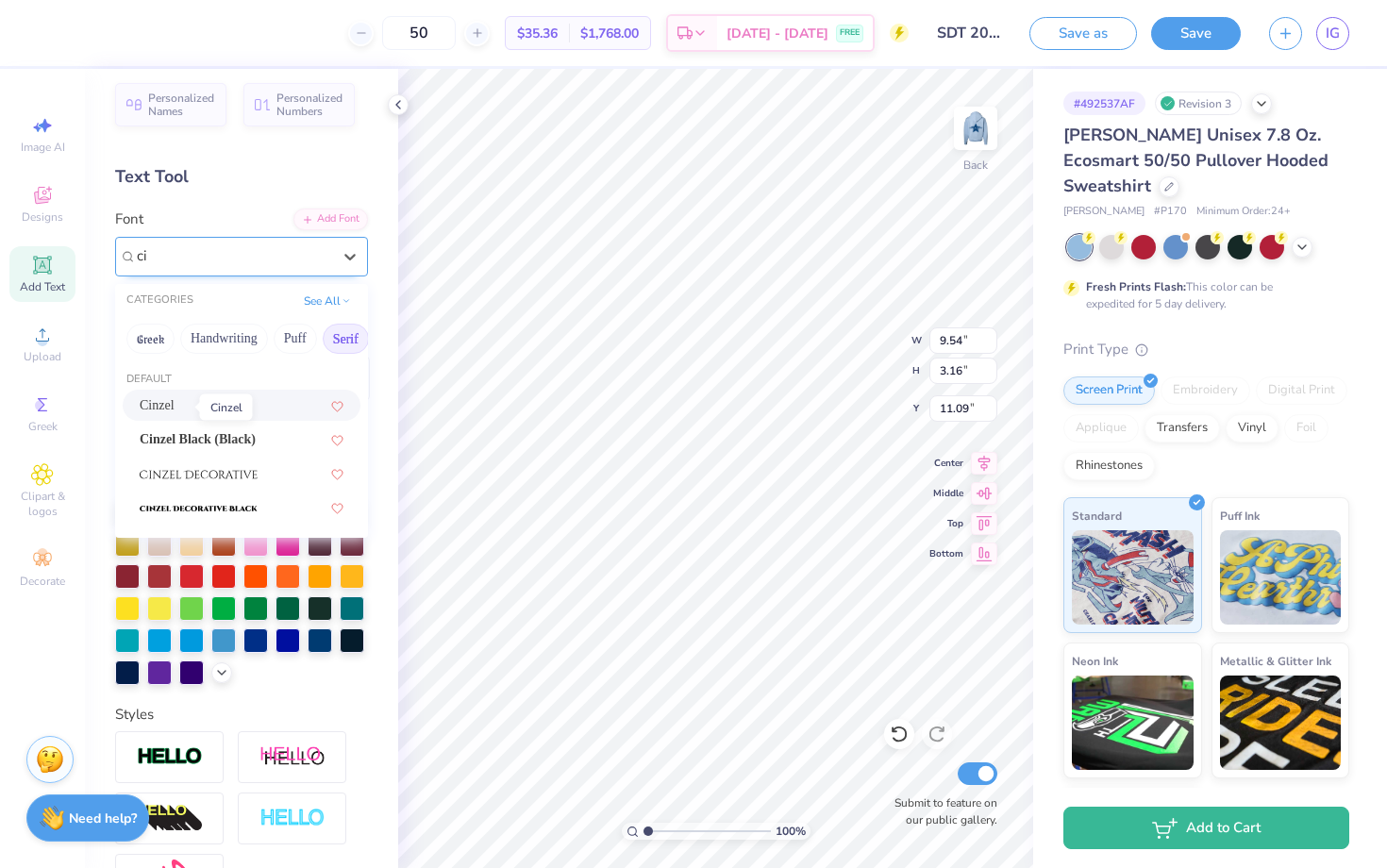
click at [172, 403] on span "Cinzel" at bounding box center [157, 405] width 34 height 20
type input "ci"
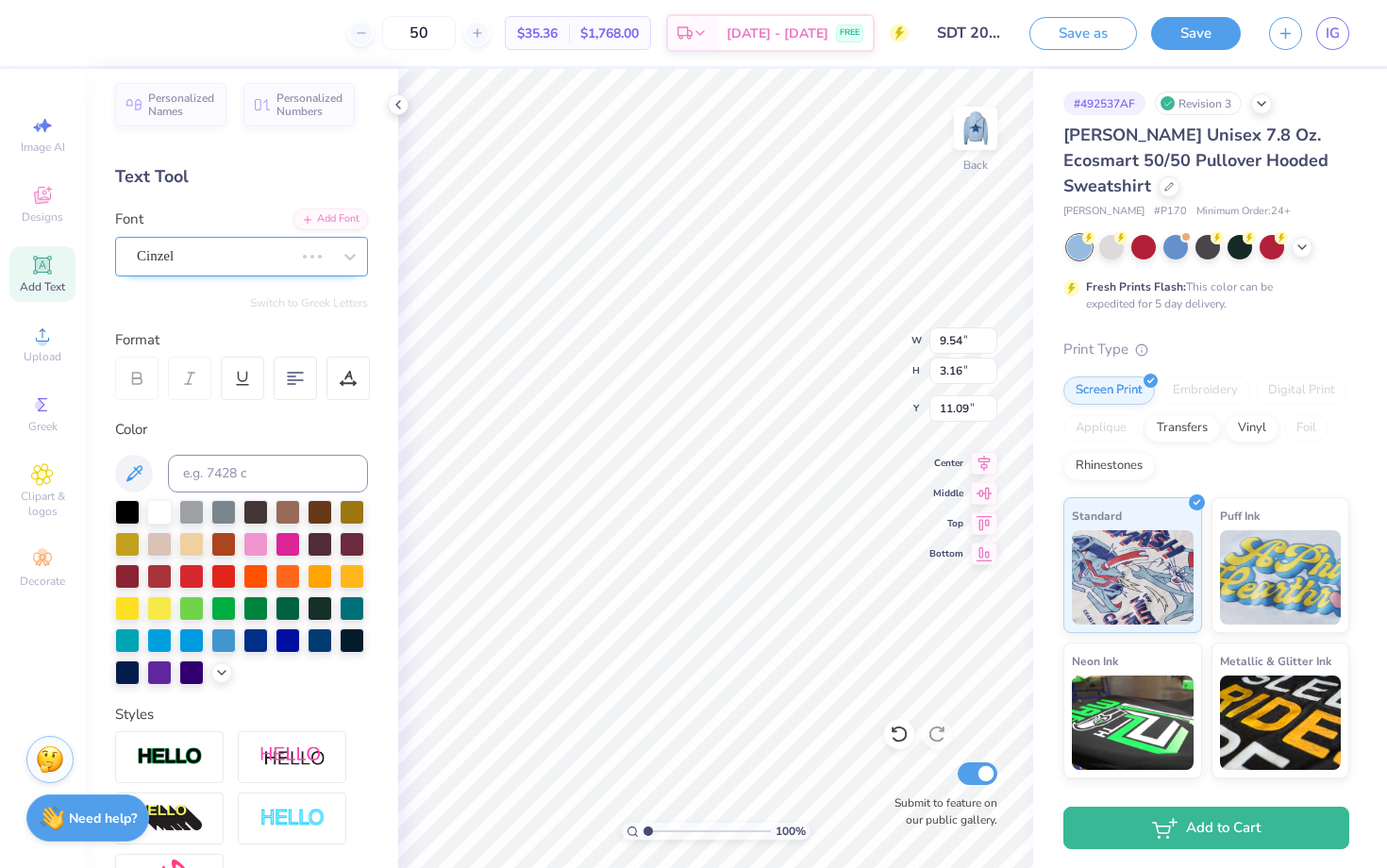
type input "7.79"
type input "3.14"
type input "11.10"
click at [910, 727] on div at bounding box center [899, 733] width 31 height 31
type input "9.54"
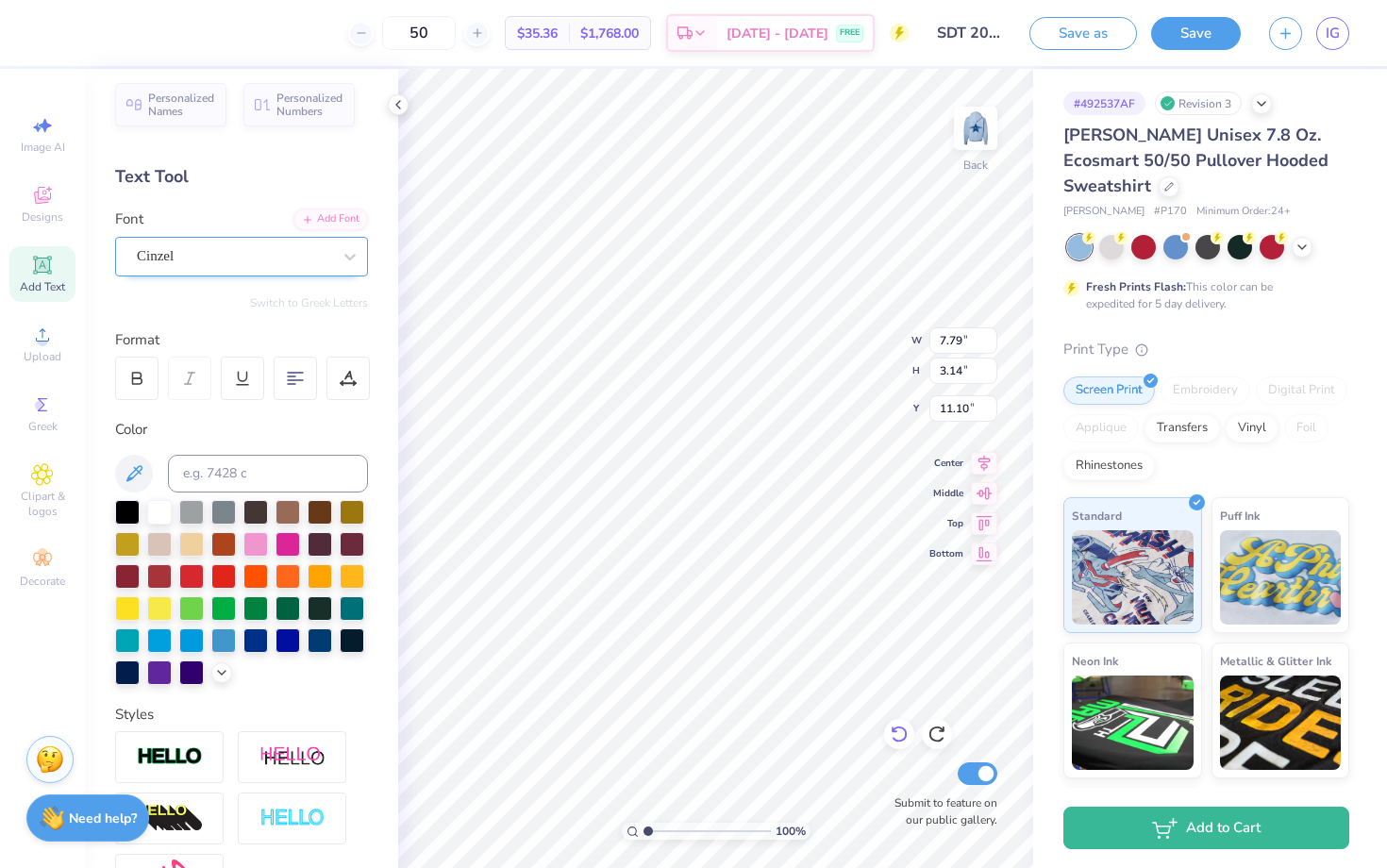
type input "3.16"
type input "11.09"
type input "6.90"
type input "0.55"
type input "4.13"
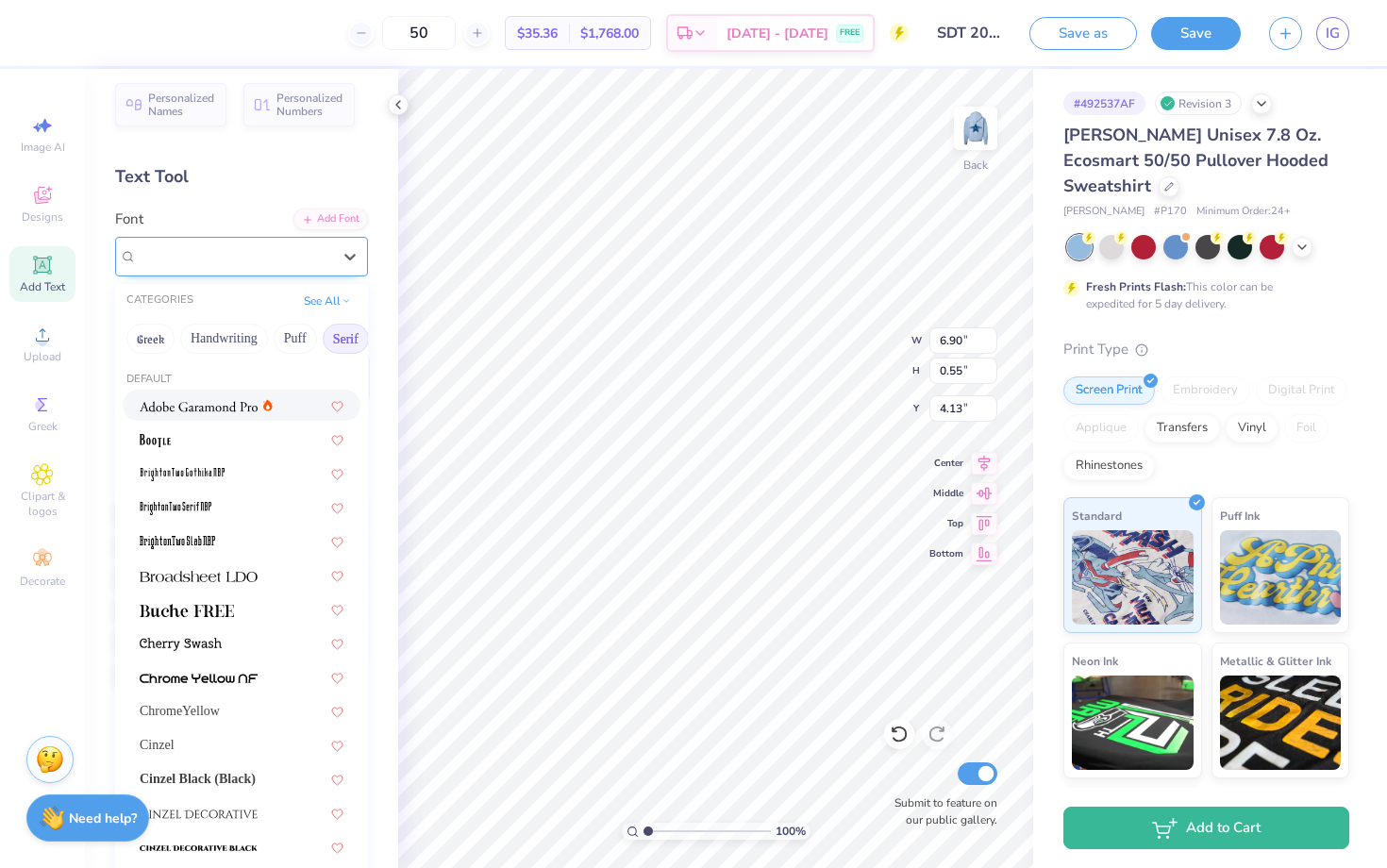
click at [240, 250] on span "FairyMuffinRoundPop" at bounding box center [201, 256] width 129 height 22
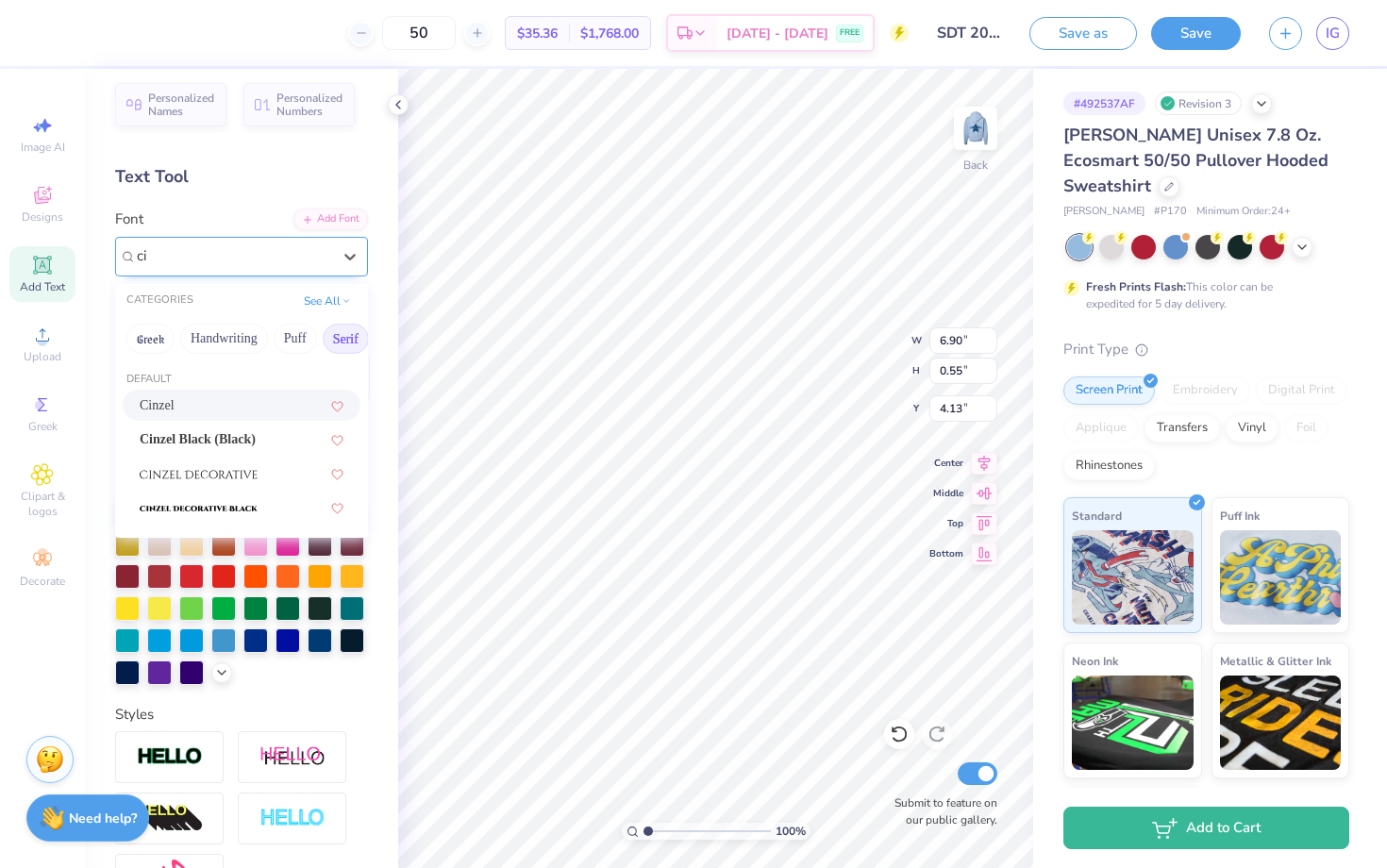
click at [174, 403] on span "Cinzel" at bounding box center [157, 405] width 34 height 20
type input "ci"
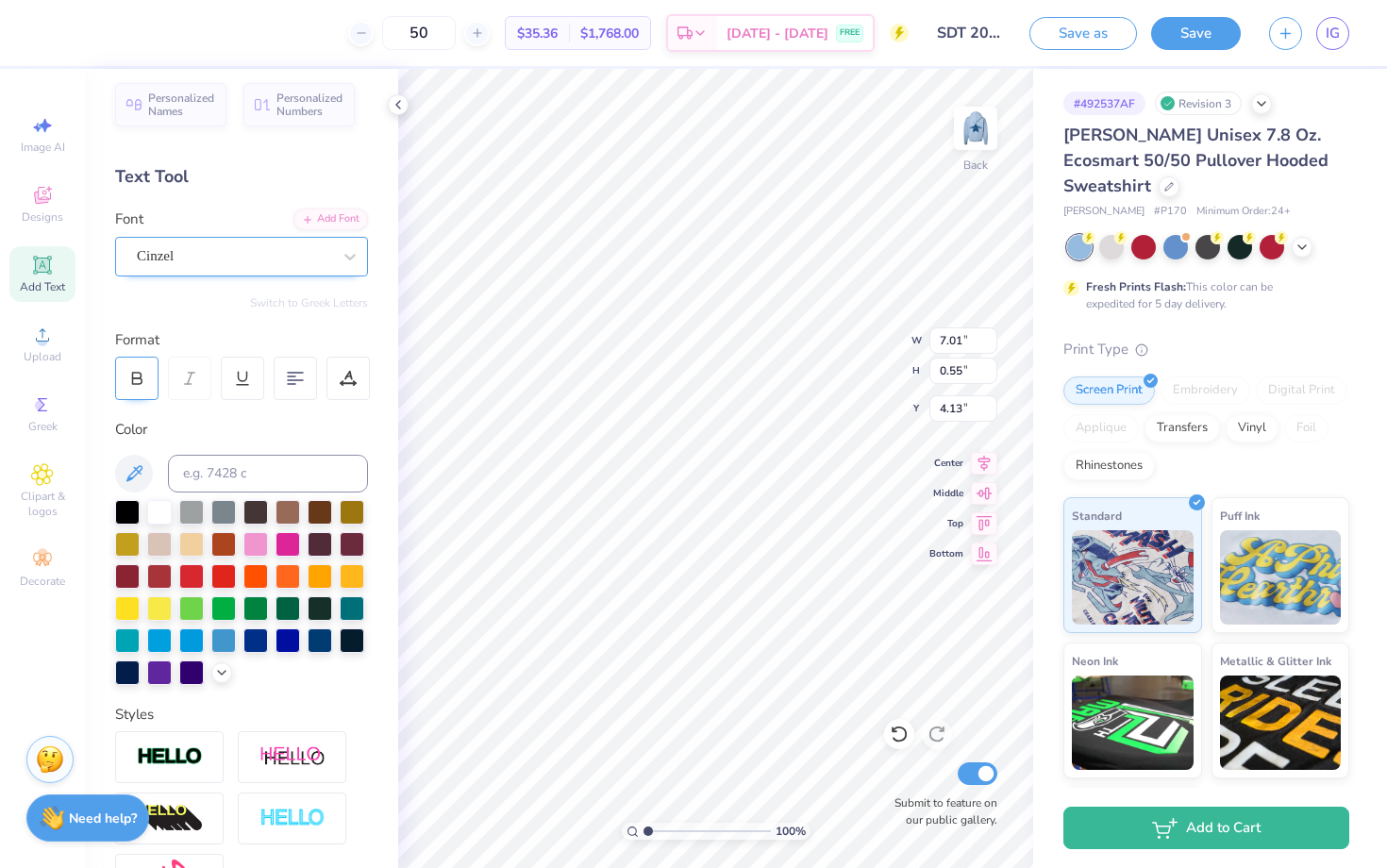
click at [134, 381] on icon at bounding box center [136, 378] width 17 height 17
type input "7.41"
type input "0.56"
type input "6.07"
type input "0.46"
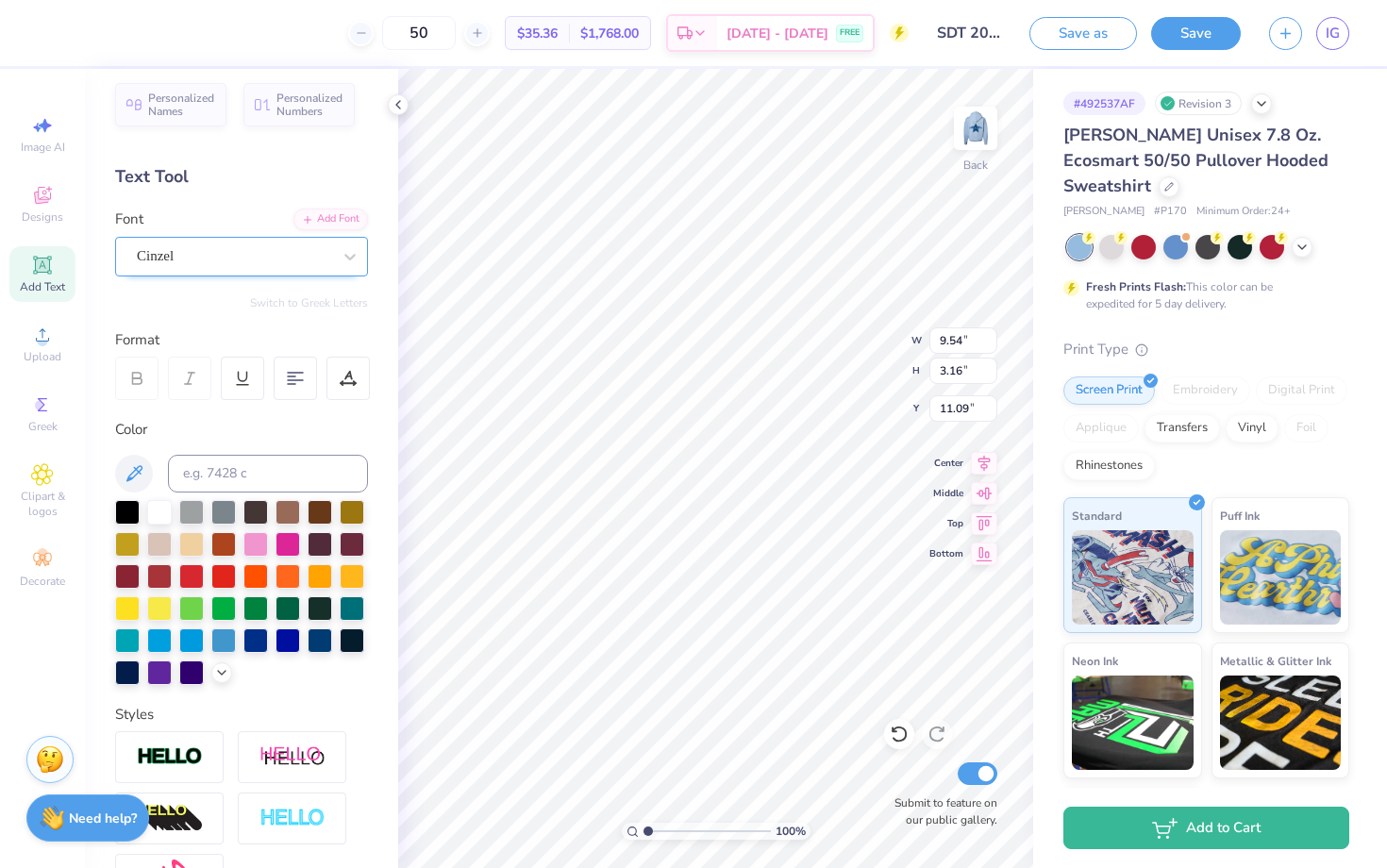
type input "8.94"
type input "2.96"
type input "11.29"
type input "3.87"
type input "6.07"
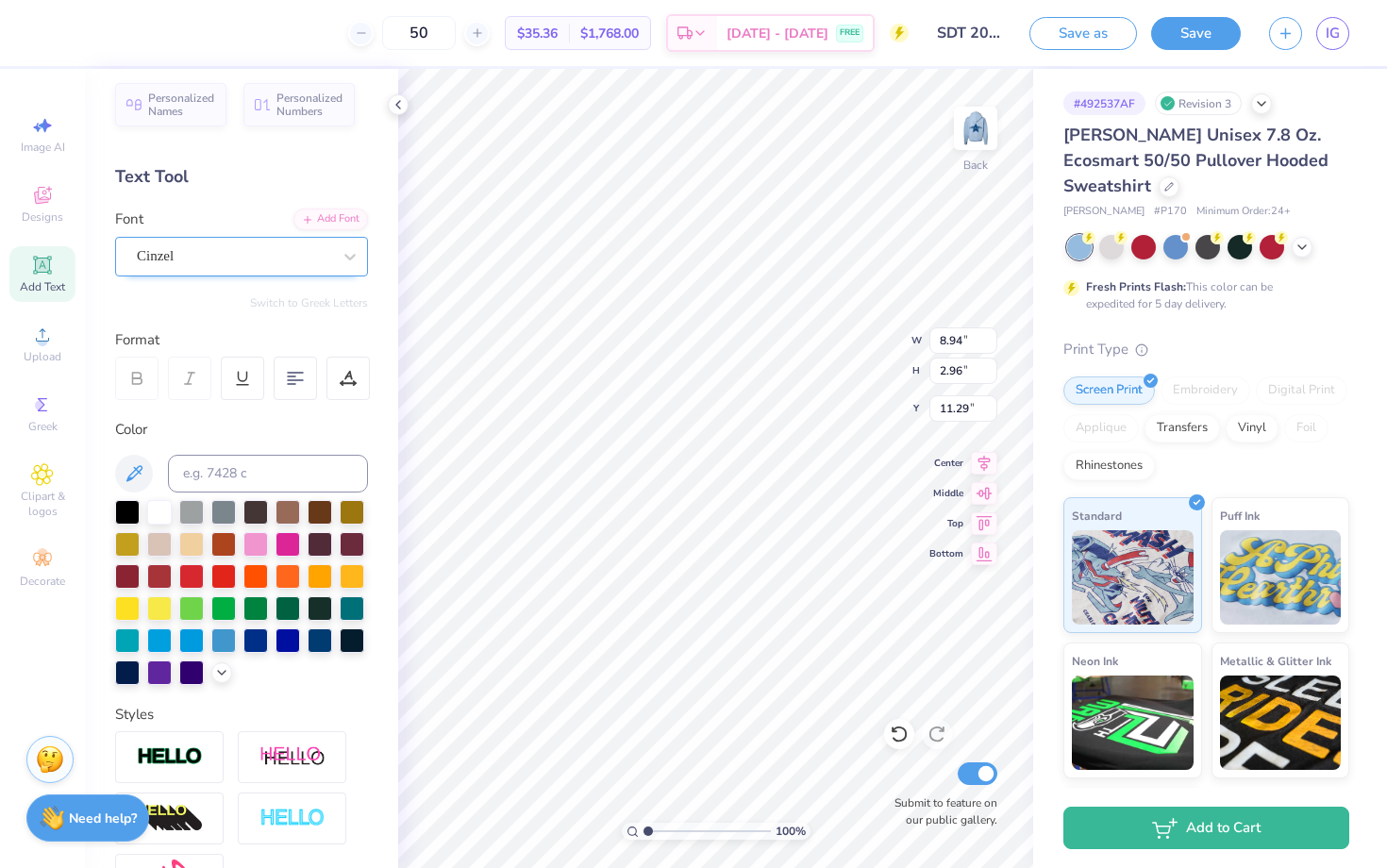
type input "0.46"
type input "3.92"
type input "3.87"
type input "5.46"
type input "5.41"
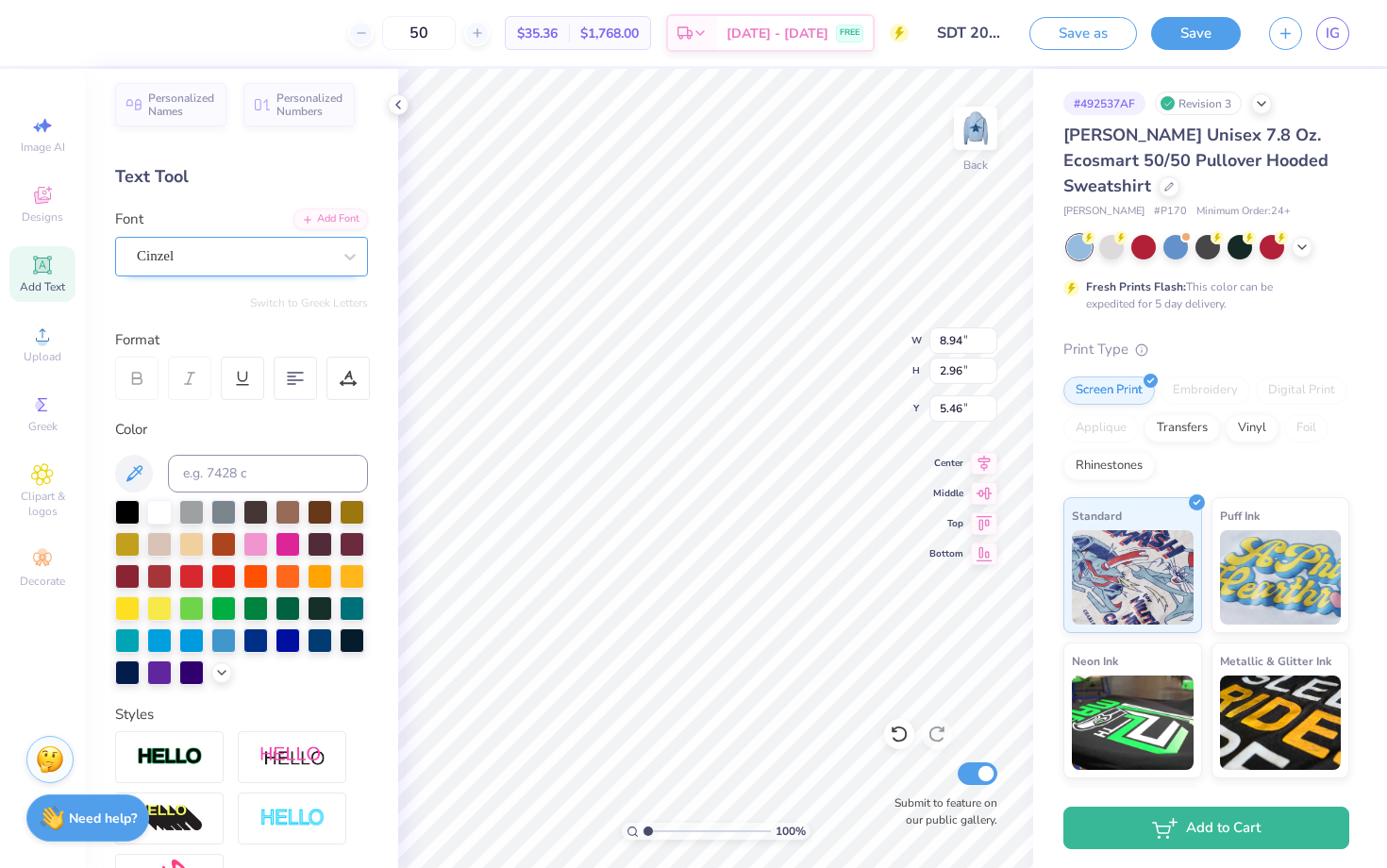
type input "1.79"
type input "12.46"
type input "6.64"
type input "2.20"
type input "12.05"
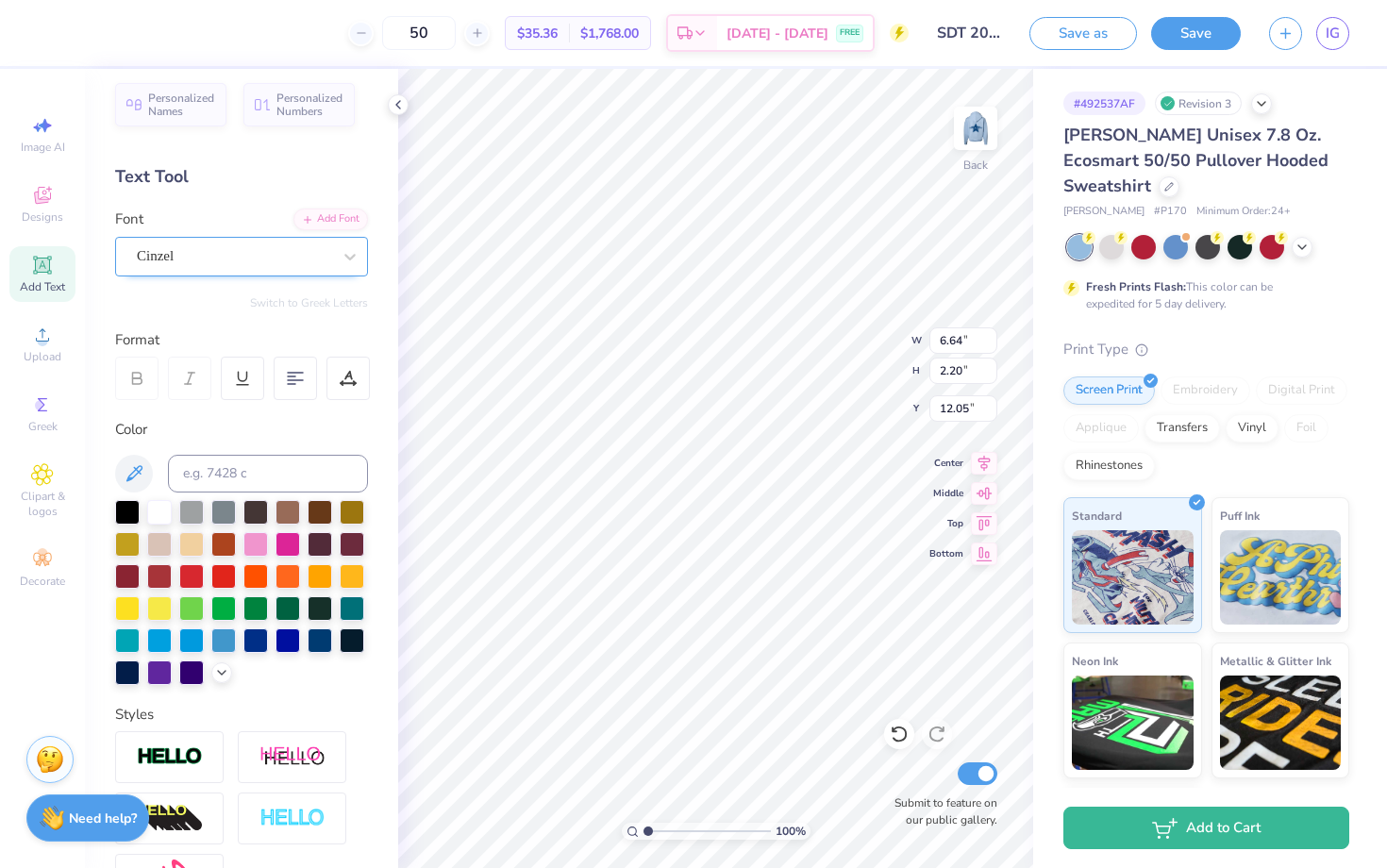
type input "7.27"
type input "2.41"
type input "11.84"
type input "3.56"
type input "7.93"
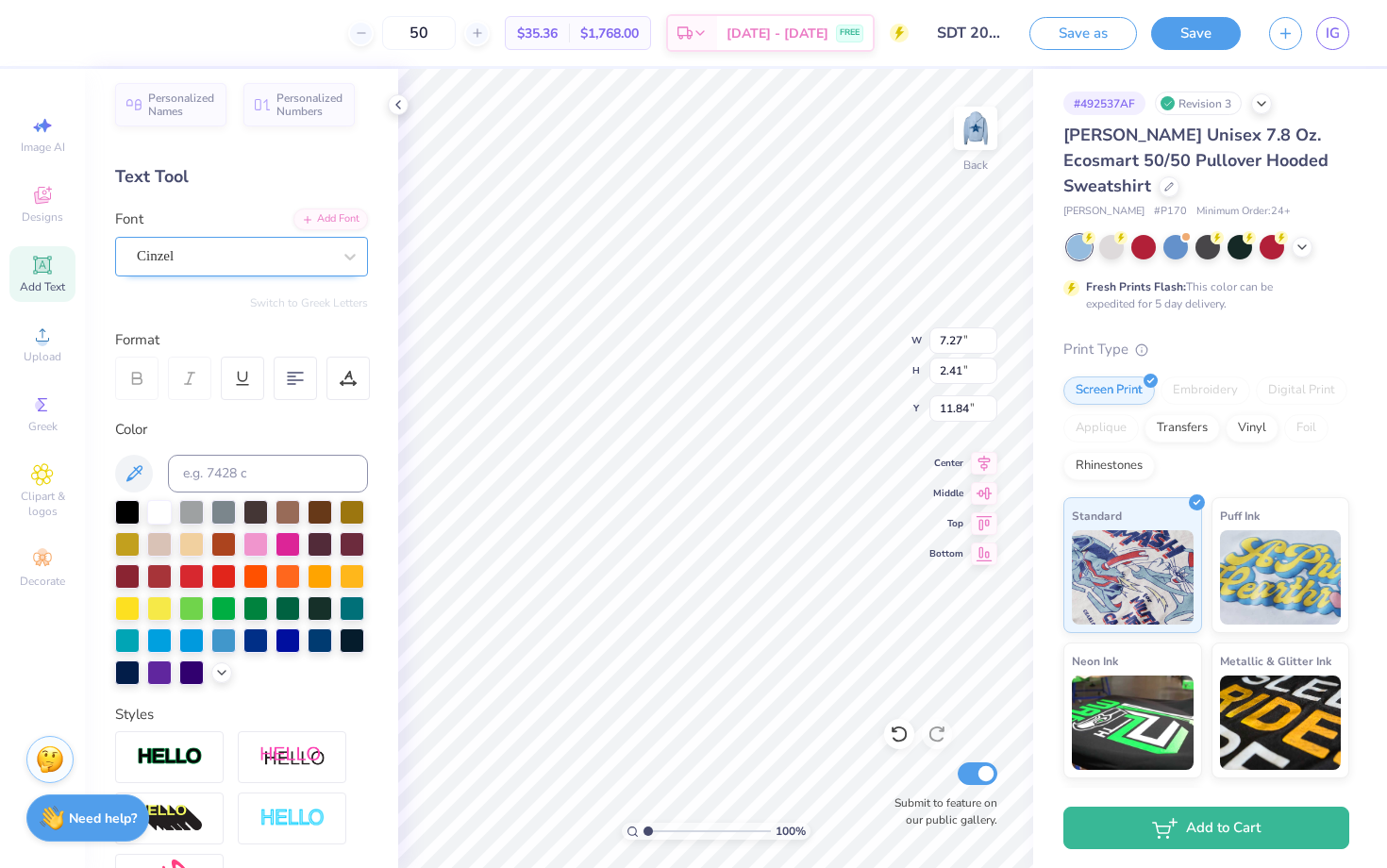
type input "2.63"
type input "11.62"
click at [960, 149] on img at bounding box center [976, 128] width 76 height 76
click at [965, 151] on img at bounding box center [976, 128] width 76 height 76
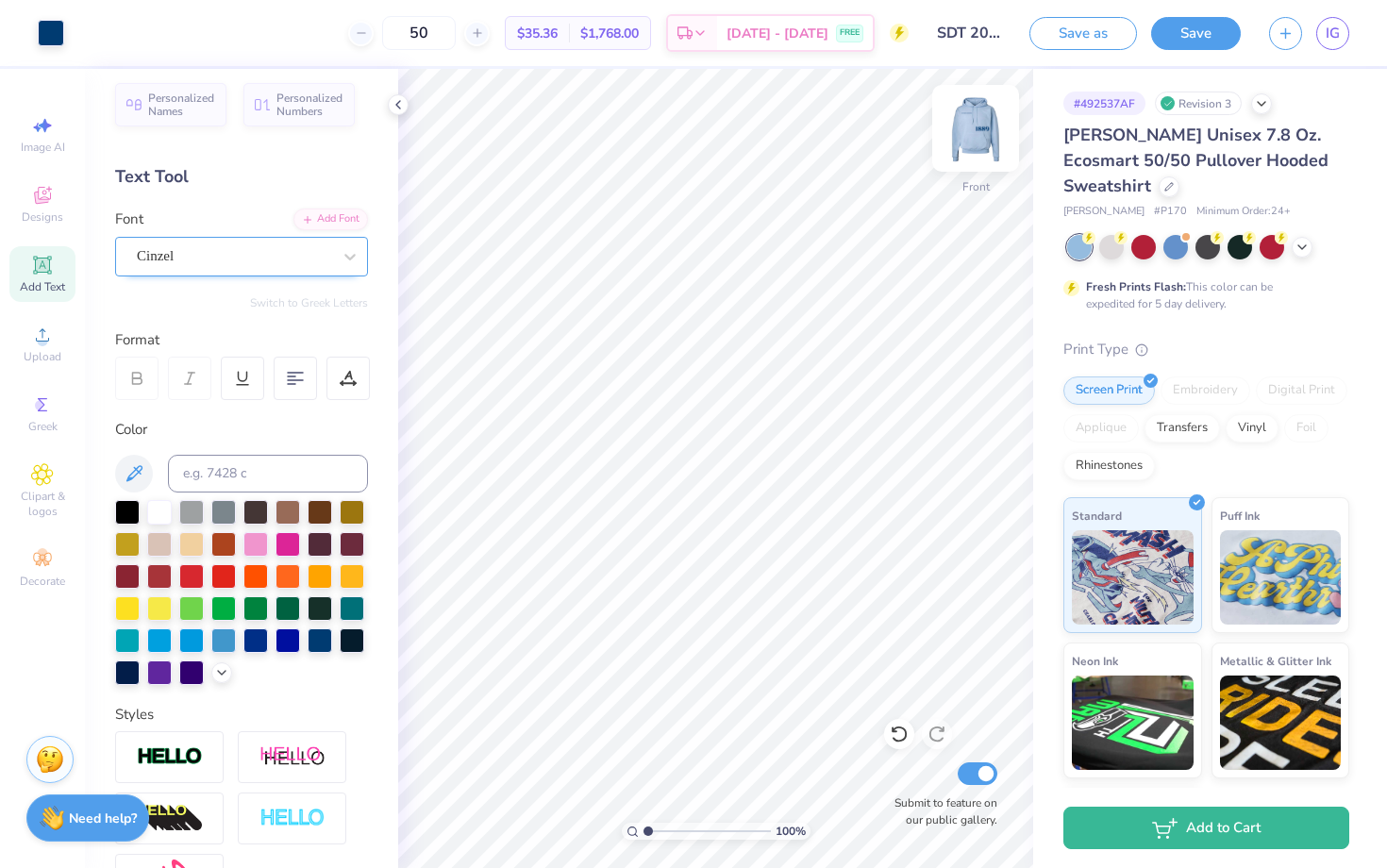
click at [986, 141] on img at bounding box center [976, 128] width 76 height 76
click at [984, 142] on img at bounding box center [976, 128] width 76 height 76
click at [992, 129] on img at bounding box center [976, 128] width 76 height 76
click at [986, 130] on img at bounding box center [976, 128] width 76 height 76
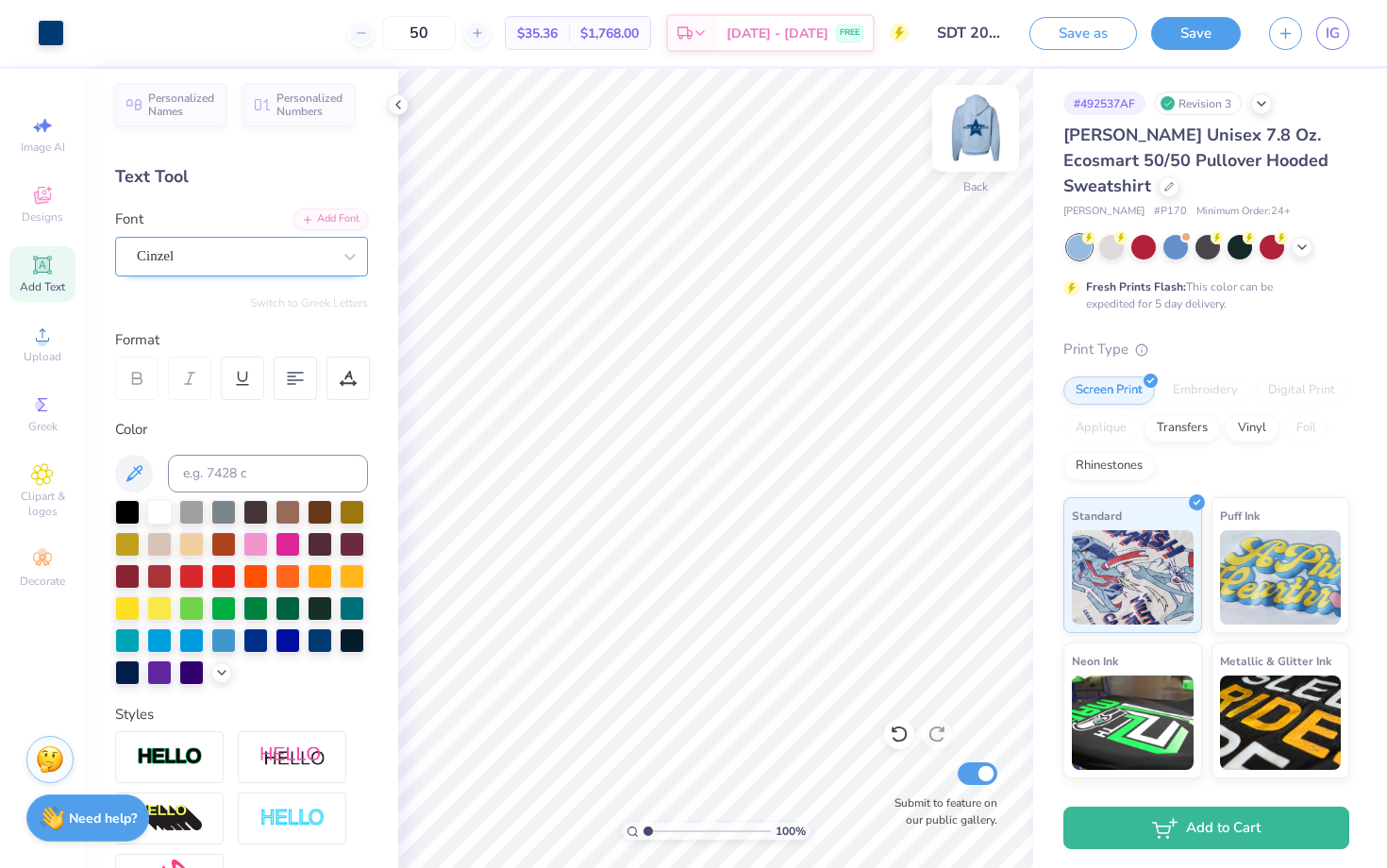
click at [986, 128] on img at bounding box center [976, 128] width 76 height 76
click at [982, 123] on img at bounding box center [976, 128] width 76 height 76
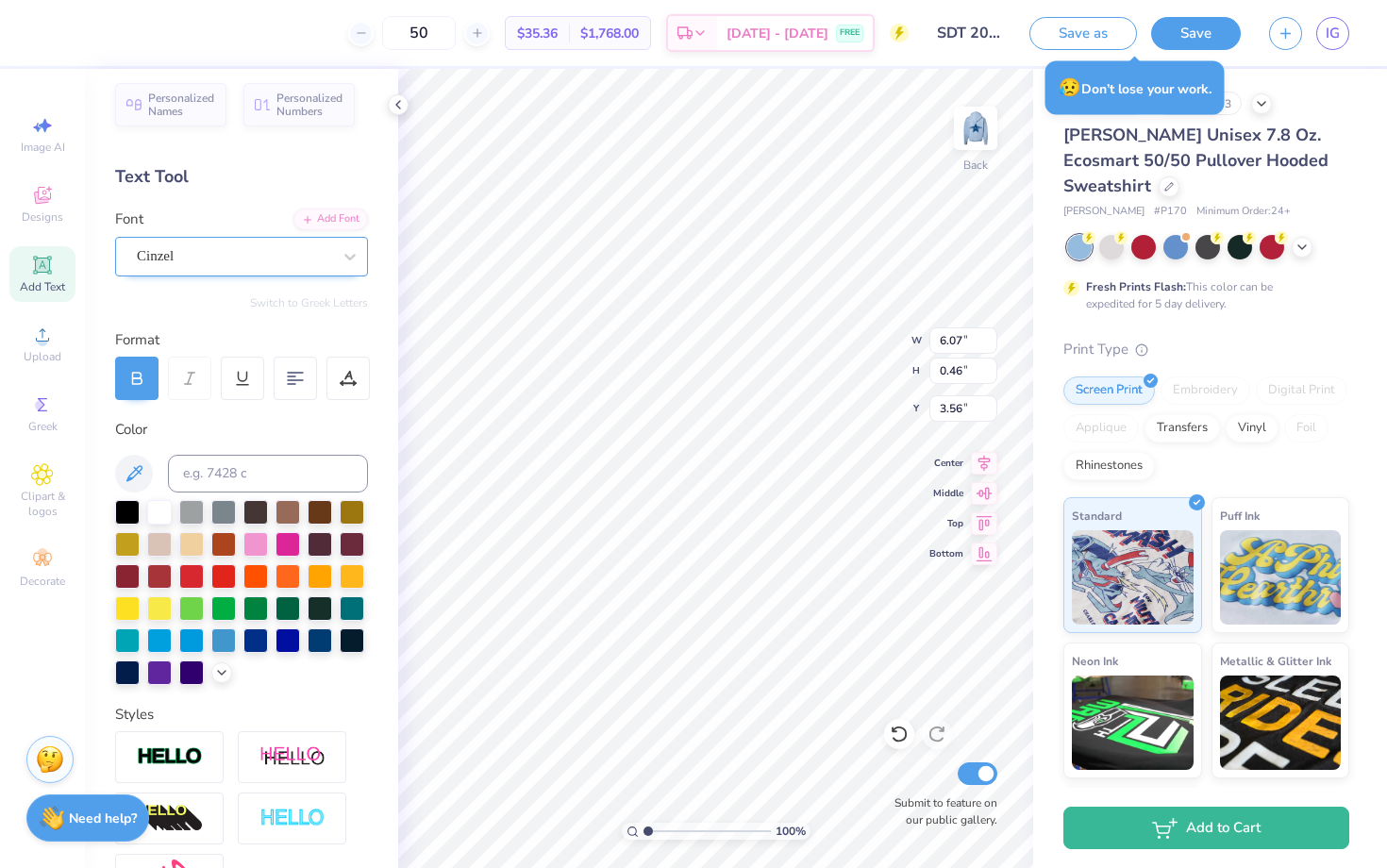
type input "10.37"
type input "10.58"
type input "10.74"
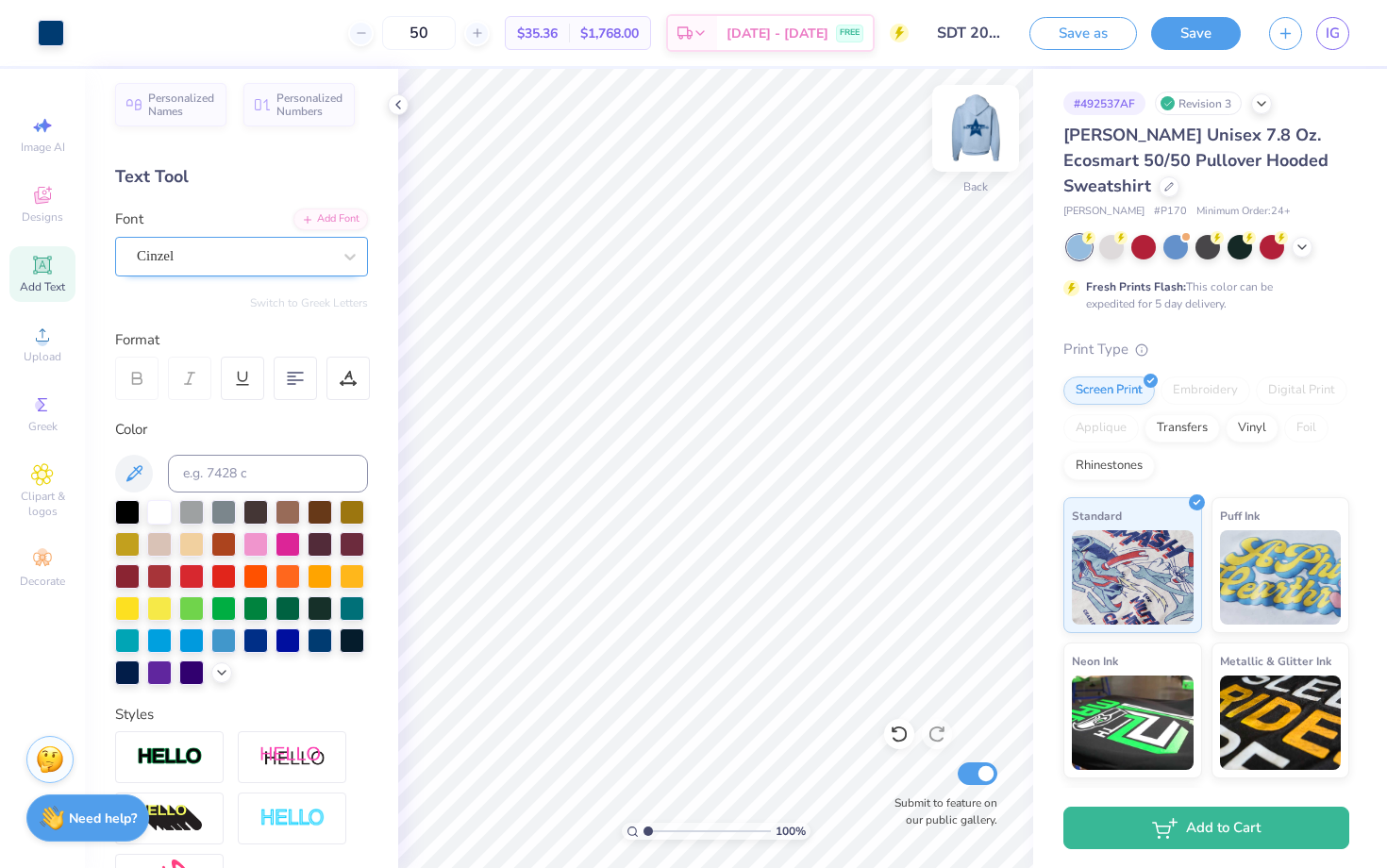
click at [975, 128] on img at bounding box center [976, 128] width 76 height 76
click at [970, 142] on img at bounding box center [976, 128] width 76 height 76
click at [959, 157] on img at bounding box center [976, 128] width 76 height 76
click at [961, 149] on img at bounding box center [976, 128] width 76 height 76
type textarea "1"
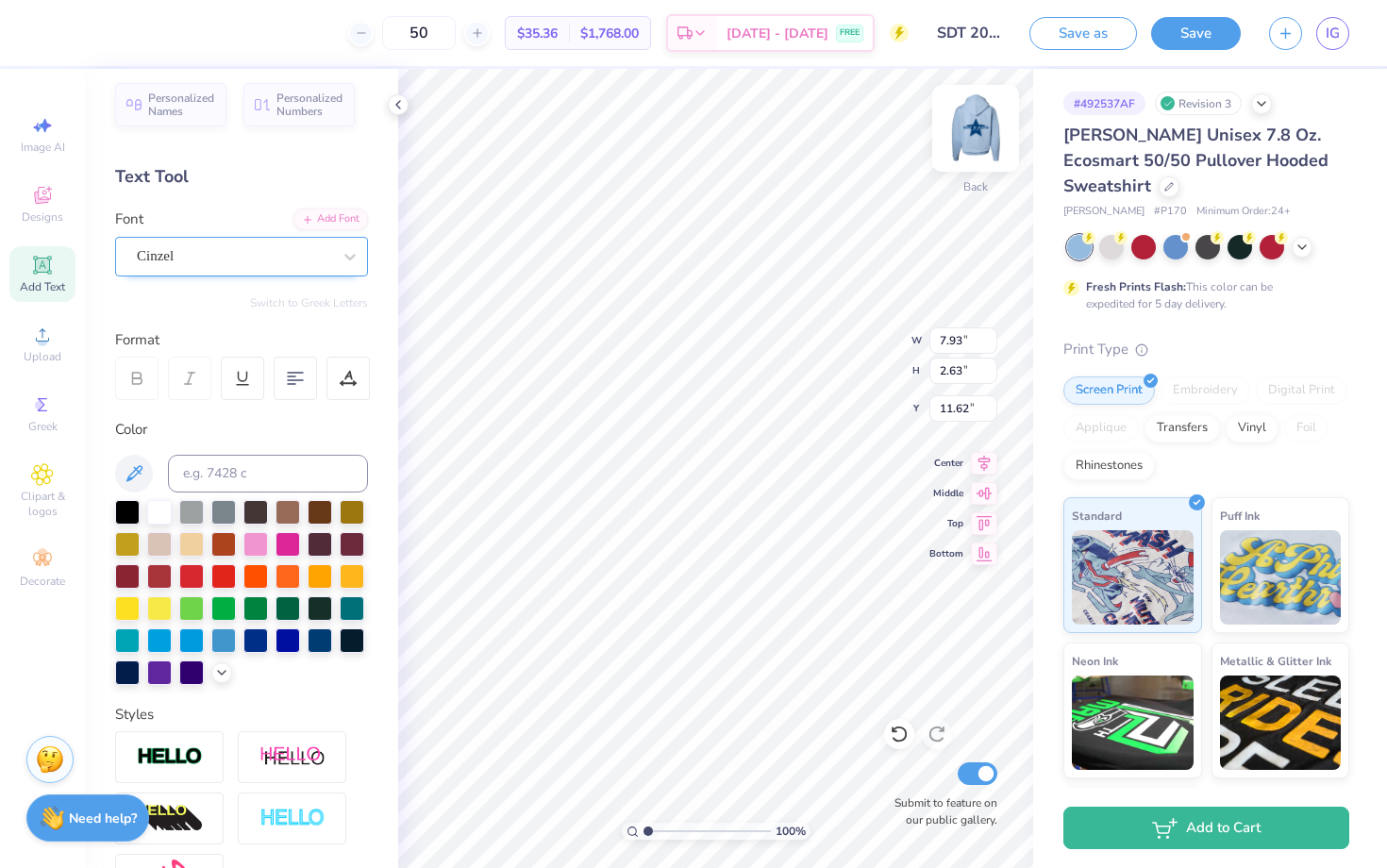
type textarea "2025"
click at [826, 373] on div "100 % Back W 7.93 H 2.63 Y 11.62 Center Middle Top Bottom Submit to feature on …" at bounding box center [716, 468] width 635 height 799
type input "10.48"
type input "6.68"
type input "0.50"
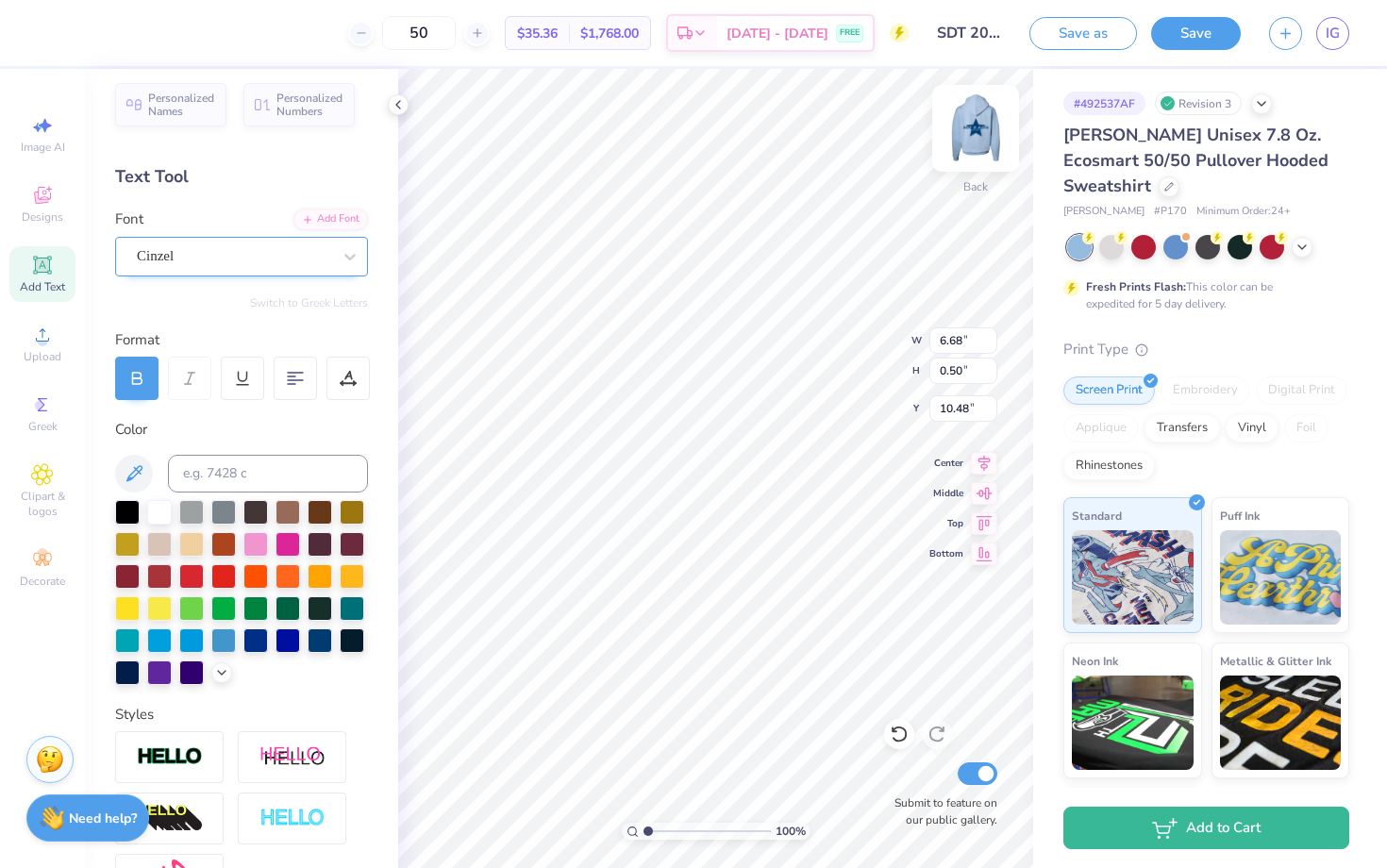
type input "10.37"
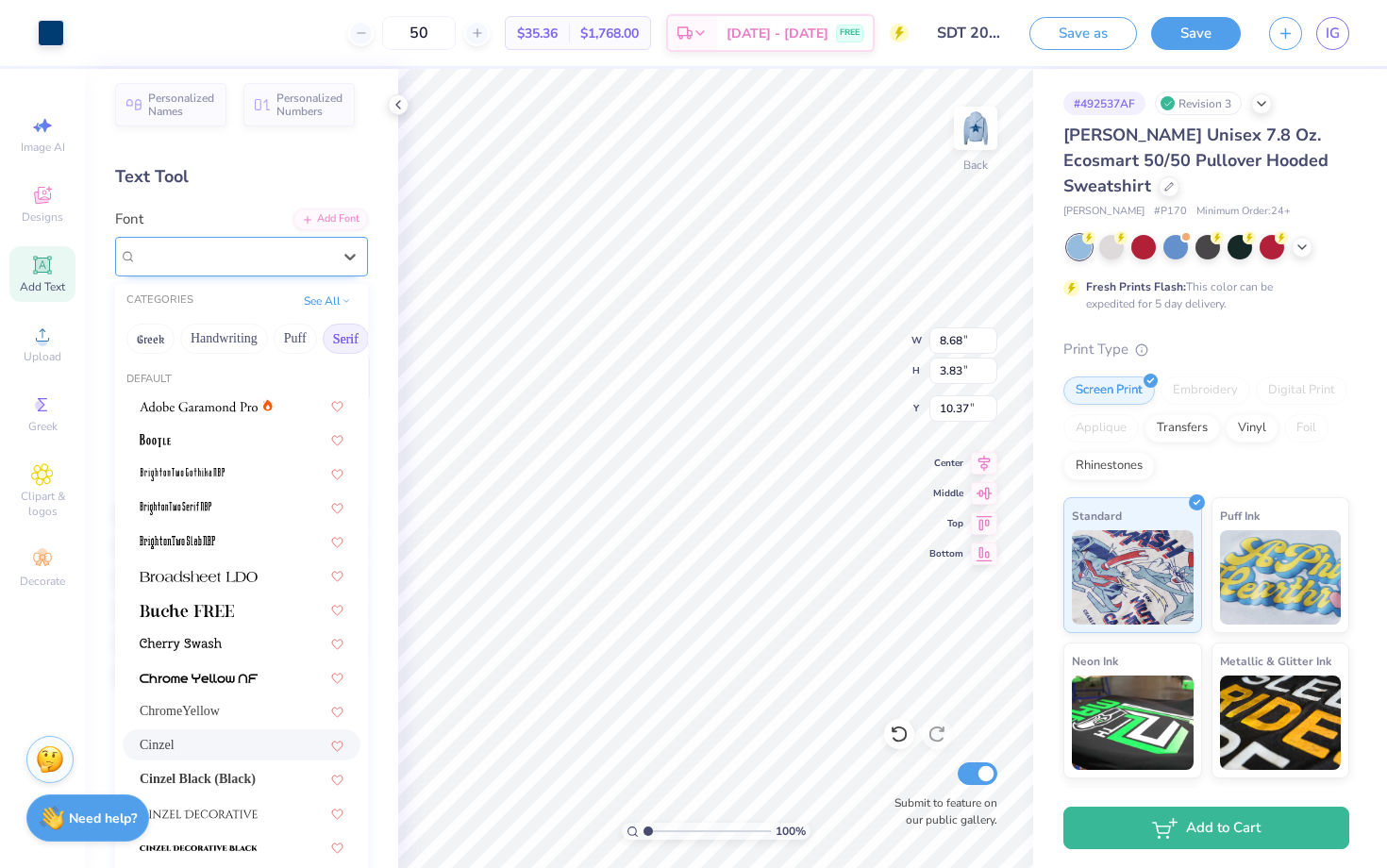
click at [315, 253] on div "Cinzel" at bounding box center [233, 256] width 198 height 30
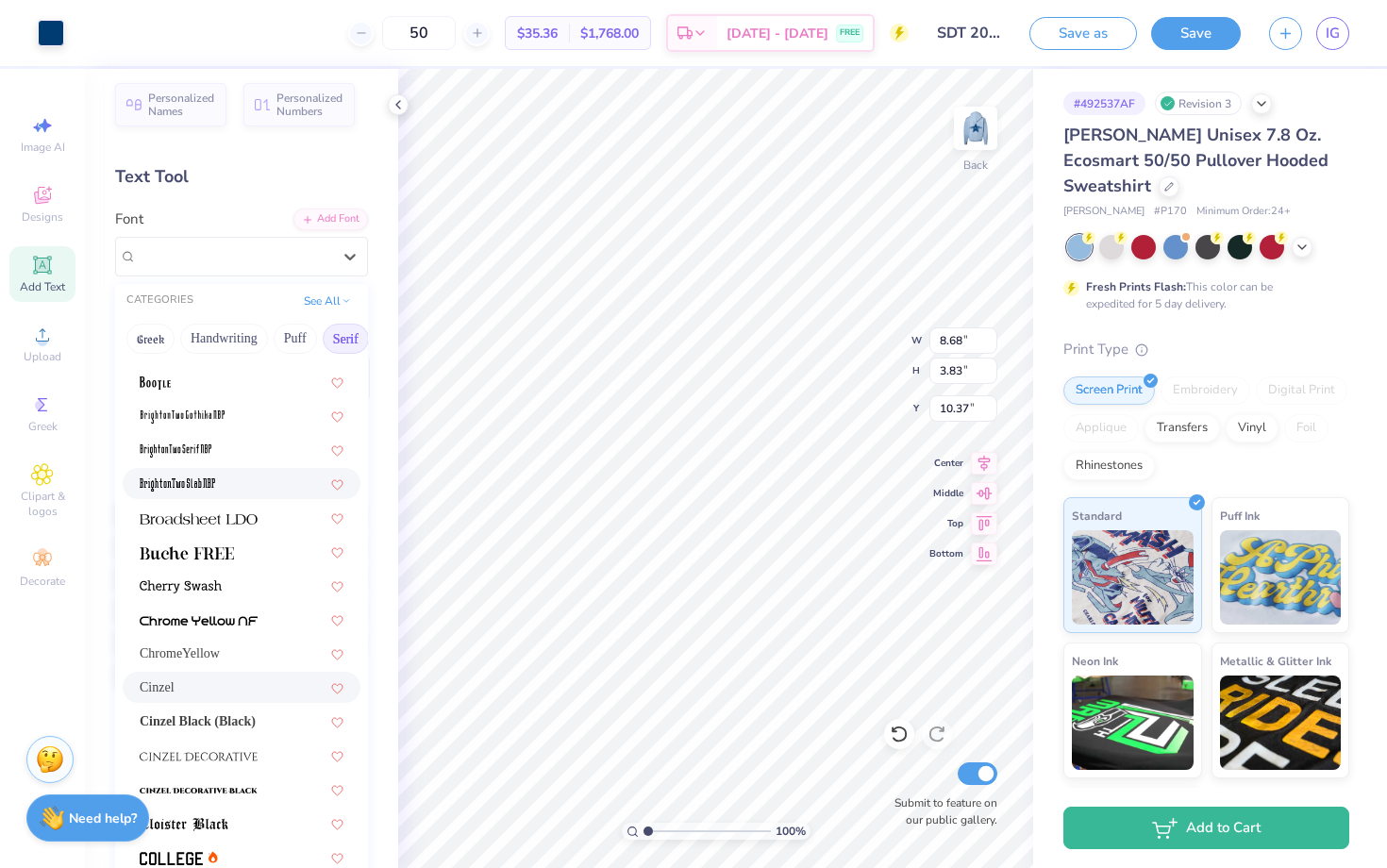
scroll to position [58, 0]
click at [251, 552] on div at bounding box center [241, 550] width 204 height 20
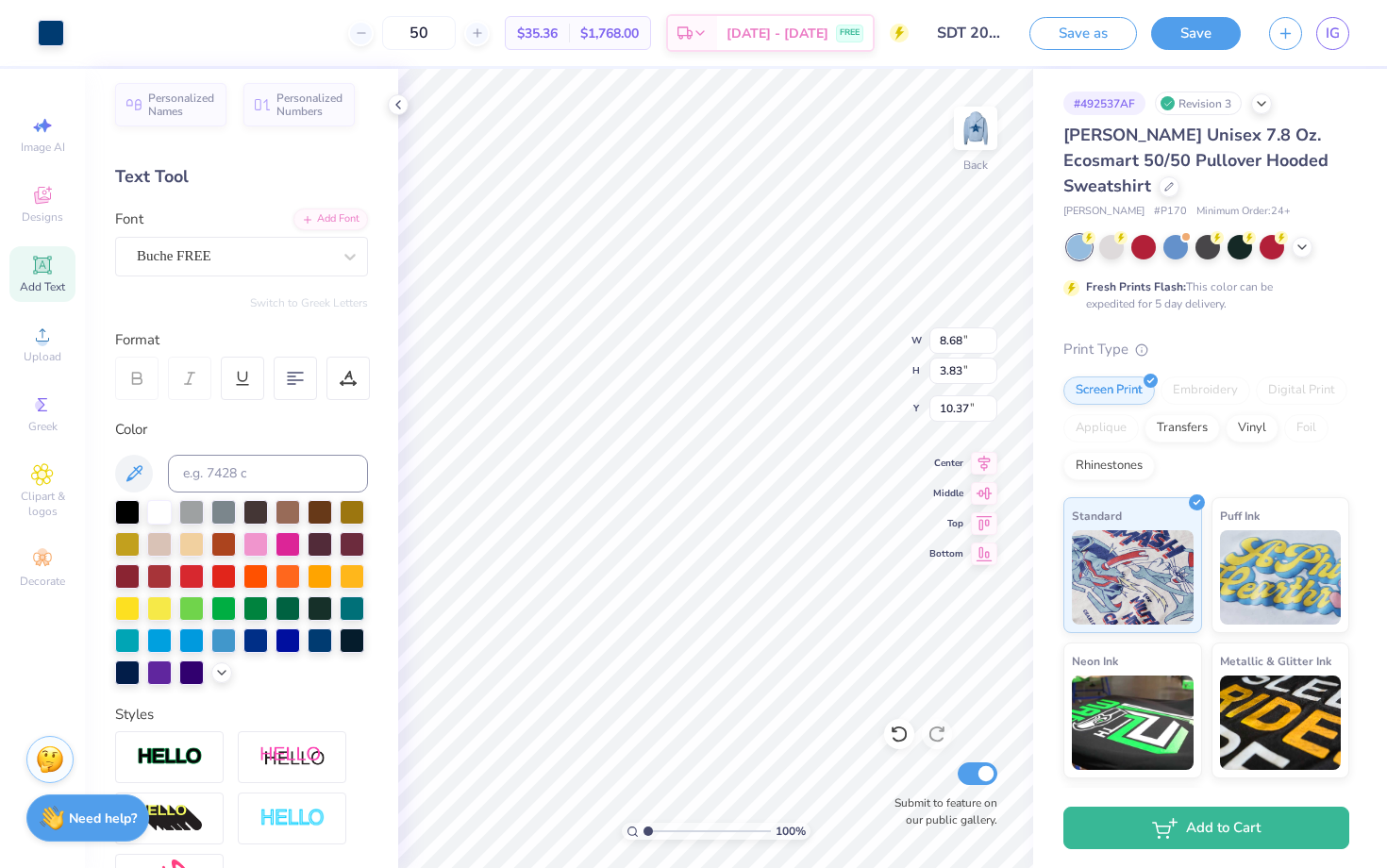
type input "3.81"
type input "10.40"
click at [329, 263] on div "Buche FREE" at bounding box center [233, 256] width 198 height 30
click at [897, 742] on icon at bounding box center [899, 733] width 19 height 19
type input "3.83"
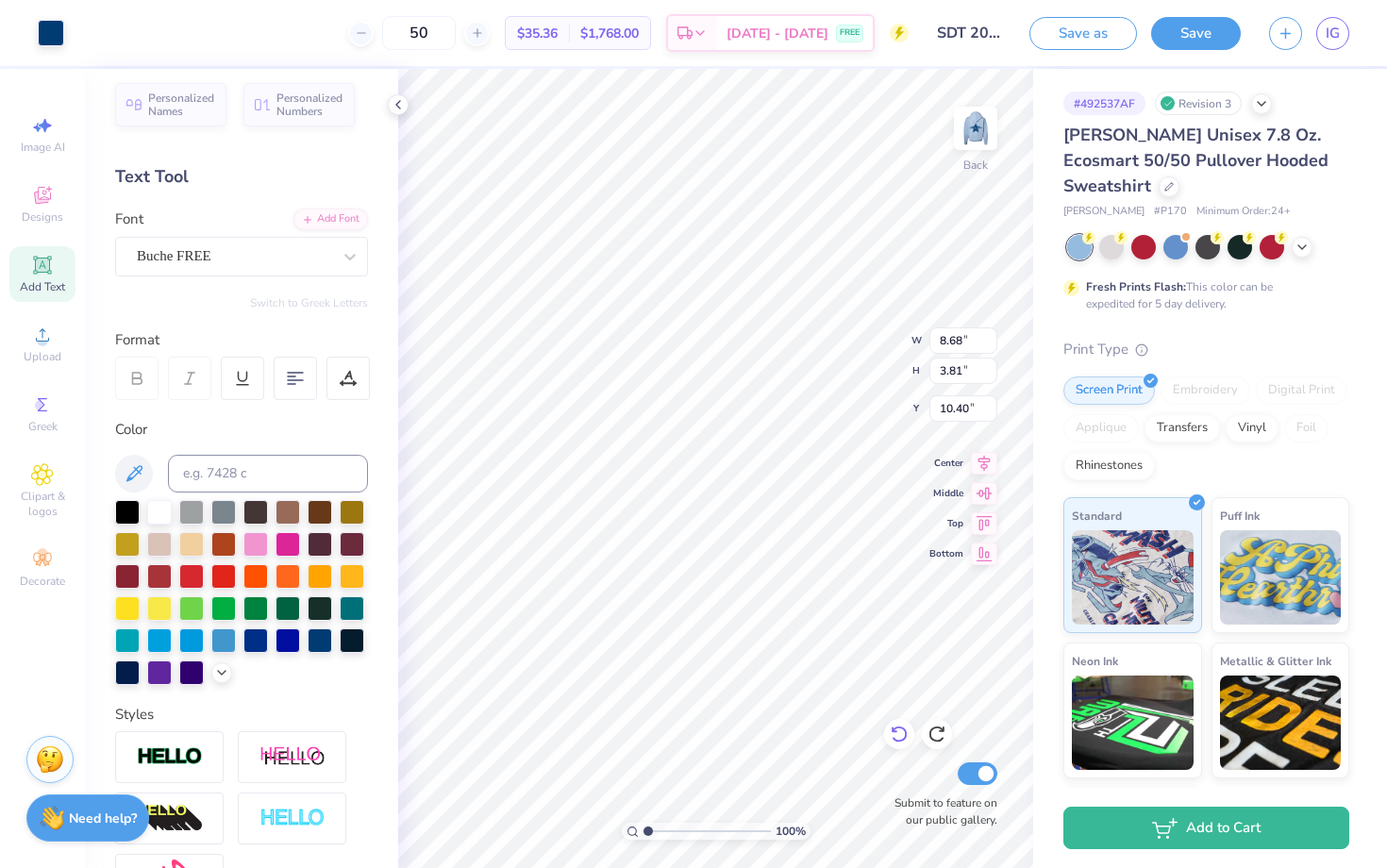
type input "10.37"
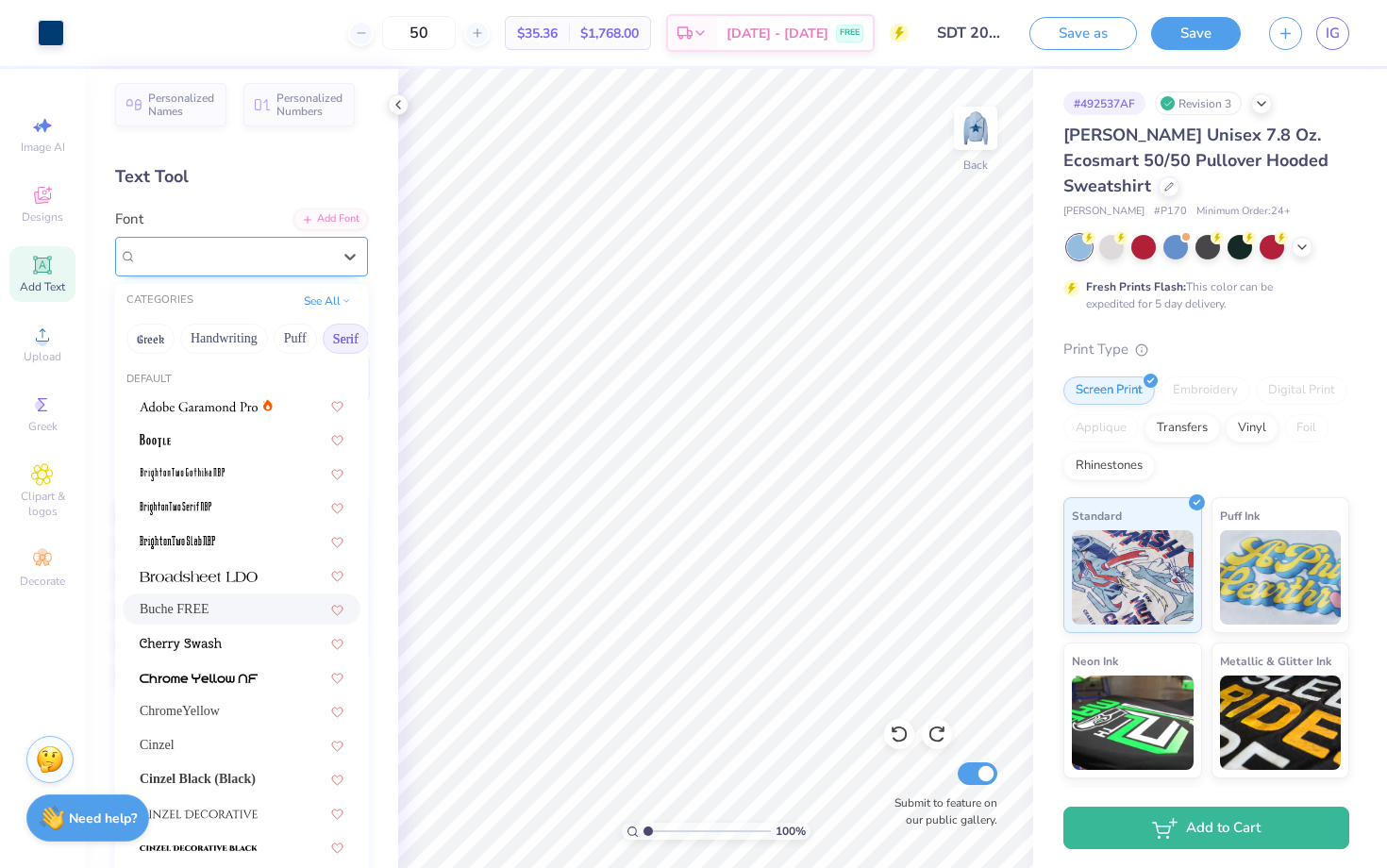
click at [248, 263] on div "Buche FREE" at bounding box center [233, 256] width 198 height 30
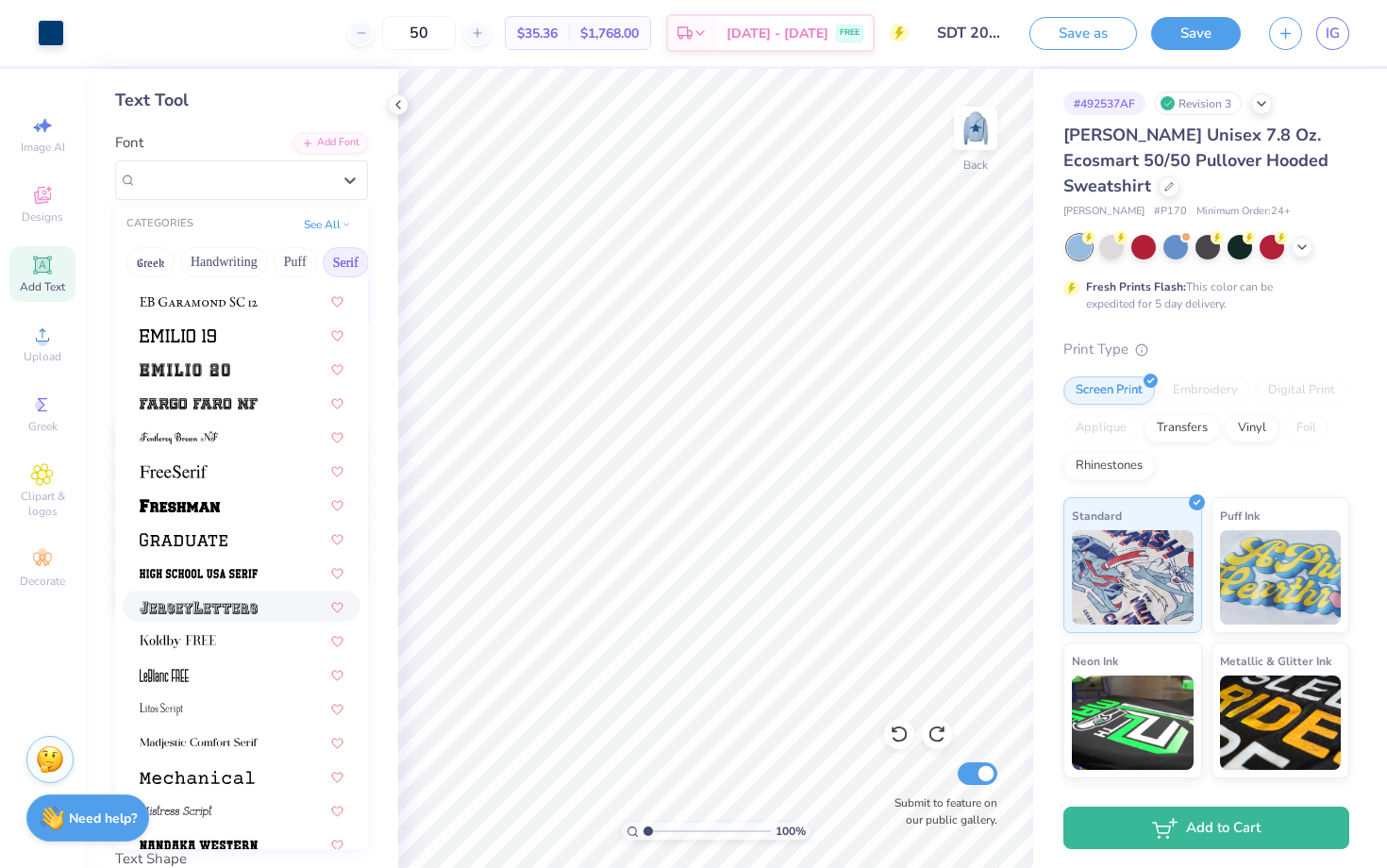
scroll to position [1509, 0]
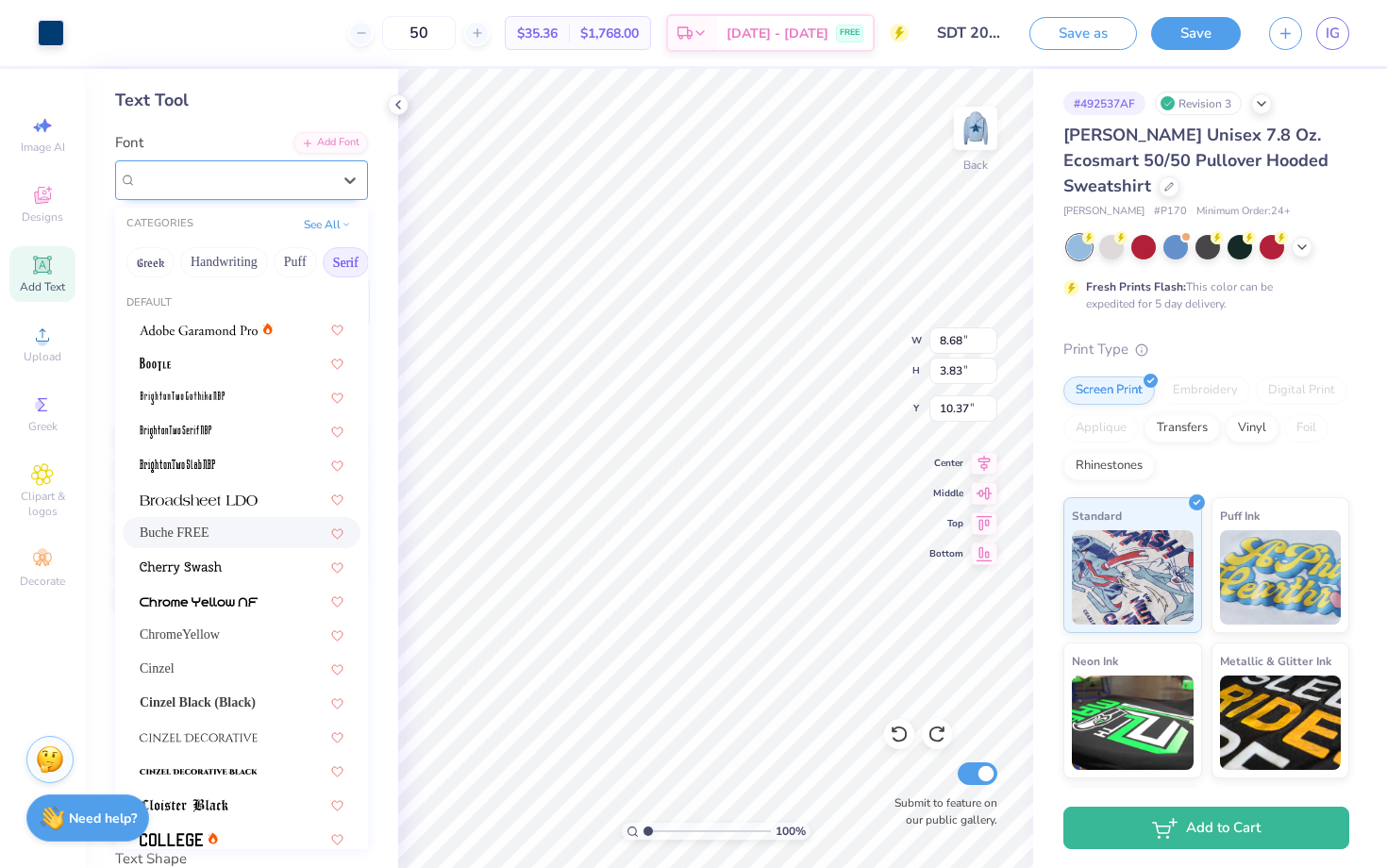
click at [253, 186] on div "Buche FREE" at bounding box center [233, 180] width 198 height 30
click at [266, 593] on div at bounding box center [241, 600] width 204 height 20
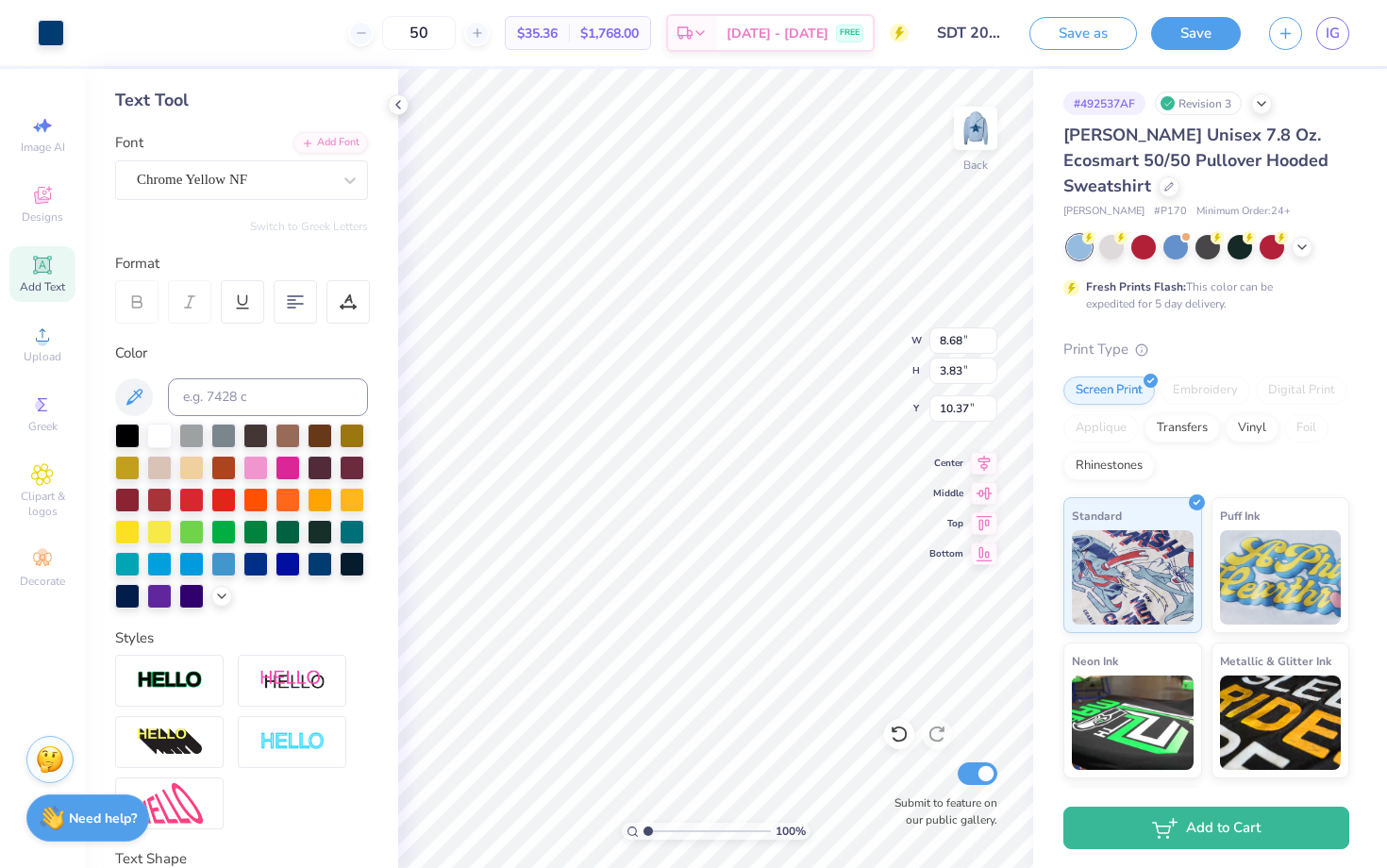
type input "3.81"
type input "10.40"
click at [905, 729] on icon at bounding box center [899, 734] width 16 height 17
type input "3.83"
type input "10.37"
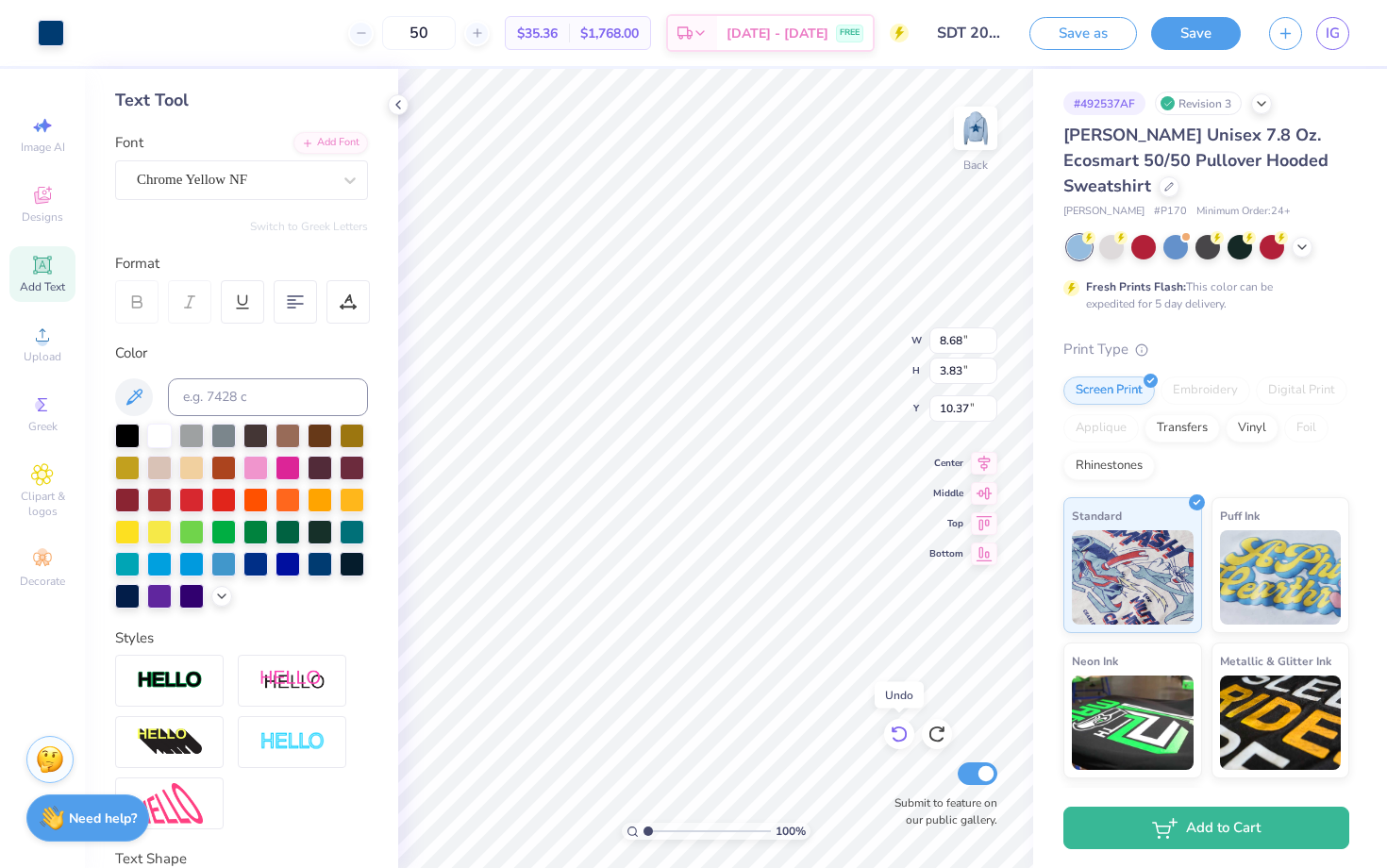
click at [905, 729] on icon at bounding box center [899, 734] width 16 height 17
type input "3.73"
type input "10.48"
click at [959, 135] on img at bounding box center [976, 128] width 76 height 76
click at [990, 134] on img at bounding box center [976, 128] width 76 height 76
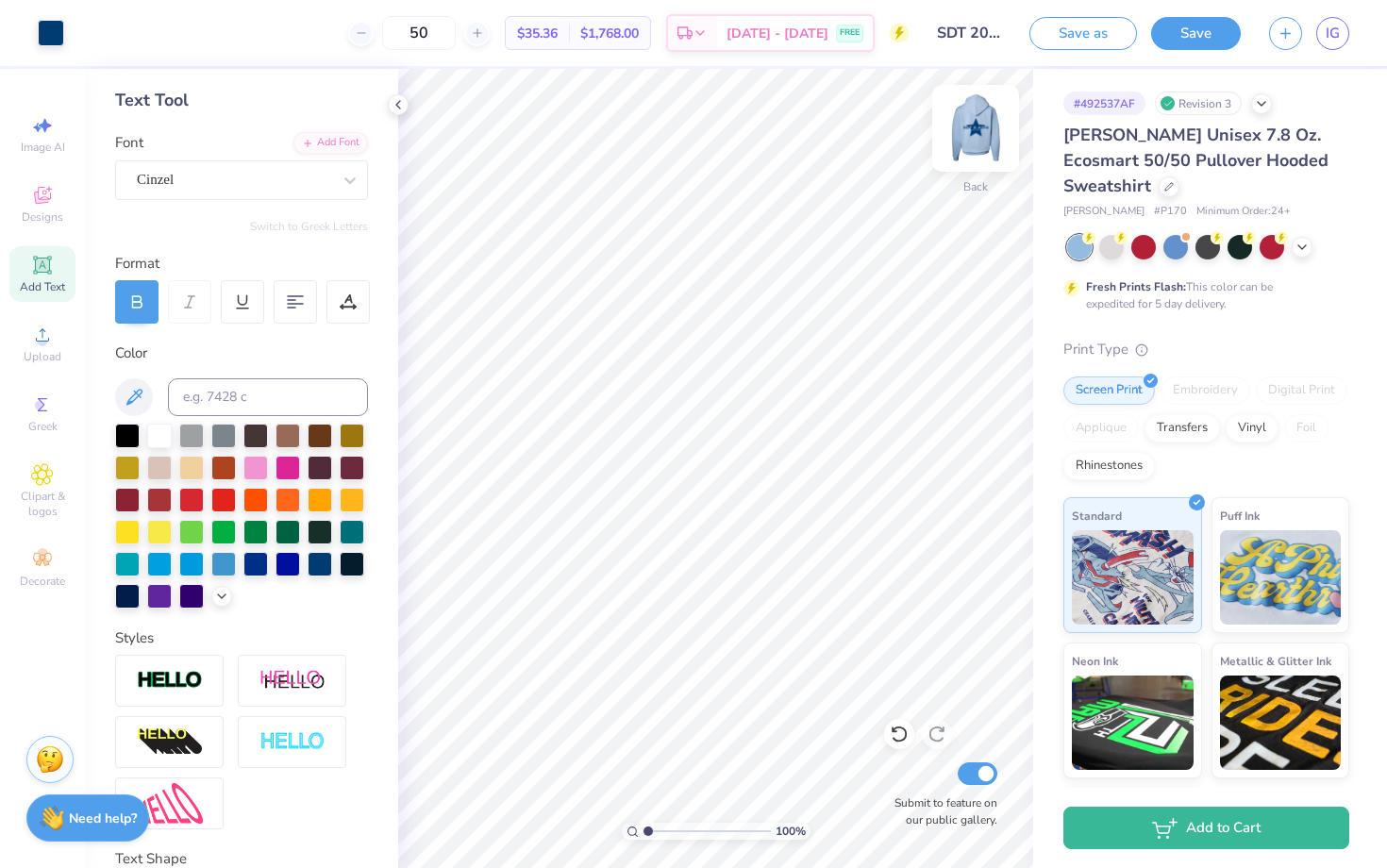
click at [972, 160] on div "Back" at bounding box center [976, 140] width 43 height 67
click at [992, 140] on img at bounding box center [976, 128] width 76 height 76
type input "11.43"
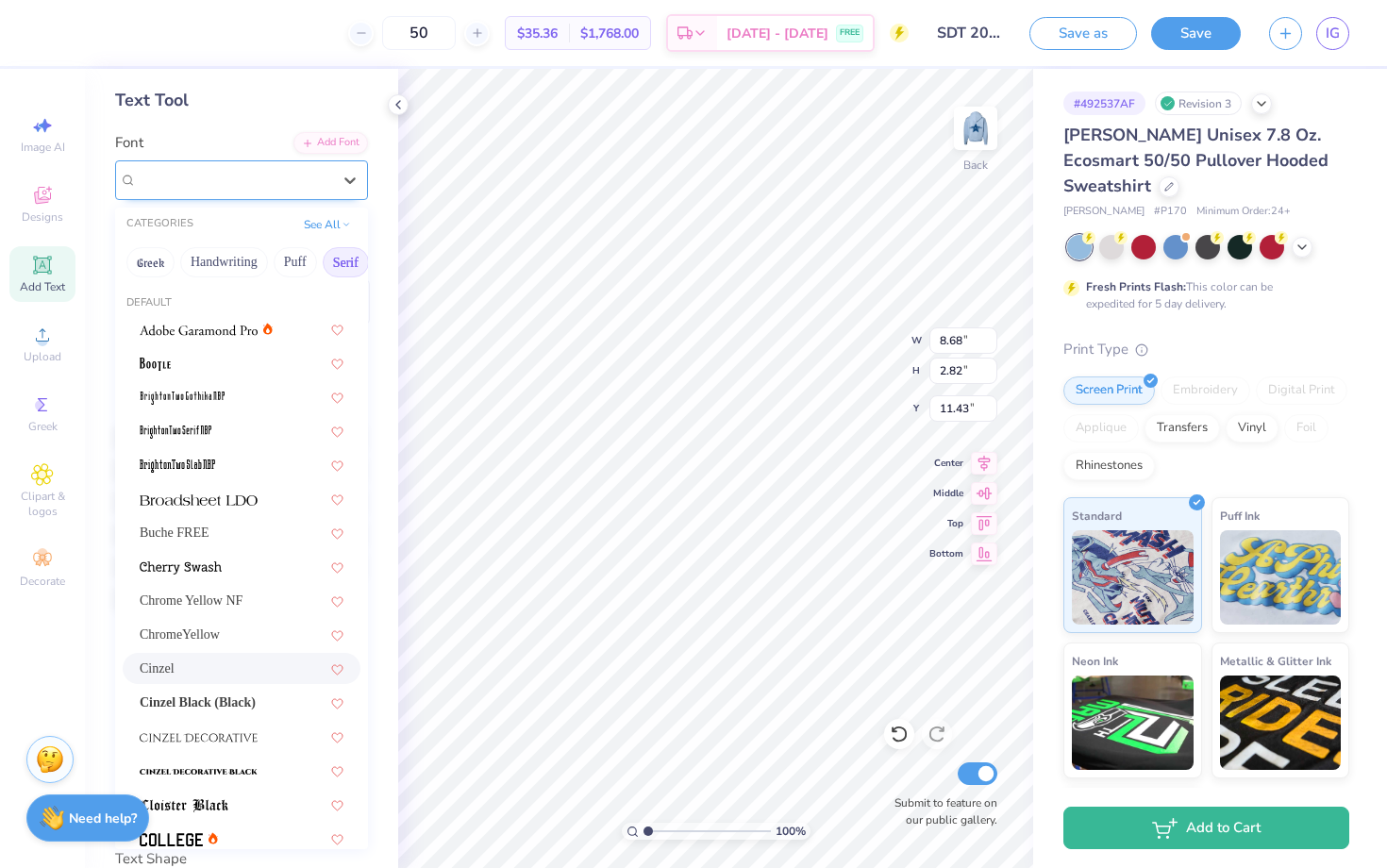
click at [243, 197] on div "Cinzel" at bounding box center [241, 180] width 253 height 39
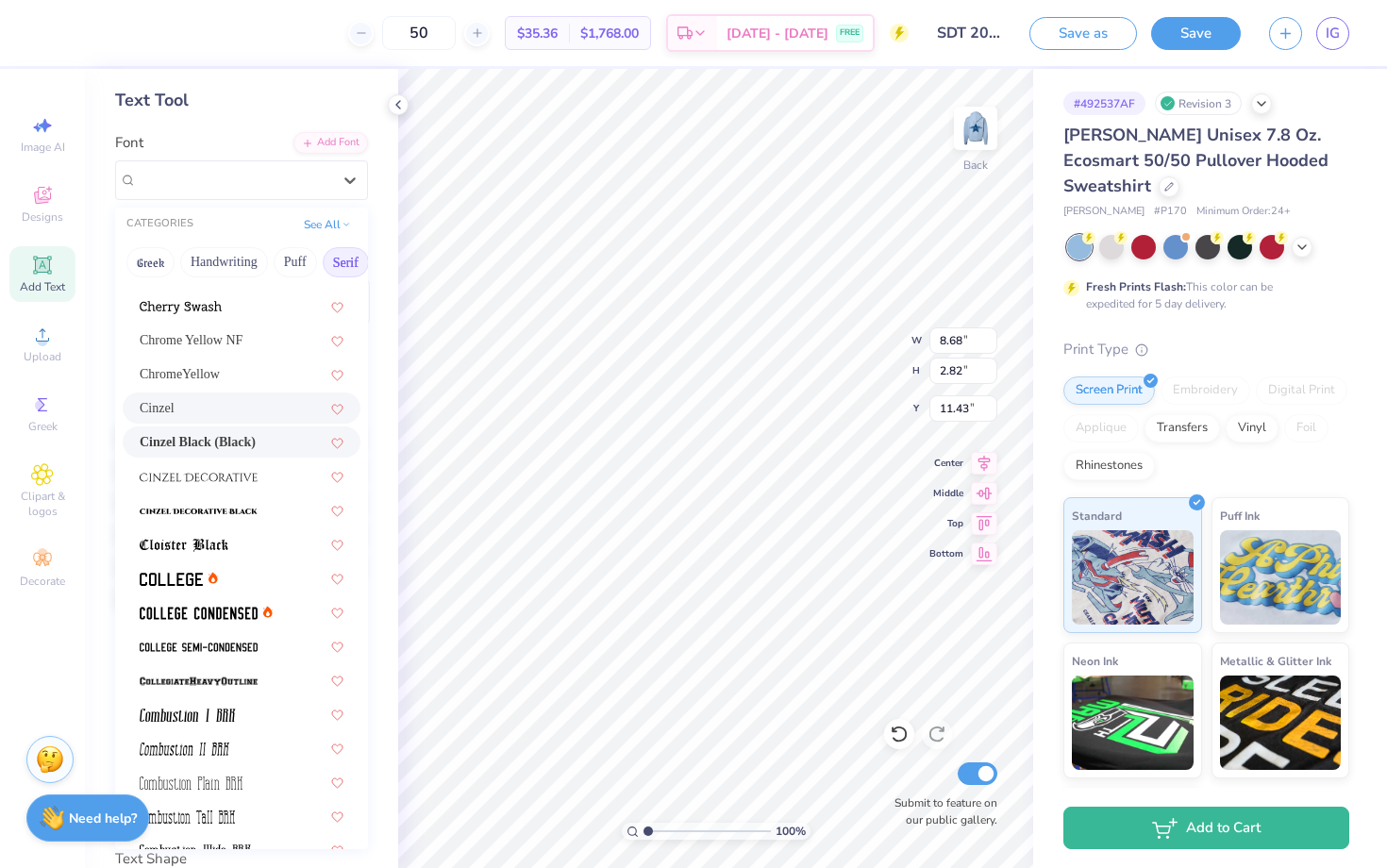
scroll to position [275, 0]
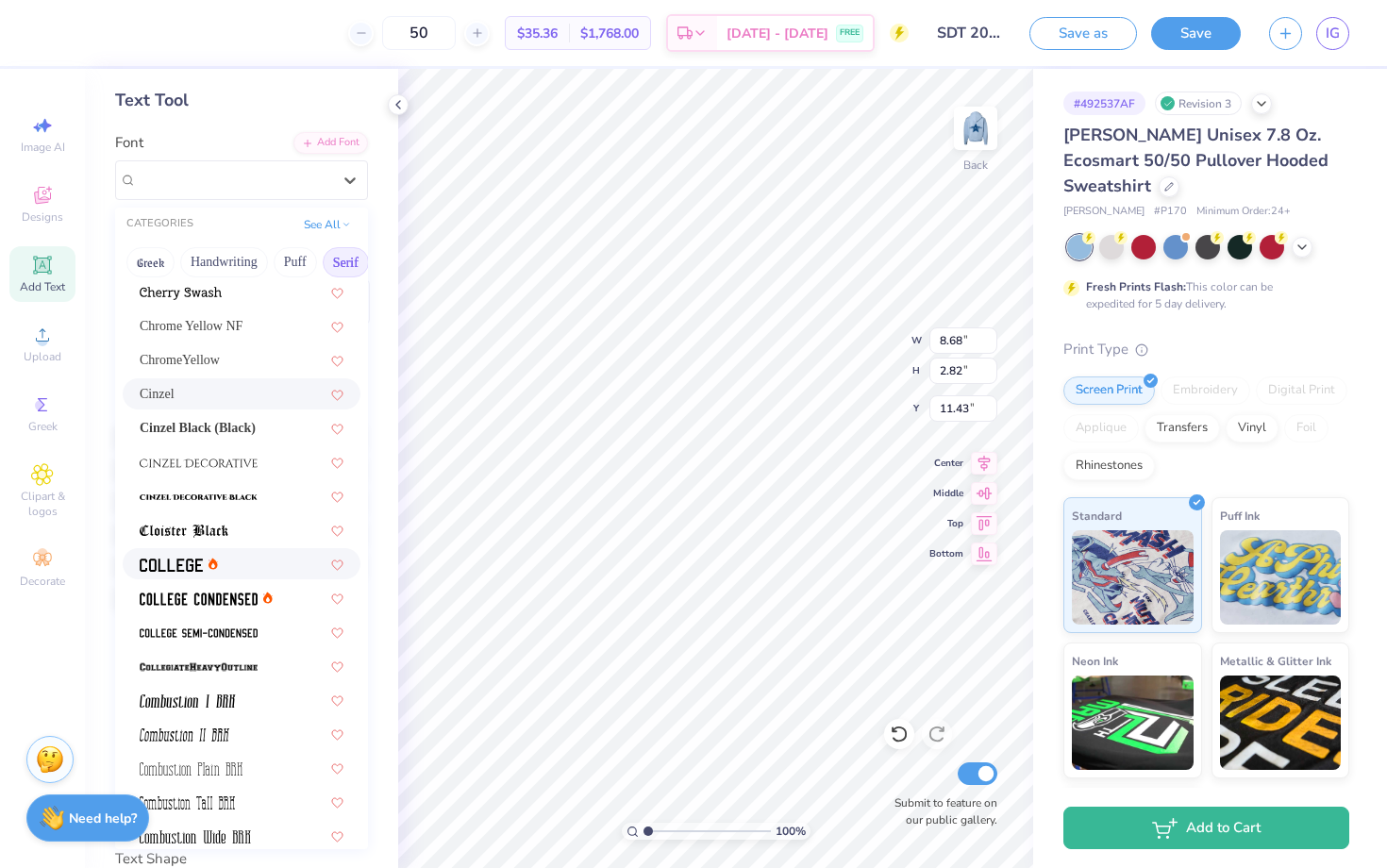
click at [217, 562] on icon at bounding box center [214, 564] width 10 height 12
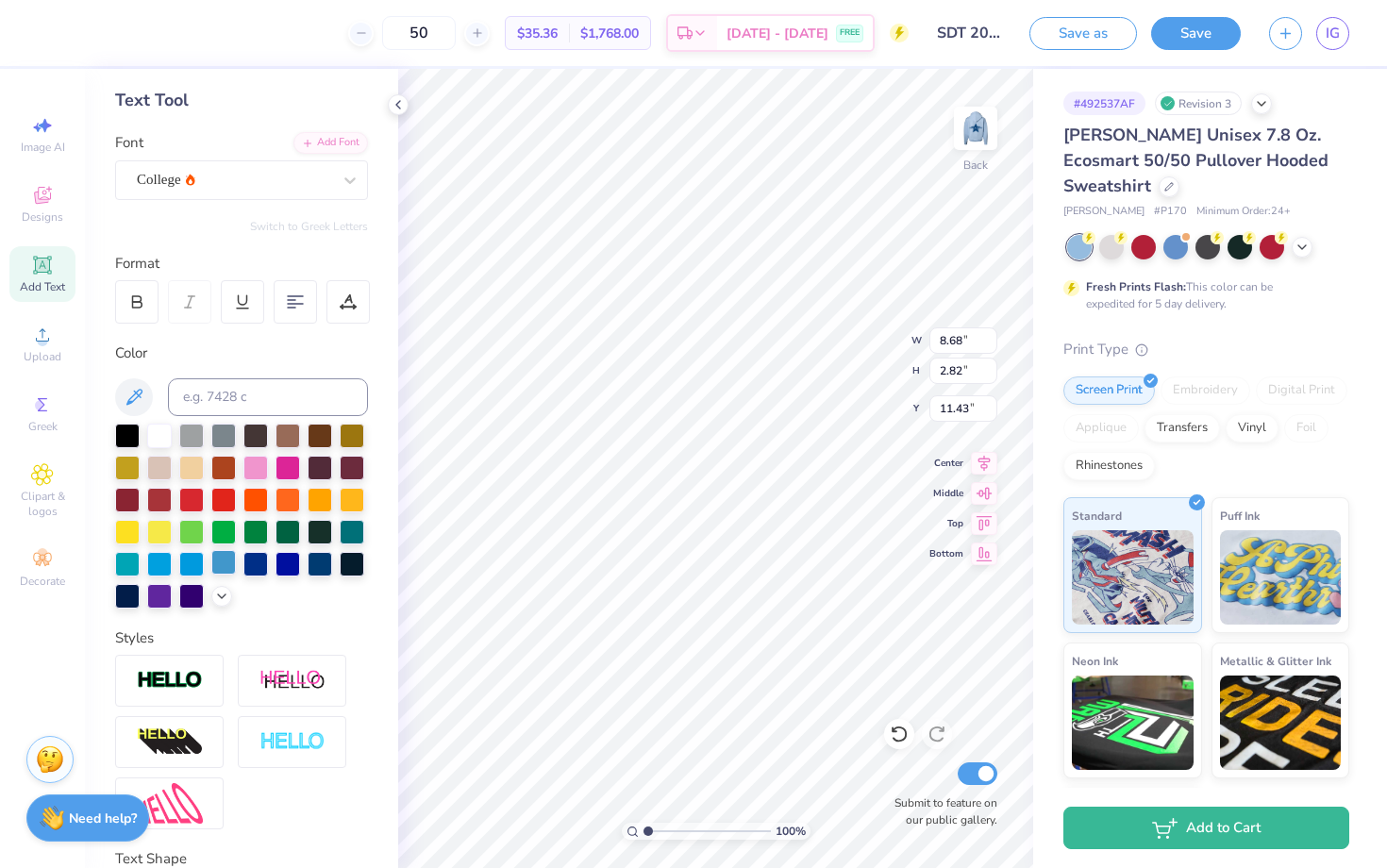
type input "6.44"
type input "2.37"
type input "11.66"
click at [253, 180] on div "College" at bounding box center [233, 180] width 198 height 30
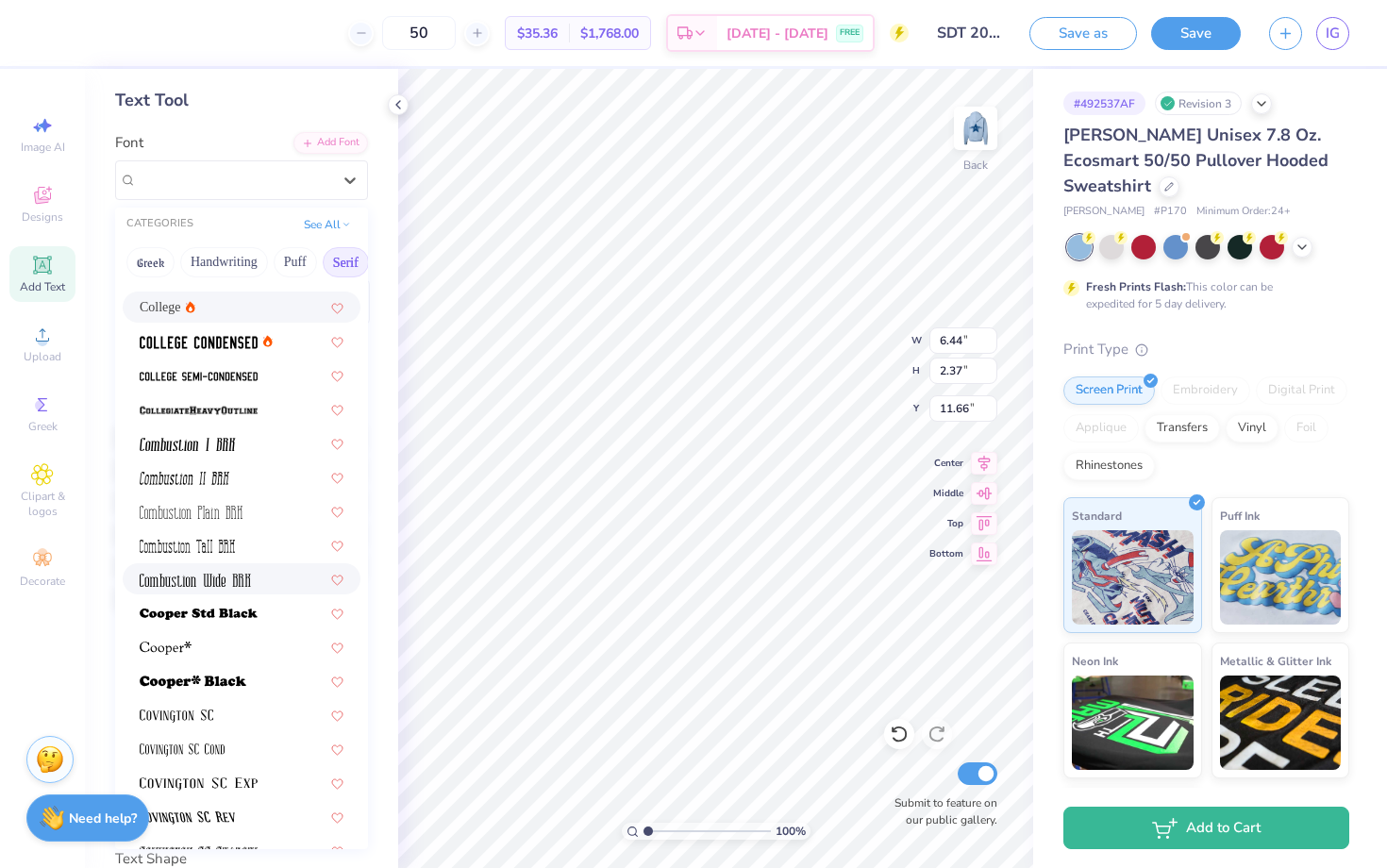
scroll to position [546, 0]
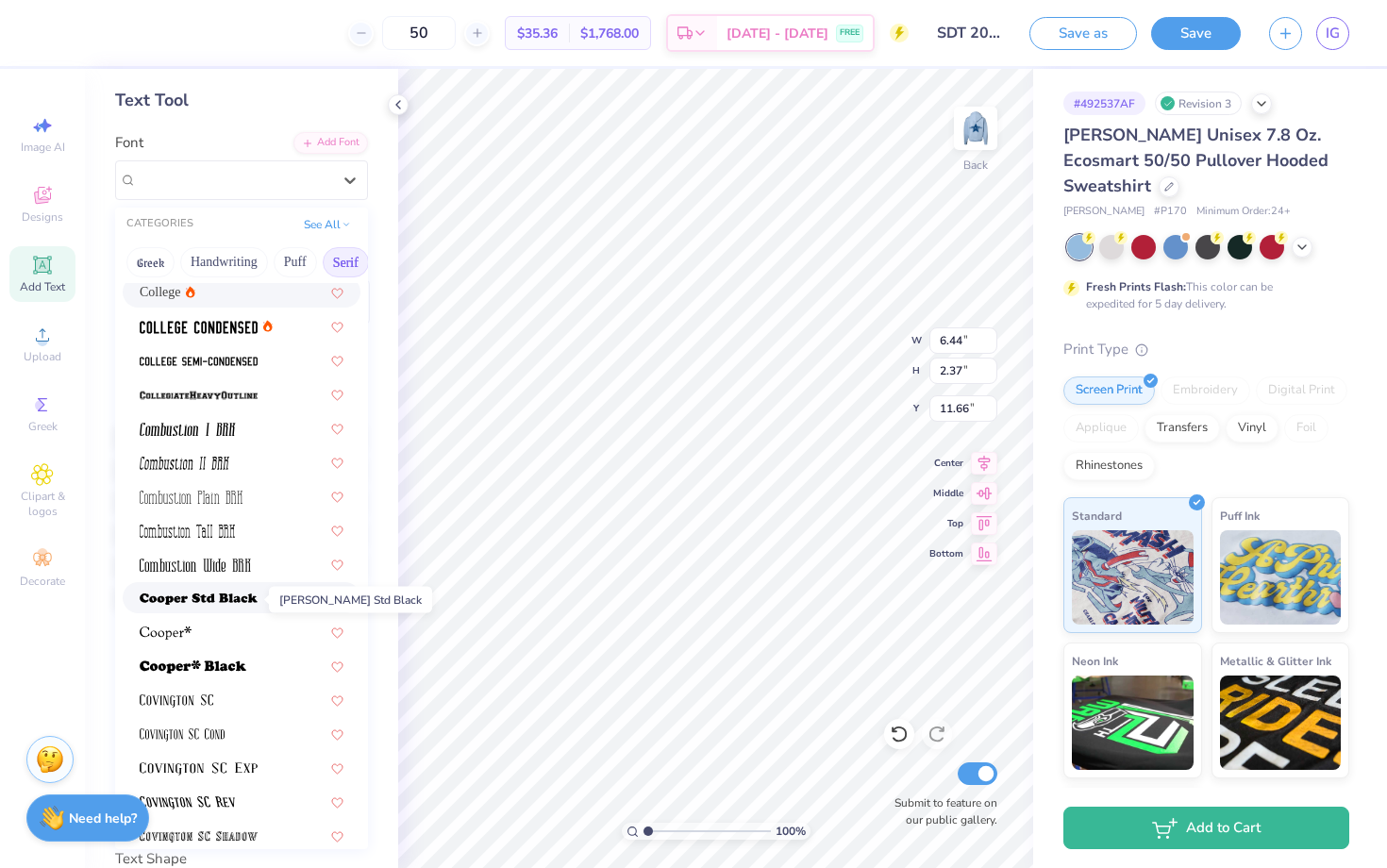
click at [254, 597] on img at bounding box center [199, 598] width 118 height 13
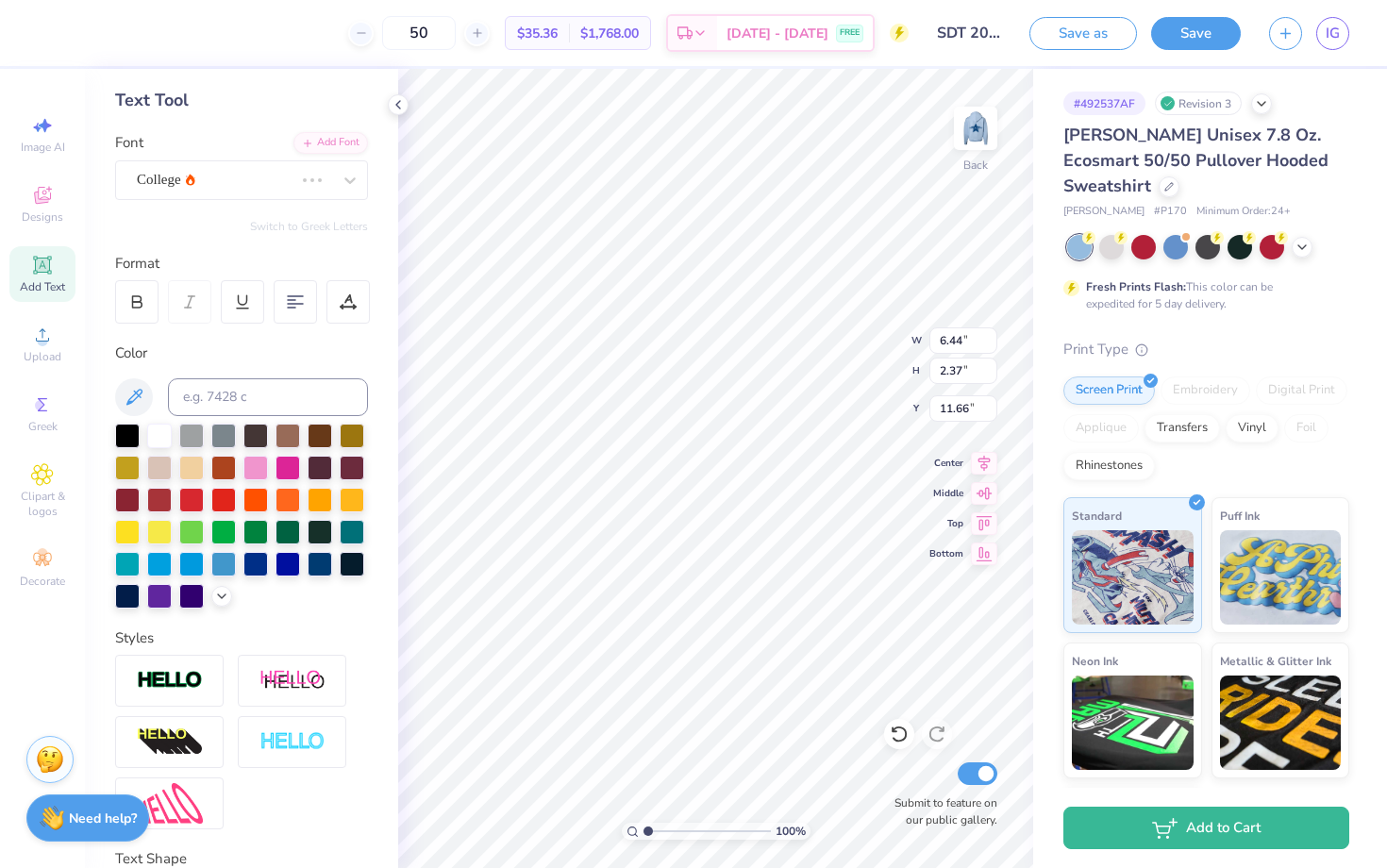
type input "8.60"
type input "2.42"
type input "11.83"
type input "8.60"
type input "2.42"
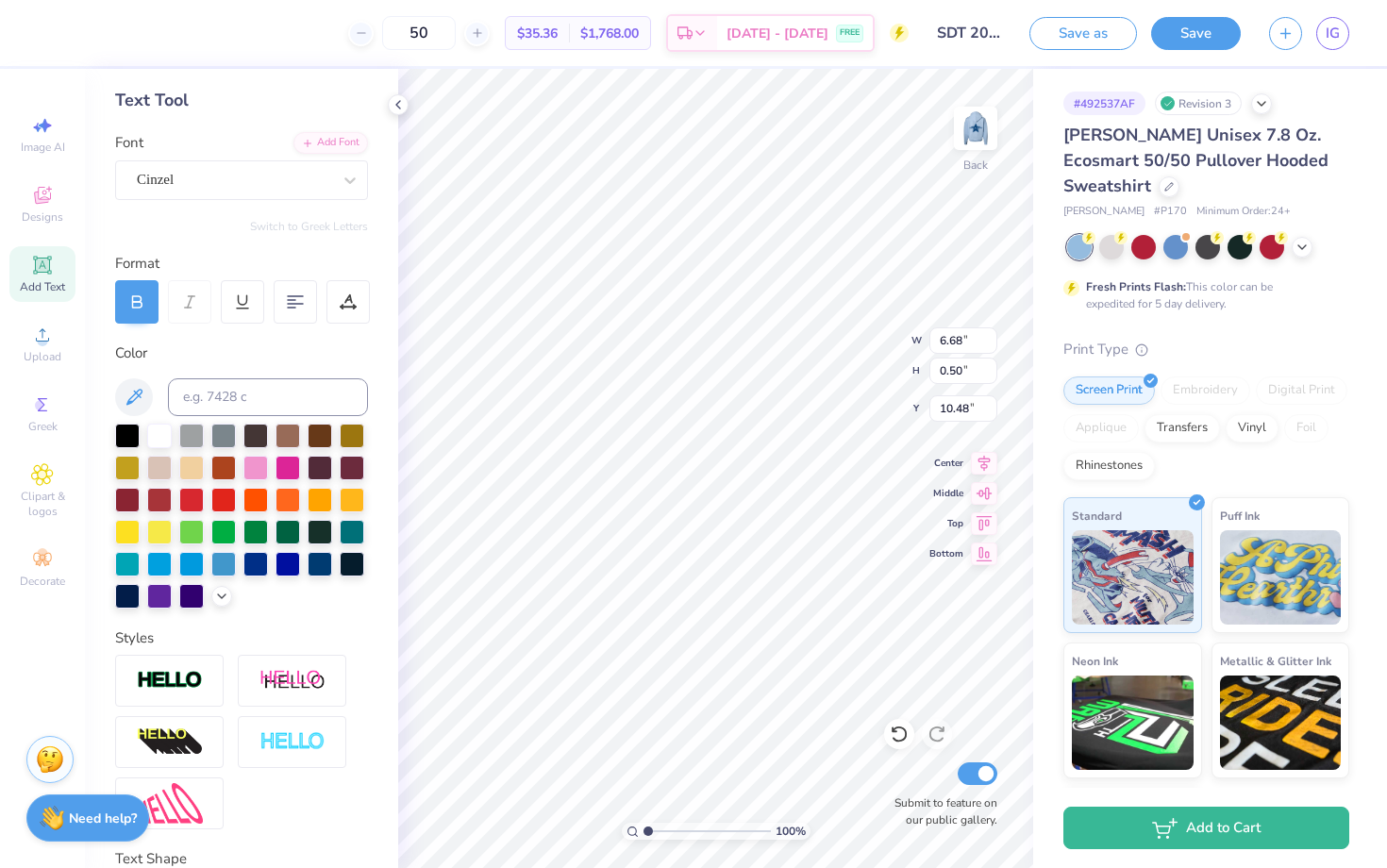
type input "11.83"
click at [137, 176] on div "Cinzel" at bounding box center [233, 180] width 198 height 30
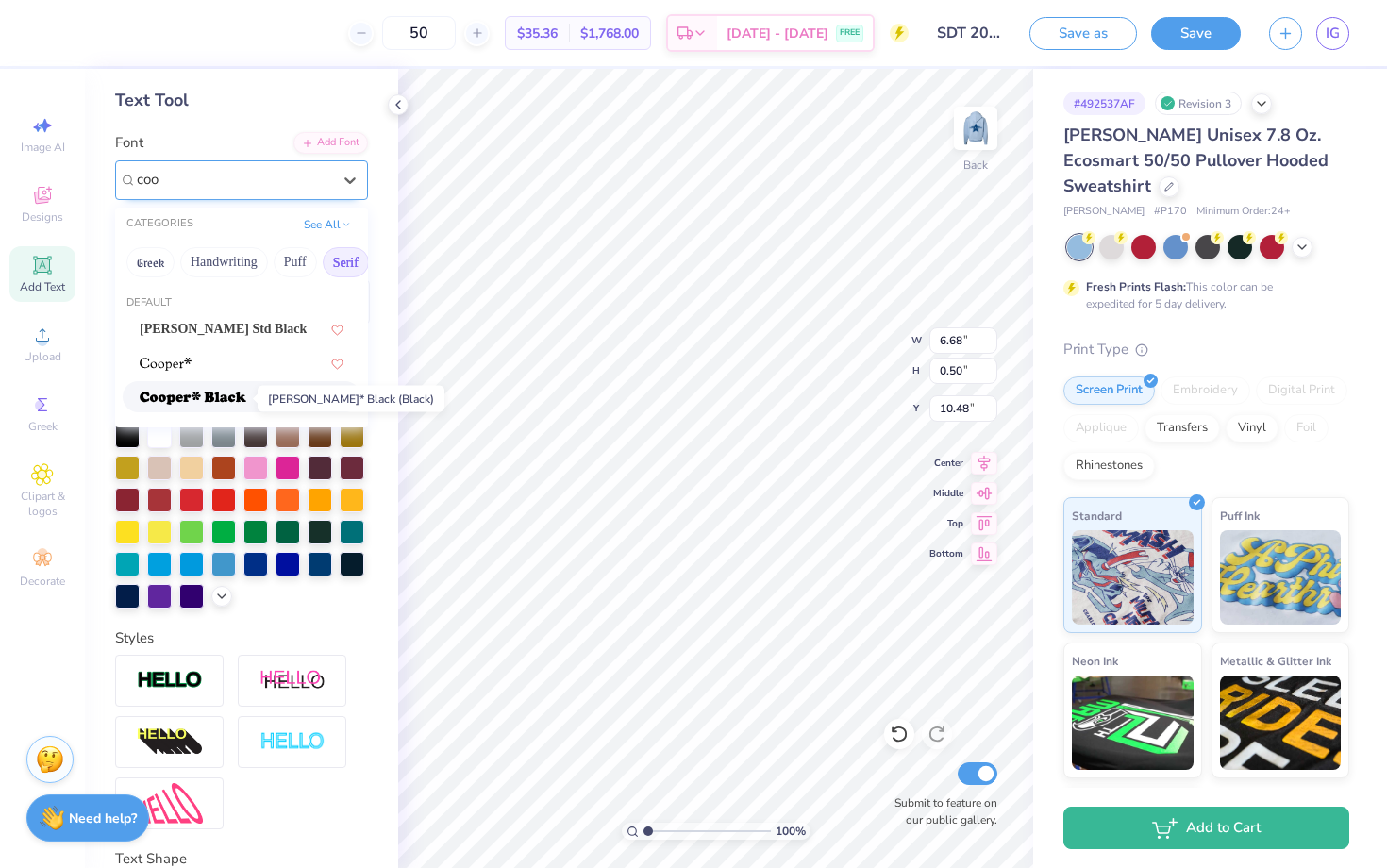
click at [200, 403] on img at bounding box center [193, 398] width 106 height 13
type input "coo"
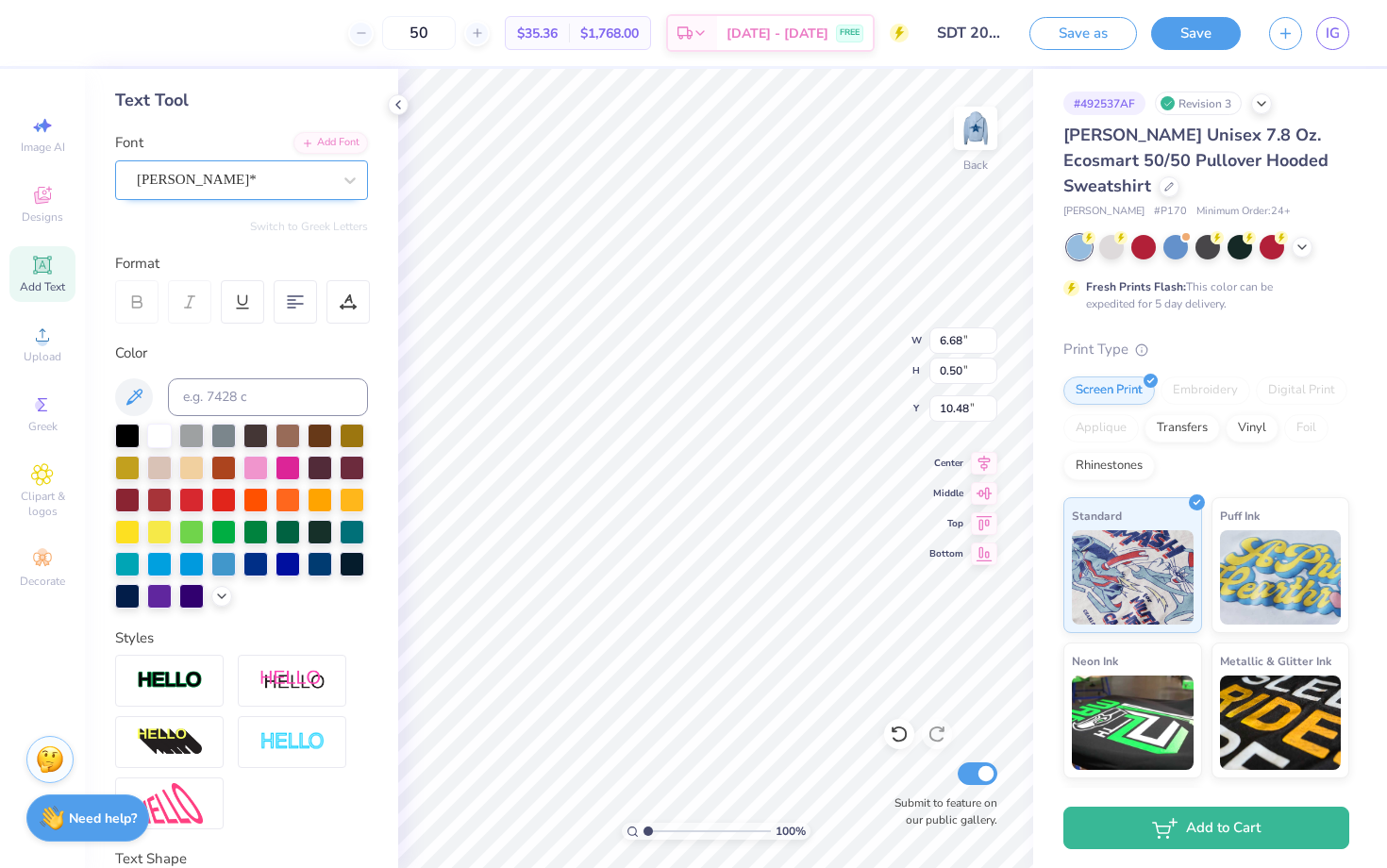
type input "7.17"
type input "0.52"
type input "10.68"
type input "8.60"
type input "2.42"
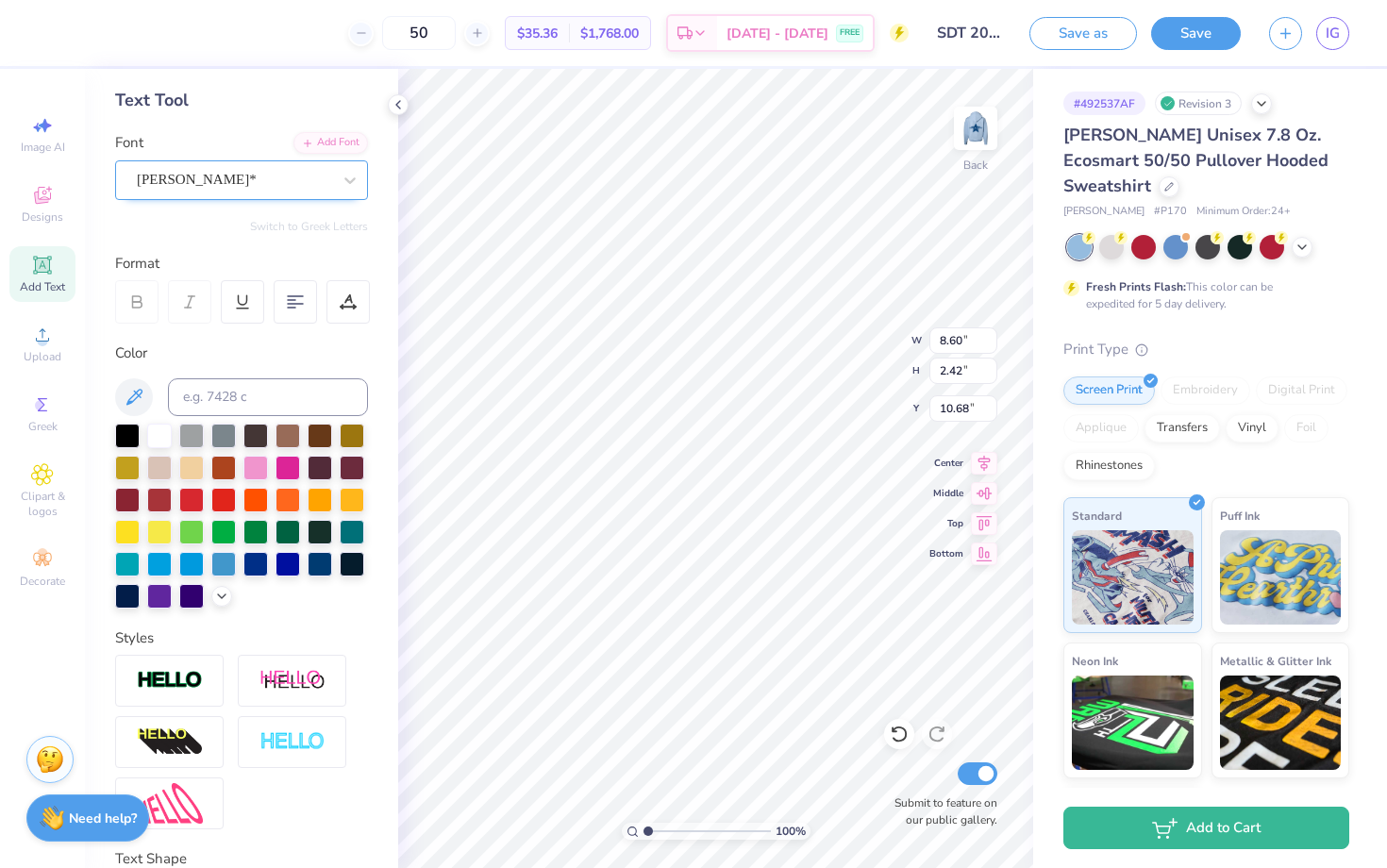
type input "11.83"
click at [355, 186] on icon at bounding box center [349, 180] width 19 height 19
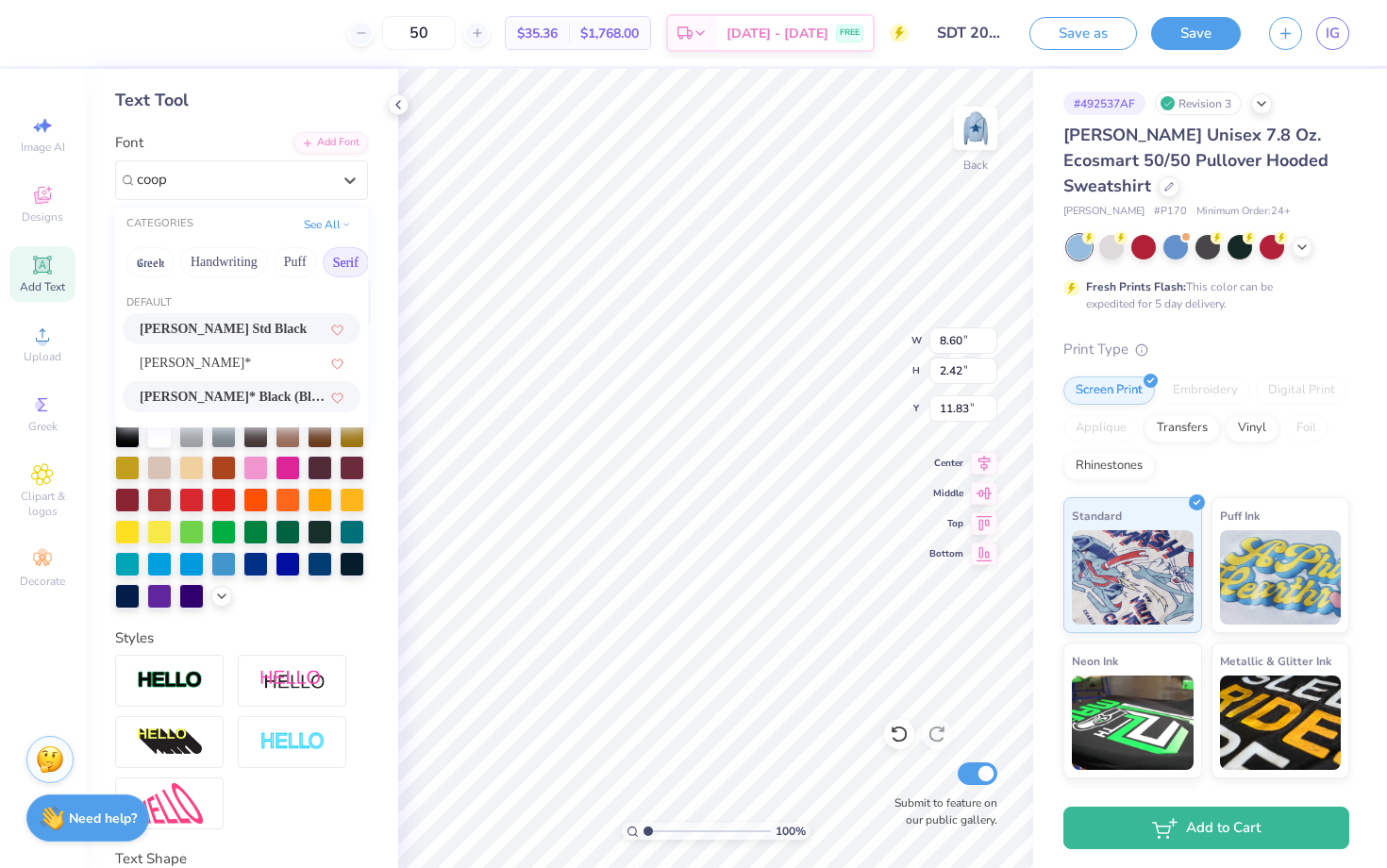
click at [201, 390] on span "Cooper* Black (Black)" at bounding box center [232, 397] width 186 height 20
type input "coop"
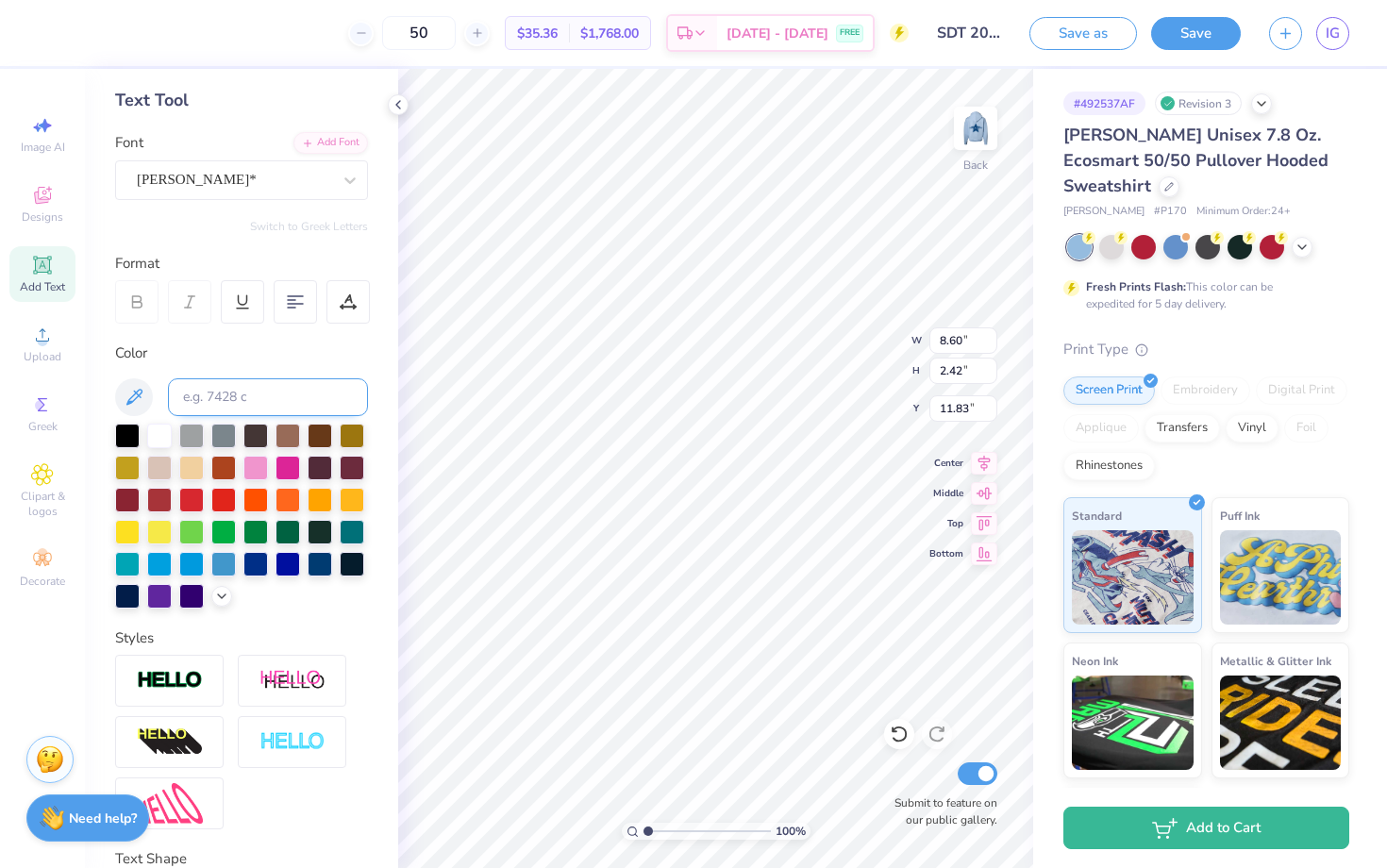
type input "8.37"
type input "2.57"
type input "11.68"
click at [972, 141] on img at bounding box center [976, 128] width 76 height 76
click at [966, 145] on img at bounding box center [976, 128] width 76 height 76
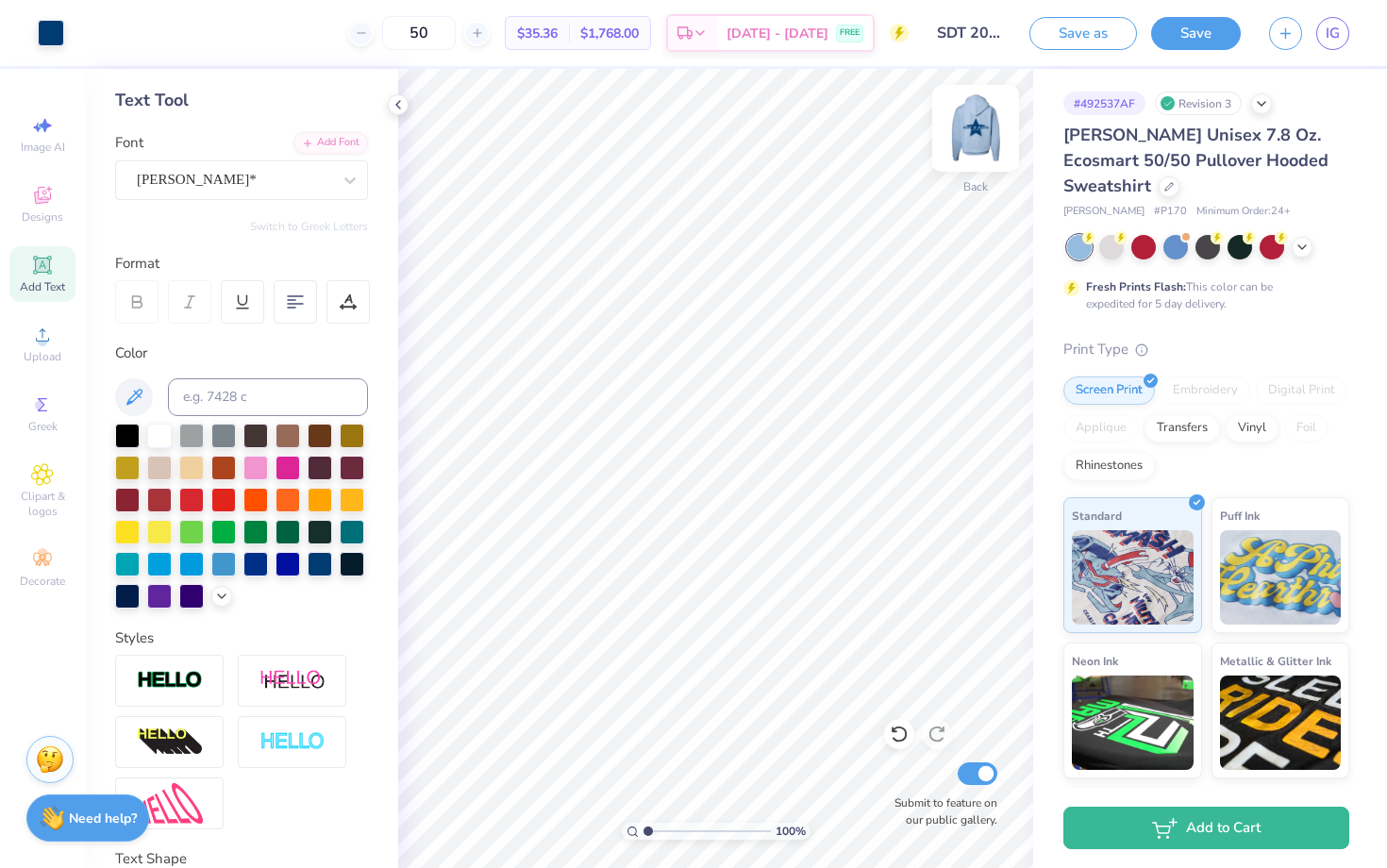
click at [966, 127] on img at bounding box center [976, 128] width 76 height 76
click at [963, 136] on img at bounding box center [976, 128] width 76 height 76
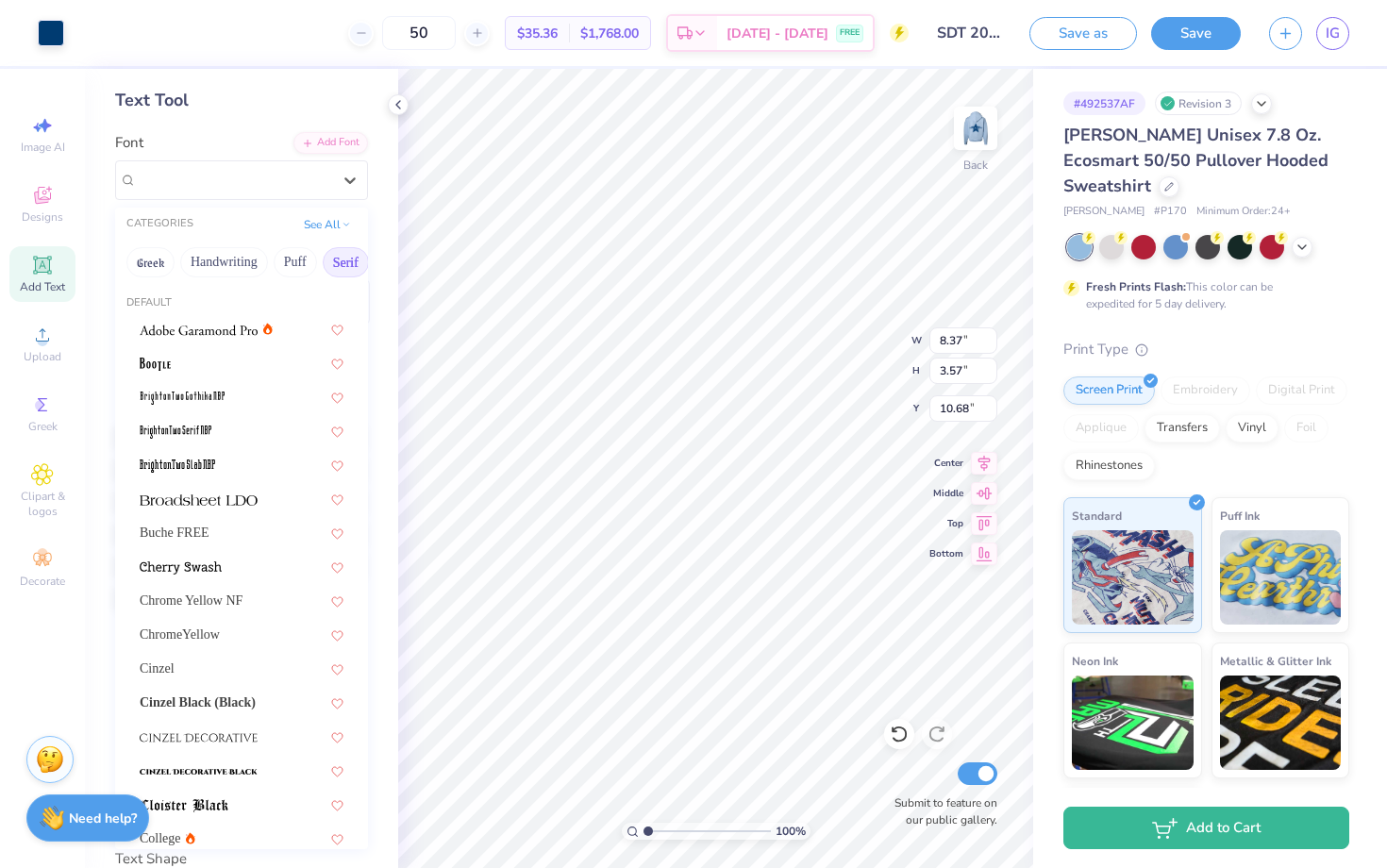
click at [322, 190] on div at bounding box center [233, 180] width 194 height 26
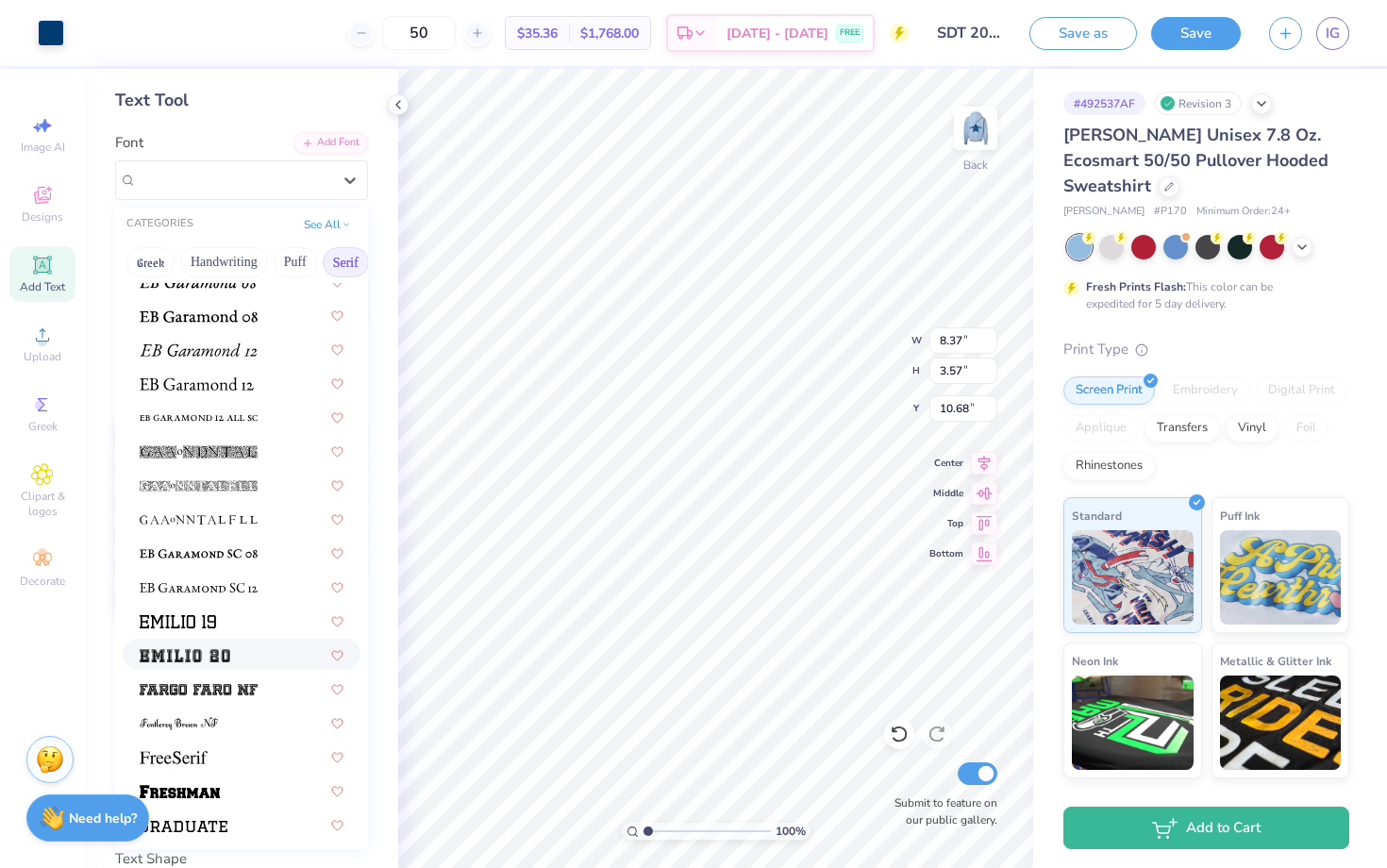
scroll to position [1216, 0]
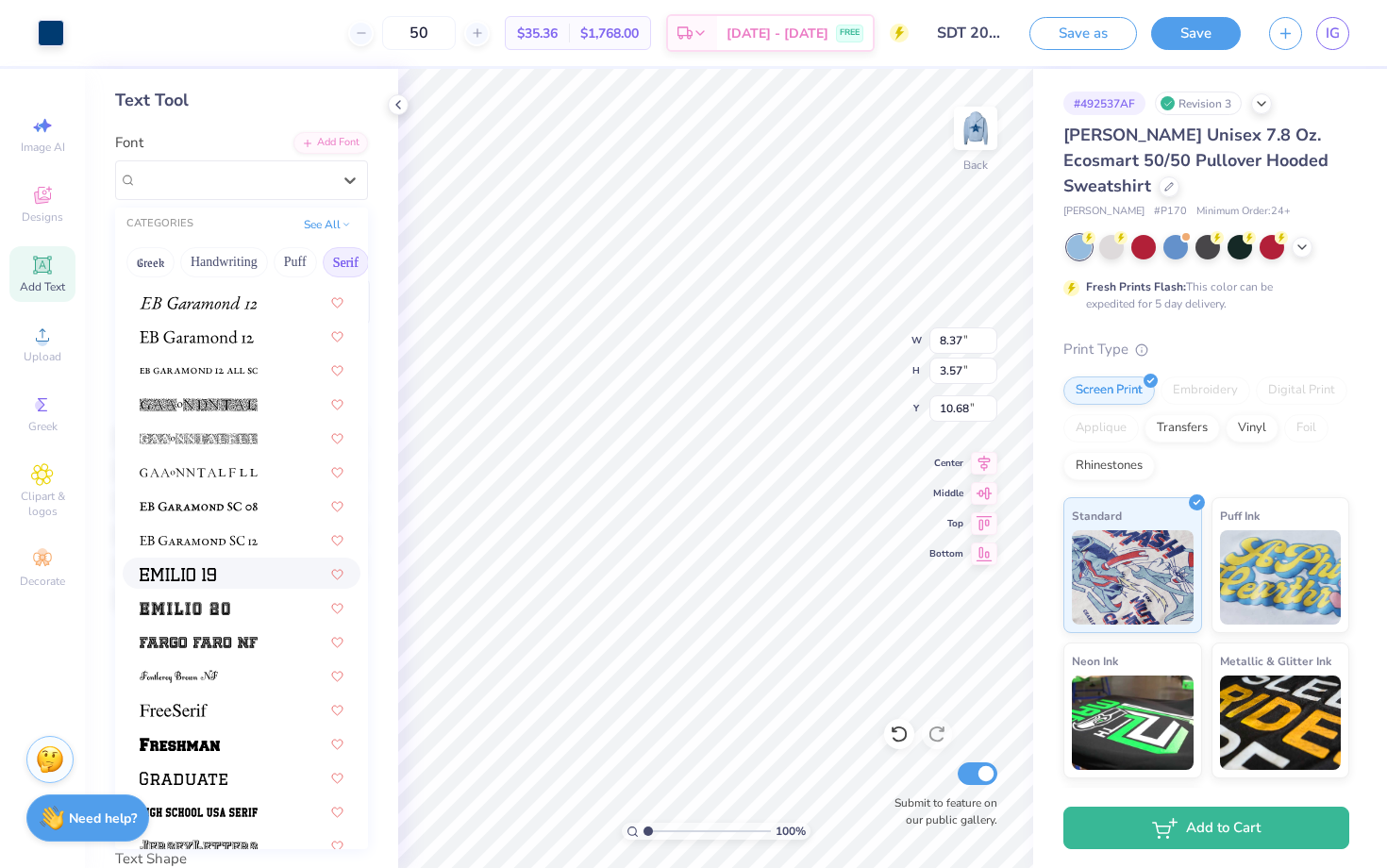
click at [212, 585] on div at bounding box center [242, 574] width 238 height 31
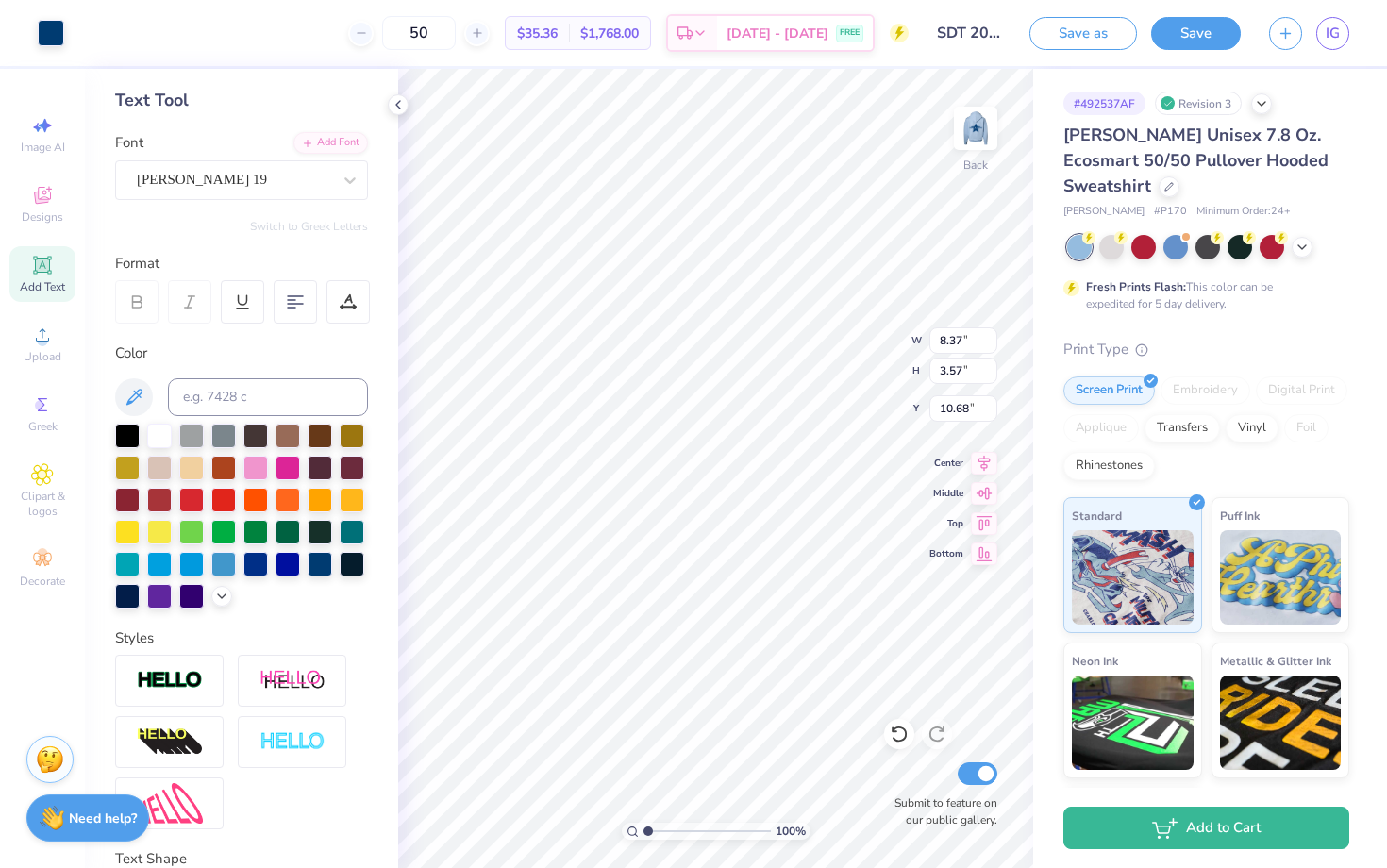
type input "9.55"
type input "3.48"
click at [903, 740] on icon at bounding box center [899, 734] width 16 height 17
type input "8.37"
type input "3.57"
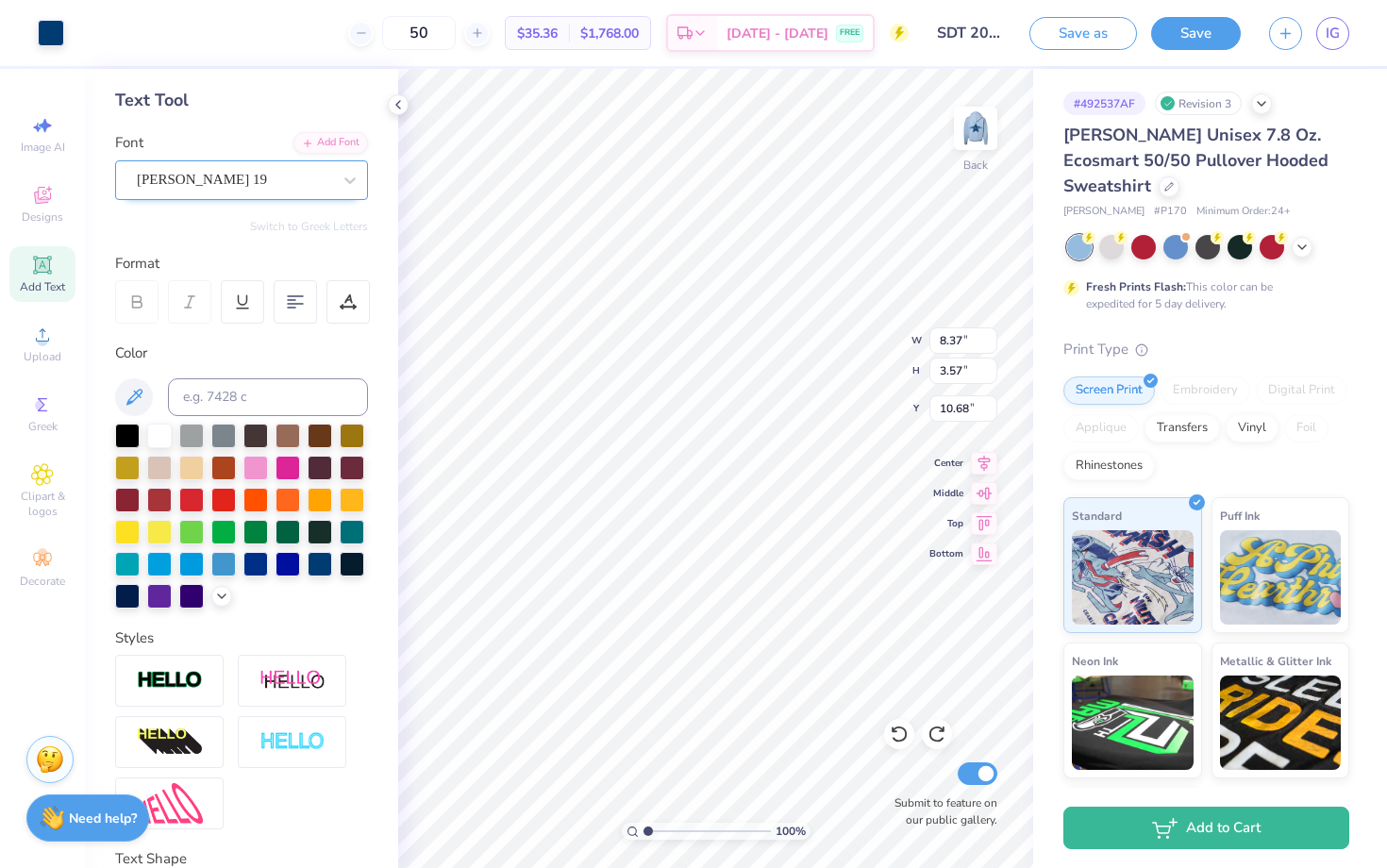
click at [279, 189] on div "[PERSON_NAME] 19" at bounding box center [233, 180] width 198 height 30
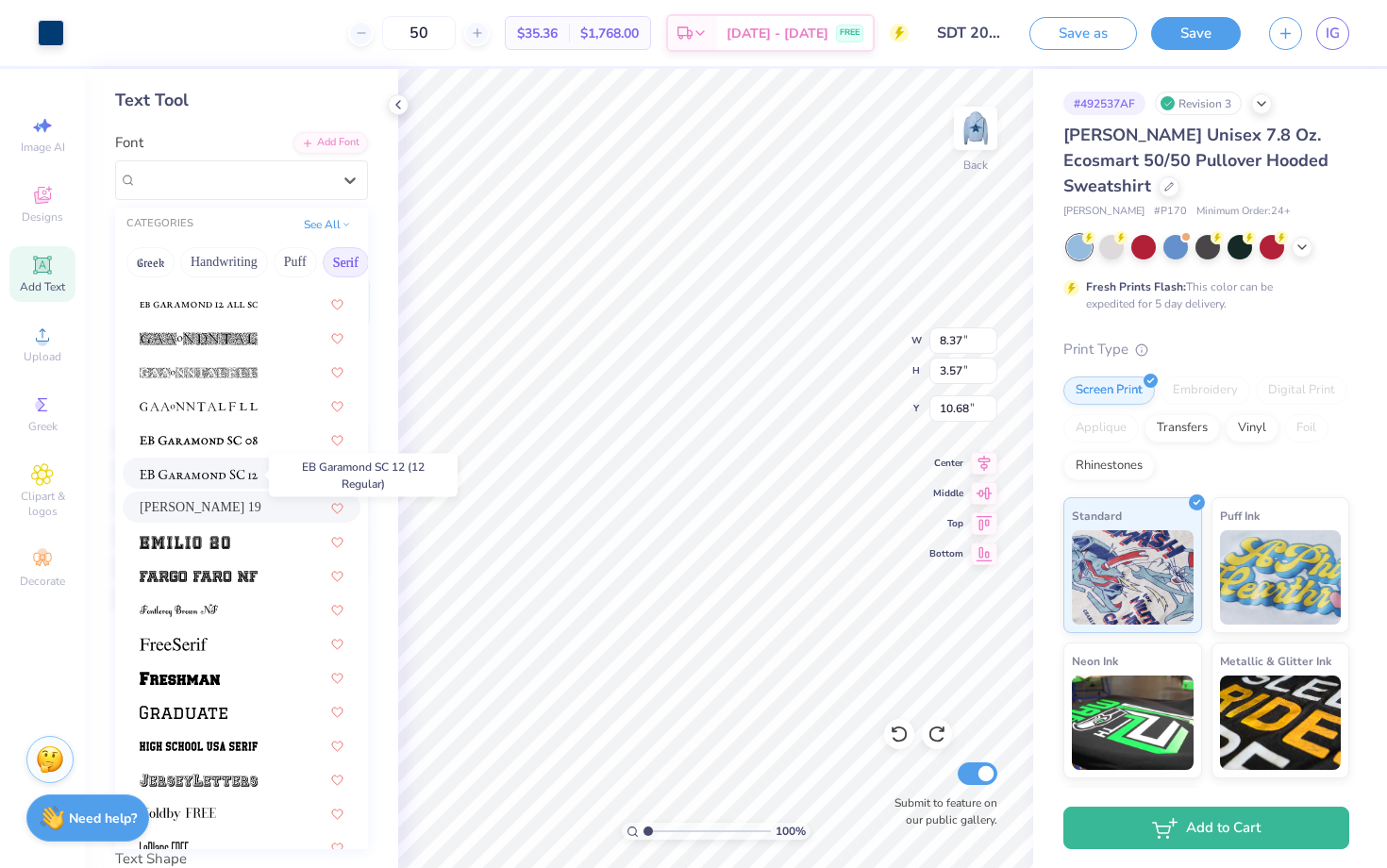
scroll to position [1283, 0]
click at [217, 651] on div at bounding box center [241, 642] width 204 height 20
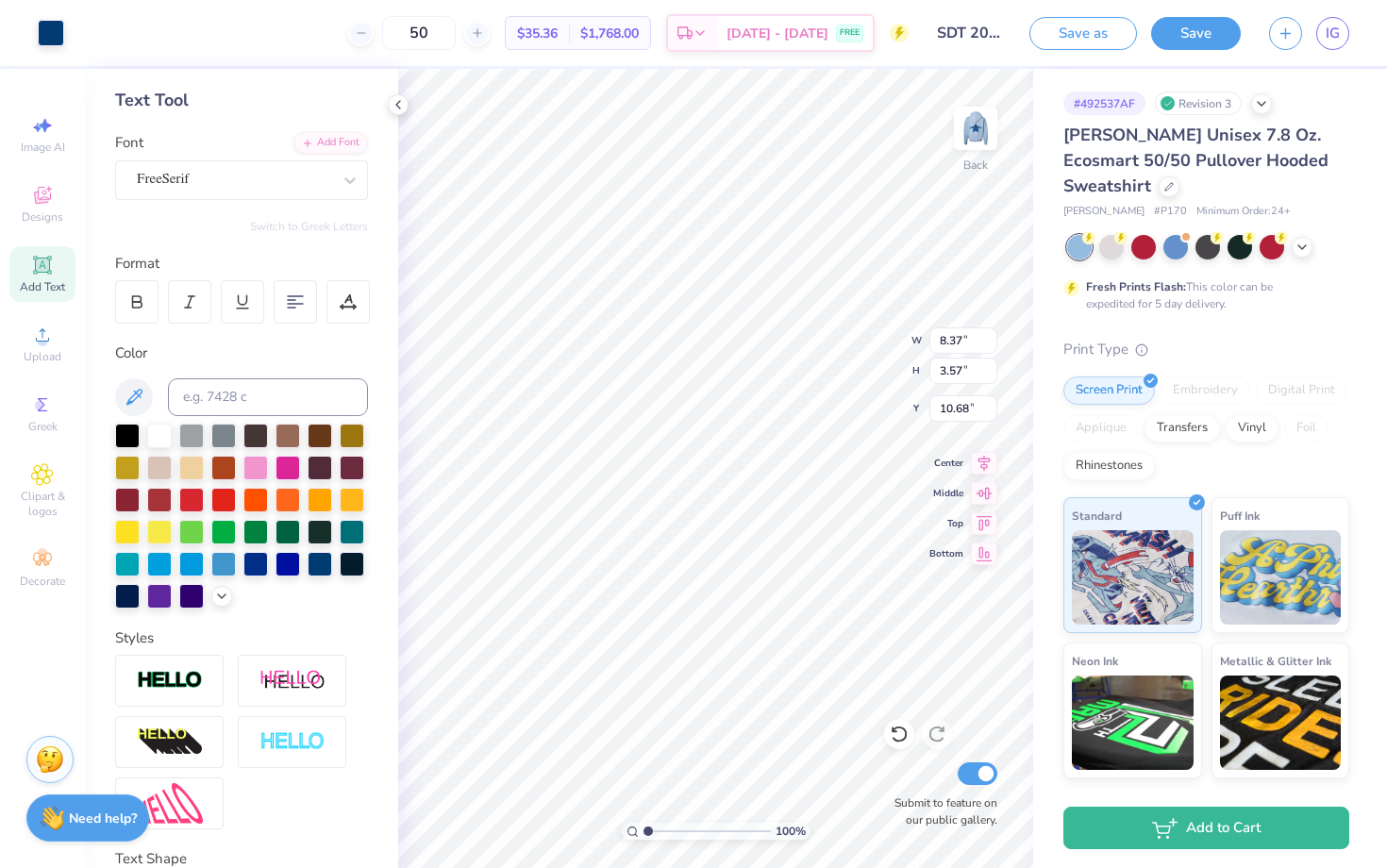
type input "7.17"
type input "3.51"
click at [899, 734] on icon at bounding box center [899, 733] width 19 height 19
type input "8.37"
type input "3.57"
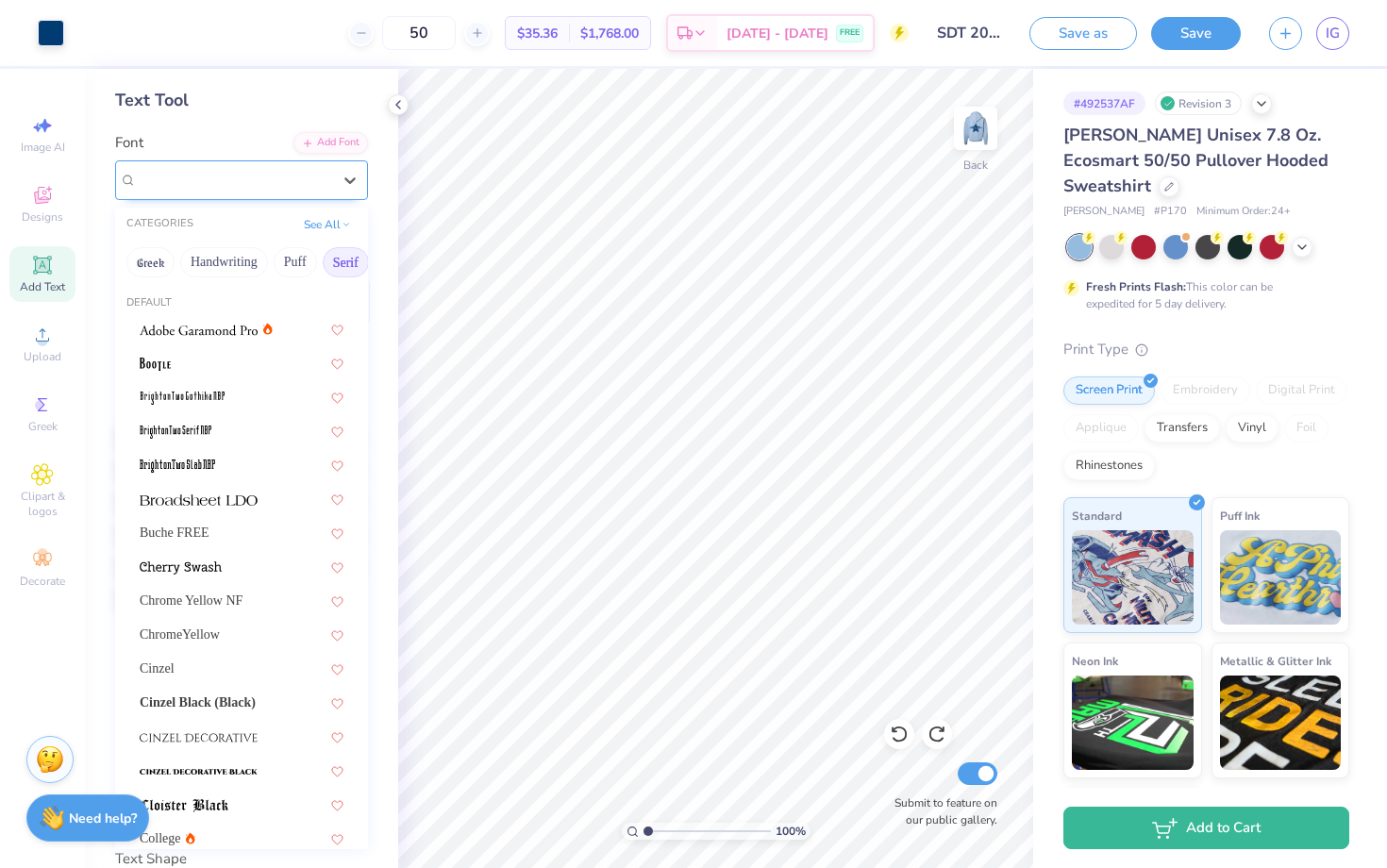
click at [249, 178] on div "FreeSerif" at bounding box center [233, 180] width 198 height 30
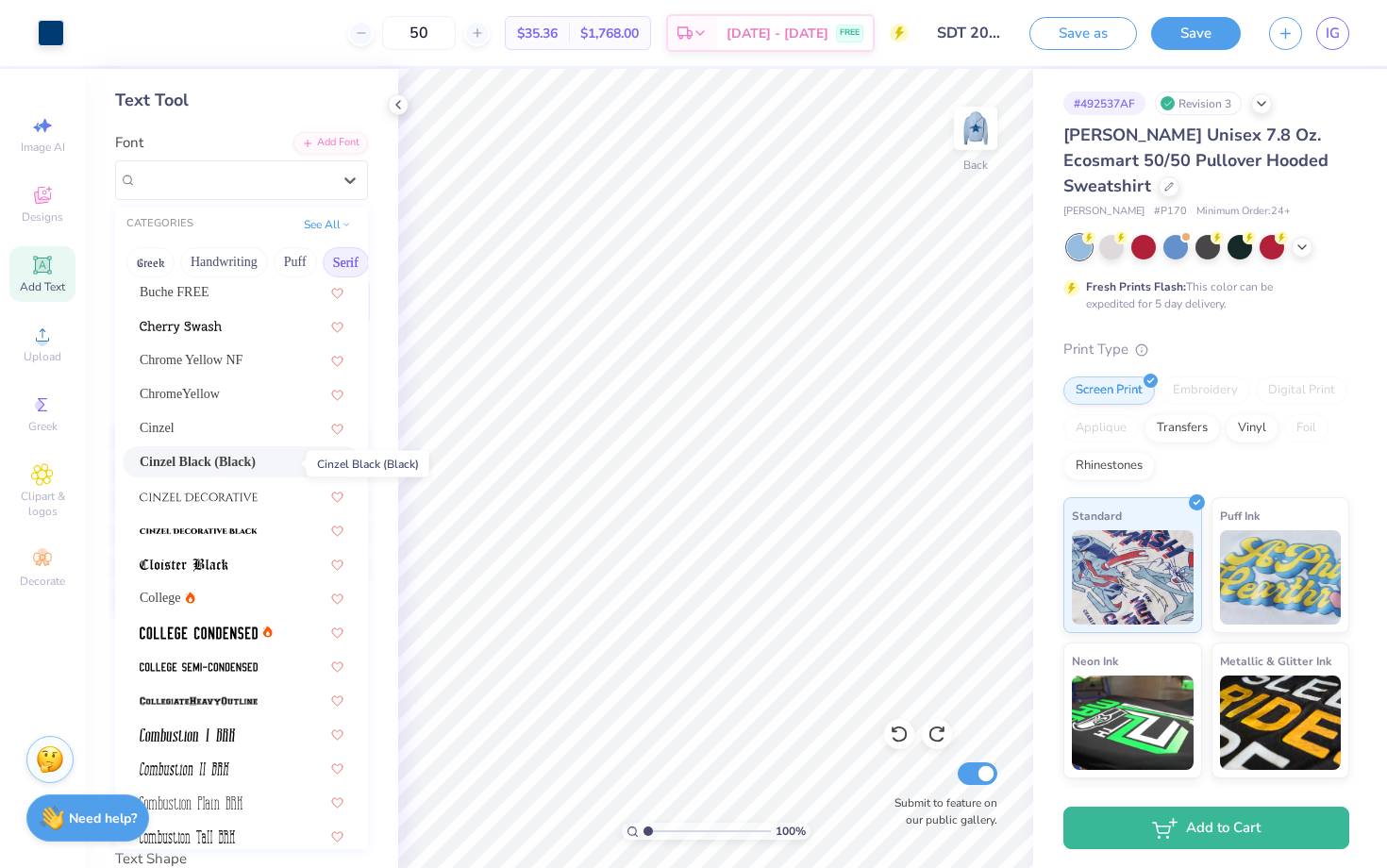
scroll to position [270, 0]
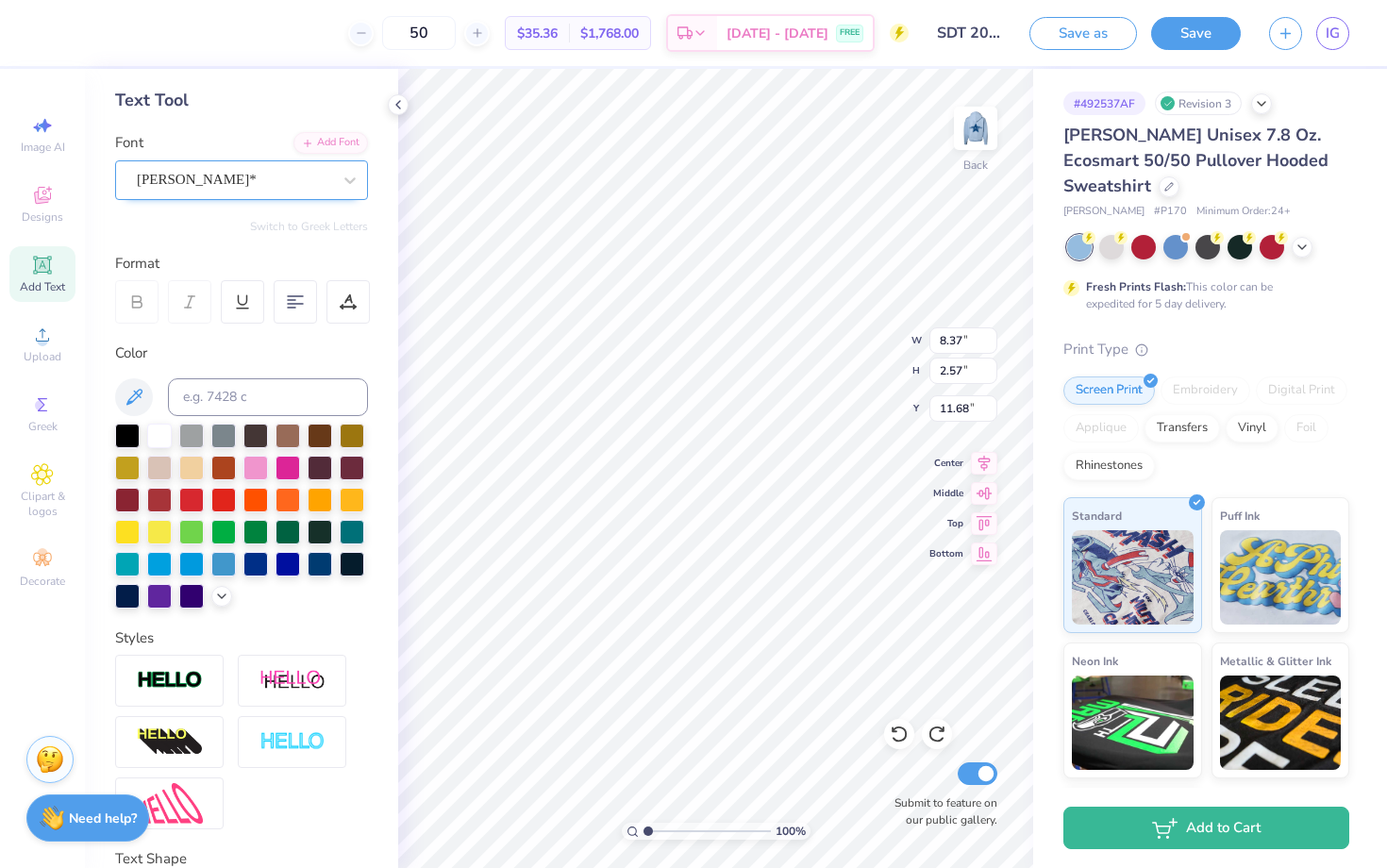
click at [290, 171] on div "Cooper*" at bounding box center [233, 180] width 198 height 30
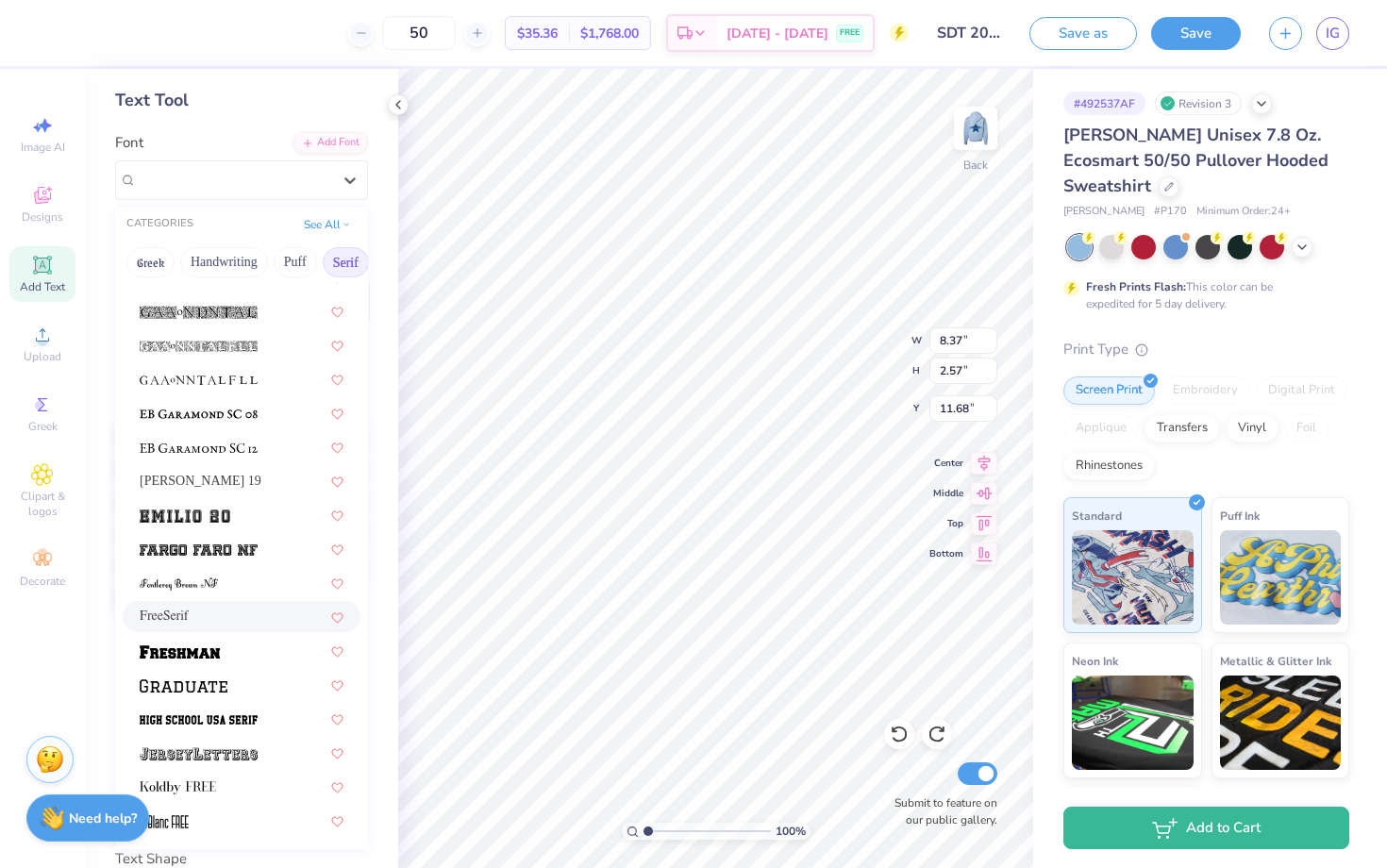
scroll to position [1322, 0]
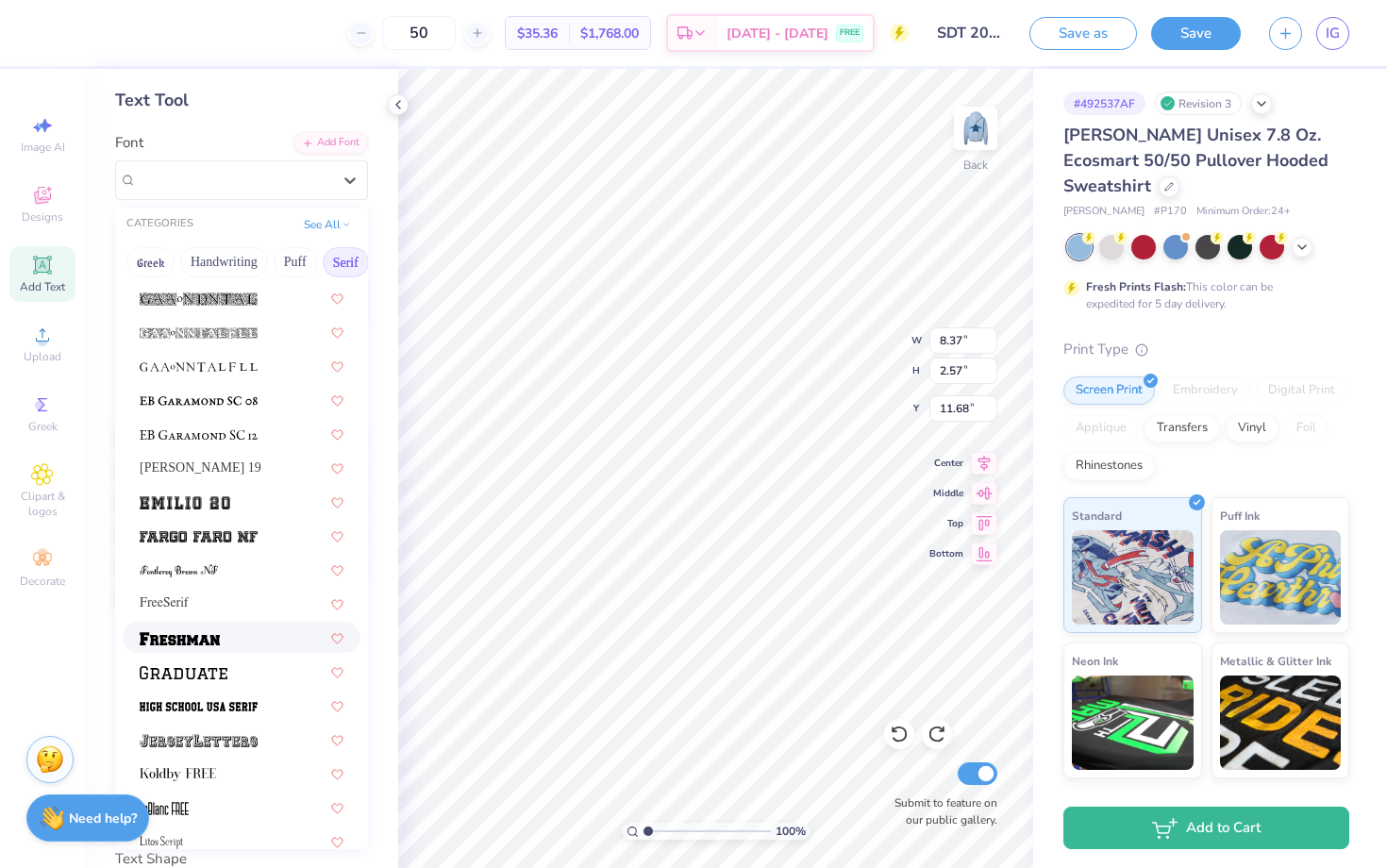
click at [211, 650] on div at bounding box center [242, 638] width 238 height 31
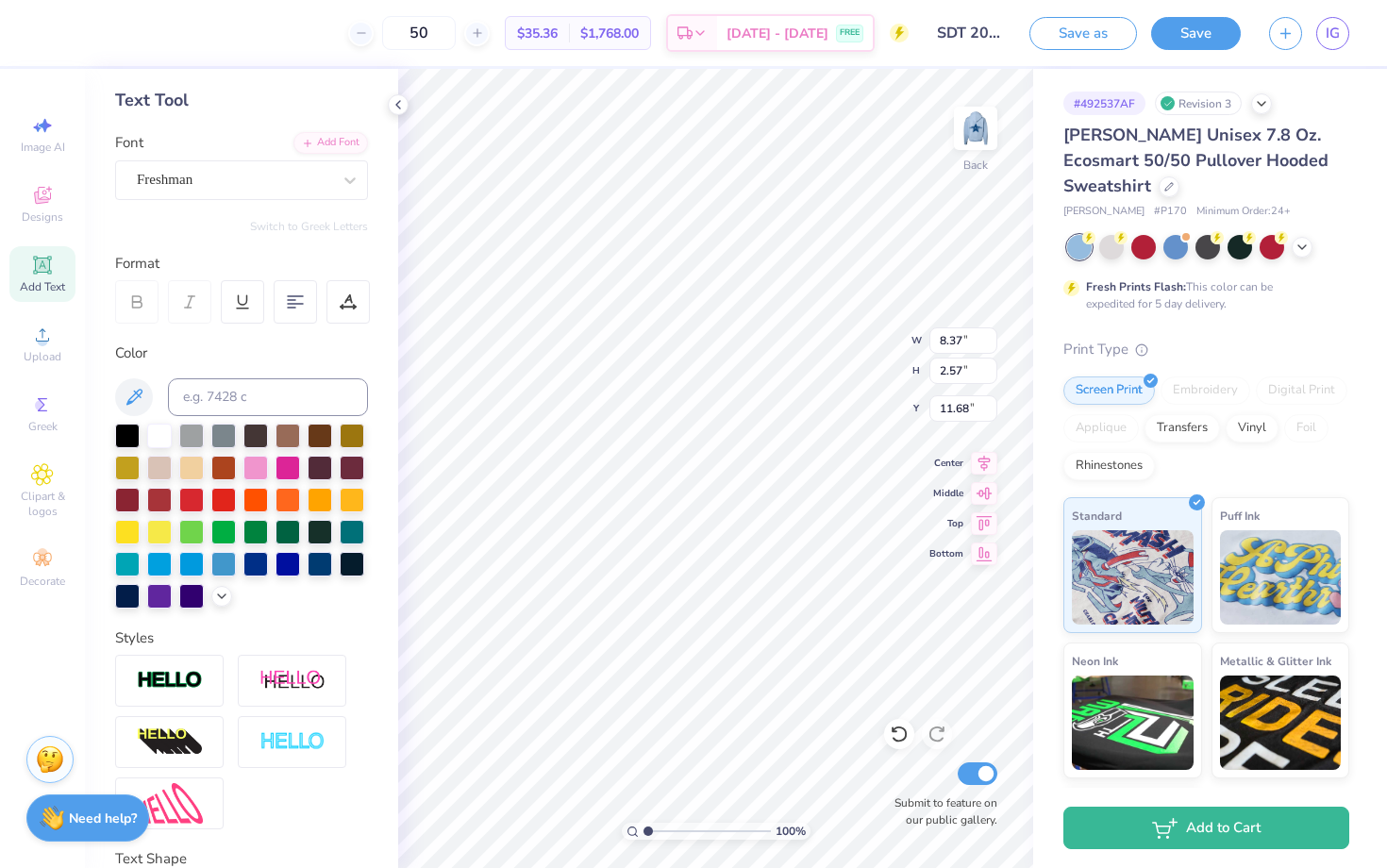
type input "9.15"
type input "2.89"
type input "11.31"
type input "8.41"
type input "2.66"
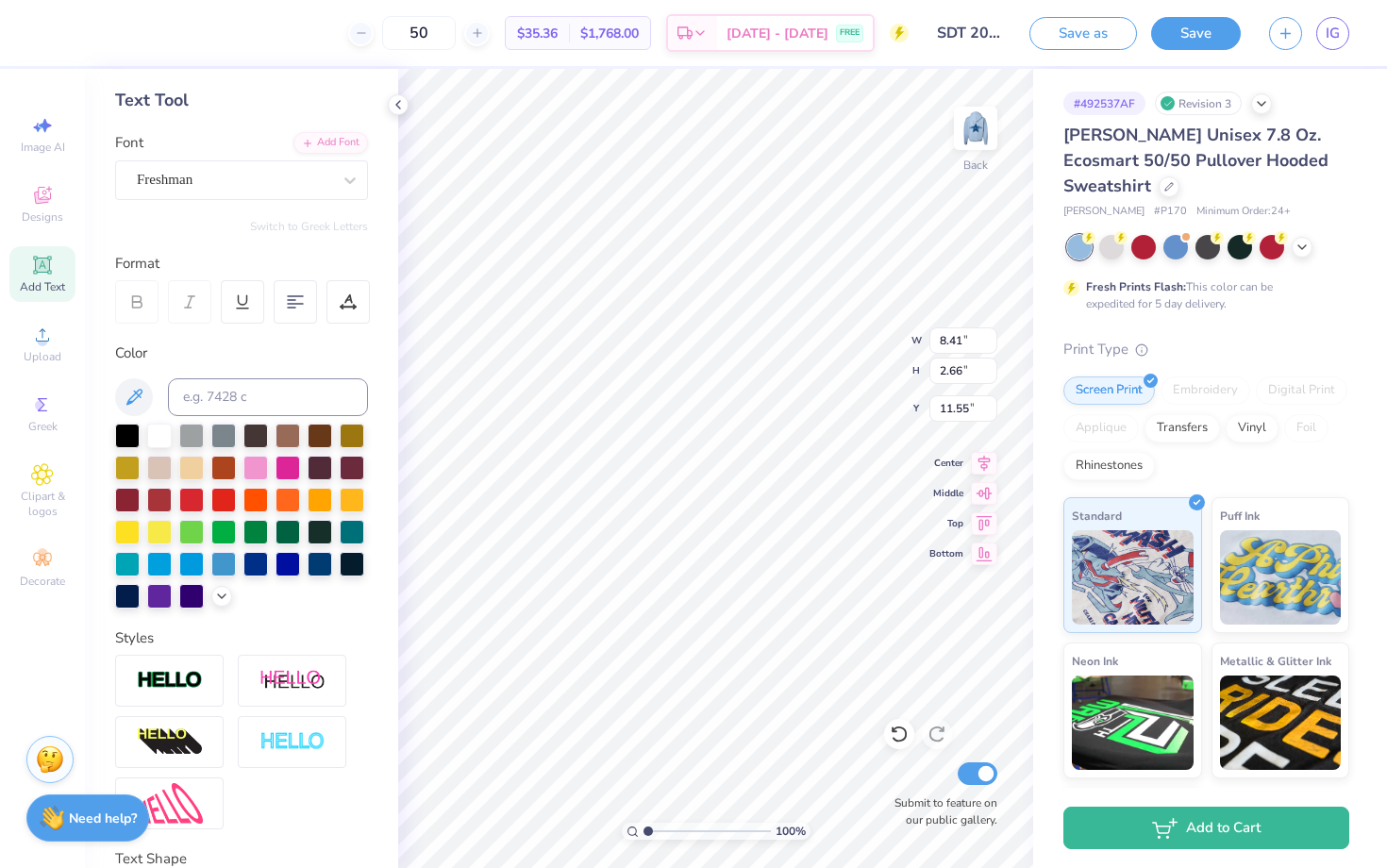
type input "11.59"
type input "7.17"
type input "0.52"
type input "10.68"
type input "8.41"
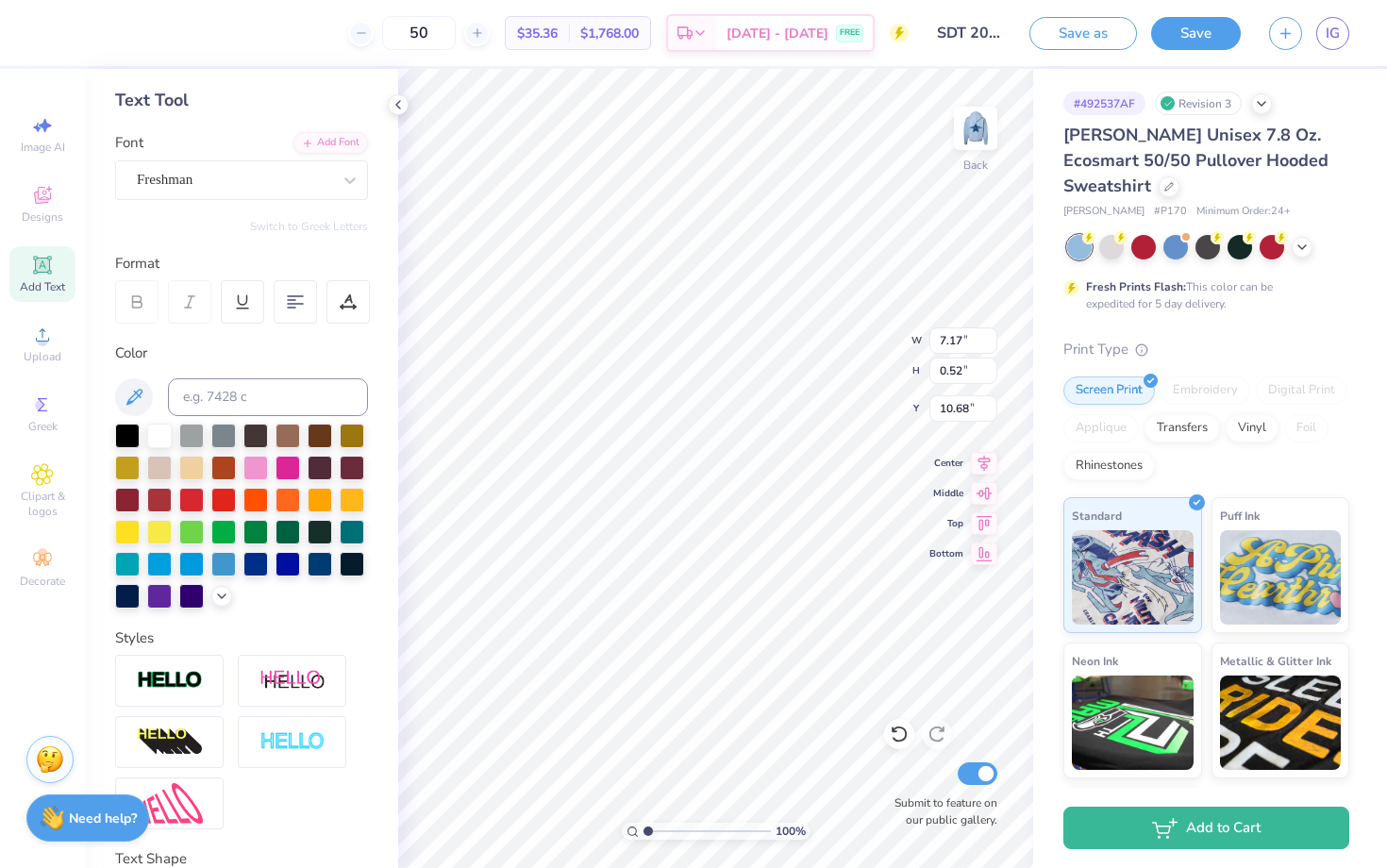
type input "2.66"
type input "11.59"
type input "7.17"
type input "0.52"
type input "10.68"
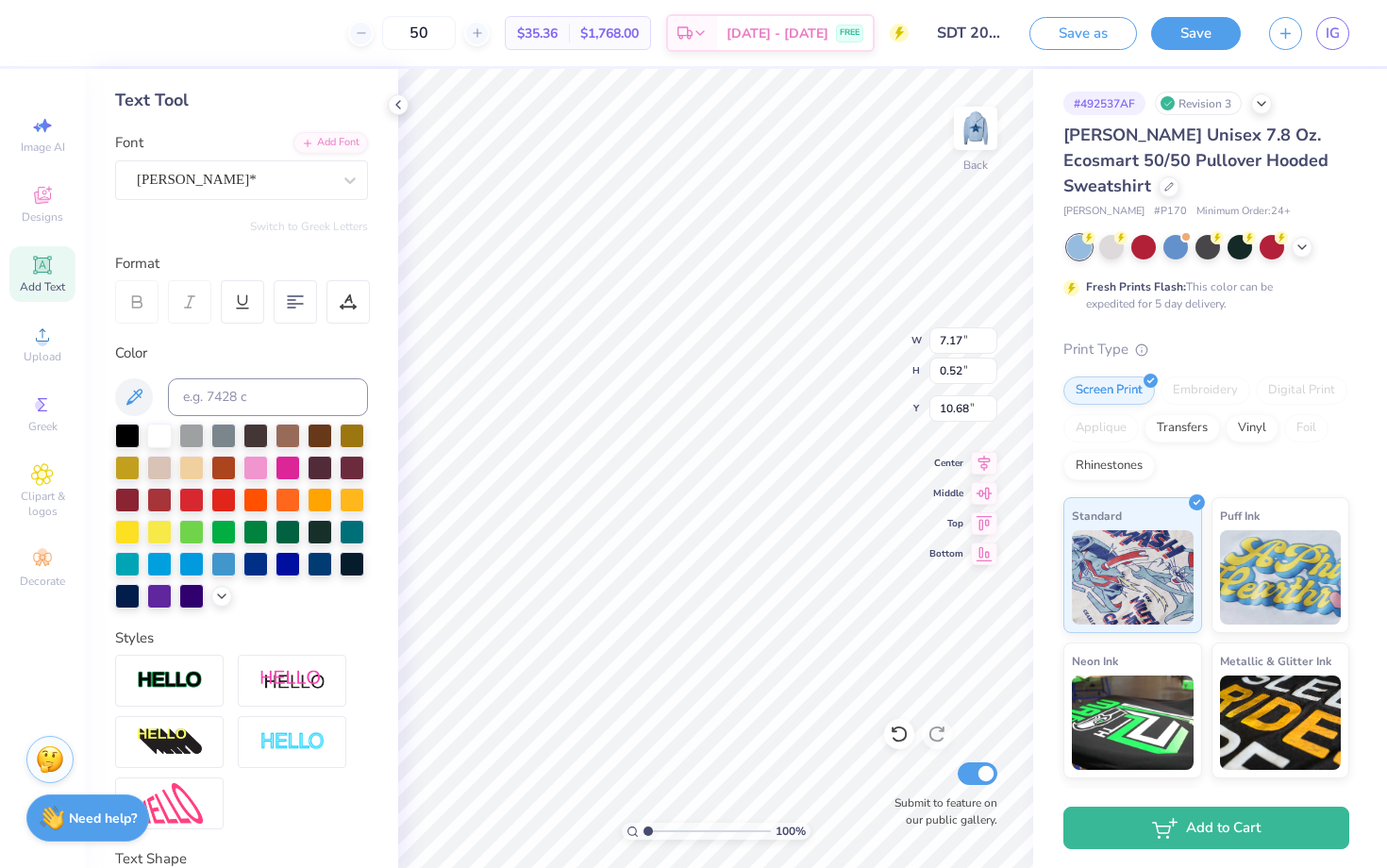
type input "8.41"
type input "2.66"
type input "11.59"
click at [217, 192] on div "Cooper*" at bounding box center [233, 180] width 198 height 30
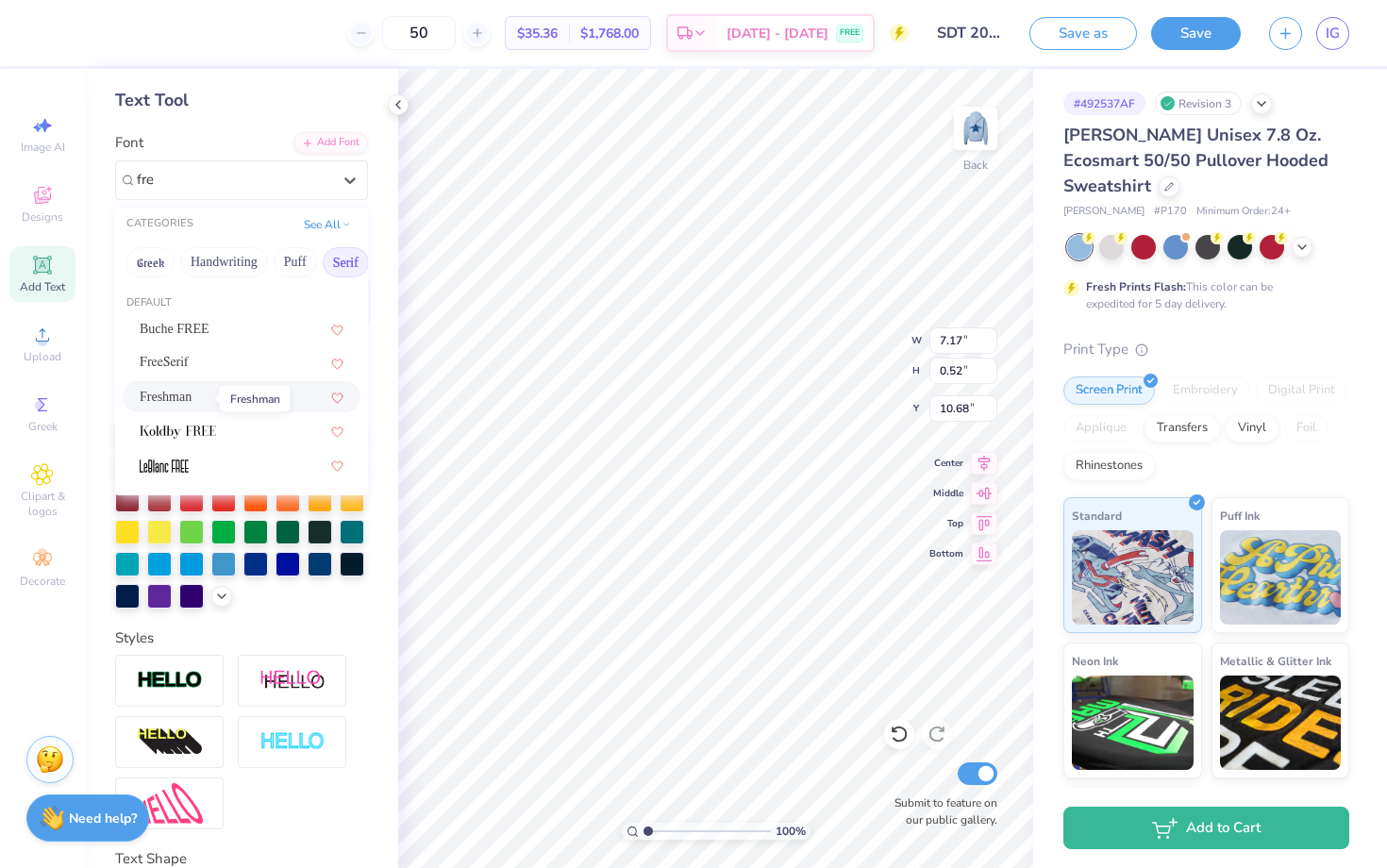
click at [192, 403] on span "Freshman" at bounding box center [165, 397] width 52 height 20
type input "fre"
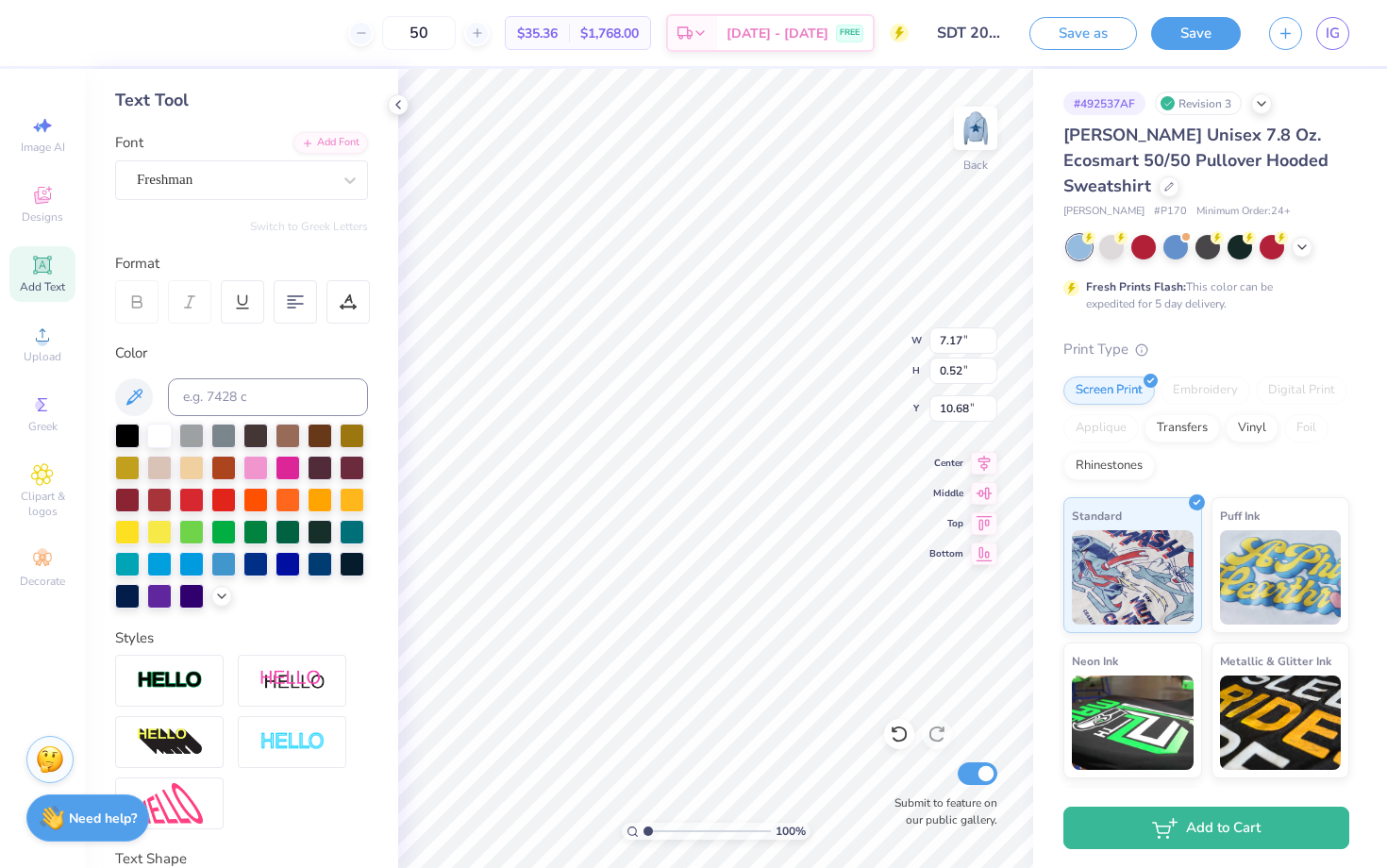
type input "7.09"
type input "0.57"
type input "10.65"
type input "10.39"
click at [982, 145] on img at bounding box center [976, 128] width 76 height 76
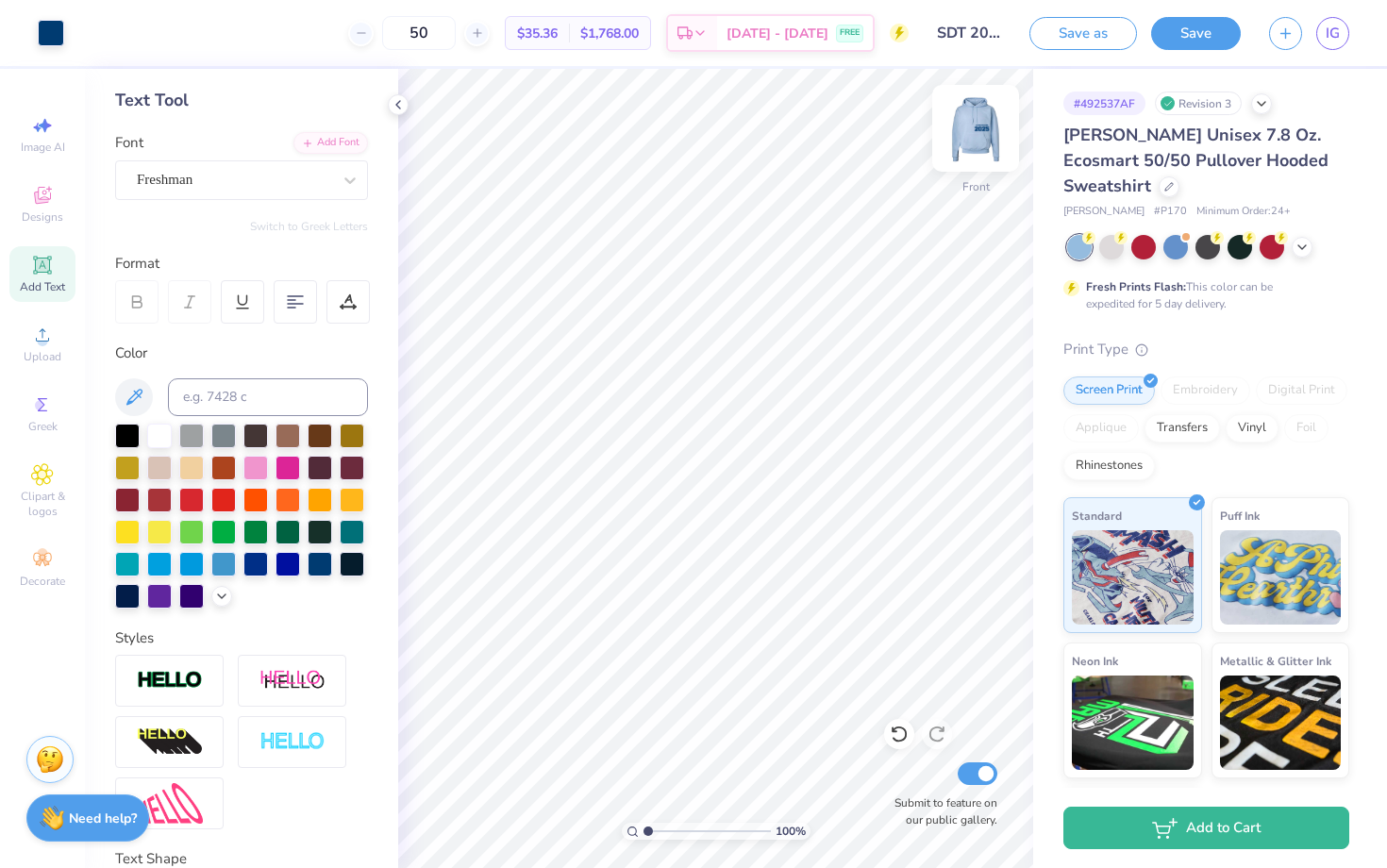
click at [958, 169] on div at bounding box center [976, 128] width 87 height 87
click at [973, 138] on img at bounding box center [976, 128] width 76 height 76
click at [975, 127] on img at bounding box center [976, 128] width 76 height 76
click at [979, 136] on img at bounding box center [976, 128] width 76 height 76
click at [980, 136] on img at bounding box center [976, 128] width 76 height 76
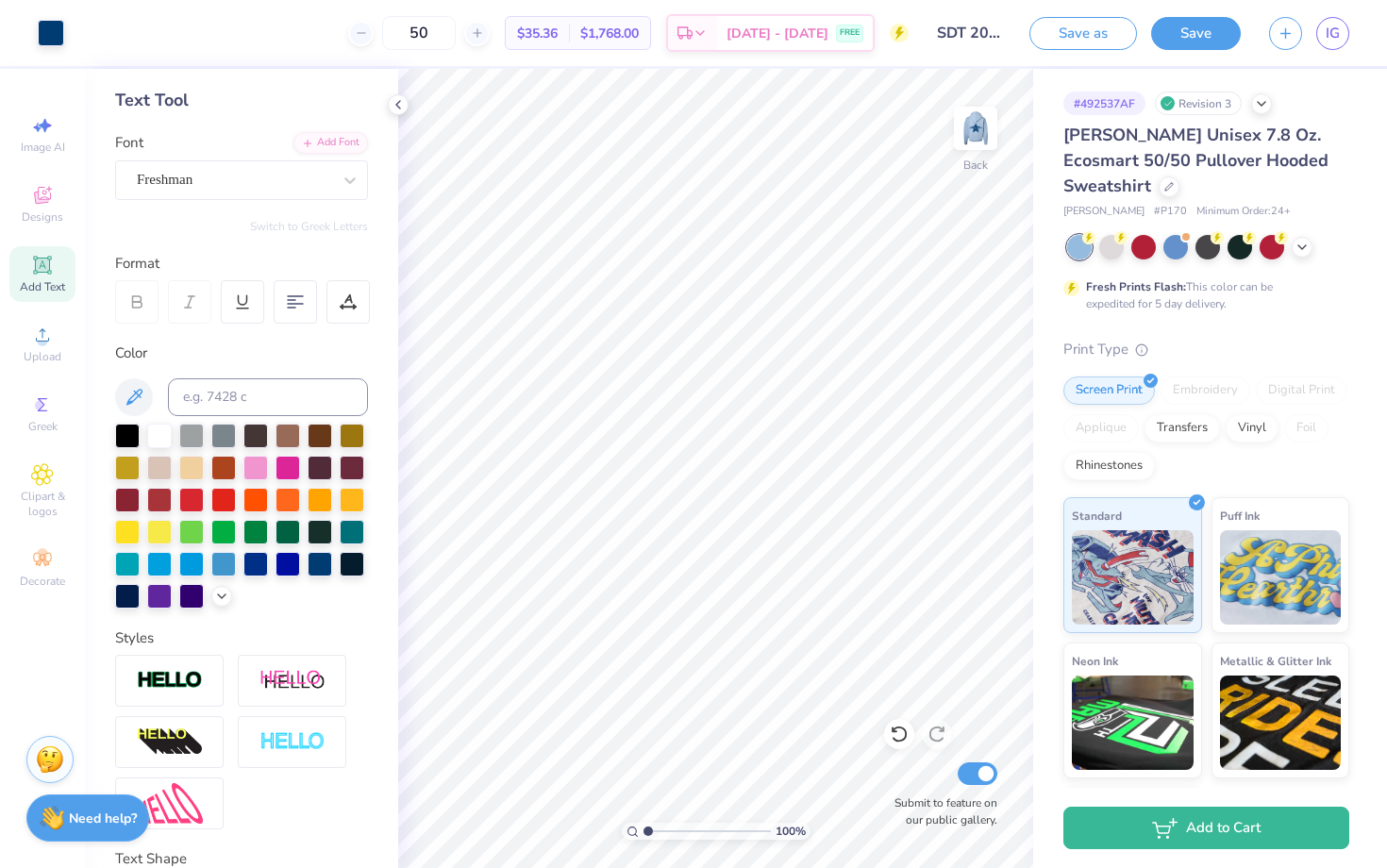
click at [980, 136] on img at bounding box center [976, 128] width 37 height 37
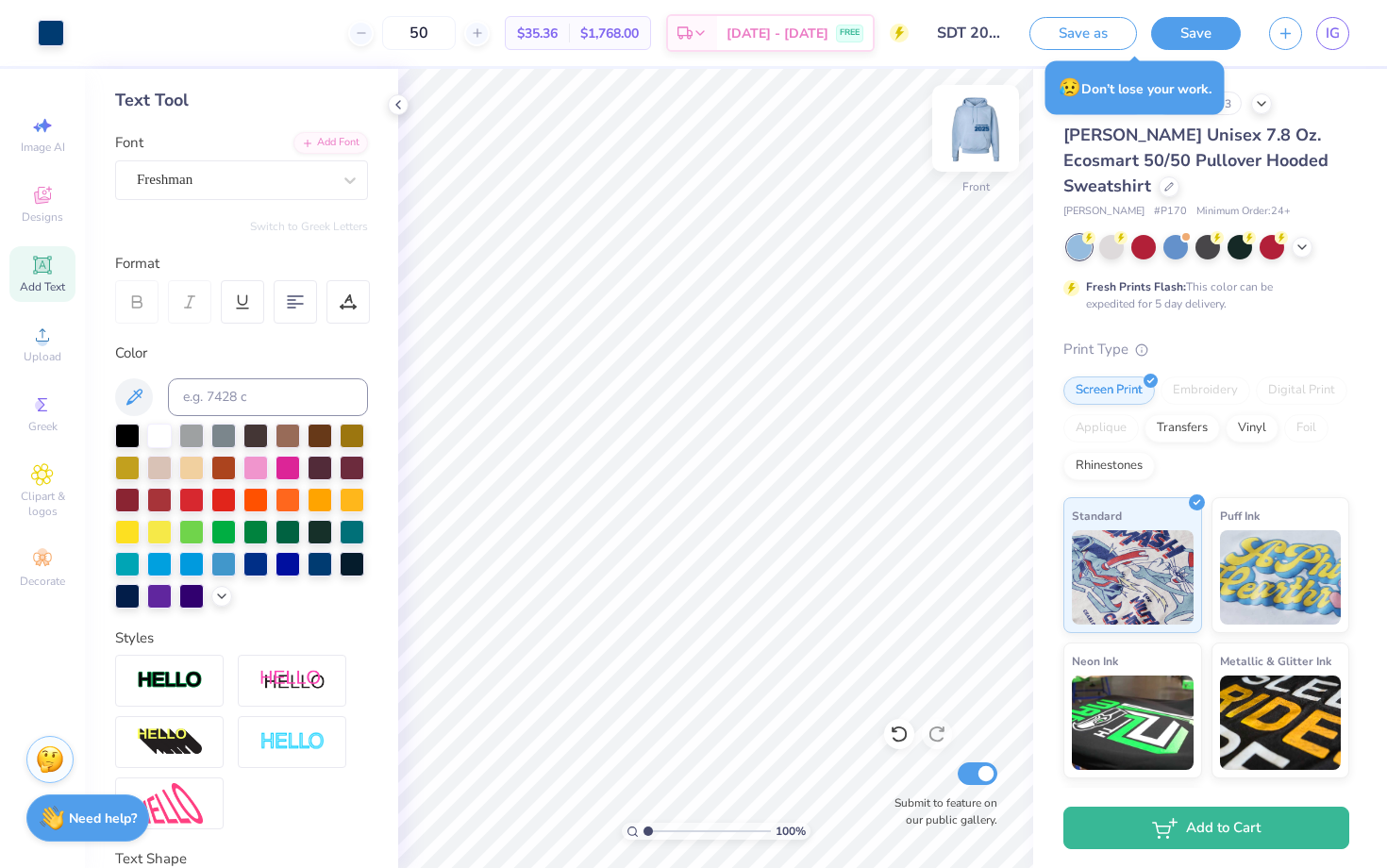
click at [974, 149] on img at bounding box center [976, 128] width 76 height 76
type input "10.65"
click at [959, 130] on img at bounding box center [976, 128] width 76 height 76
click at [970, 132] on img at bounding box center [976, 128] width 76 height 76
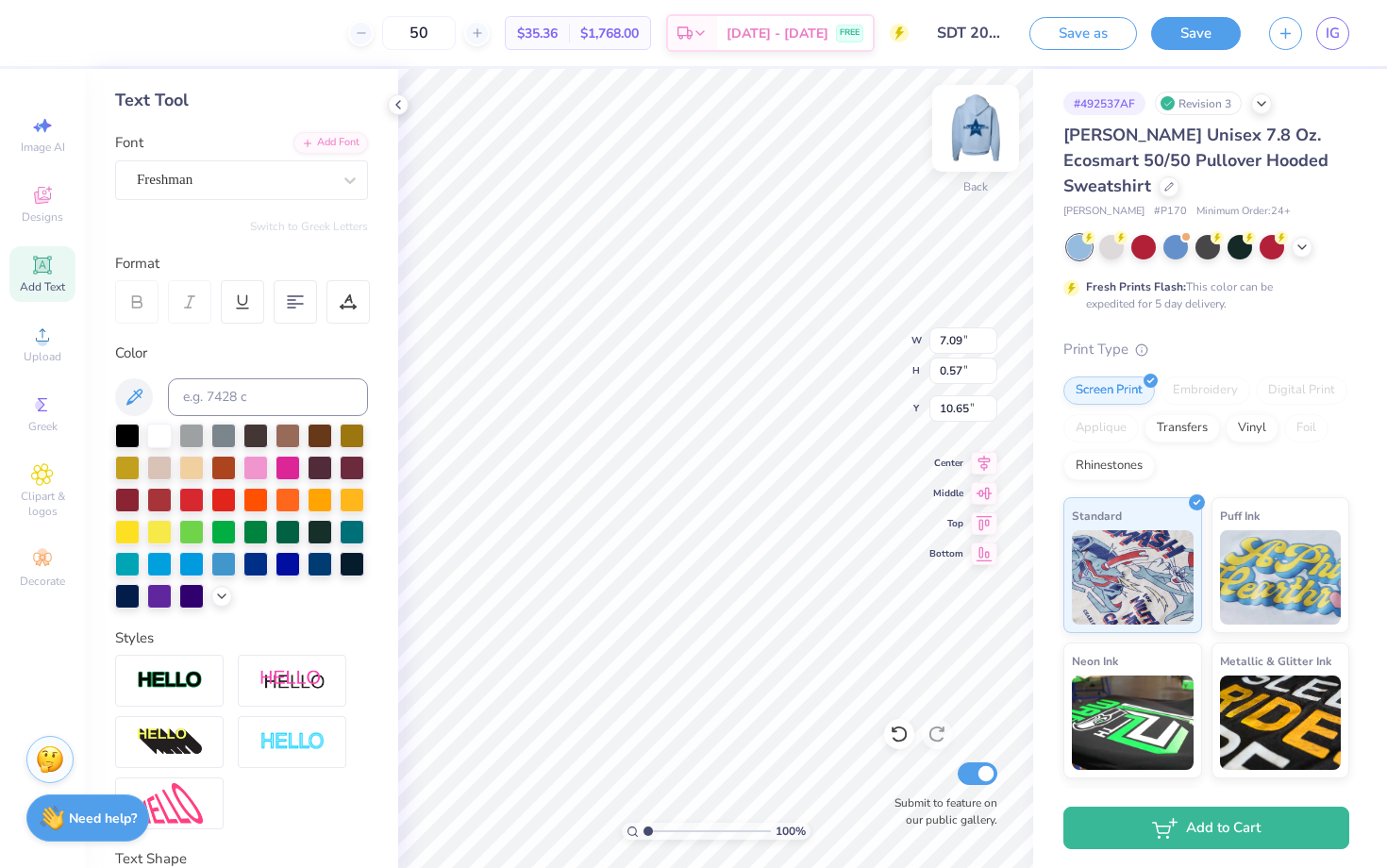
type input "10.39"
click at [984, 118] on img at bounding box center [976, 128] width 76 height 76
click at [984, 119] on img at bounding box center [976, 128] width 76 height 76
click at [983, 123] on img at bounding box center [976, 128] width 76 height 76
click at [983, 123] on img at bounding box center [976, 128] width 37 height 37
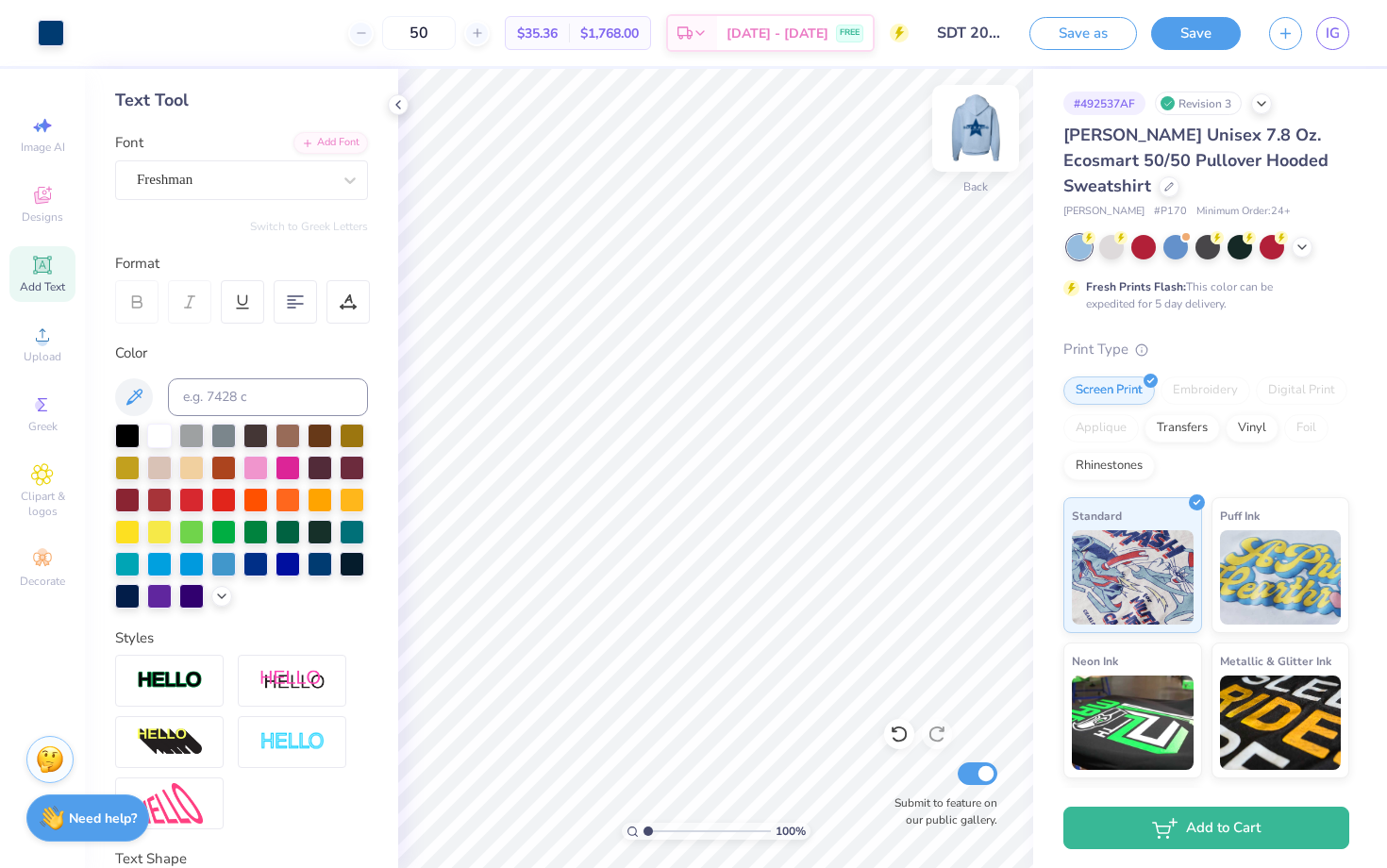
click at [971, 132] on img at bounding box center [976, 128] width 76 height 76
click at [971, 131] on img at bounding box center [976, 128] width 76 height 76
click at [988, 146] on img at bounding box center [976, 128] width 76 height 76
click at [988, 146] on img at bounding box center [976, 128] width 37 height 37
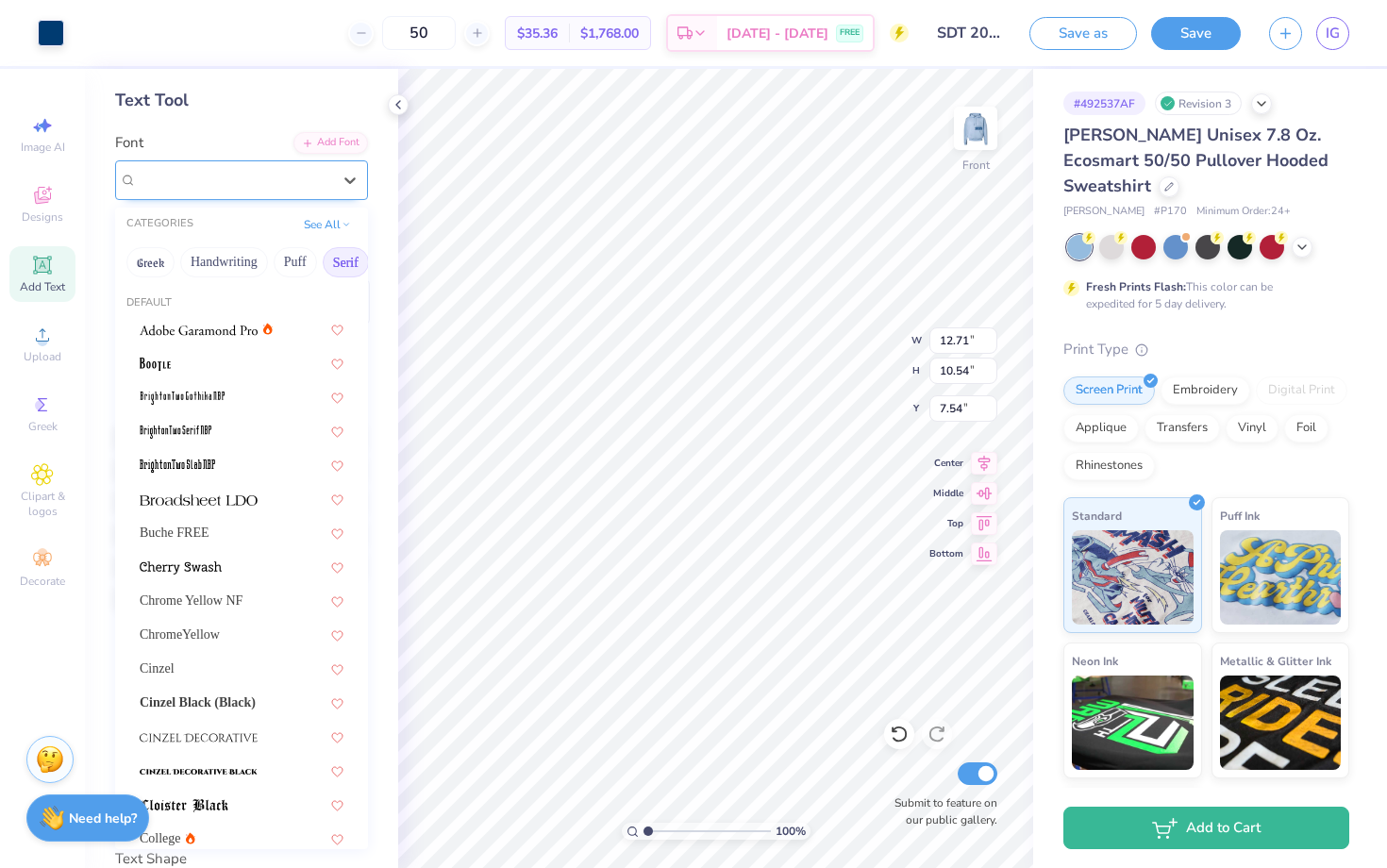
click at [319, 184] on div "Freshman" at bounding box center [233, 180] width 198 height 30
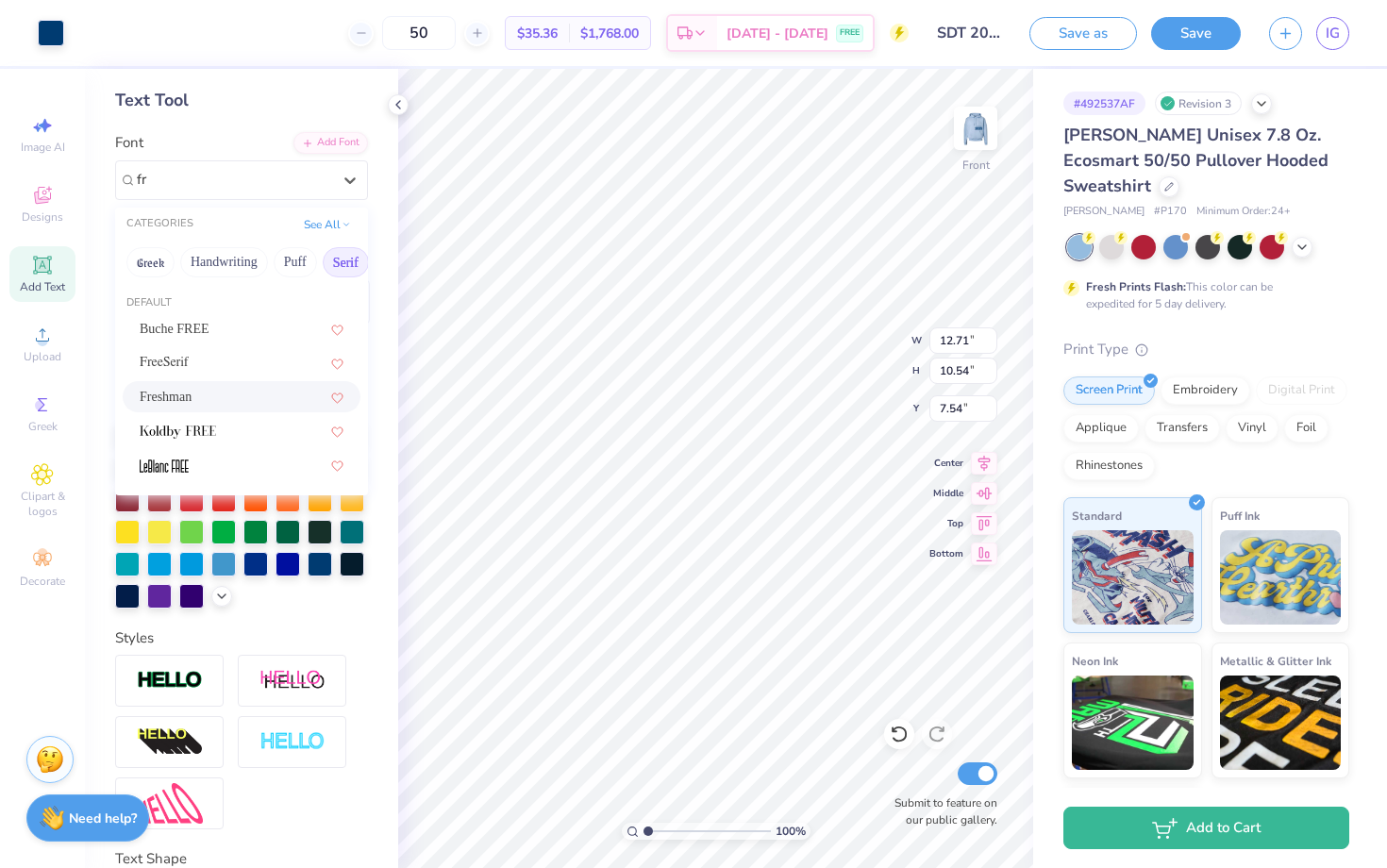
click at [209, 398] on div "Freshman" at bounding box center [241, 397] width 204 height 20
type input "fr"
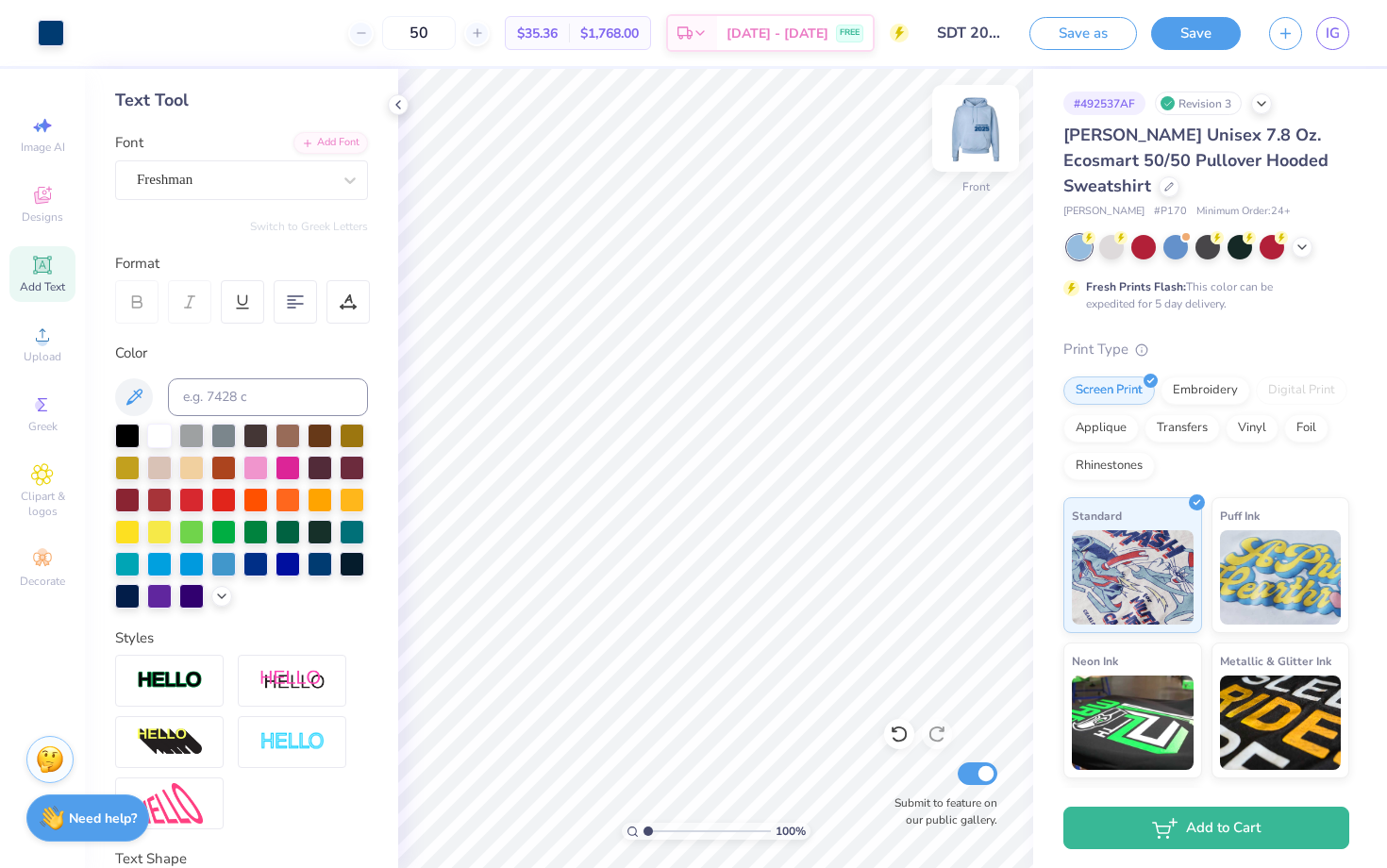
click at [985, 150] on img at bounding box center [976, 128] width 76 height 76
click at [985, 148] on img at bounding box center [976, 128] width 37 height 37
click at [981, 145] on img at bounding box center [976, 128] width 76 height 76
click at [977, 130] on img at bounding box center [976, 128] width 76 height 76
click at [980, 134] on img at bounding box center [976, 128] width 76 height 76
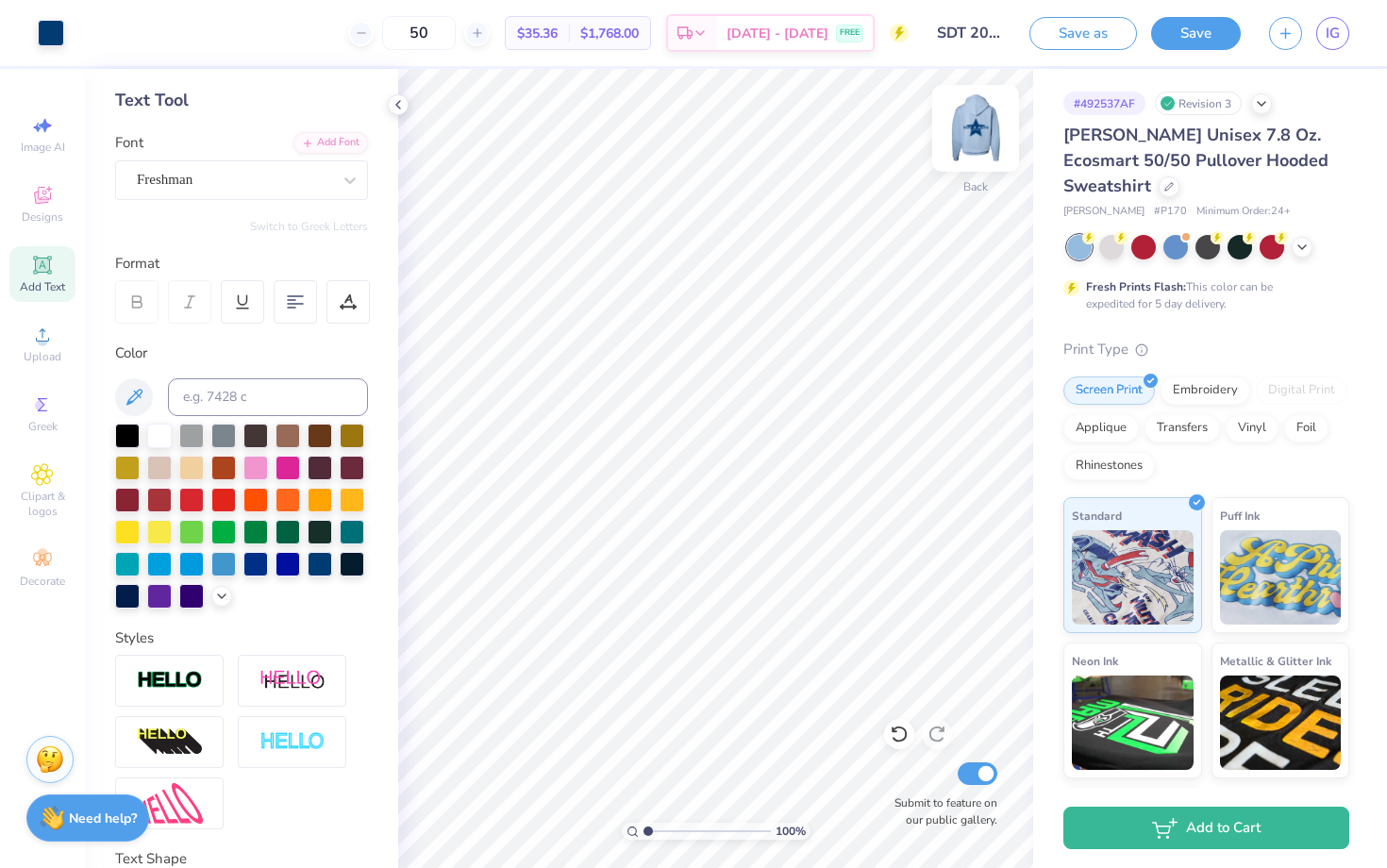
click at [956, 120] on img at bounding box center [976, 128] width 76 height 76
click at [957, 120] on img at bounding box center [976, 128] width 37 height 37
